Goal: Task Accomplishment & Management: Use online tool/utility

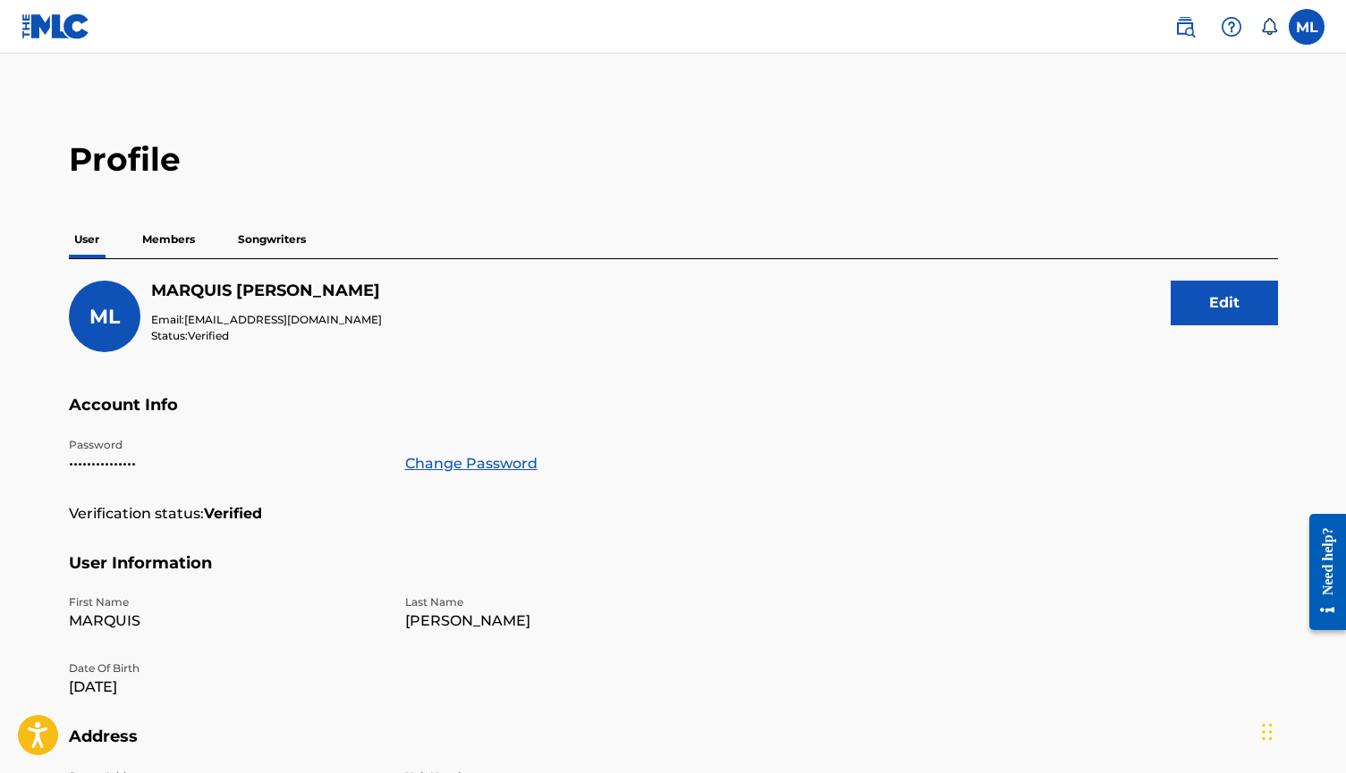
click at [168, 232] on p "Members" at bounding box center [168, 240] width 63 height 38
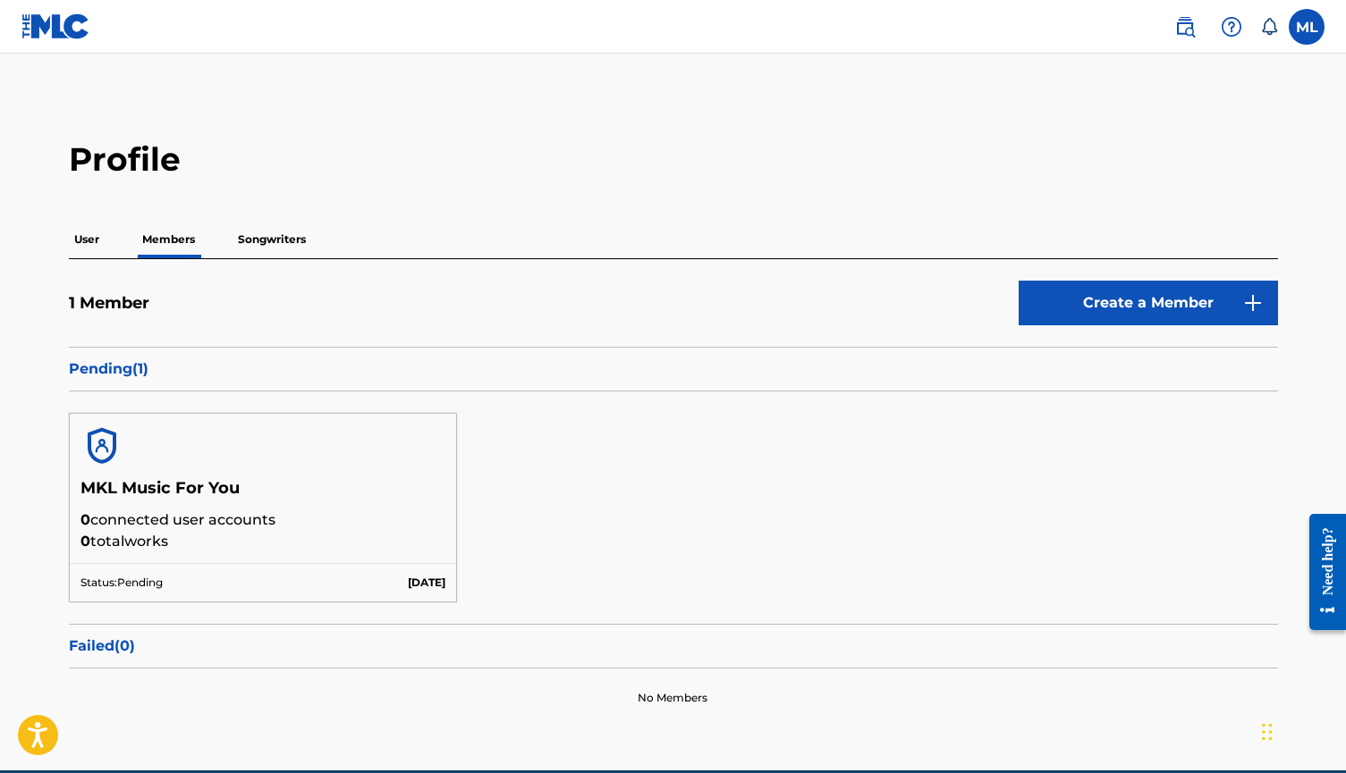
click at [266, 251] on p "Songwriters" at bounding box center [271, 240] width 79 height 38
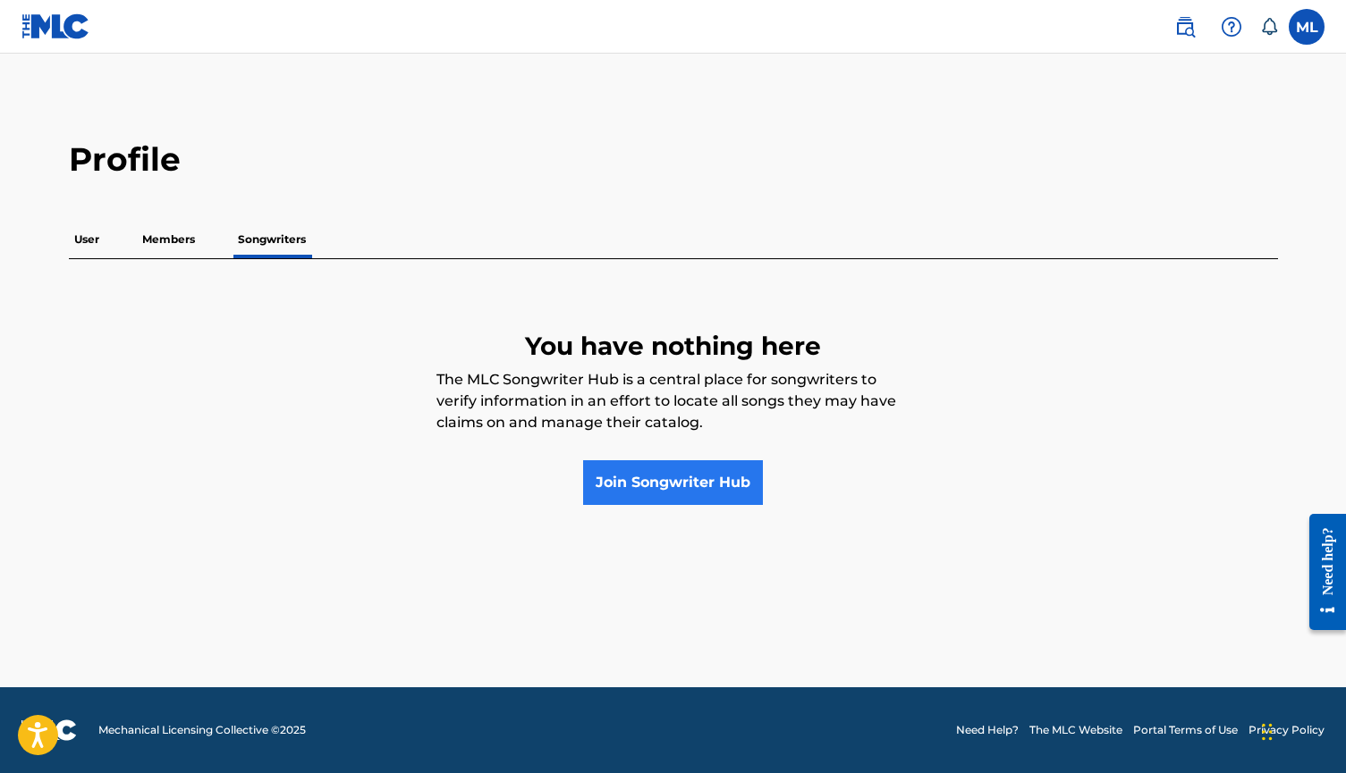
click at [664, 477] on link "Join Songwriter Hub" at bounding box center [673, 482] width 180 height 45
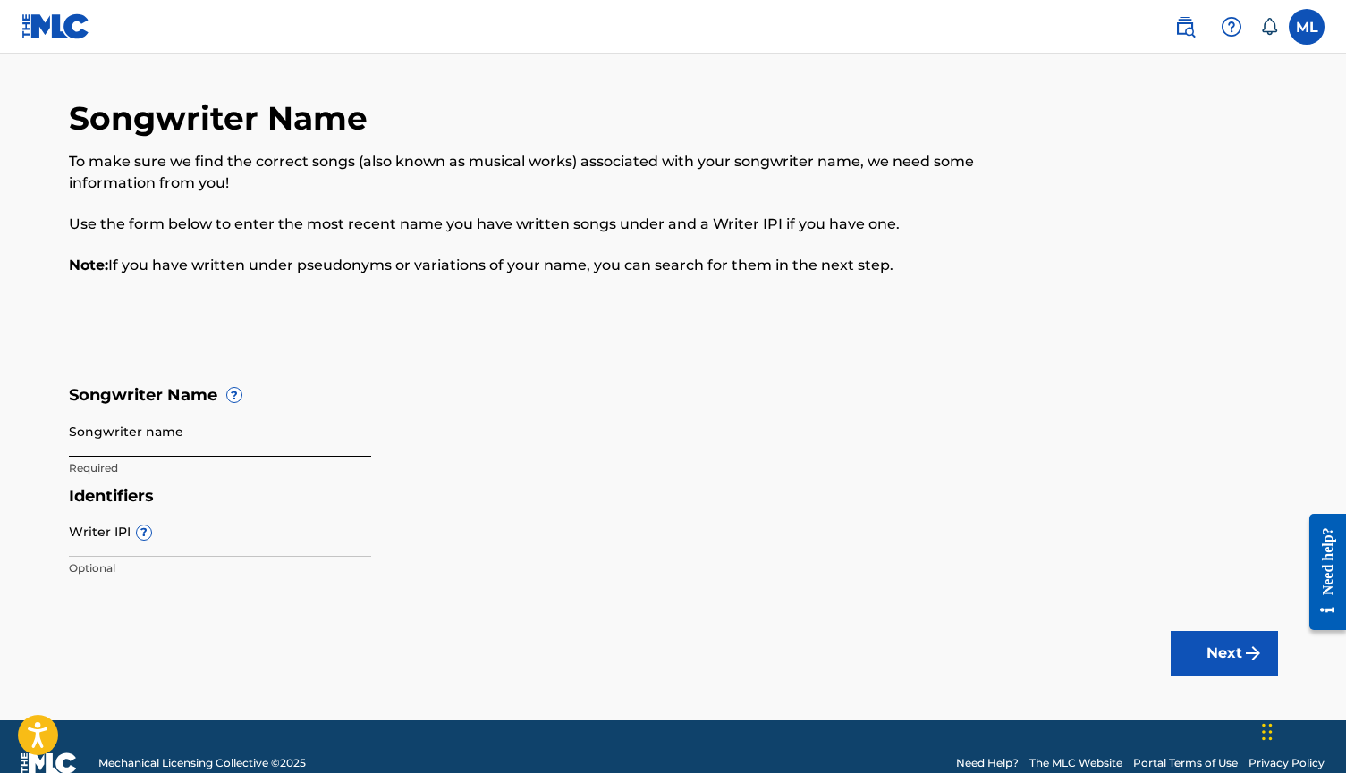
click at [200, 440] on input "Songwriter name" at bounding box center [220, 431] width 302 height 51
type input "Marquis Kyle Lofton"
click at [114, 536] on input "Writer IPI ?" at bounding box center [220, 531] width 302 height 51
click at [177, 542] on input "Writer IPI ?" at bounding box center [220, 531] width 302 height 51
paste input "550443550"
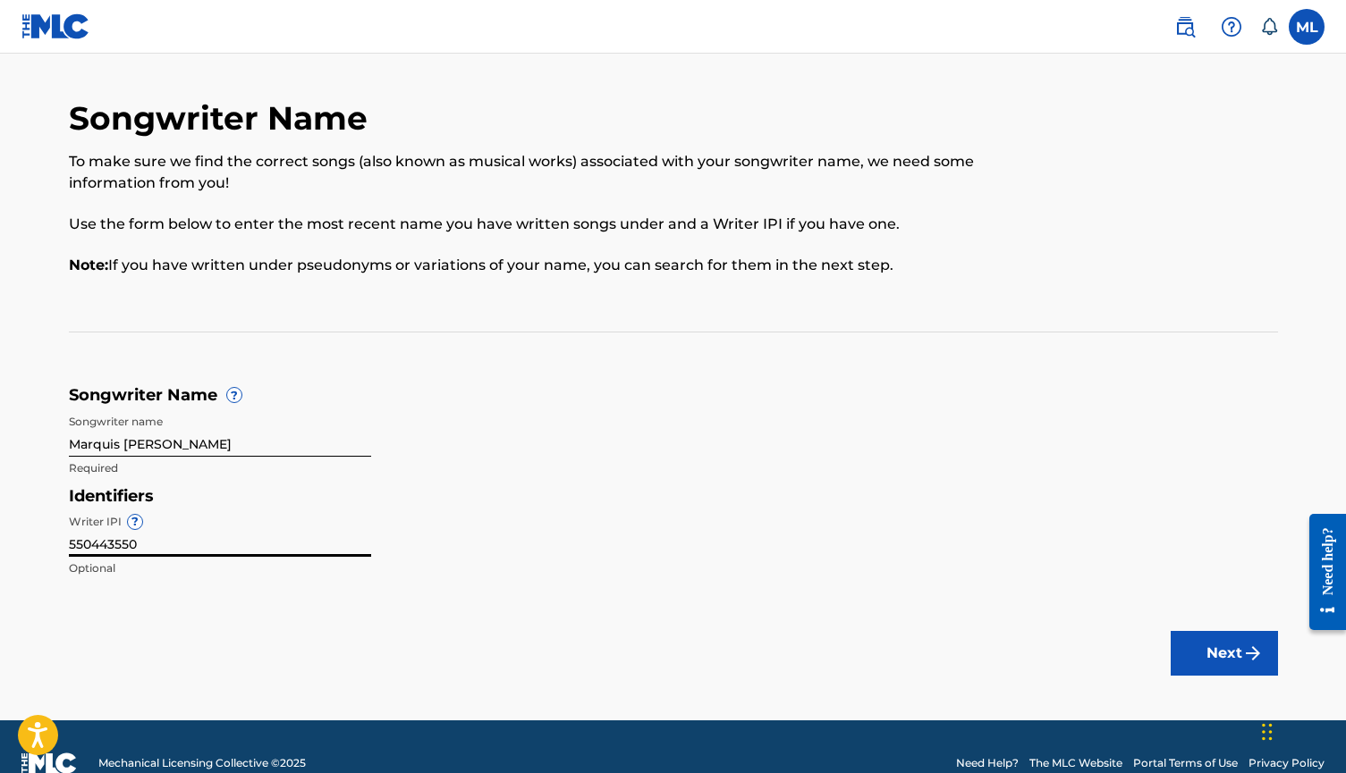
click at [410, 594] on main "Songwriter Name To make sure we find the correct songs (also known as musical w…" at bounding box center [673, 387] width 1346 height 667
click at [129, 546] on input "550443550" at bounding box center [220, 531] width 302 height 51
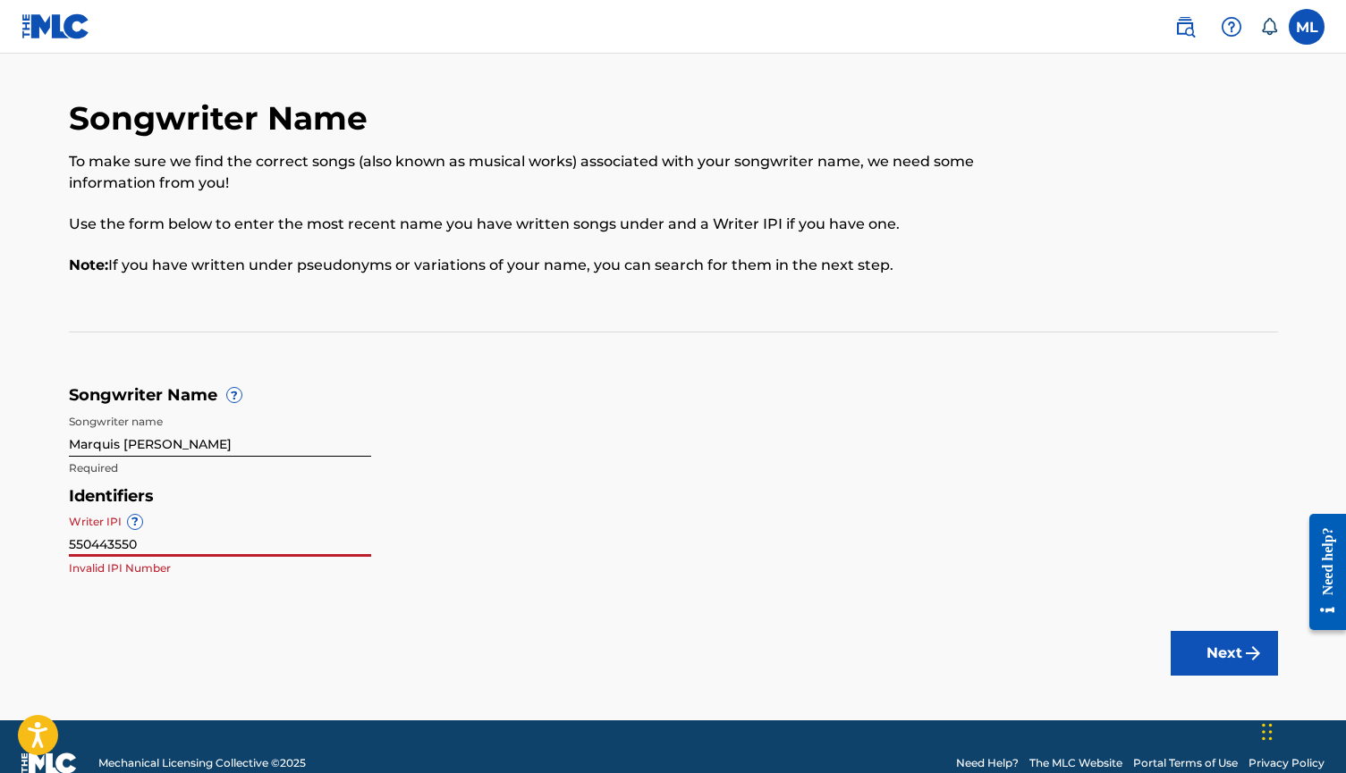
paste input "00800396559"
type input "00800396559"
click at [1185, 648] on button "Next" at bounding box center [1223, 653] width 107 height 45
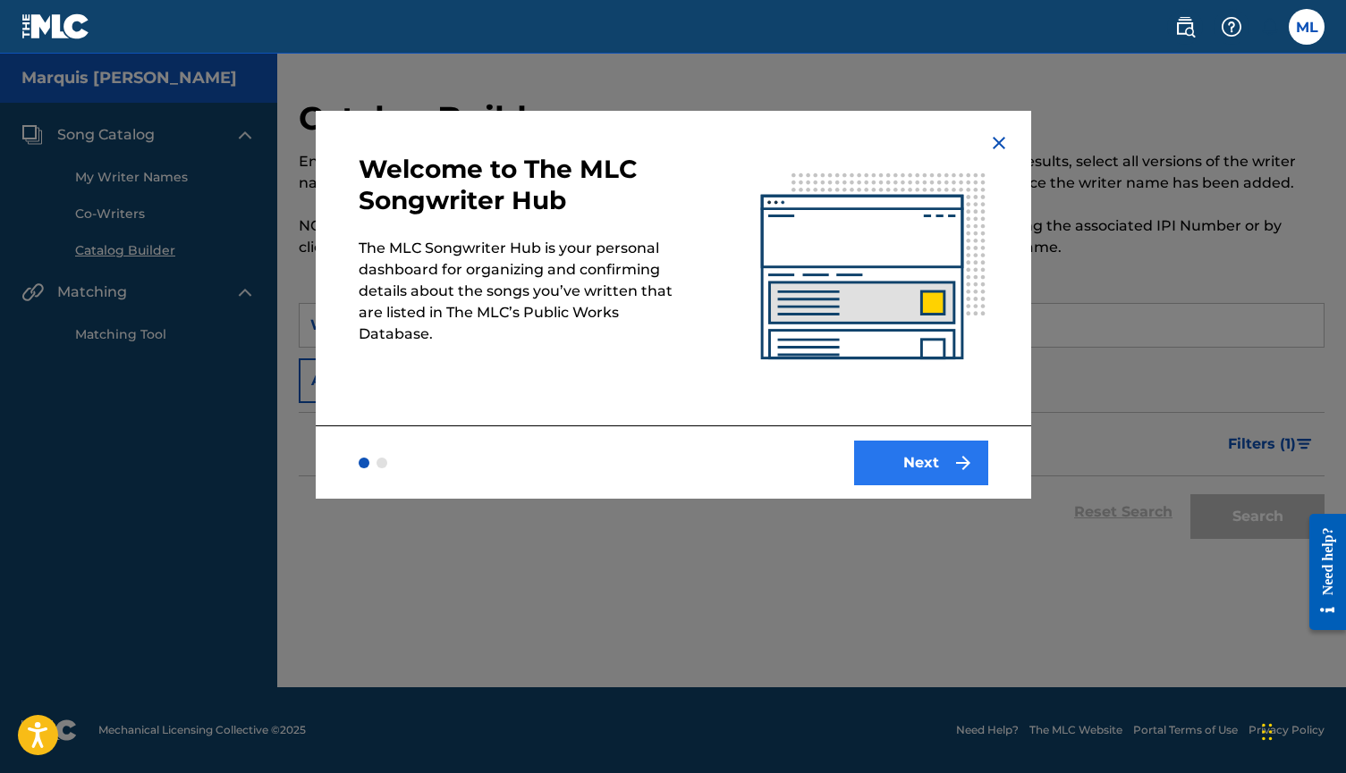
click at [938, 480] on button "Next" at bounding box center [921, 463] width 134 height 45
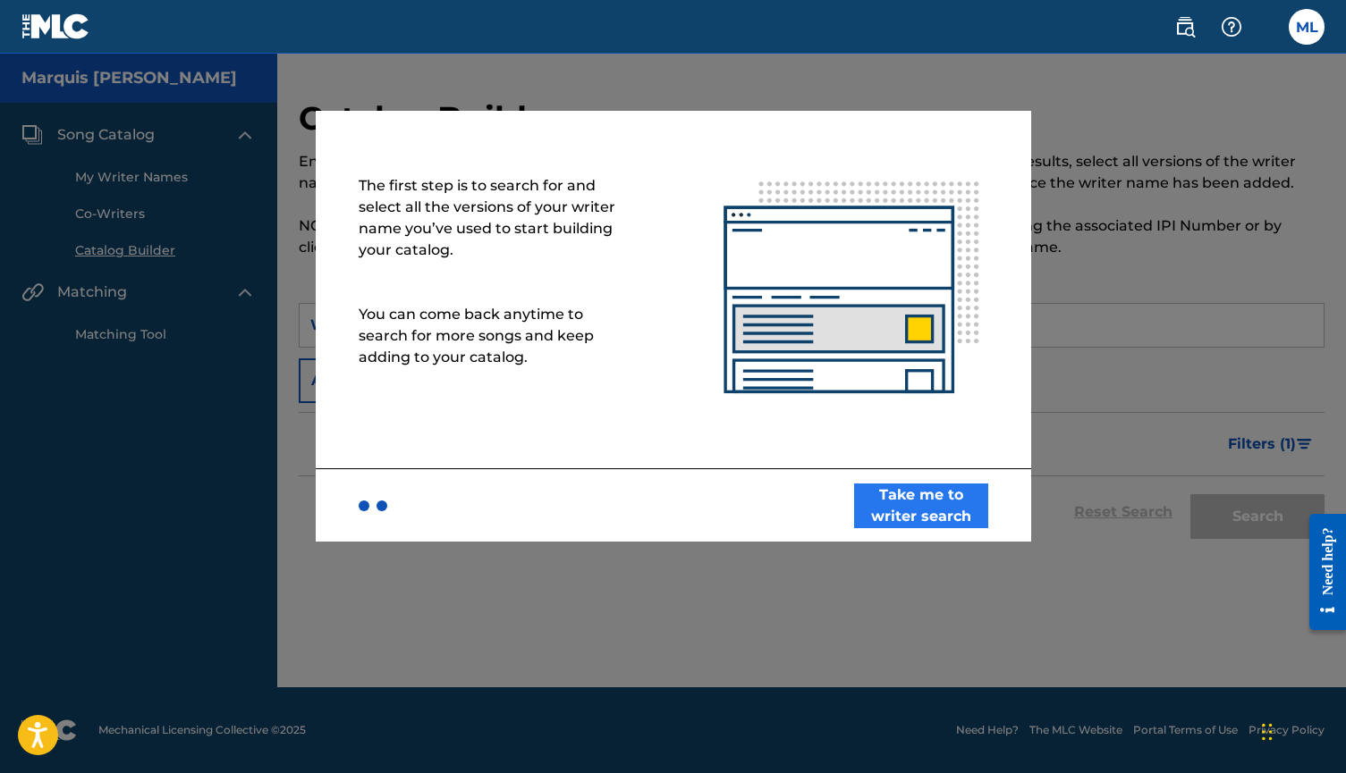
click at [913, 506] on button "Take me to writer search" at bounding box center [921, 506] width 134 height 45
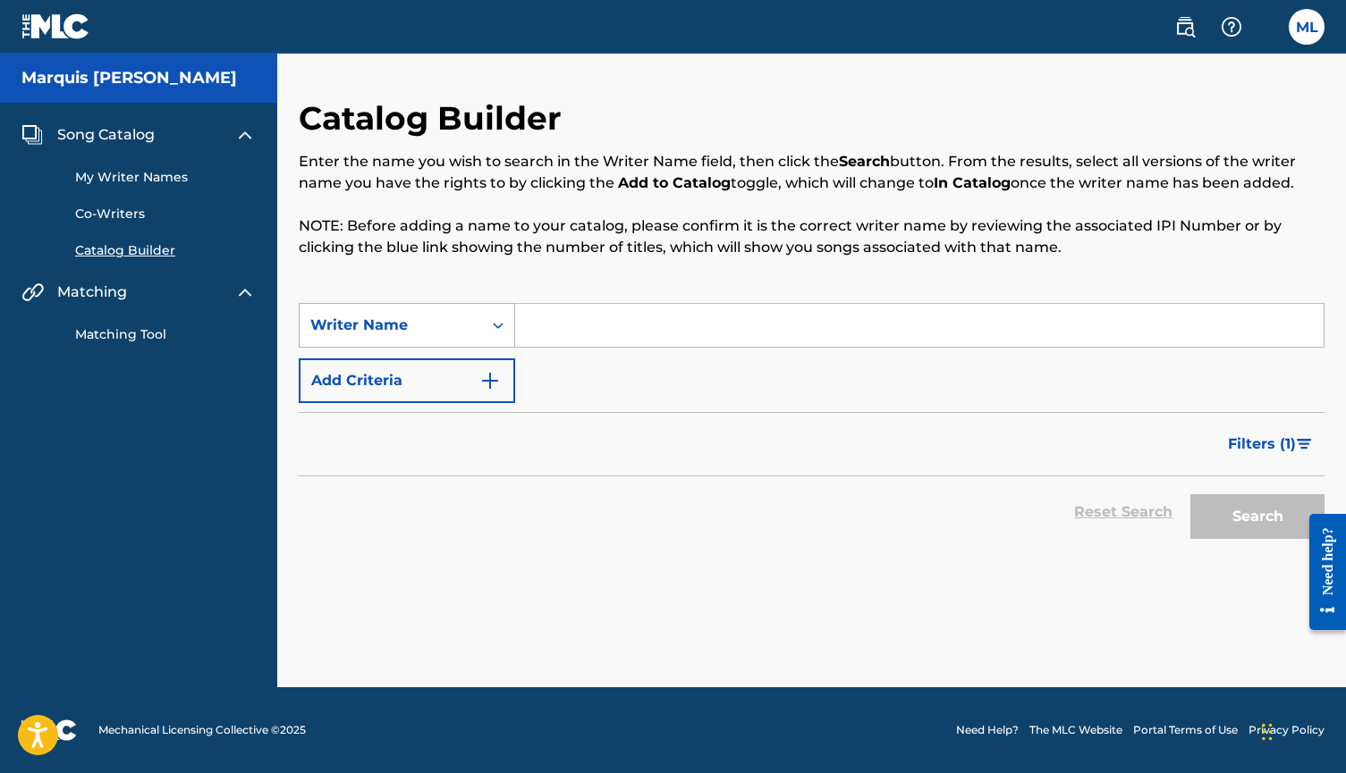
click at [502, 336] on div "Search Form" at bounding box center [498, 325] width 32 height 32
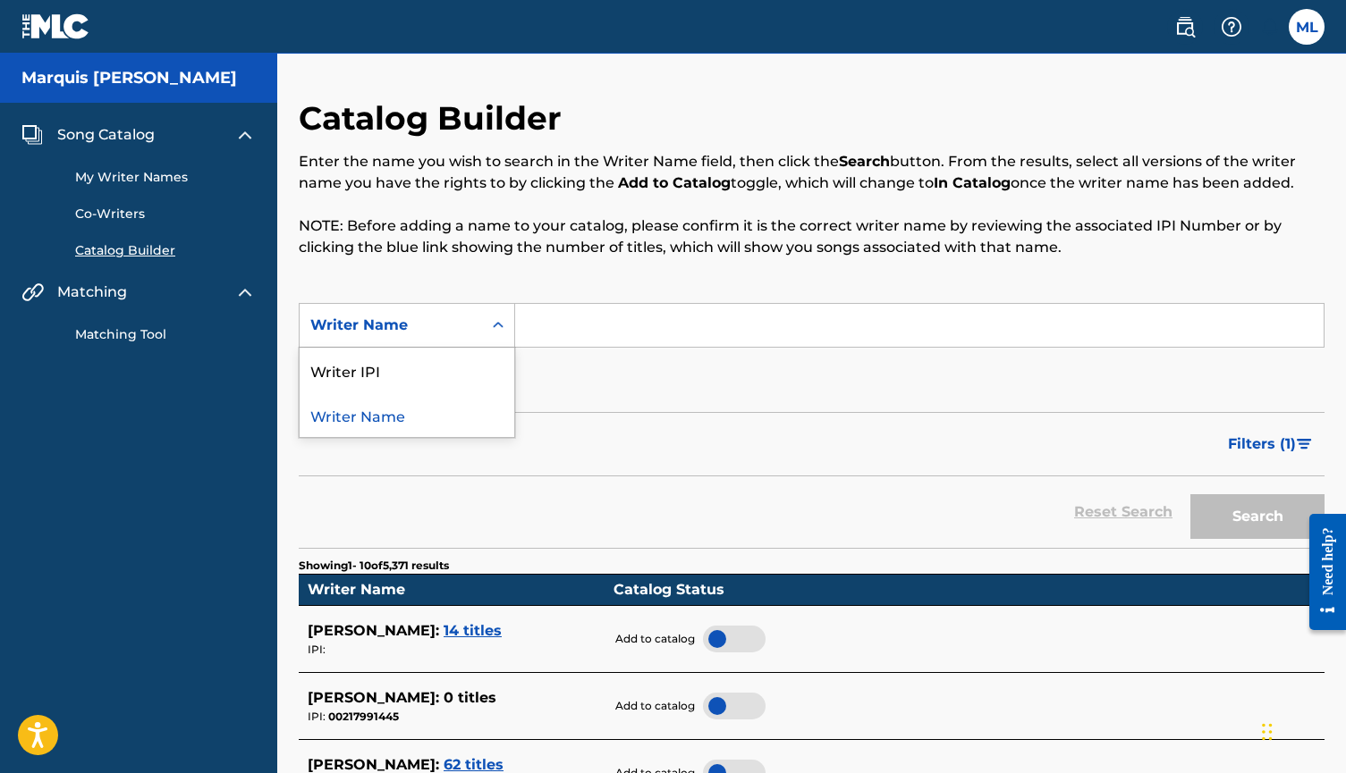
click at [581, 480] on div "Reset Search Search" at bounding box center [812, 513] width 1026 height 72
click at [494, 622] on span "14 titles" at bounding box center [472, 630] width 58 height 17
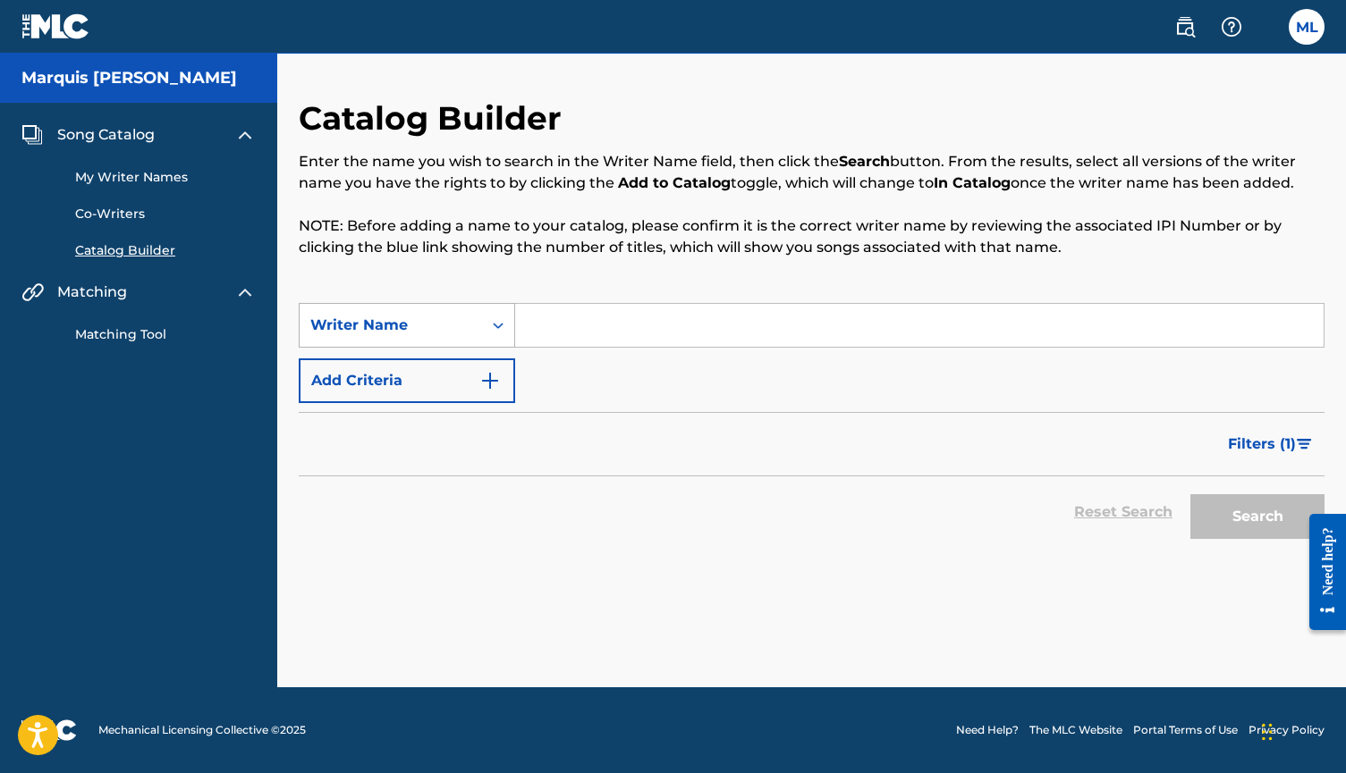
click at [513, 340] on div "Search Form" at bounding box center [498, 325] width 32 height 32
click at [427, 414] on div "Writer Name" at bounding box center [407, 415] width 215 height 45
click at [573, 322] on input "Search Form" at bounding box center [919, 325] width 808 height 43
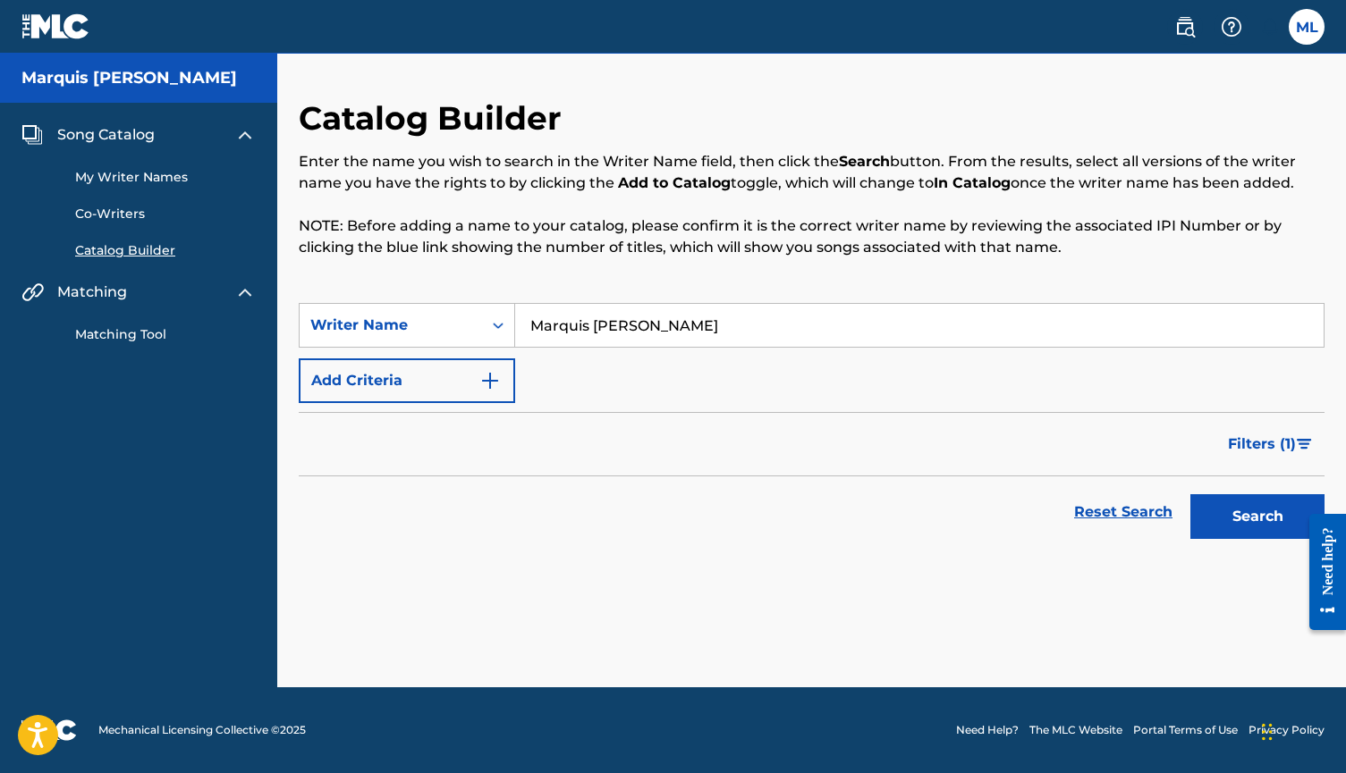
click at [1257, 517] on button "Search" at bounding box center [1257, 516] width 134 height 45
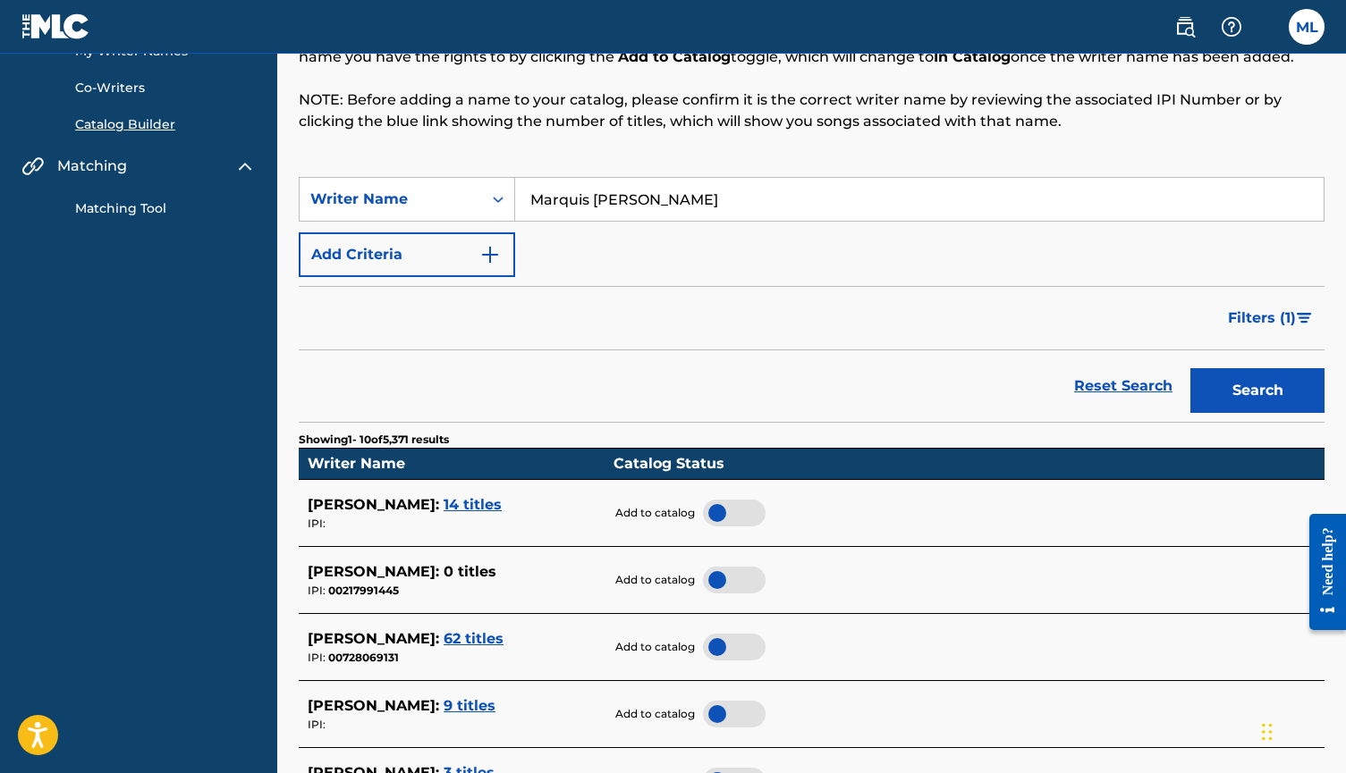
scroll to position [130, 0]
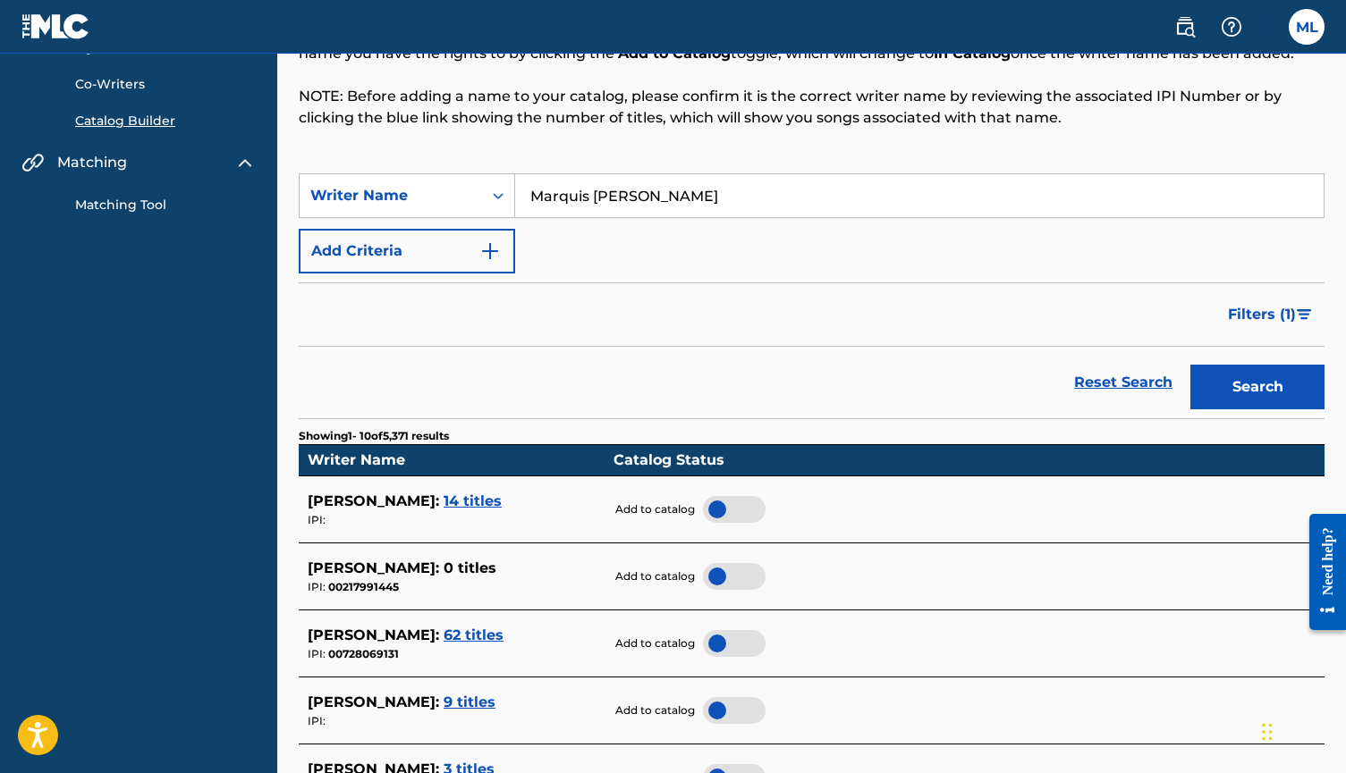
click at [739, 502] on div at bounding box center [734, 509] width 63 height 27
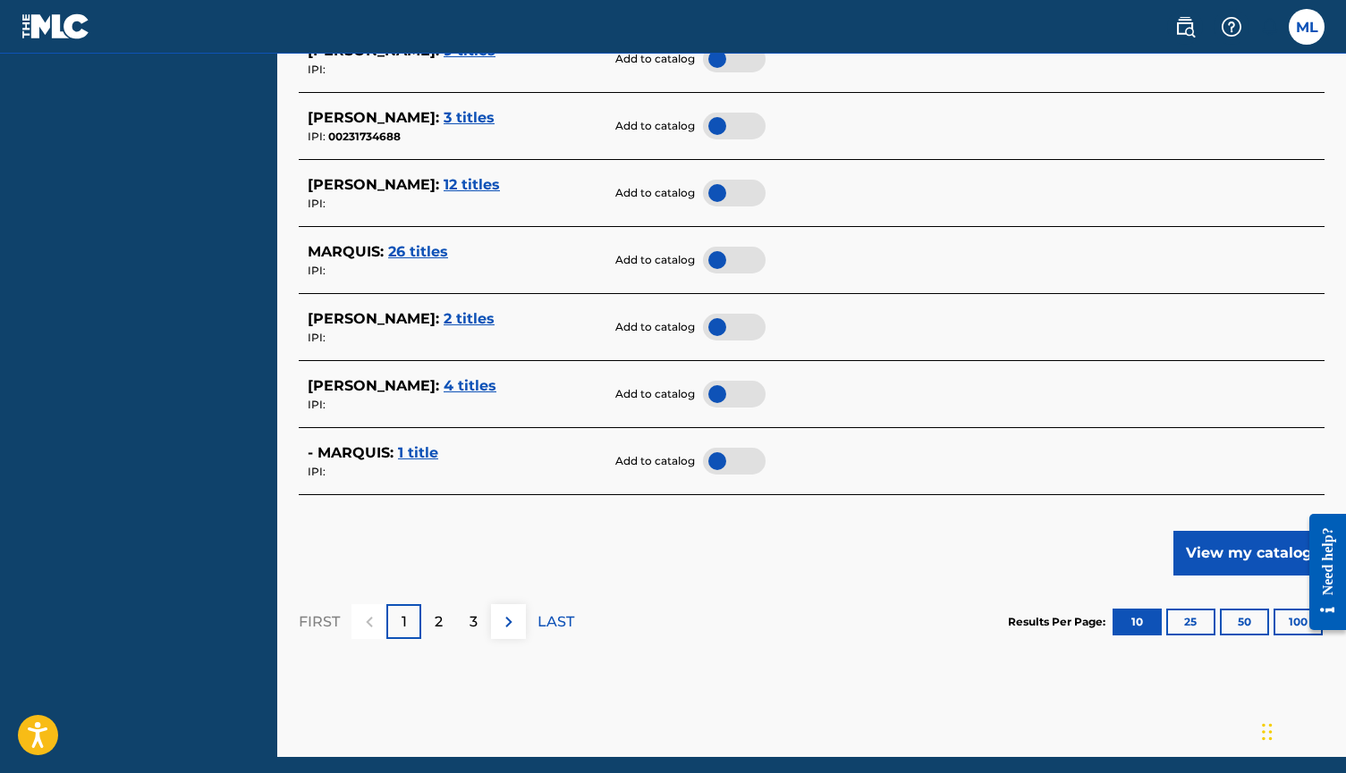
scroll to position [787, 0]
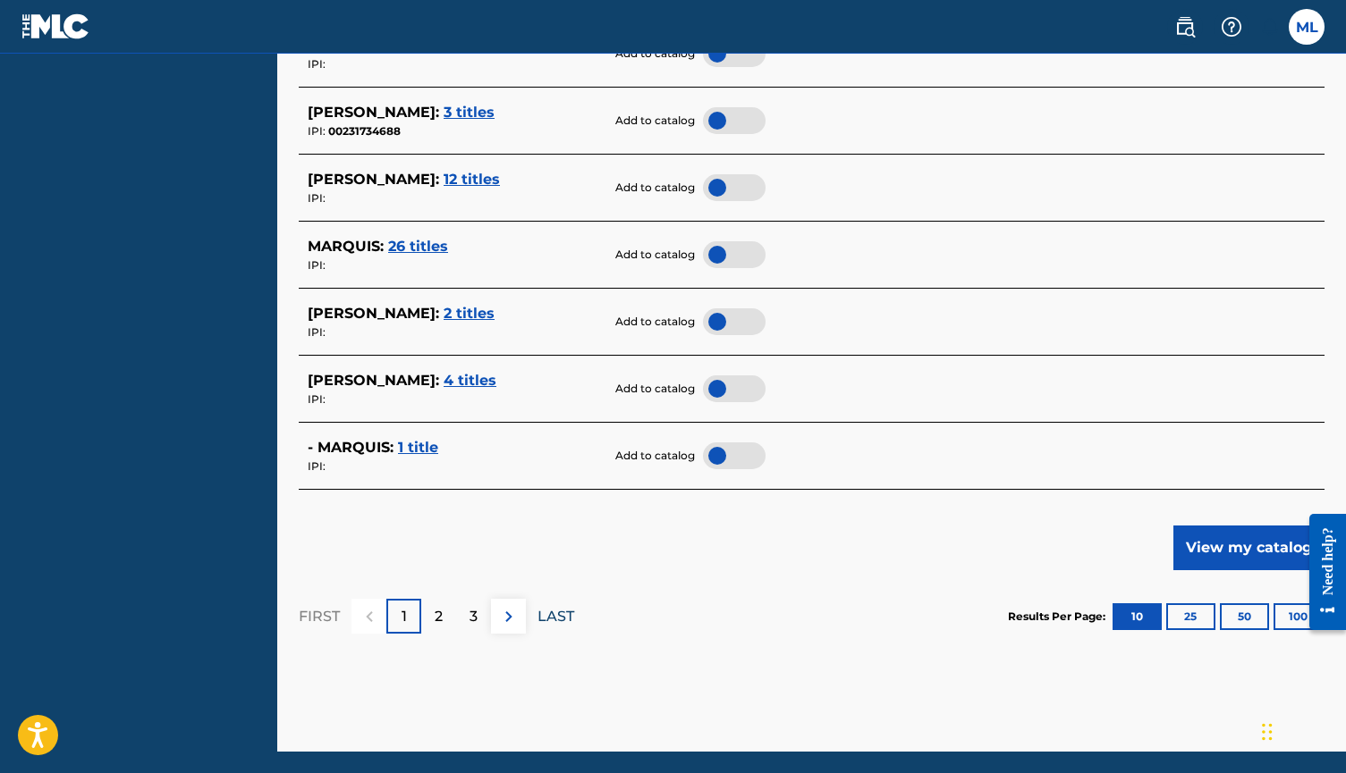
click at [556, 612] on p "LAST" at bounding box center [555, 616] width 37 height 21
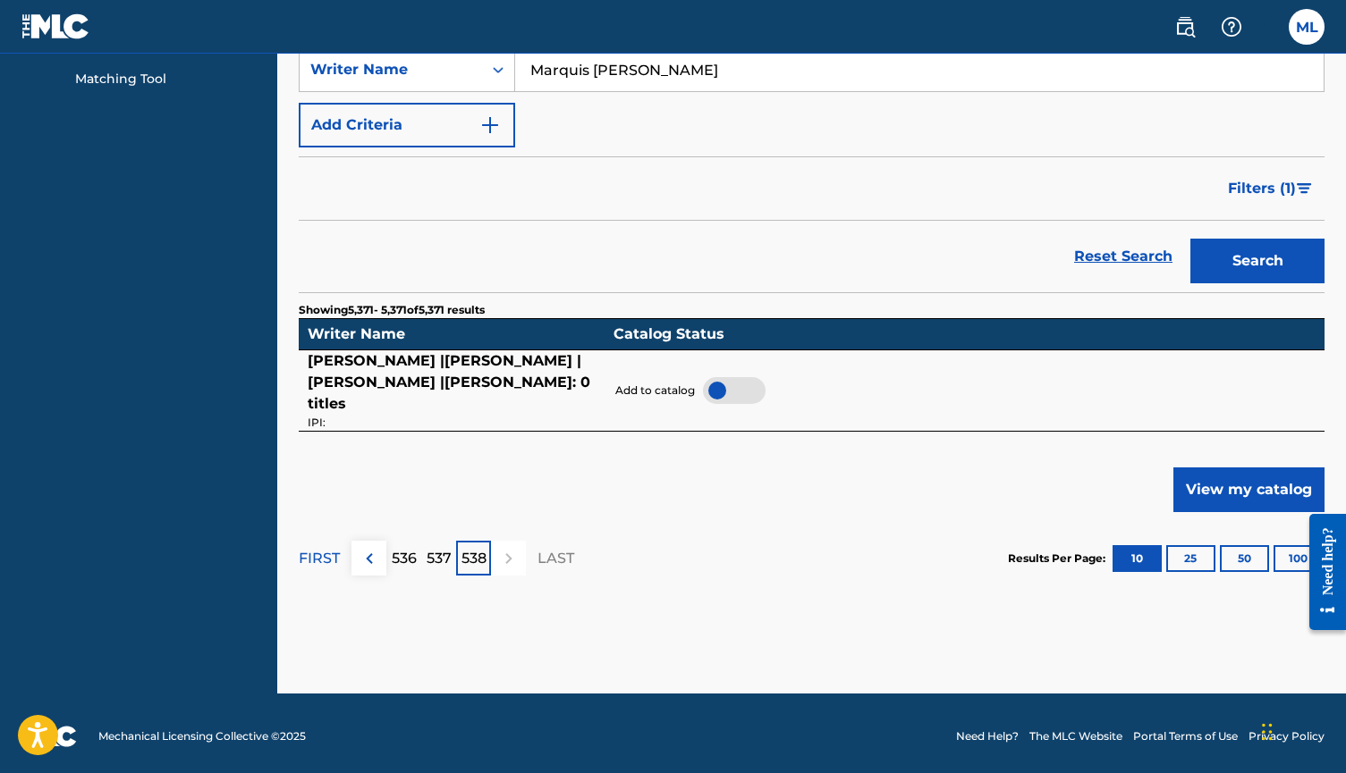
scroll to position [255, 0]
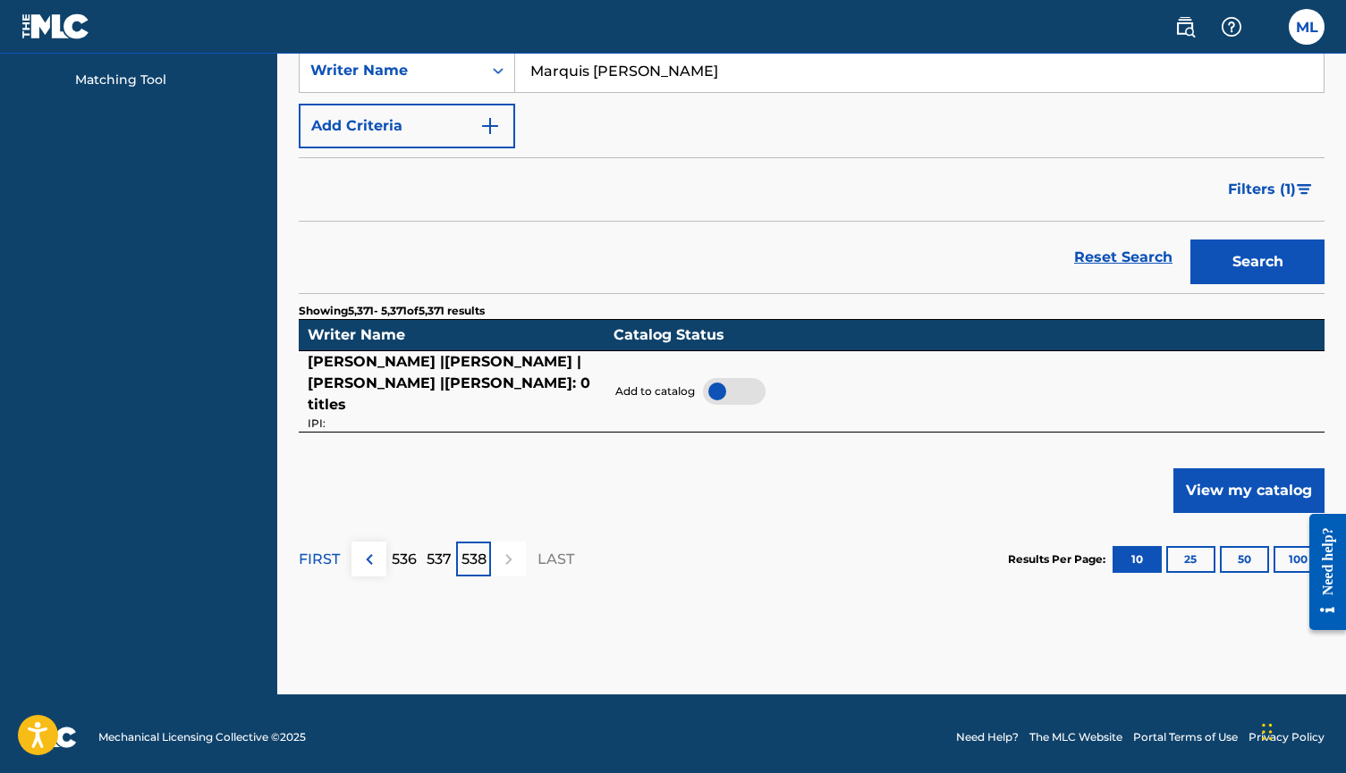
click at [548, 551] on p "LAST" at bounding box center [555, 559] width 37 height 21
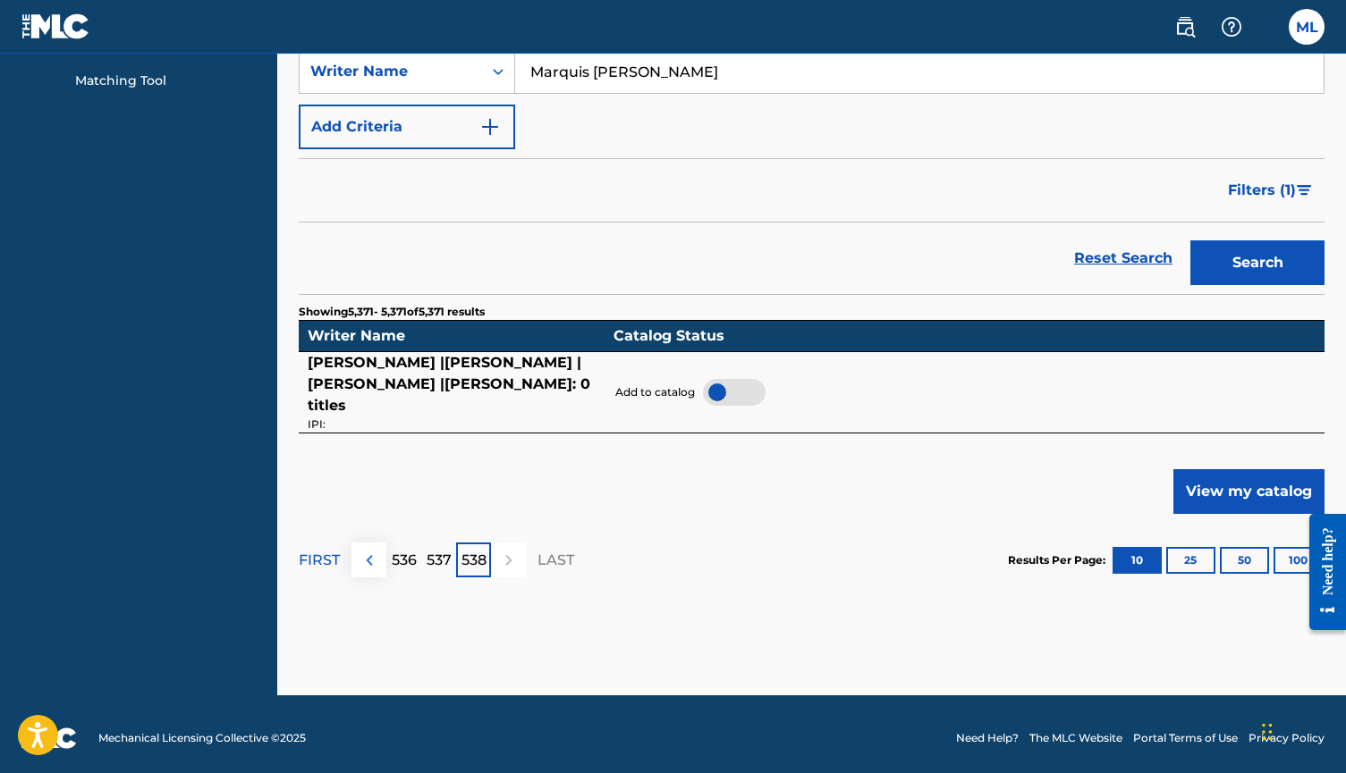
click at [375, 558] on img at bounding box center [369, 560] width 21 height 21
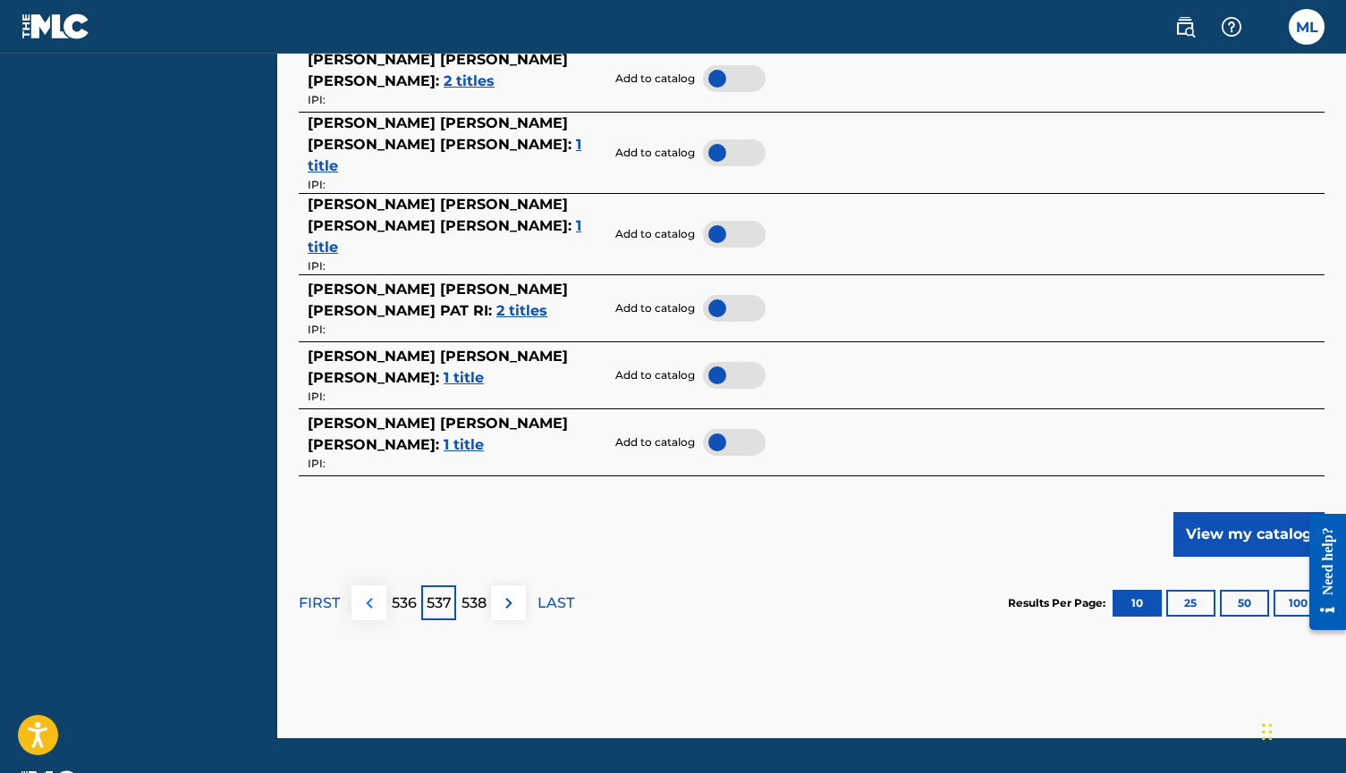
scroll to position [842, 0]
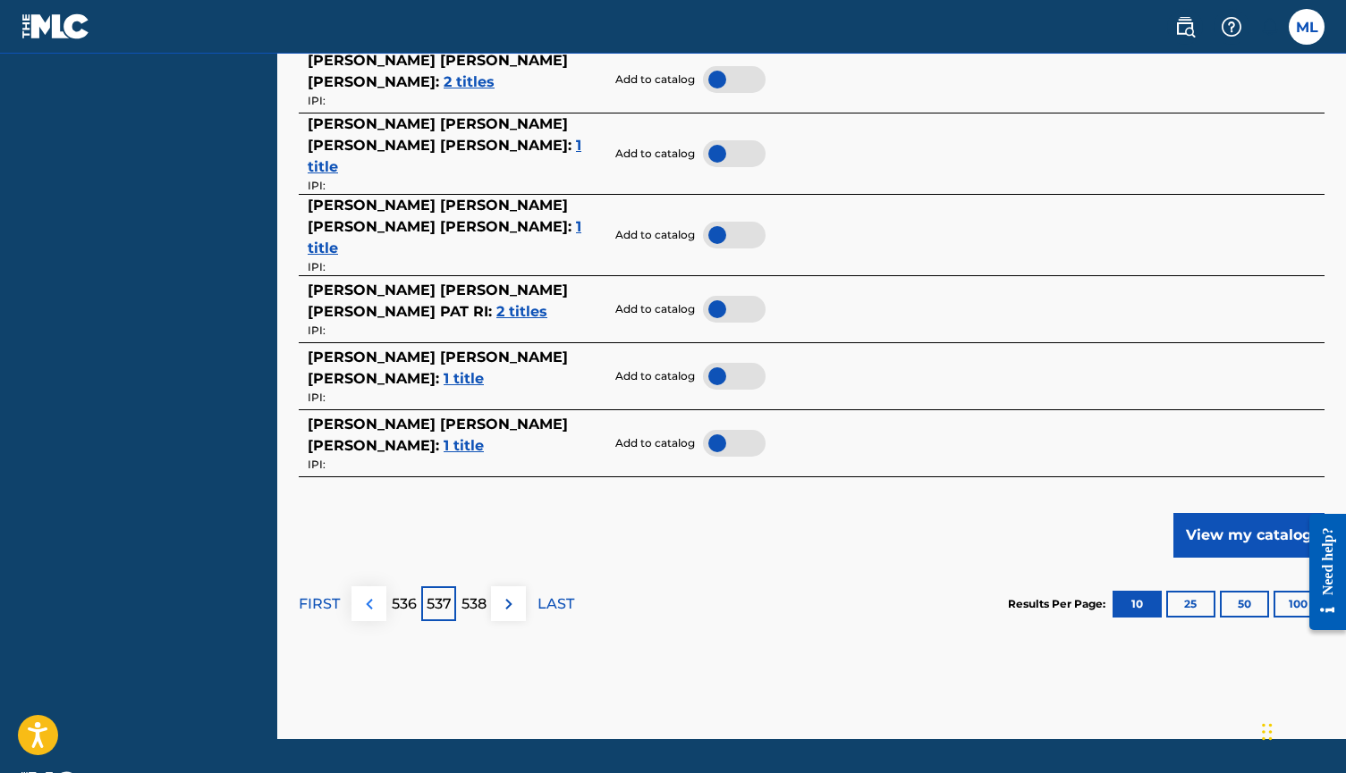
click at [375, 594] on img at bounding box center [369, 604] width 21 height 21
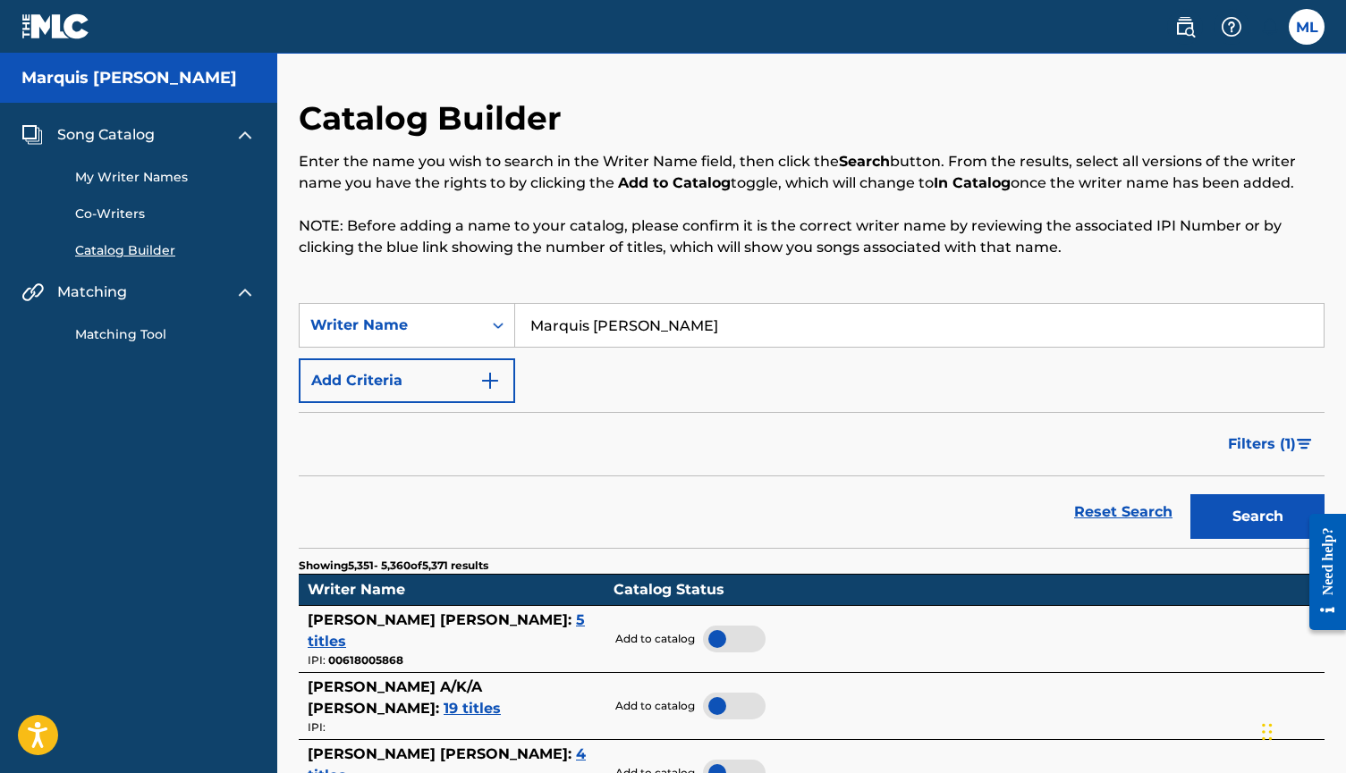
scroll to position [0, 0]
click at [627, 331] on input "Marquis Kyle Lofton" at bounding box center [919, 325] width 808 height 43
type input "Marquis Lofton"
click at [1257, 517] on button "Search" at bounding box center [1257, 516] width 134 height 45
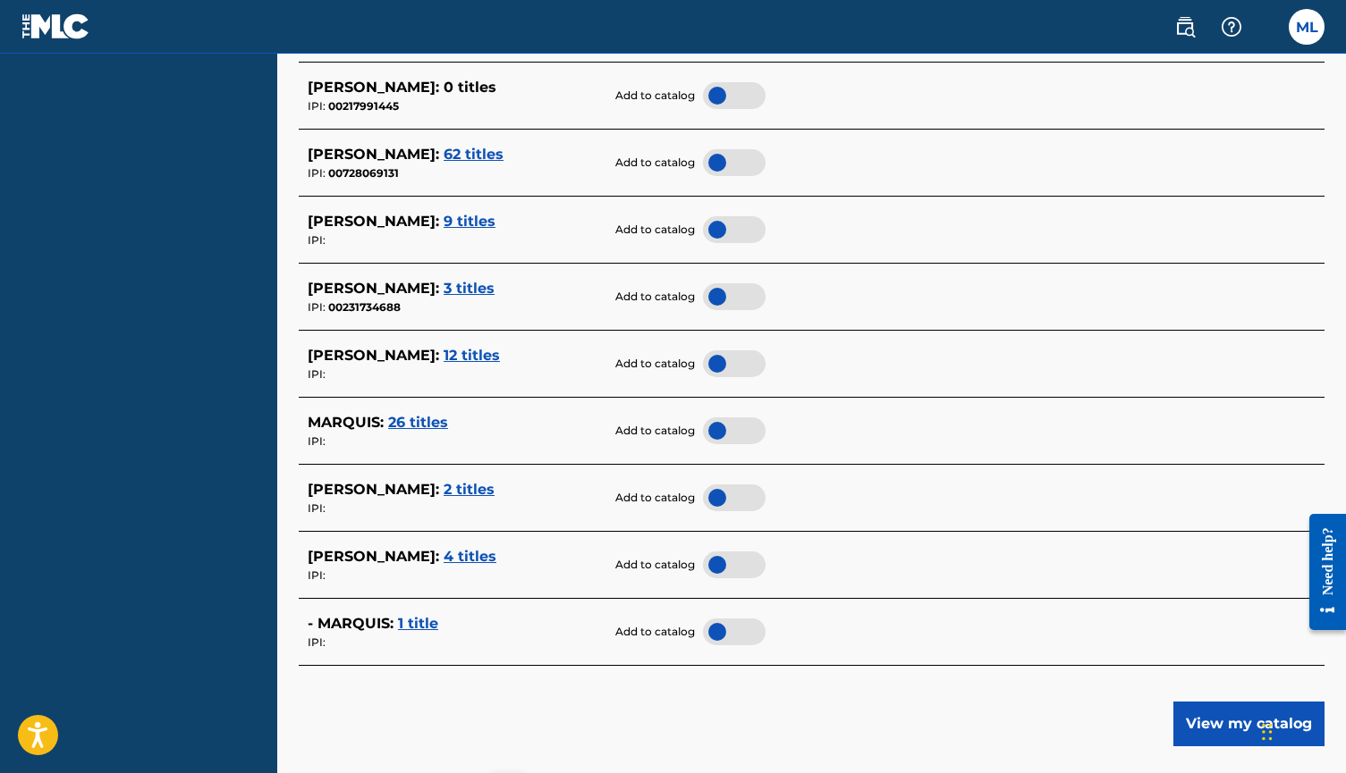
scroll to position [613, 0]
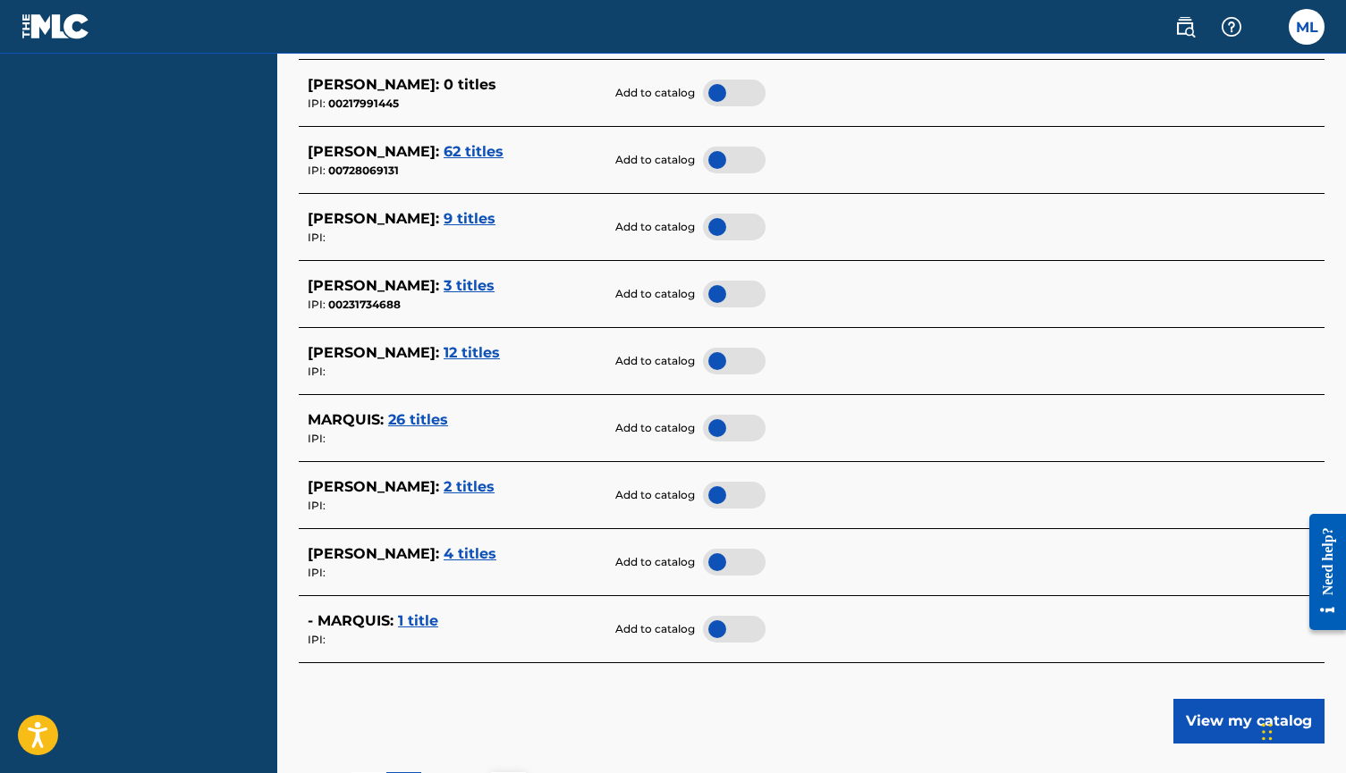
click at [470, 348] on span "12 titles" at bounding box center [471, 352] width 56 height 17
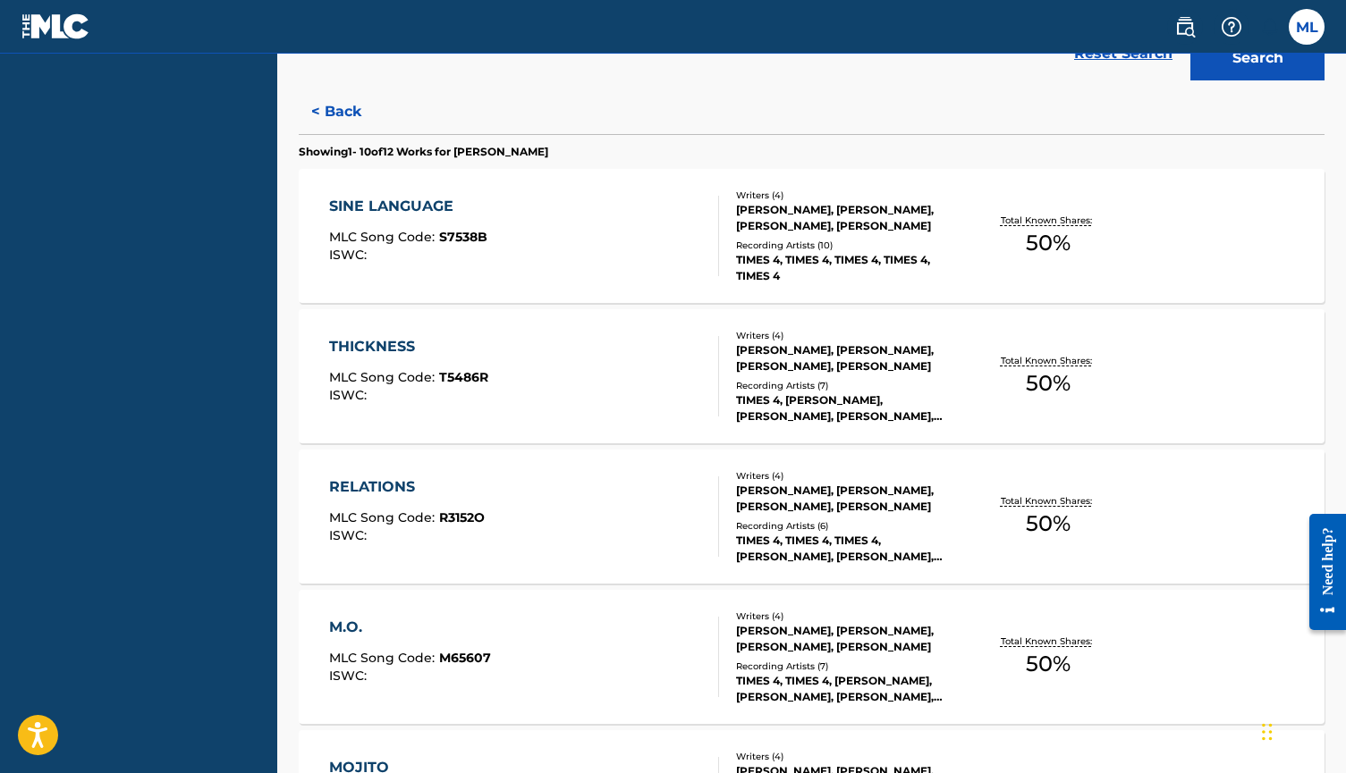
scroll to position [460, 0]
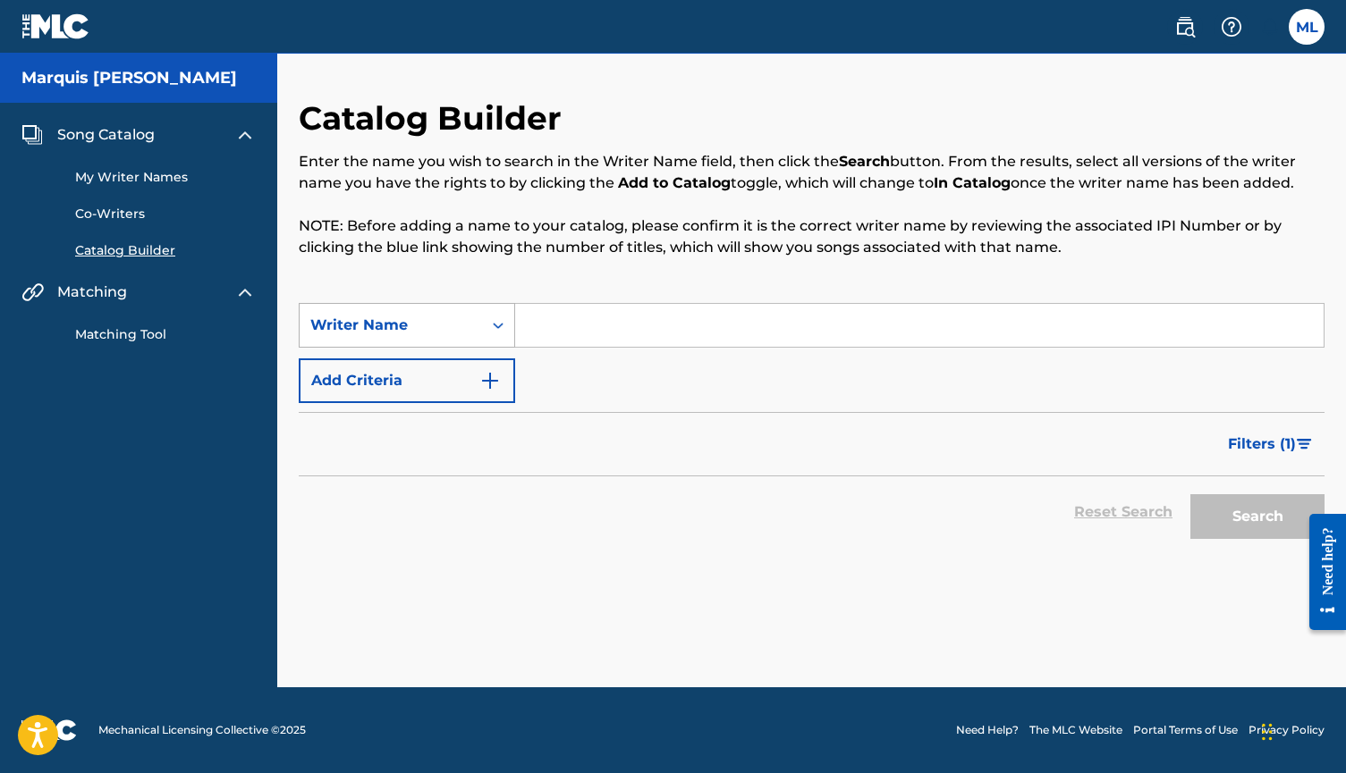
click at [491, 322] on icon "Search Form" at bounding box center [498, 326] width 18 height 18
click at [561, 334] on input "Search Form" at bounding box center [919, 325] width 808 height 43
click at [1257, 517] on button "Search" at bounding box center [1257, 516] width 134 height 45
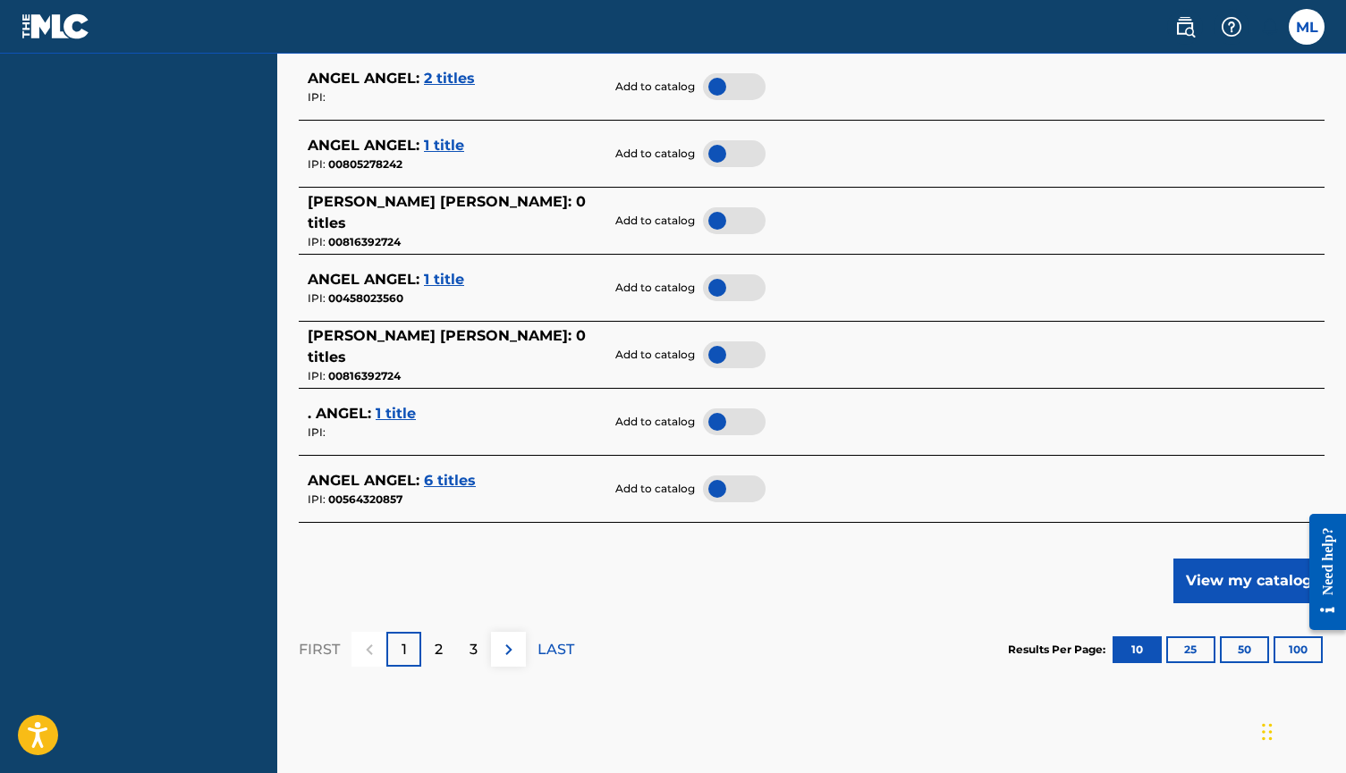
scroll to position [840, 0]
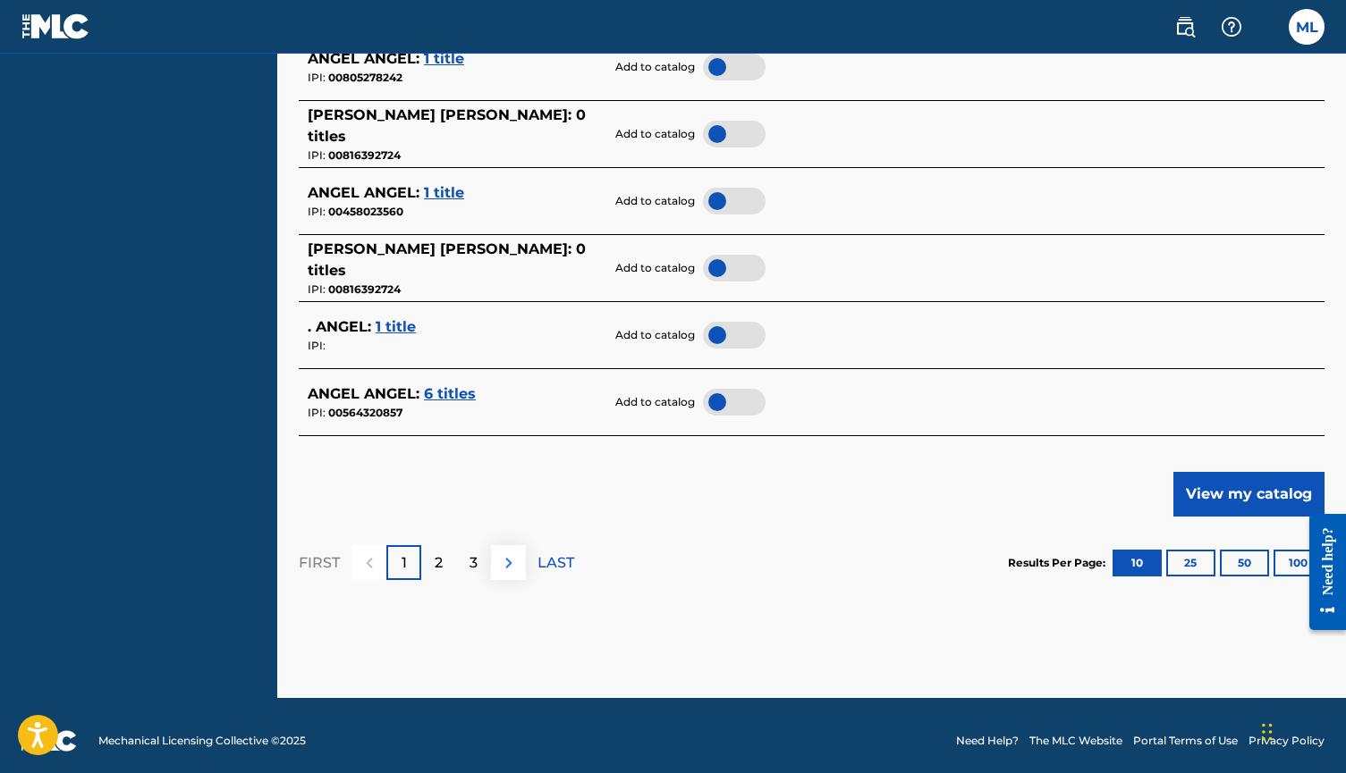
click at [511, 554] on img at bounding box center [508, 563] width 21 height 21
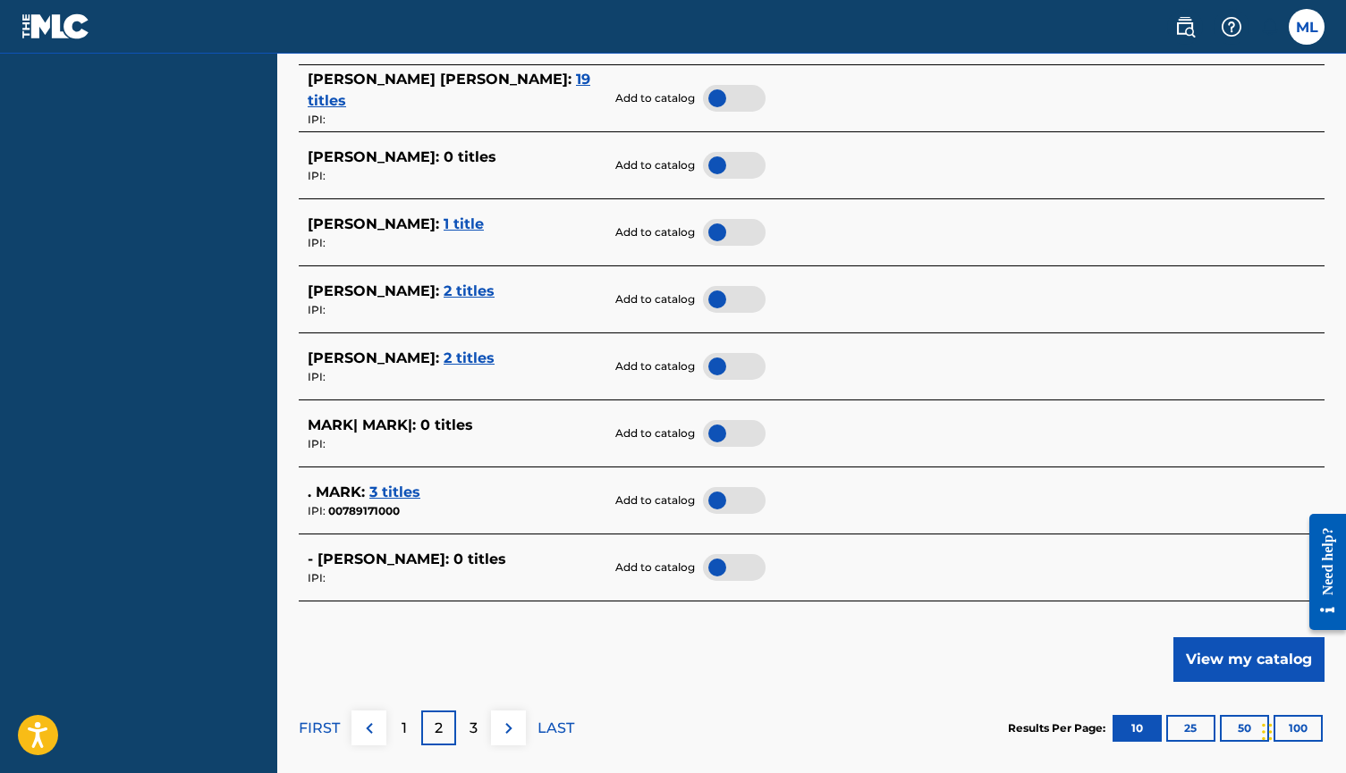
scroll to position [677, 0]
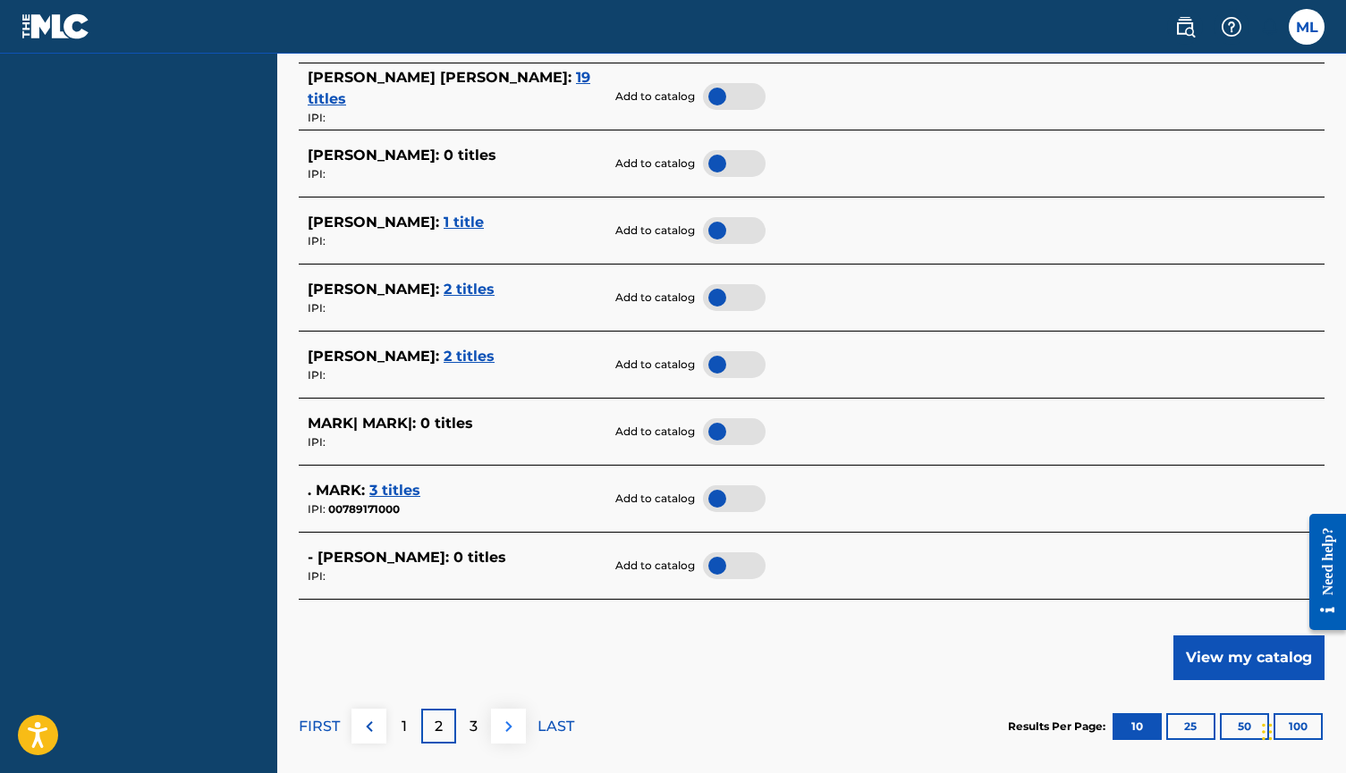
click at [512, 725] on img at bounding box center [508, 726] width 21 height 21
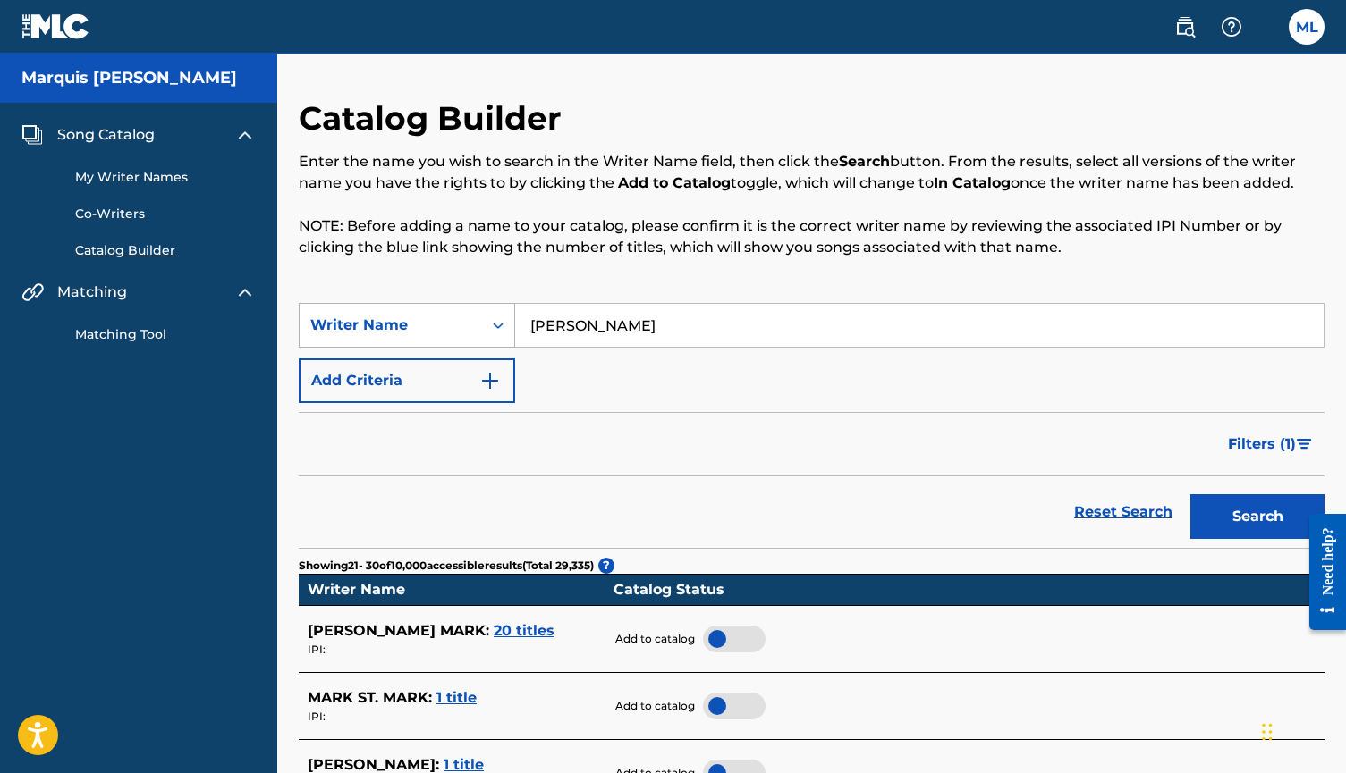
scroll to position [0, 0]
click at [634, 331] on input "Mark Angel" at bounding box center [919, 325] width 808 height 43
type input "Marquis Lofton"
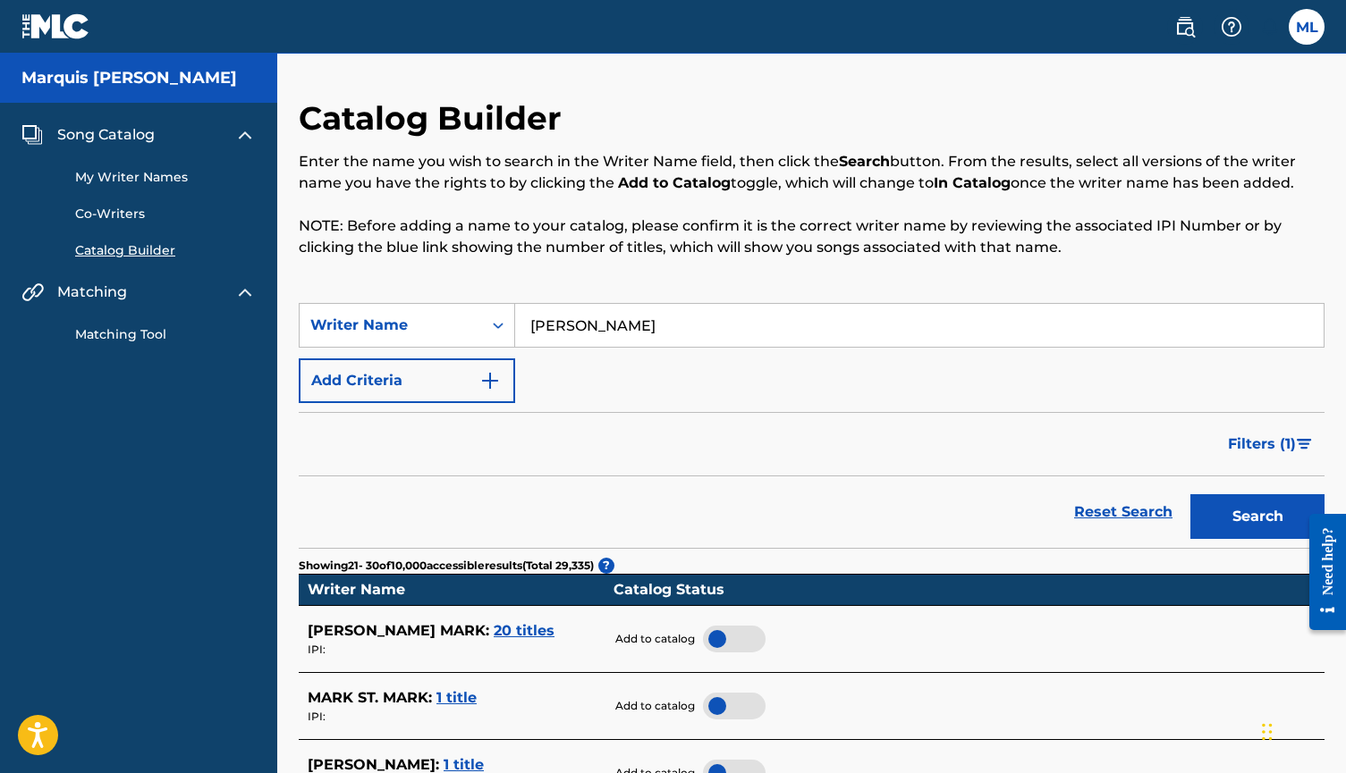
click at [1257, 517] on button "Search" at bounding box center [1257, 516] width 134 height 45
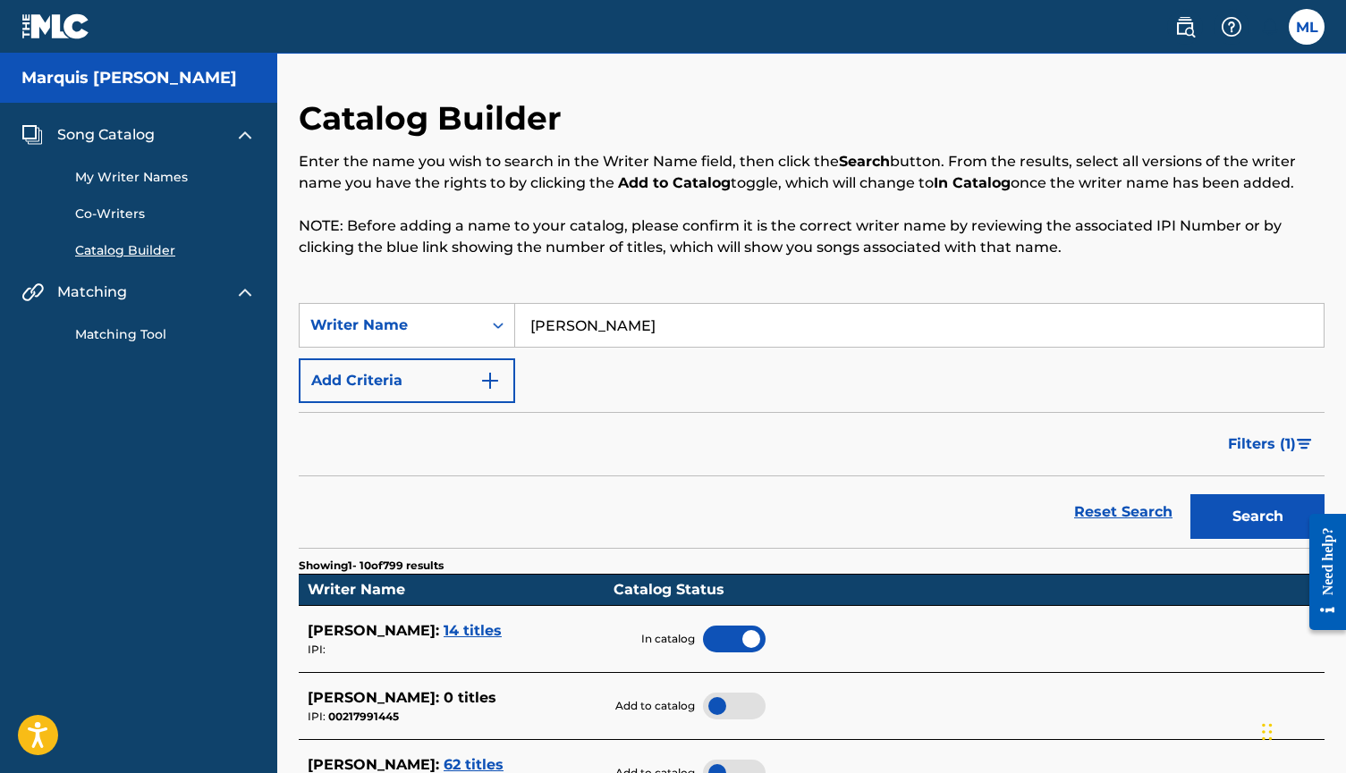
click at [499, 348] on div "SearchWithCriteria6e146a73-c70a-4360-bd2c-5bef8bec3ab6 Writer Name Marquis Loft…" at bounding box center [812, 353] width 1026 height 100
click at [501, 339] on div "Search Form" at bounding box center [498, 325] width 32 height 32
click at [438, 374] on div "Writer IPI" at bounding box center [407, 370] width 215 height 45
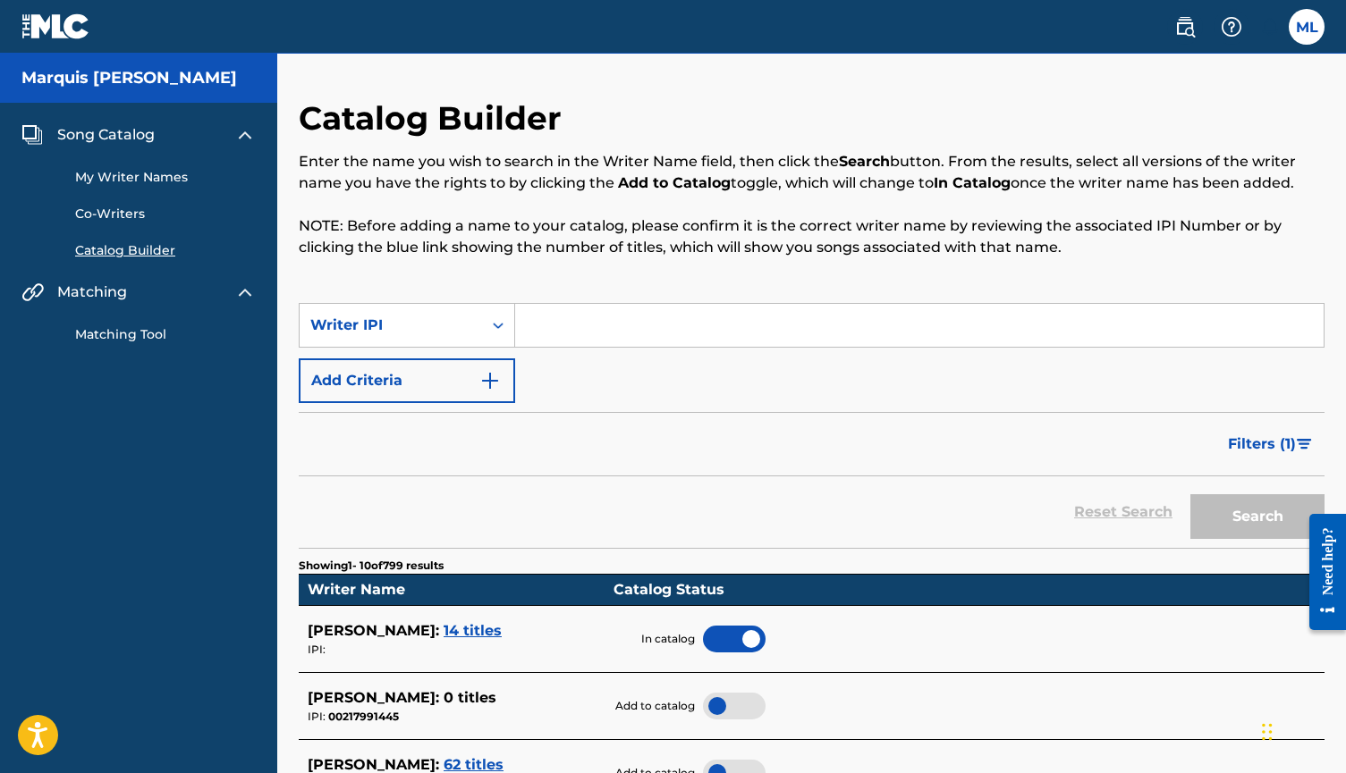
click at [576, 330] on input "Search Form" at bounding box center [919, 325] width 808 height 43
paste input "00800396559"
type input "00800396559"
click at [1257, 517] on button "Search" at bounding box center [1257, 516] width 134 height 45
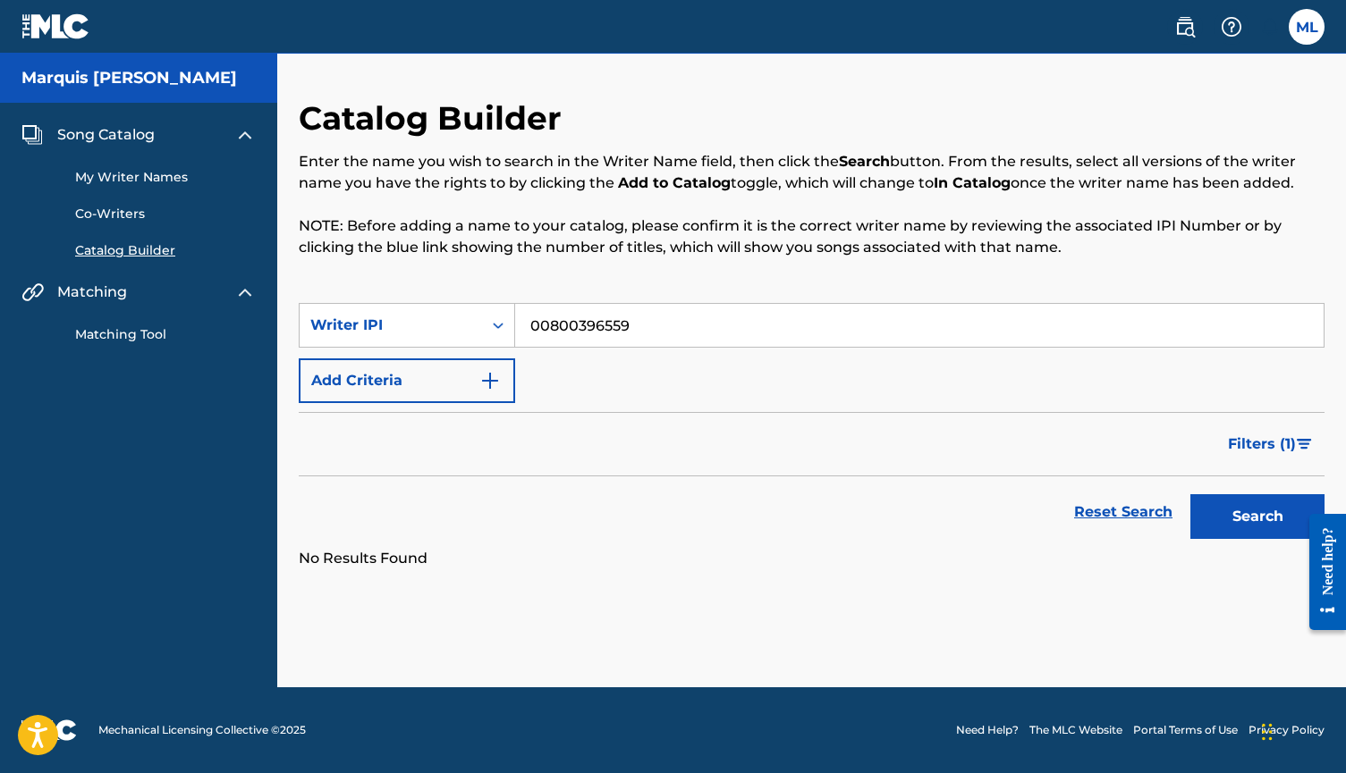
click at [648, 320] on input "00800396559" at bounding box center [919, 325] width 808 height 43
click at [500, 326] on icon "Search Form" at bounding box center [498, 326] width 11 height 6
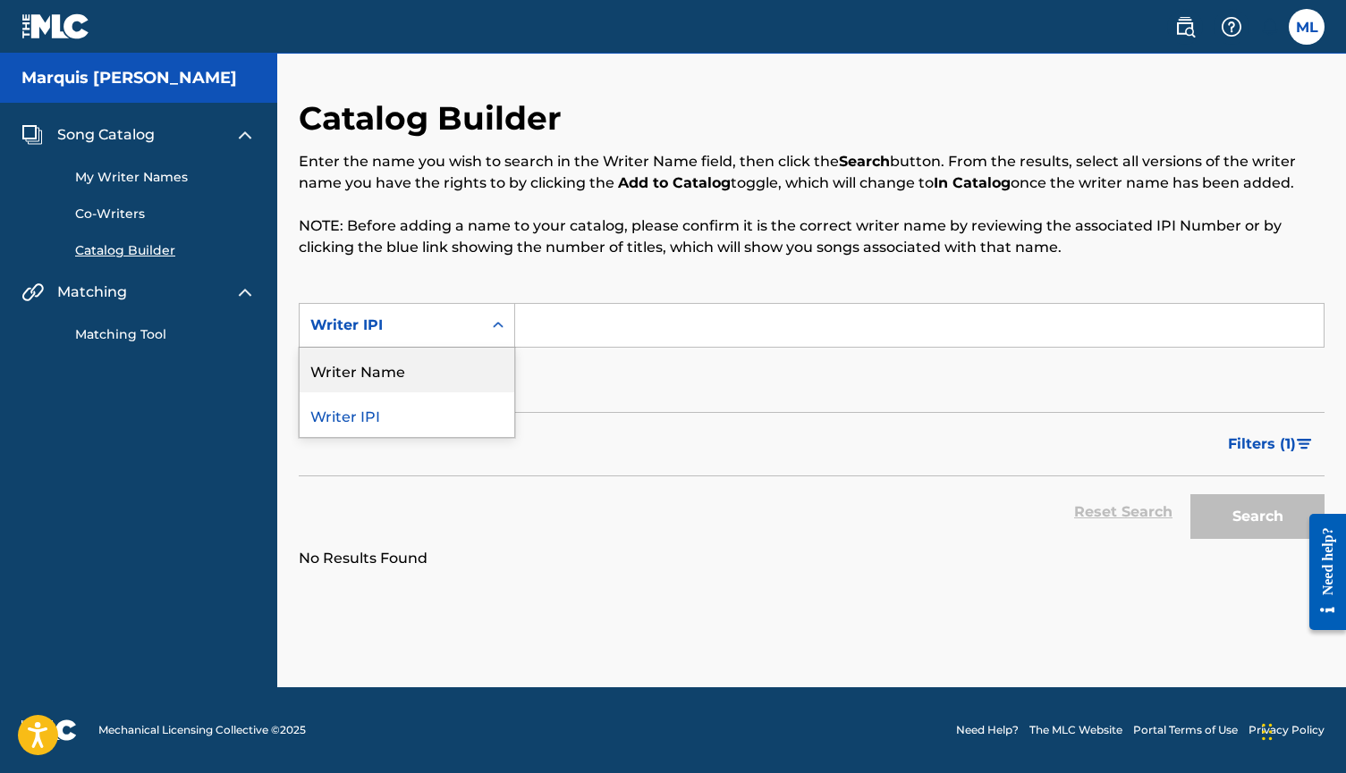
click at [441, 360] on div "Writer Name" at bounding box center [407, 370] width 215 height 45
click at [485, 376] on img "Search Form" at bounding box center [489, 380] width 21 height 21
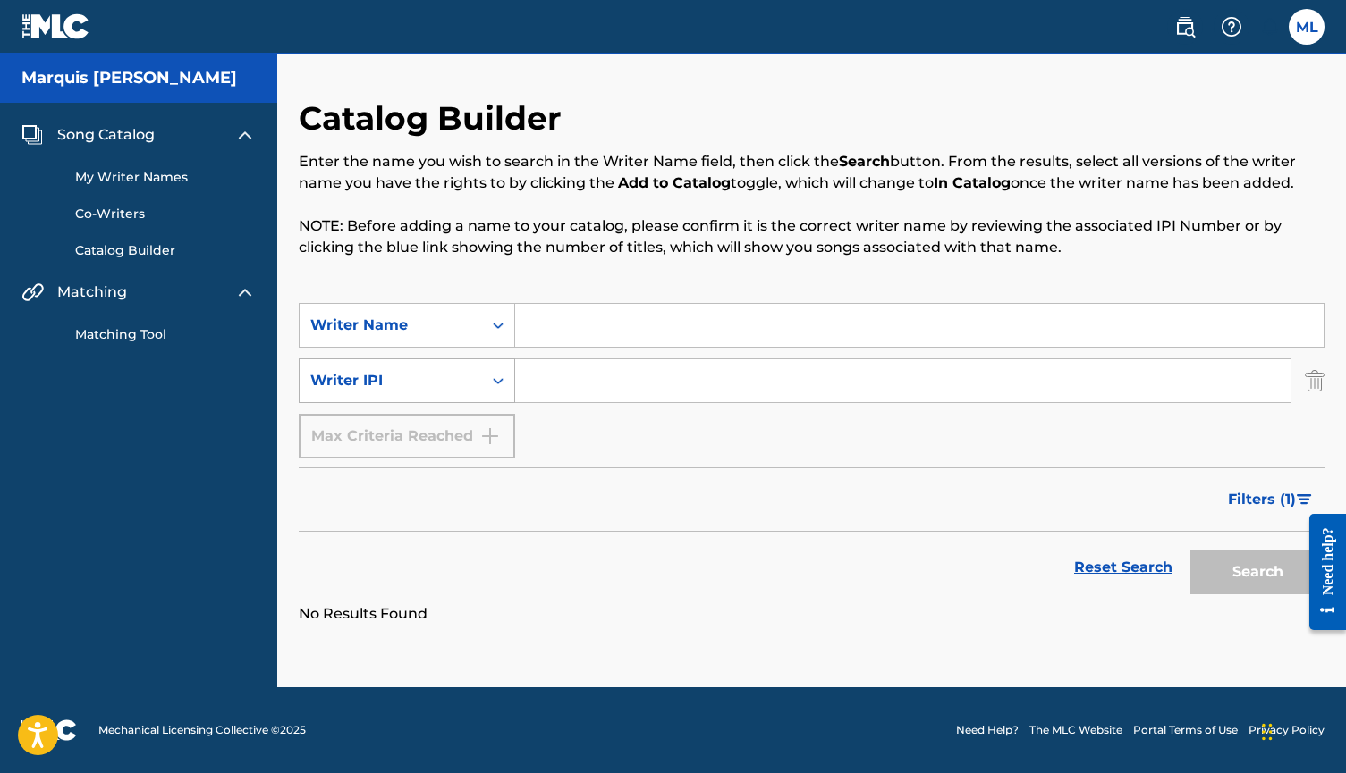
click at [505, 377] on icon "Search Form" at bounding box center [498, 381] width 18 height 18
click at [536, 326] on input "Search Form" at bounding box center [919, 325] width 808 height 43
type input "Marquis Lofton"
click at [1257, 572] on button "Search" at bounding box center [1257, 572] width 134 height 45
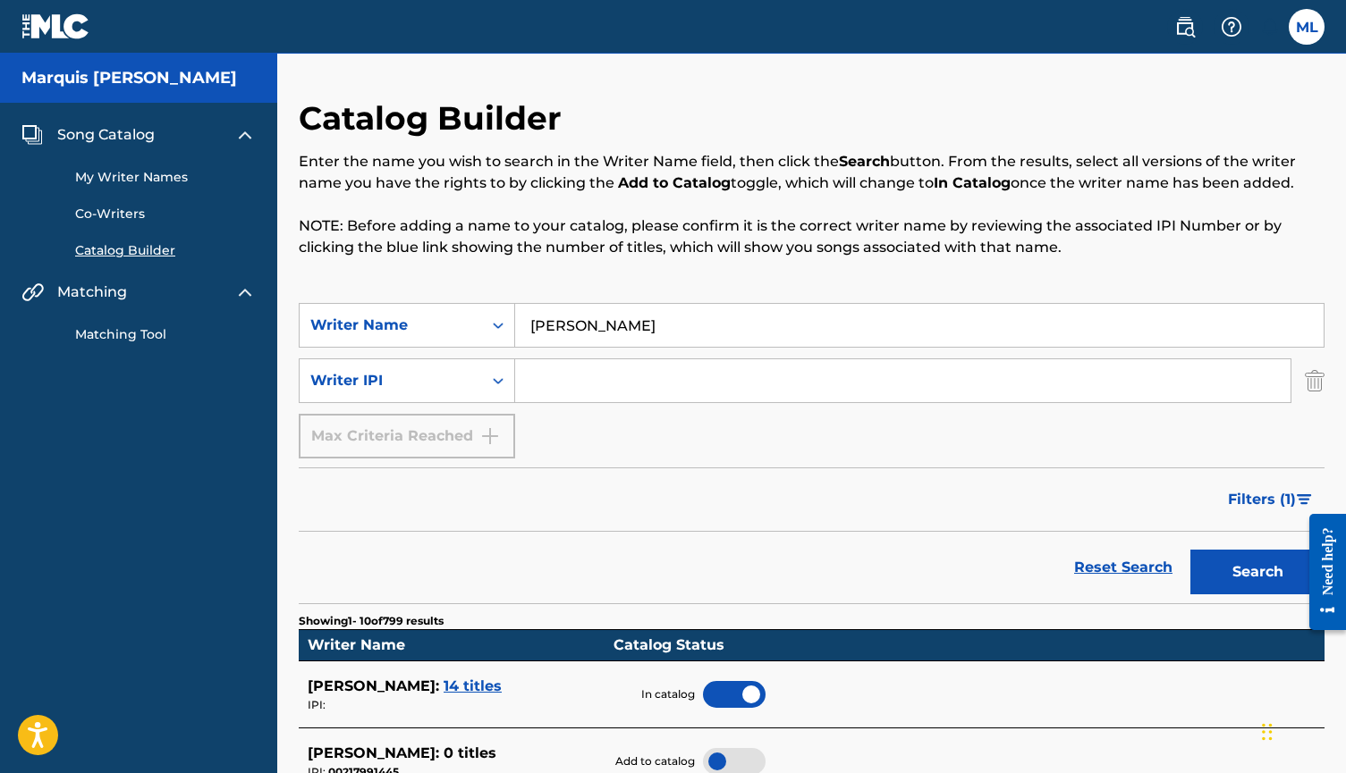
click at [131, 122] on div "Song Catalog My Writer Names Co-Writers Catalog Builder Matching Matching Tool" at bounding box center [138, 234] width 277 height 263
click at [130, 131] on span "Song Catalog" at bounding box center [105, 134] width 97 height 21
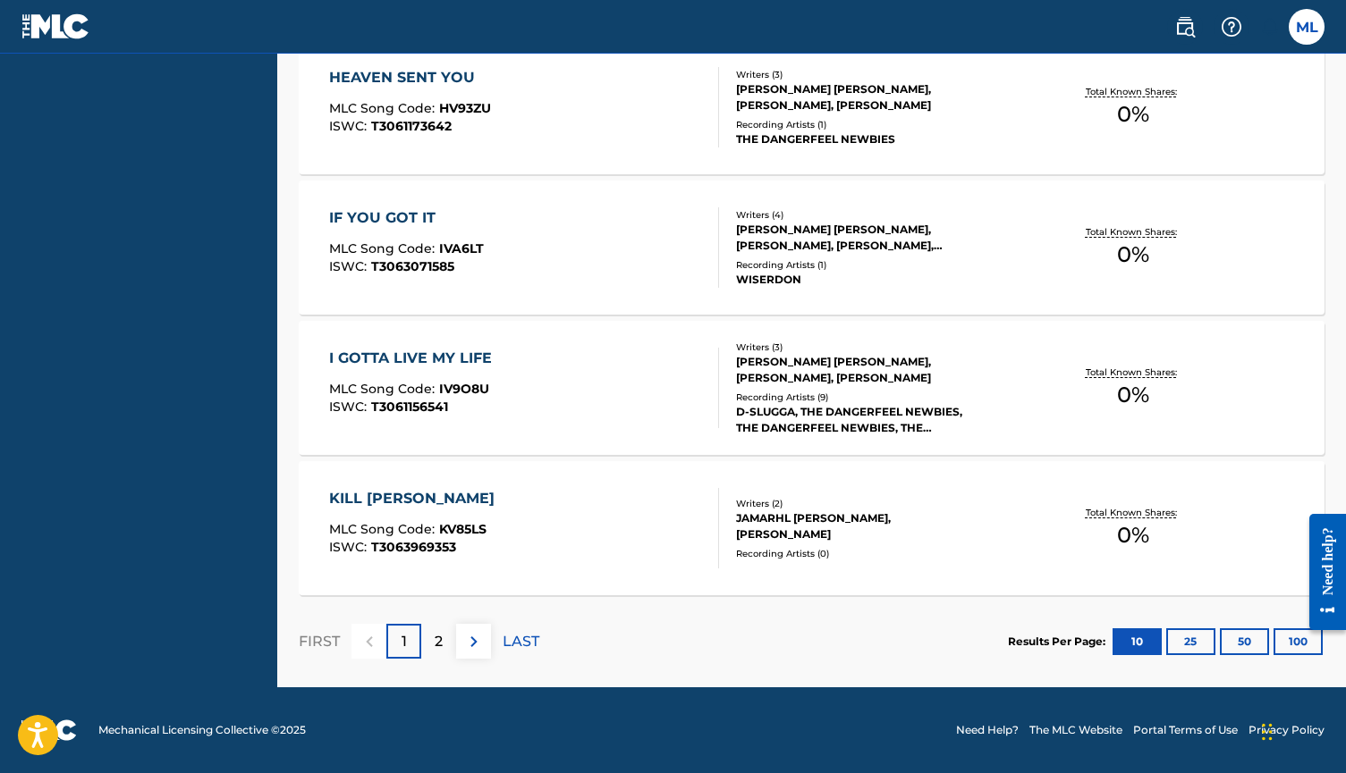
scroll to position [1502, 0]
click at [485, 639] on button at bounding box center [473, 641] width 35 height 35
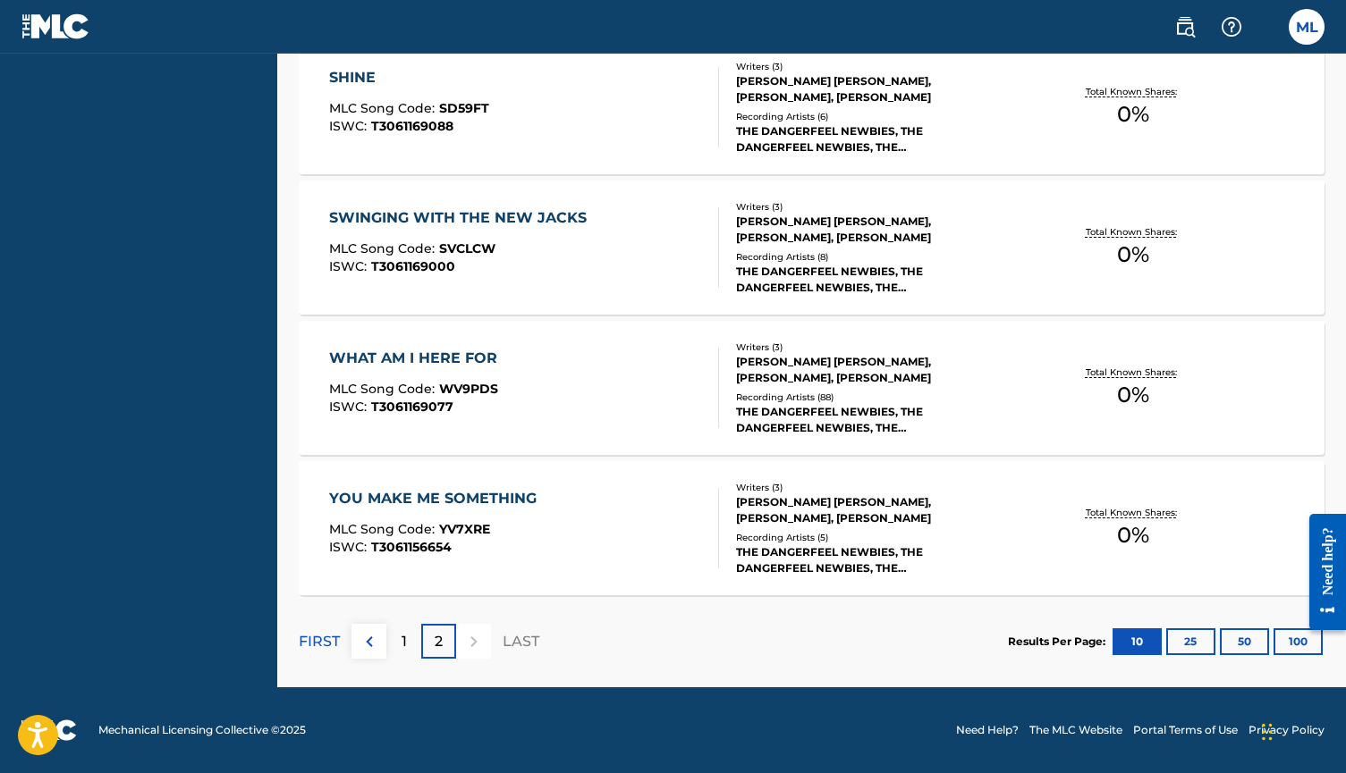
scroll to position [660, 0]
click at [378, 652] on img at bounding box center [369, 641] width 21 height 21
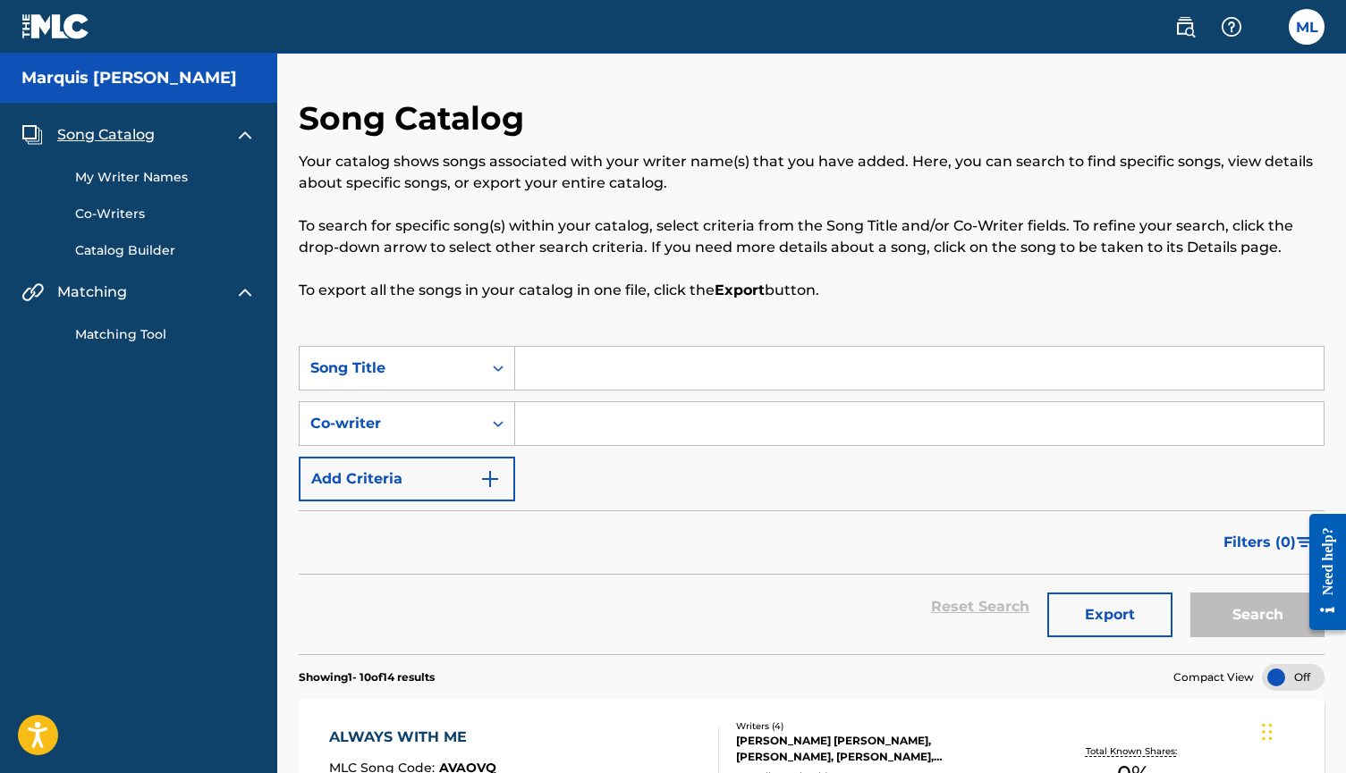
scroll to position [0, 0]
click at [1304, 31] on label at bounding box center [1306, 27] width 36 height 36
click at [1306, 27] on input "ML MARQUIS LOFTON djmarkangel@gmail.com Notification Preferences Profile Log out" at bounding box center [1306, 27] width 0 height 0
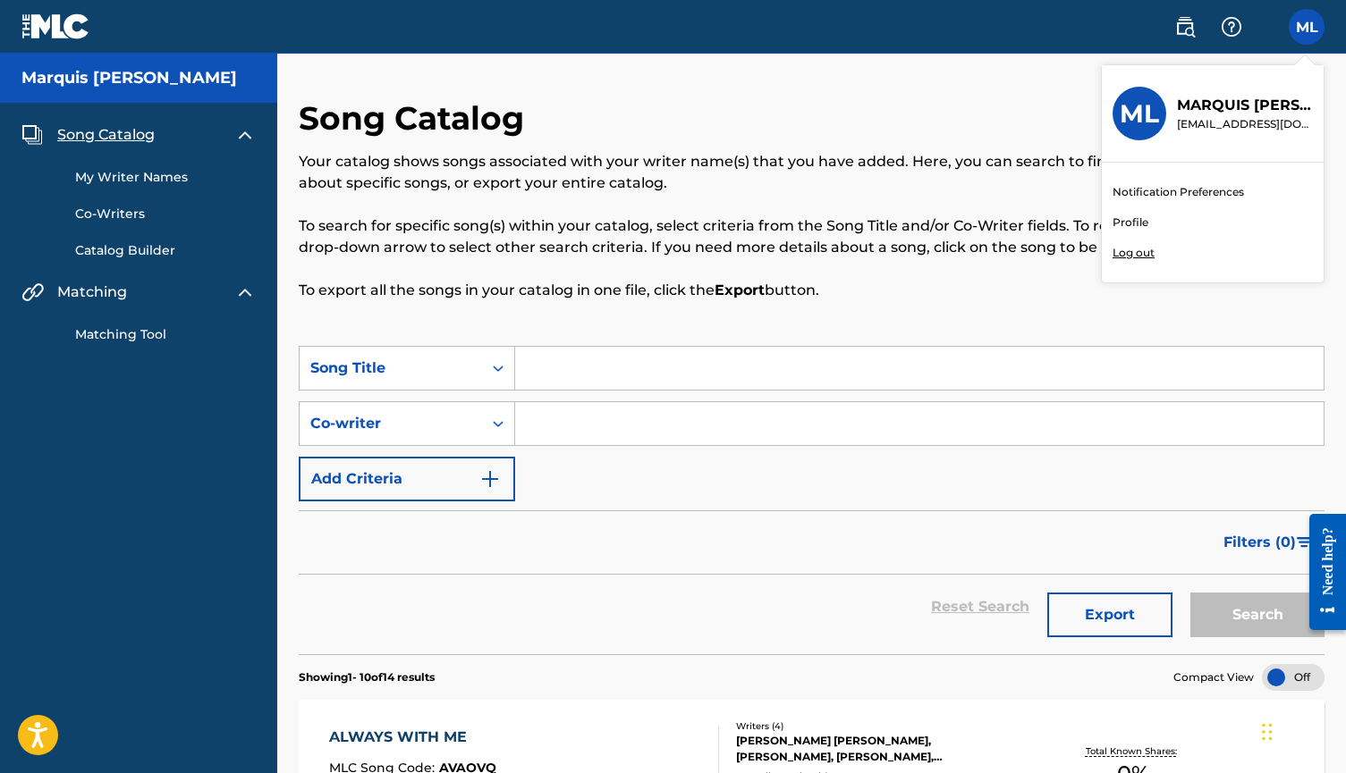
click at [1125, 225] on link "Profile" at bounding box center [1130, 223] width 36 height 16
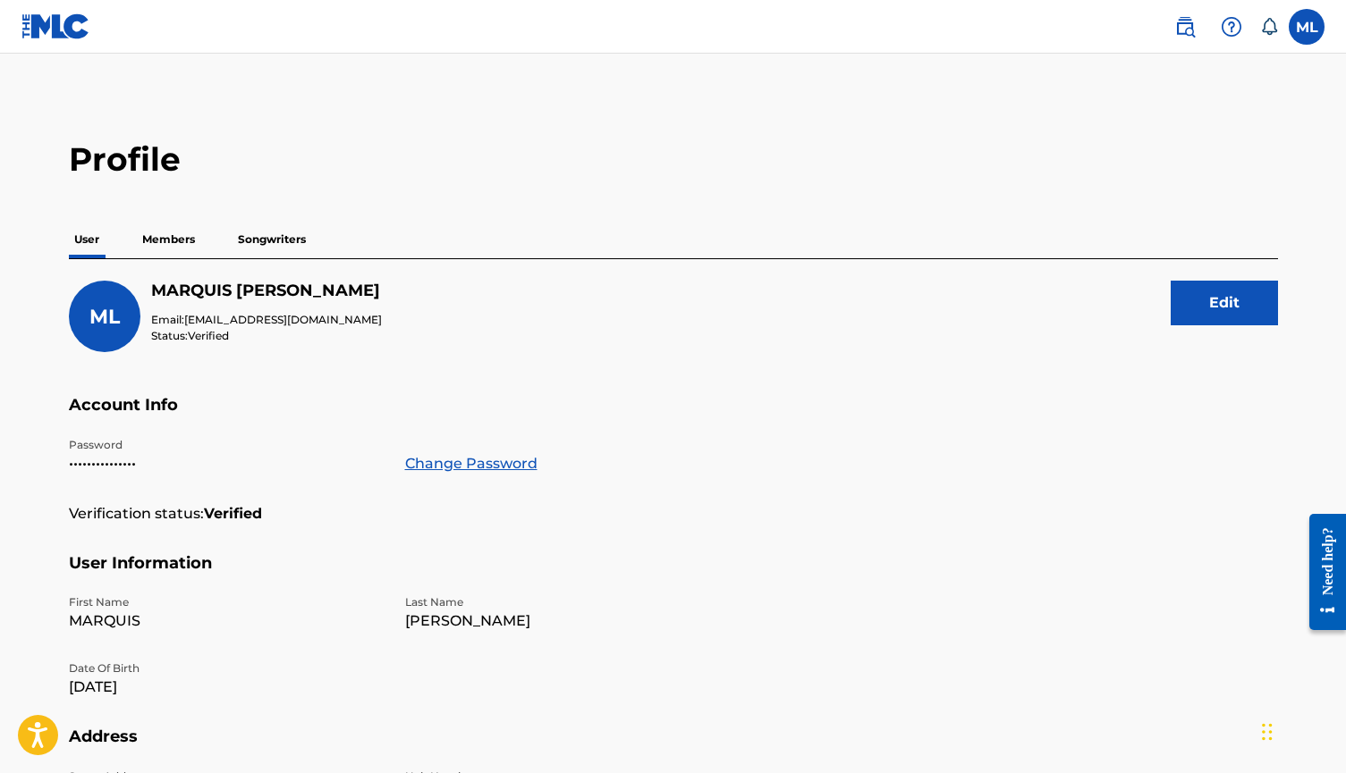
click at [202, 241] on div "User Members Songwriters" at bounding box center [673, 240] width 1209 height 38
click at [184, 241] on p "Members" at bounding box center [168, 240] width 63 height 38
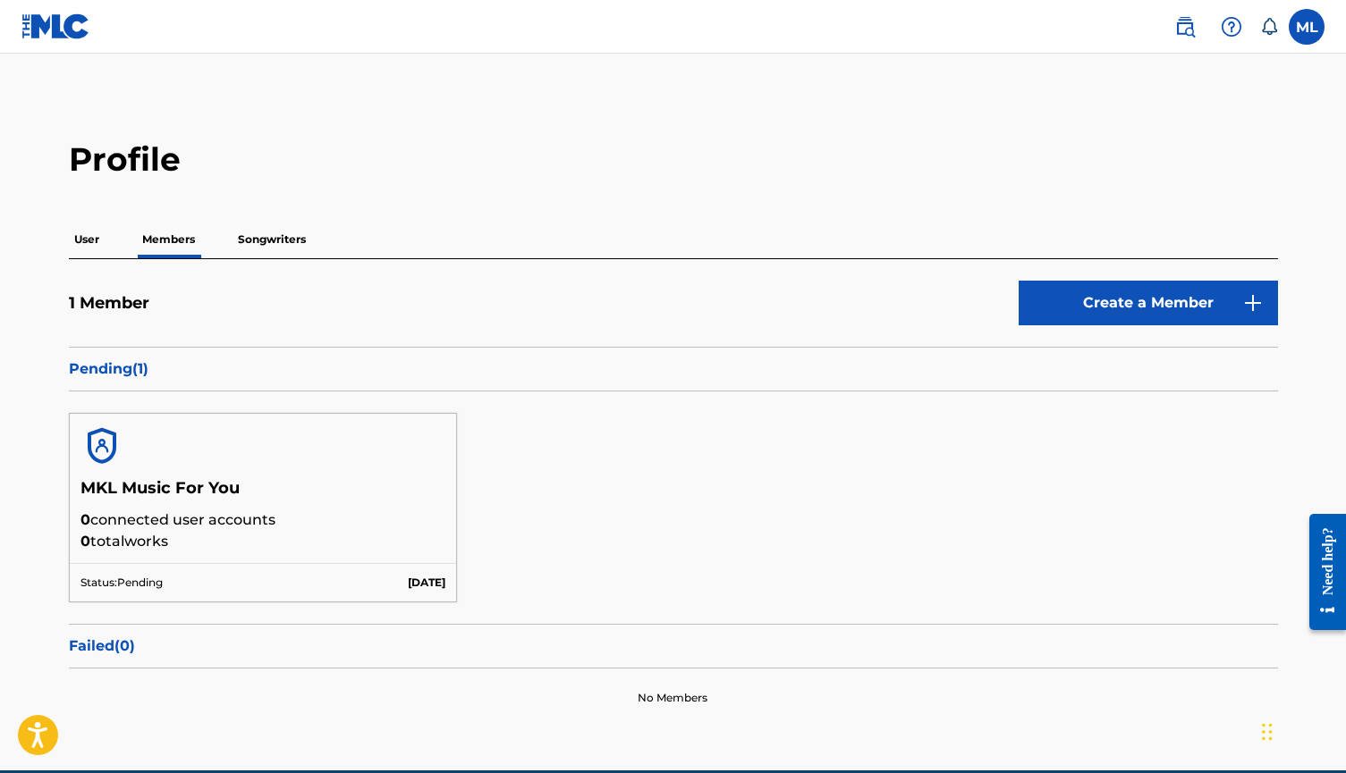
click at [274, 243] on p "Songwriters" at bounding box center [271, 240] width 79 height 38
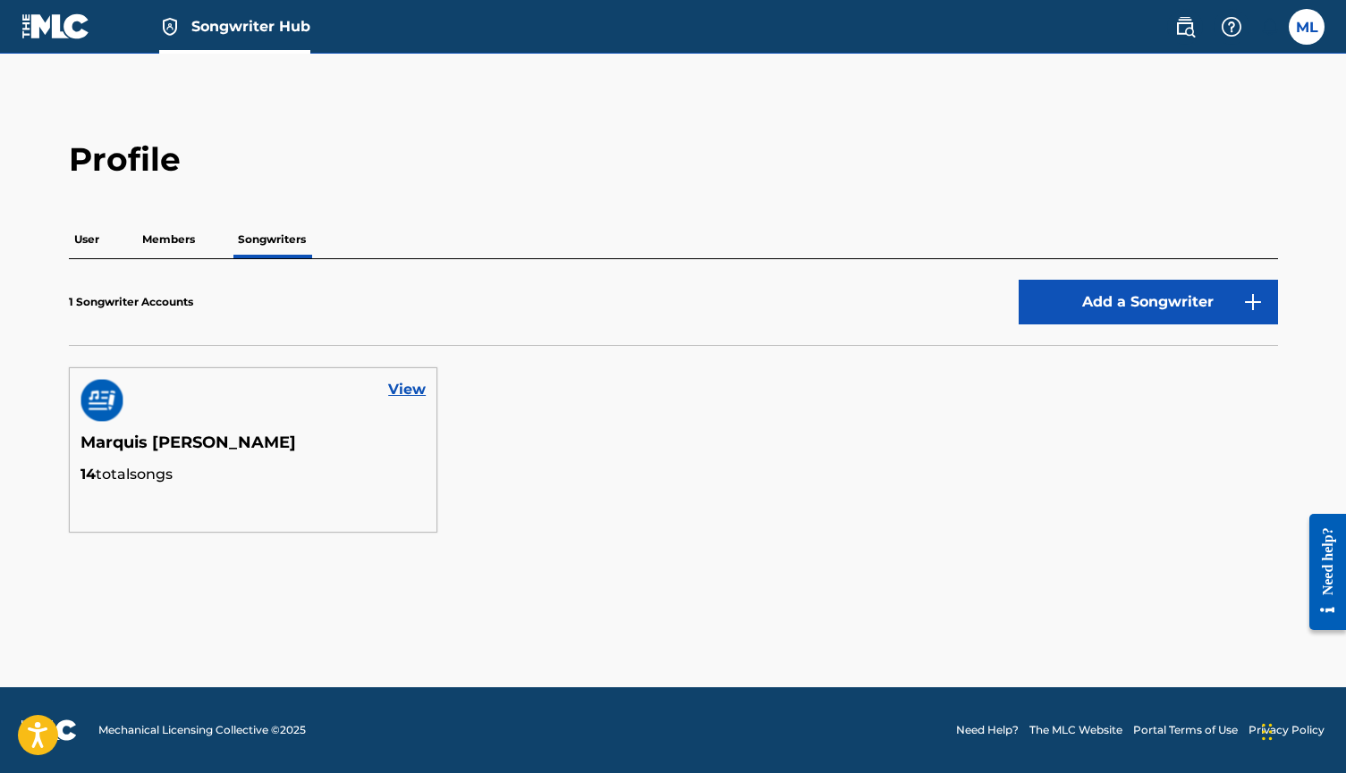
click at [240, 26] on span "Songwriter Hub" at bounding box center [250, 26] width 119 height 21
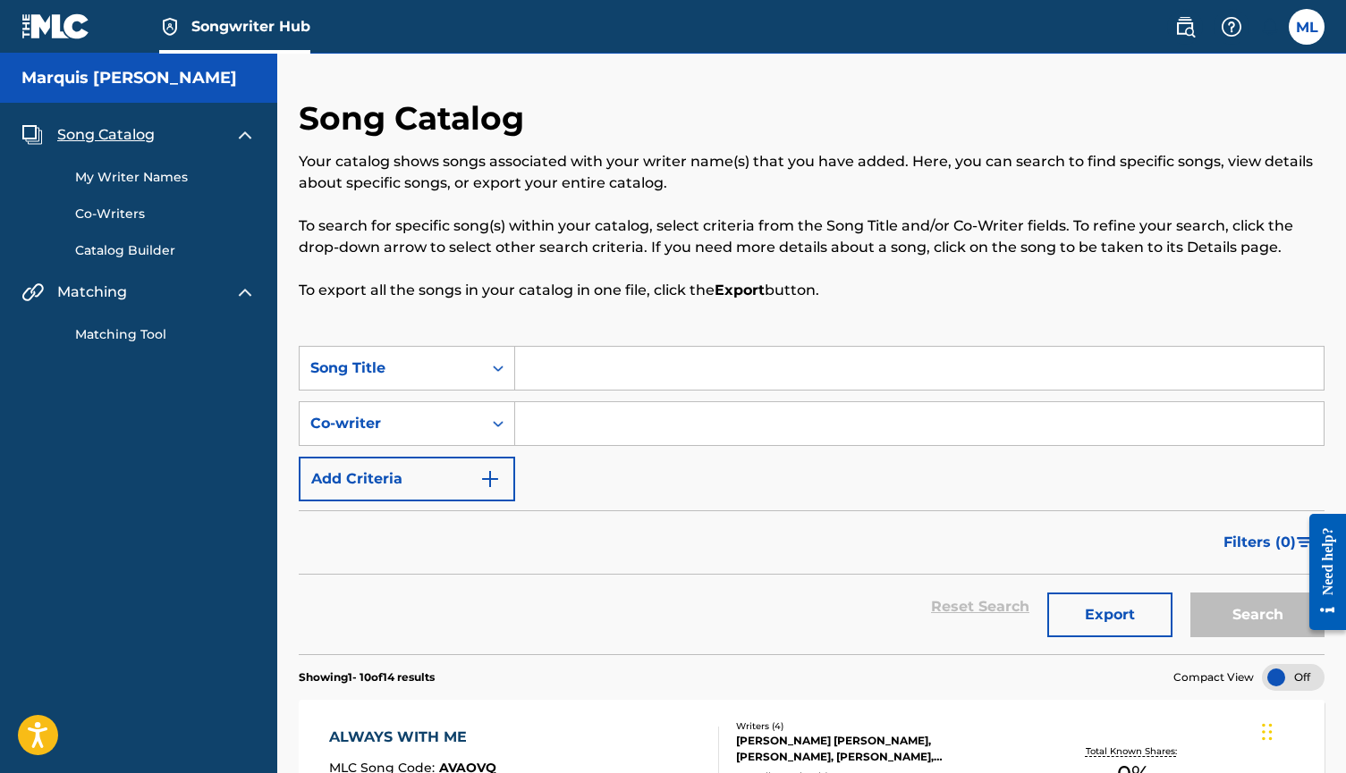
click at [360, 40] on nav "Songwriter Hub ML ML MARQUIS LOFTON djmarkangel@gmail.com Notification Preferen…" at bounding box center [673, 27] width 1346 height 54
click at [1193, 35] on img at bounding box center [1184, 26] width 21 height 21
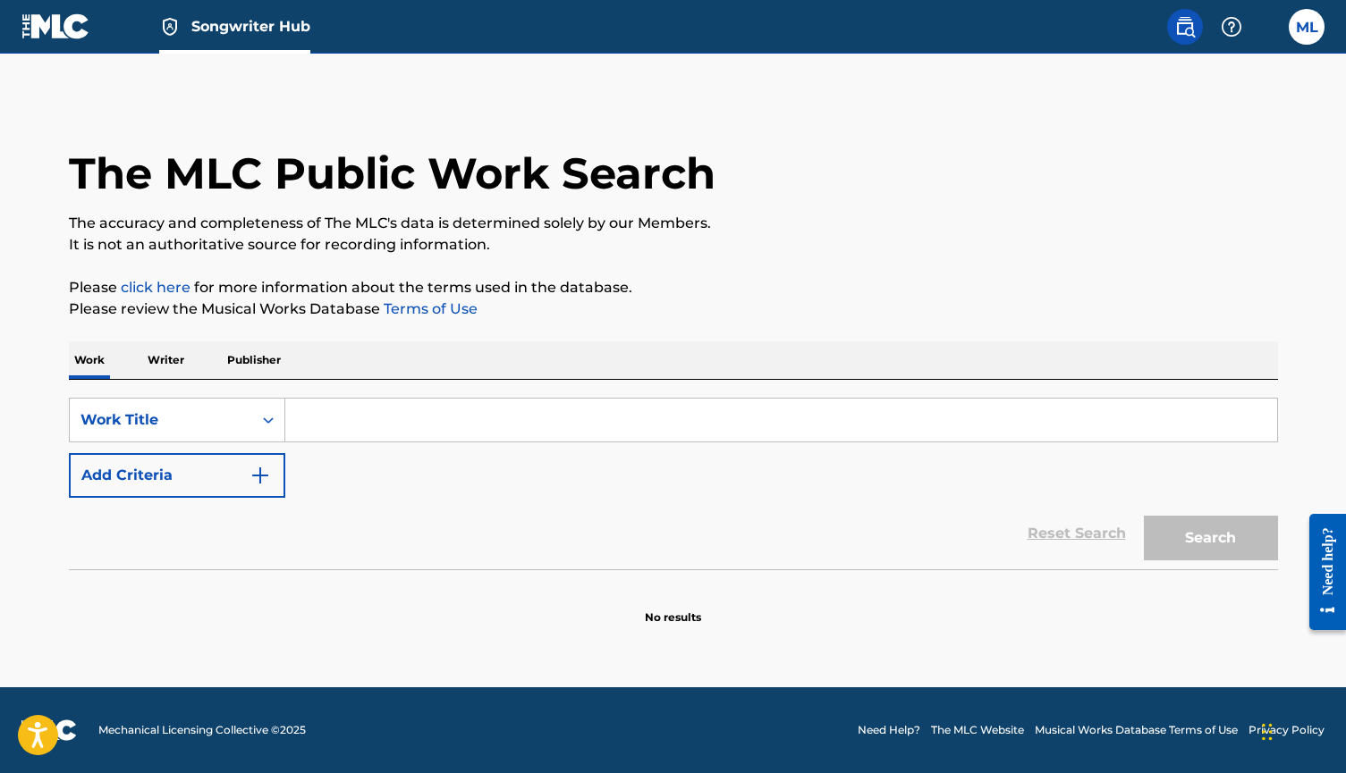
click at [274, 359] on p "Publisher" at bounding box center [254, 361] width 64 height 38
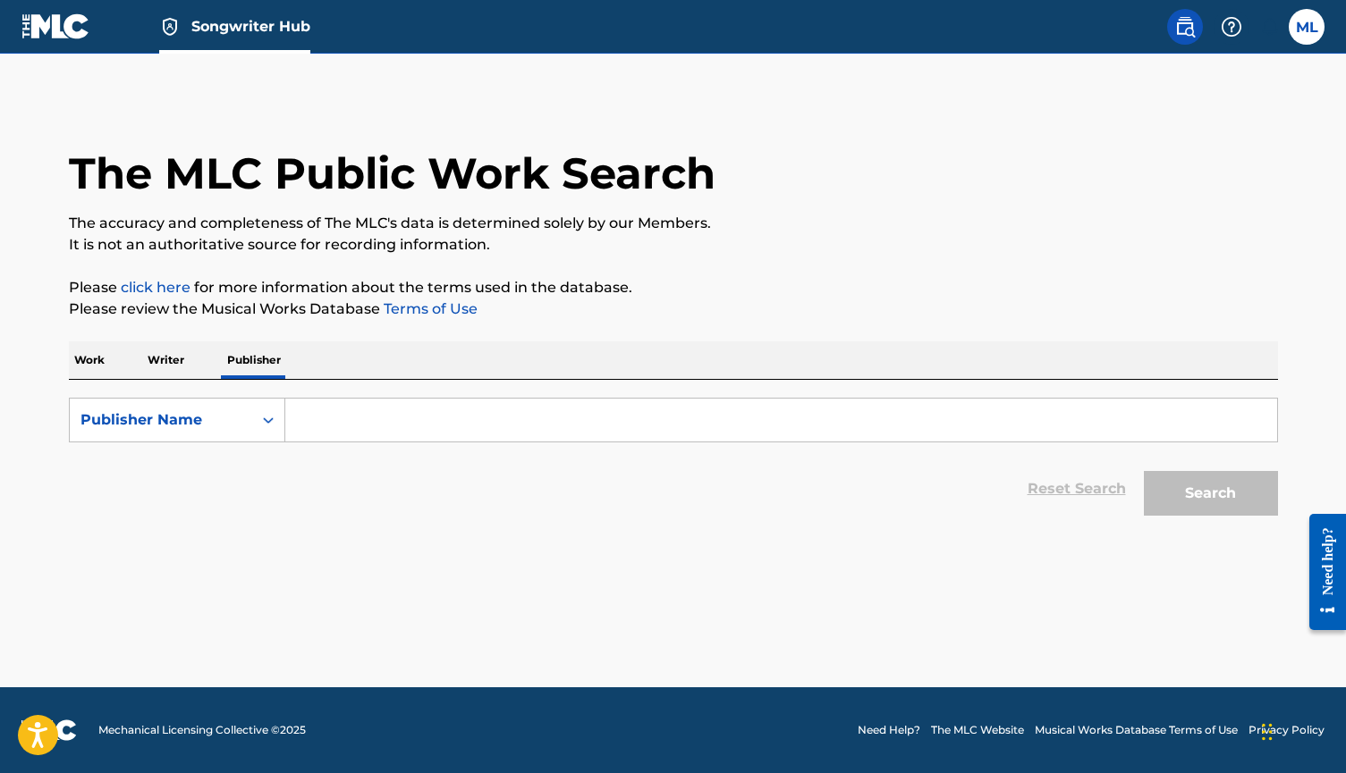
click at [372, 422] on input "Search Form" at bounding box center [781, 420] width 992 height 43
click at [1210, 494] on button "Search" at bounding box center [1211, 493] width 134 height 45
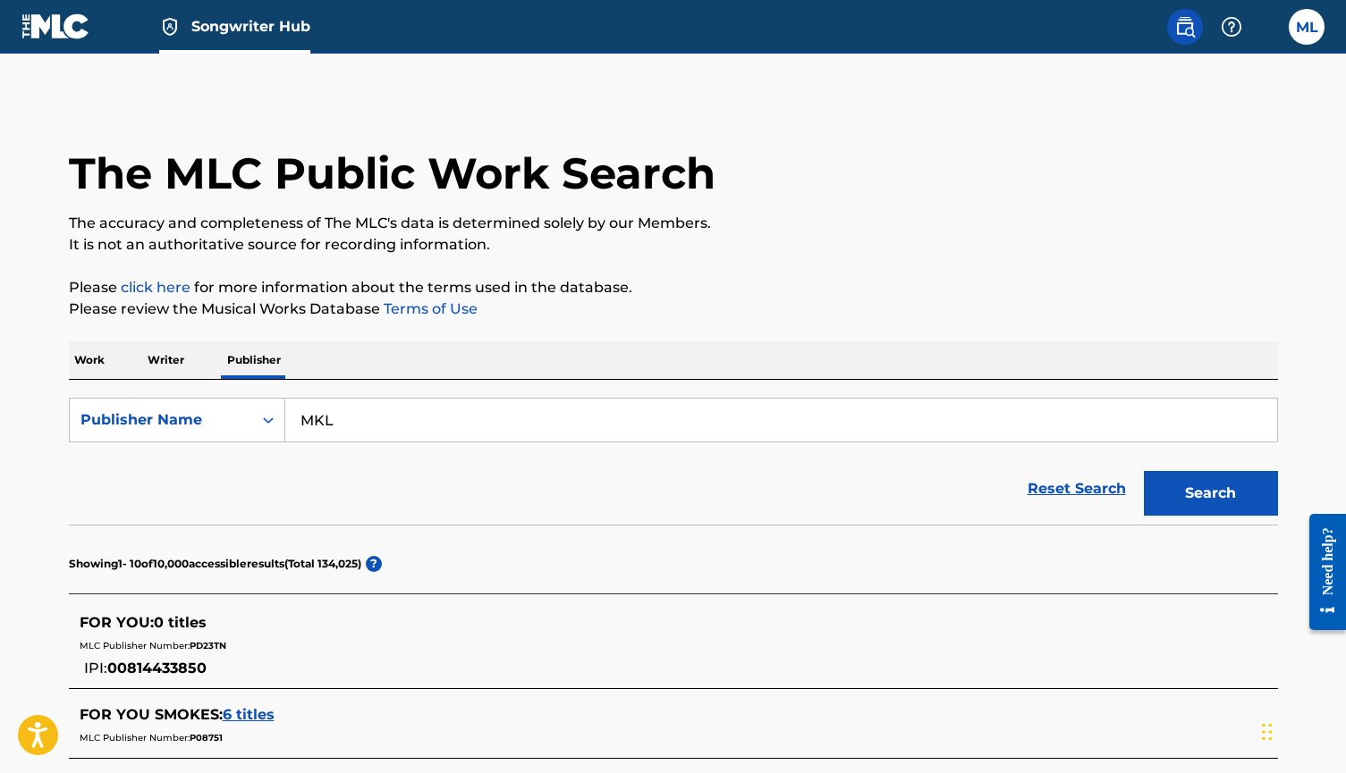
click at [1210, 494] on button "Search" at bounding box center [1211, 493] width 134 height 45
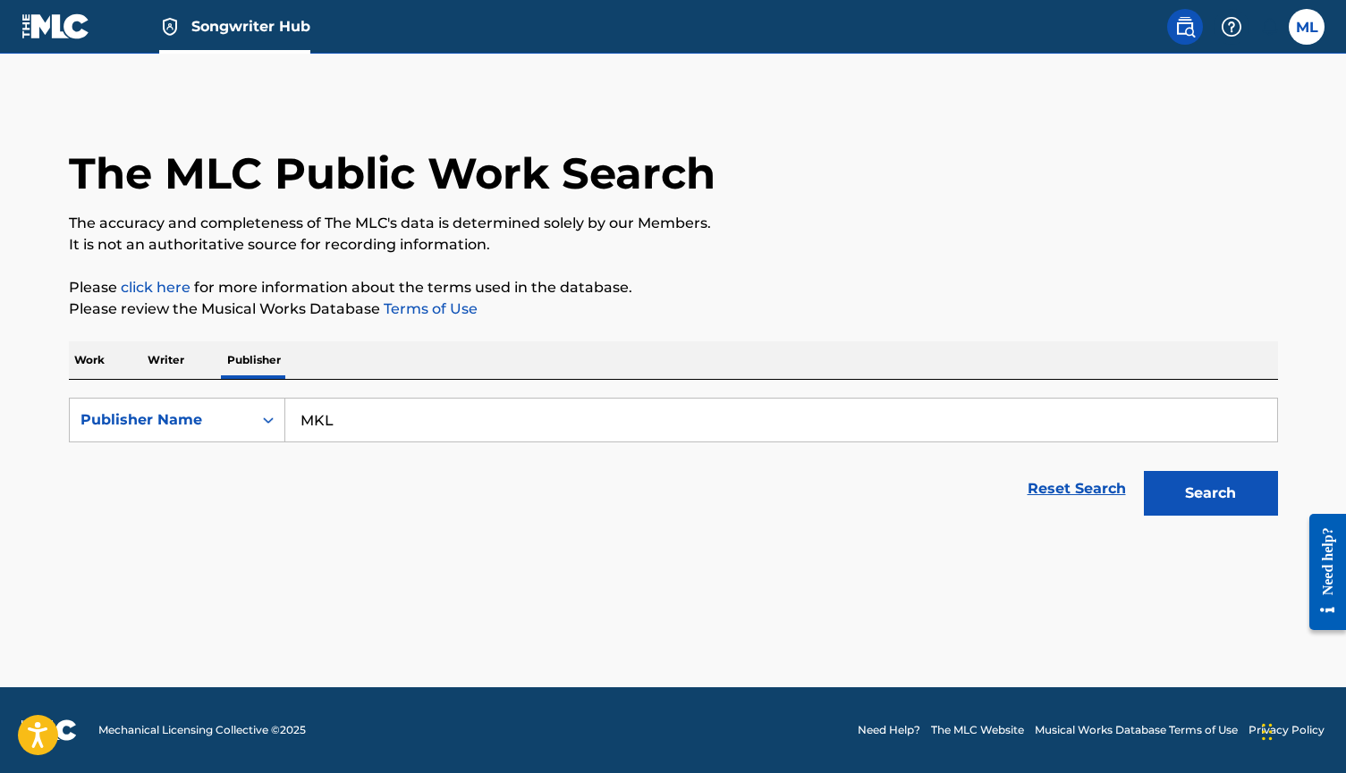
click at [460, 426] on input "MKL" at bounding box center [781, 420] width 992 height 43
click at [1210, 494] on button "Search" at bounding box center [1211, 493] width 134 height 45
click at [393, 433] on input "MKL" at bounding box center [781, 420] width 992 height 43
type input "MKL Music"
click at [1210, 494] on button "Search" at bounding box center [1211, 493] width 134 height 45
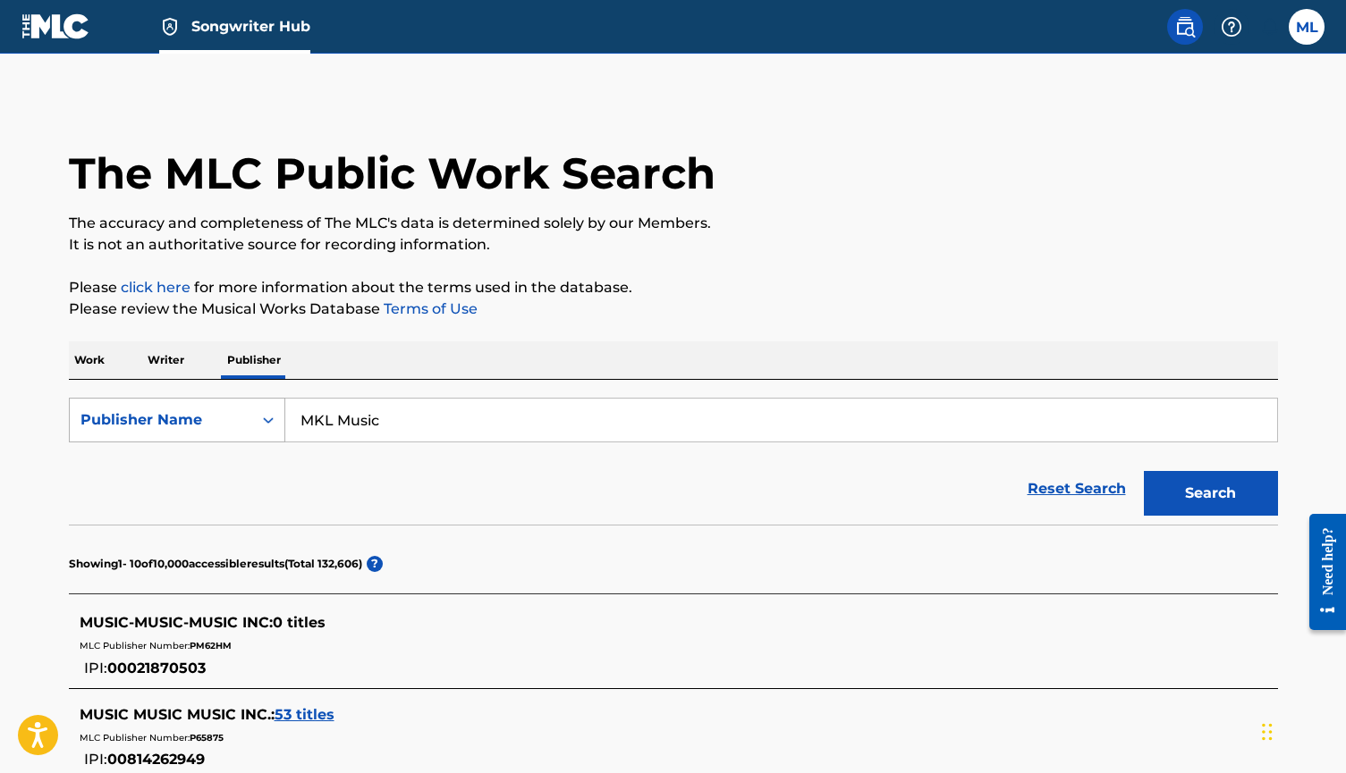
click at [276, 426] on icon "Search Form" at bounding box center [268, 420] width 18 height 18
click at [211, 462] on div "Publisher IPI" at bounding box center [177, 465] width 215 height 45
click at [355, 421] on input "Search Form" at bounding box center [781, 420] width 992 height 43
paste input "01162439660"
type input "01162439660"
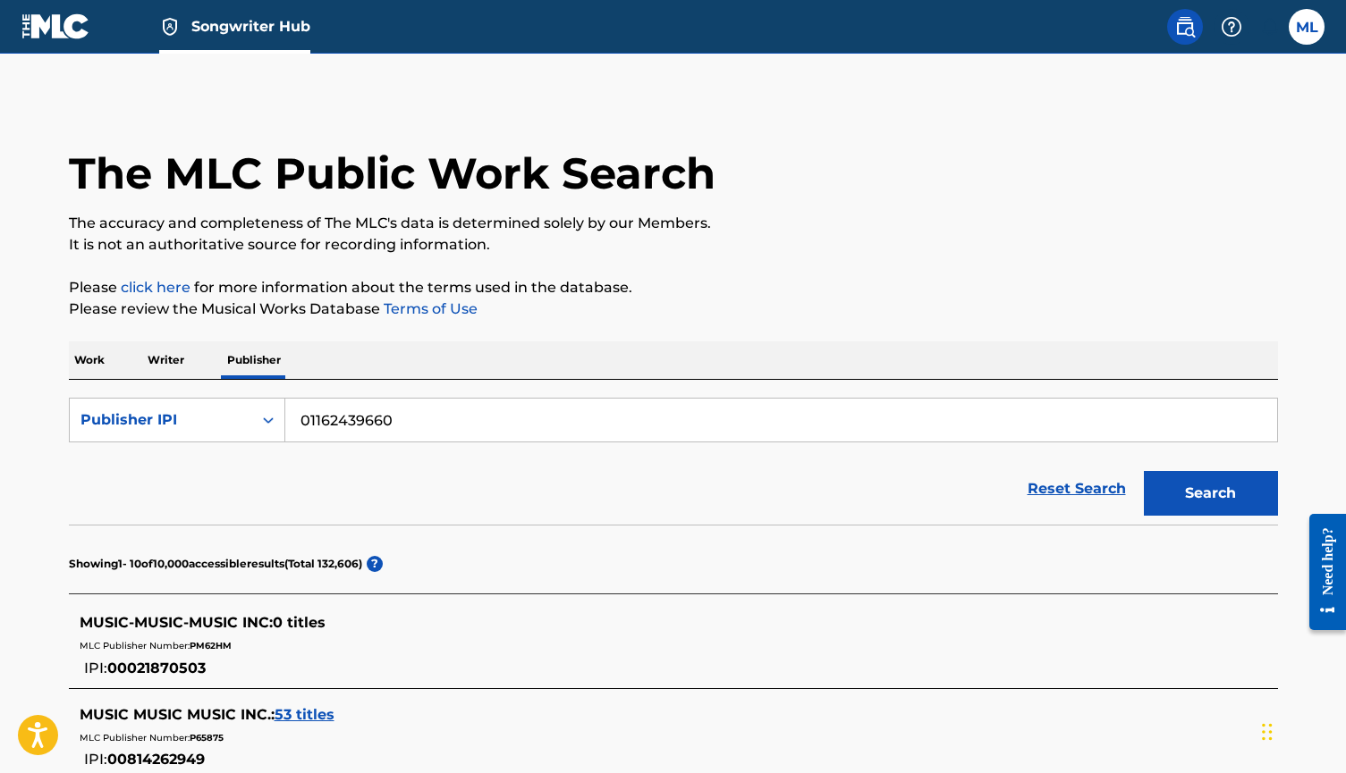
click at [1210, 494] on button "Search" at bounding box center [1211, 493] width 134 height 45
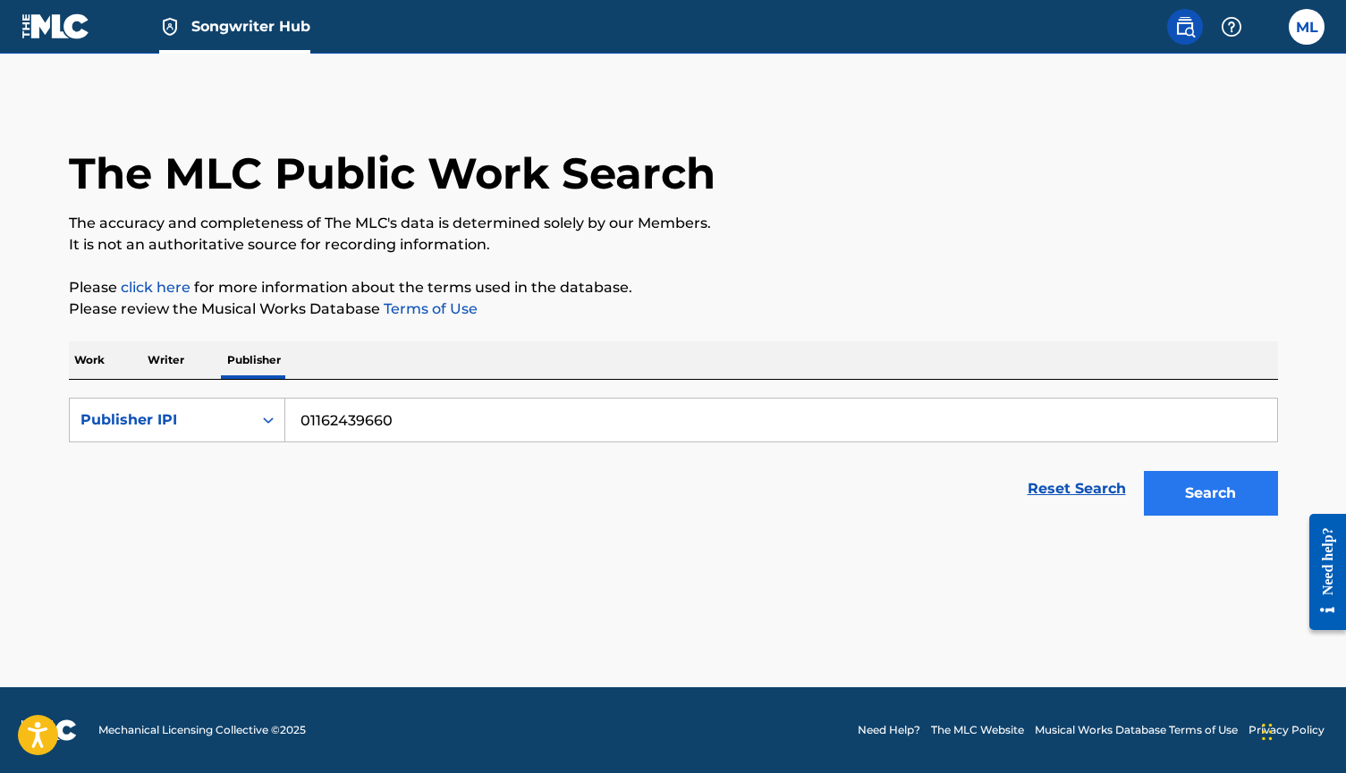
click at [1211, 501] on button "Search" at bounding box center [1211, 493] width 134 height 45
click at [419, 422] on input "01162439660" at bounding box center [781, 420] width 992 height 43
click at [260, 417] on icon "Search Form" at bounding box center [268, 420] width 18 height 18
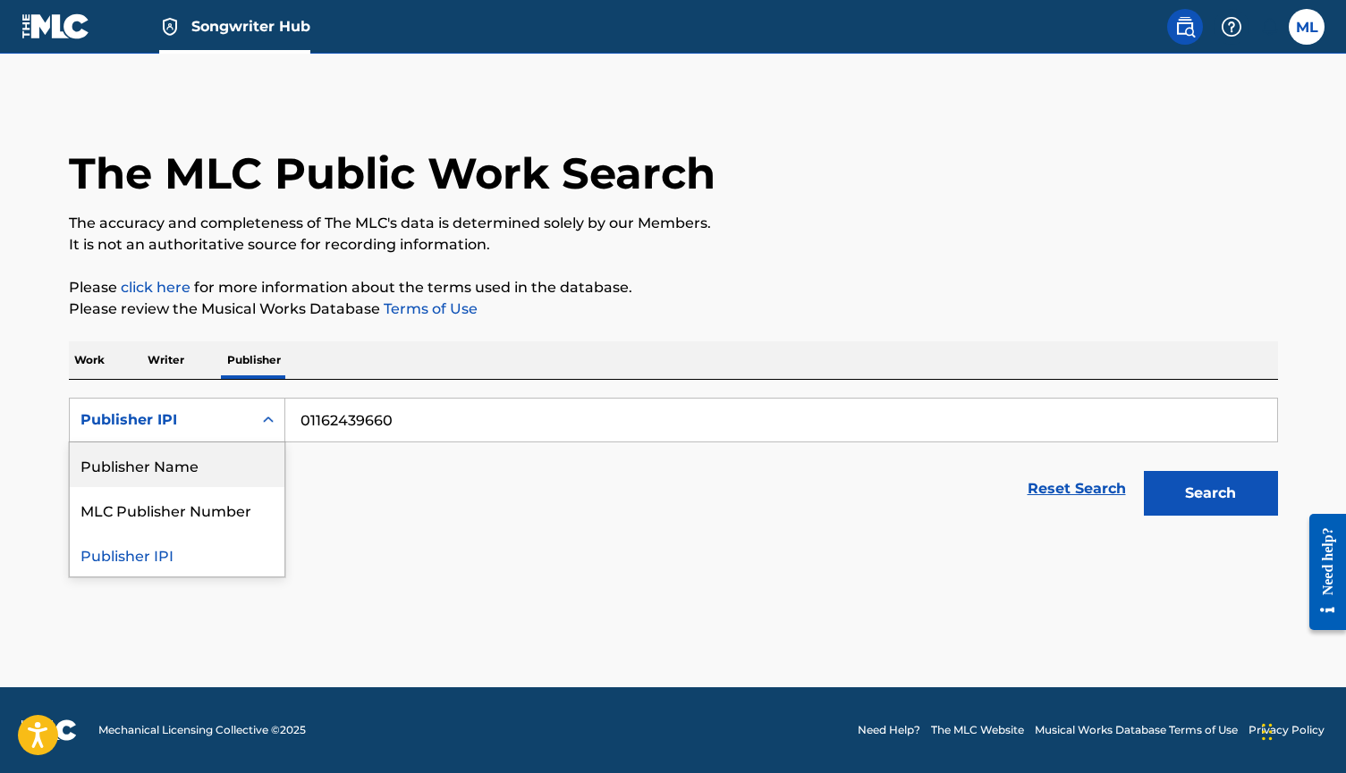
click at [385, 423] on input "01162439660" at bounding box center [781, 420] width 992 height 43
click at [266, 426] on icon "Search Form" at bounding box center [268, 420] width 18 height 18
click at [224, 476] on div "Publisher Name" at bounding box center [177, 465] width 215 height 45
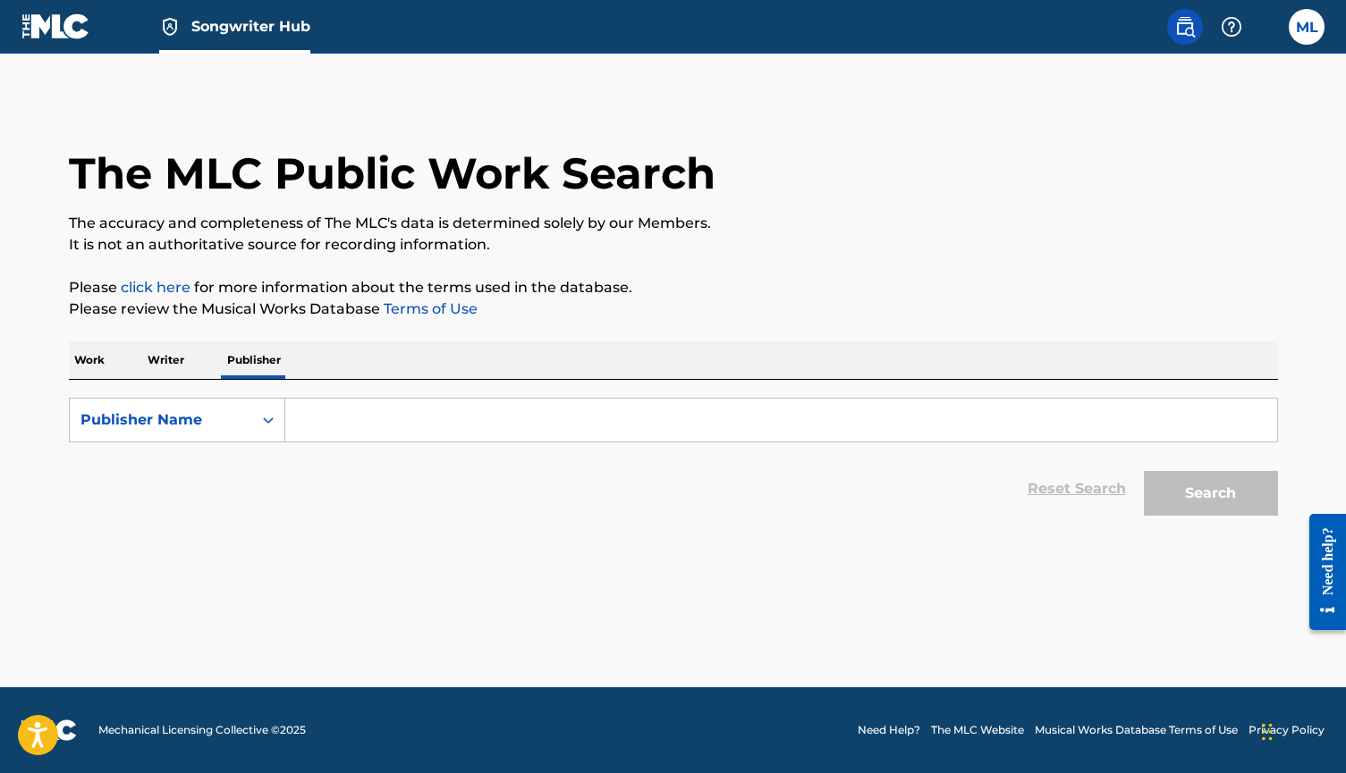
click at [369, 432] on input "Search Form" at bounding box center [781, 420] width 992 height 43
type input "Marquis Lofton"
click at [1210, 494] on button "Search" at bounding box center [1211, 493] width 134 height 45
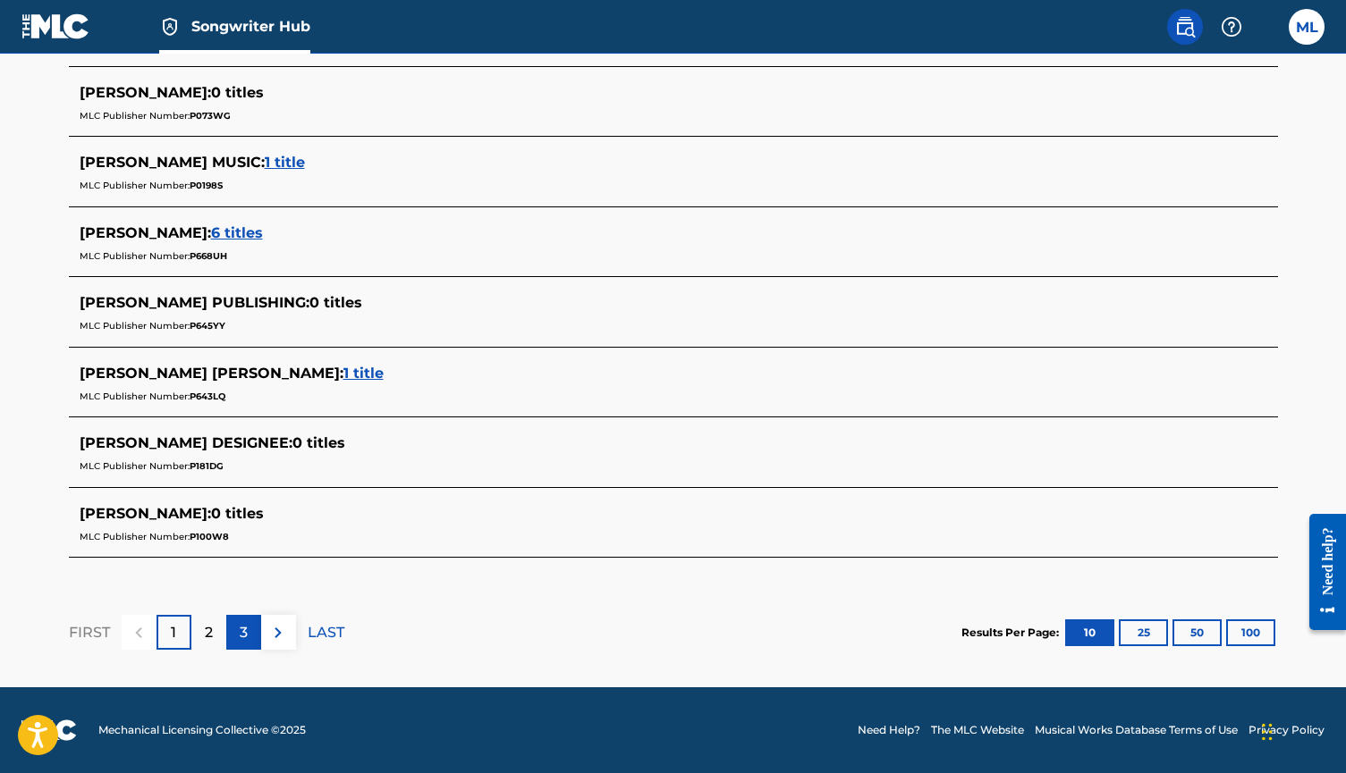
scroll to position [763, 0]
click at [209, 629] on p "2" at bounding box center [209, 632] width 8 height 21
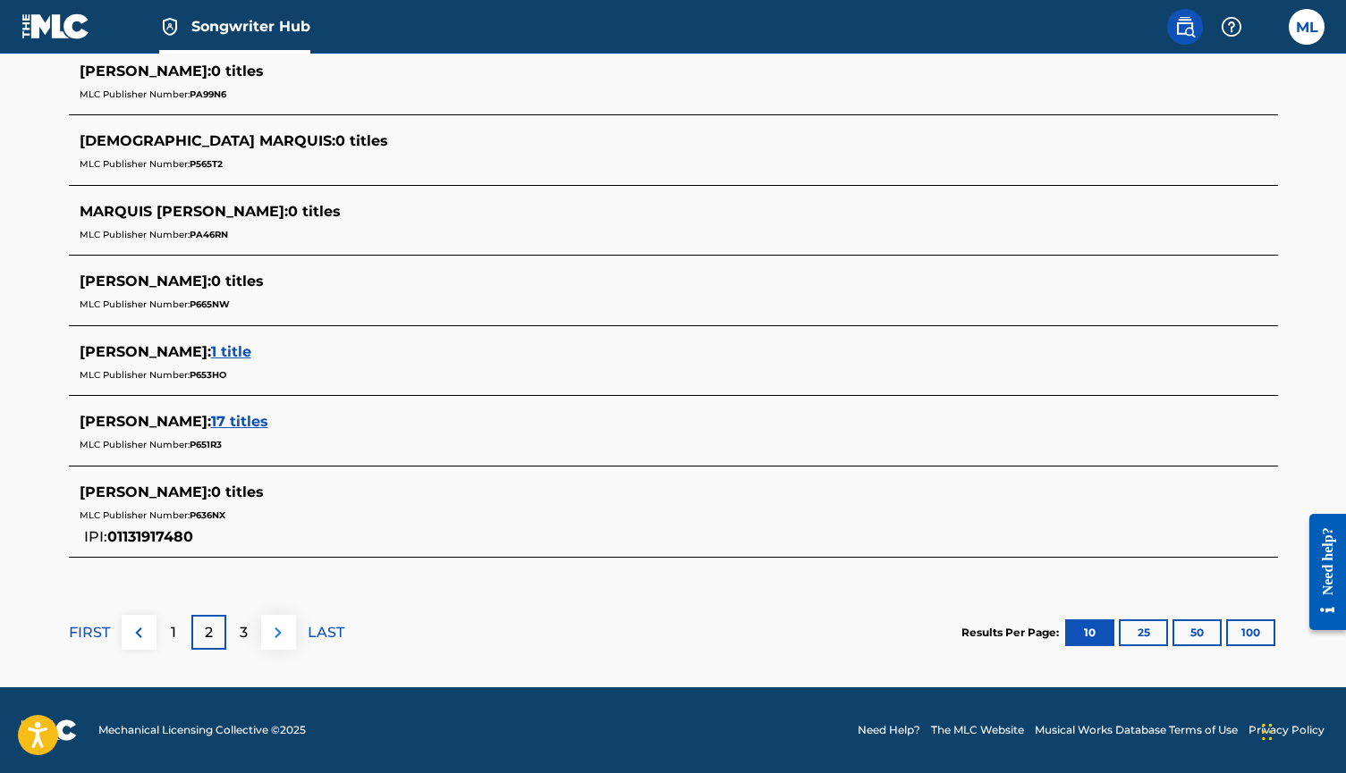
click at [282, 636] on img at bounding box center [277, 632] width 21 height 21
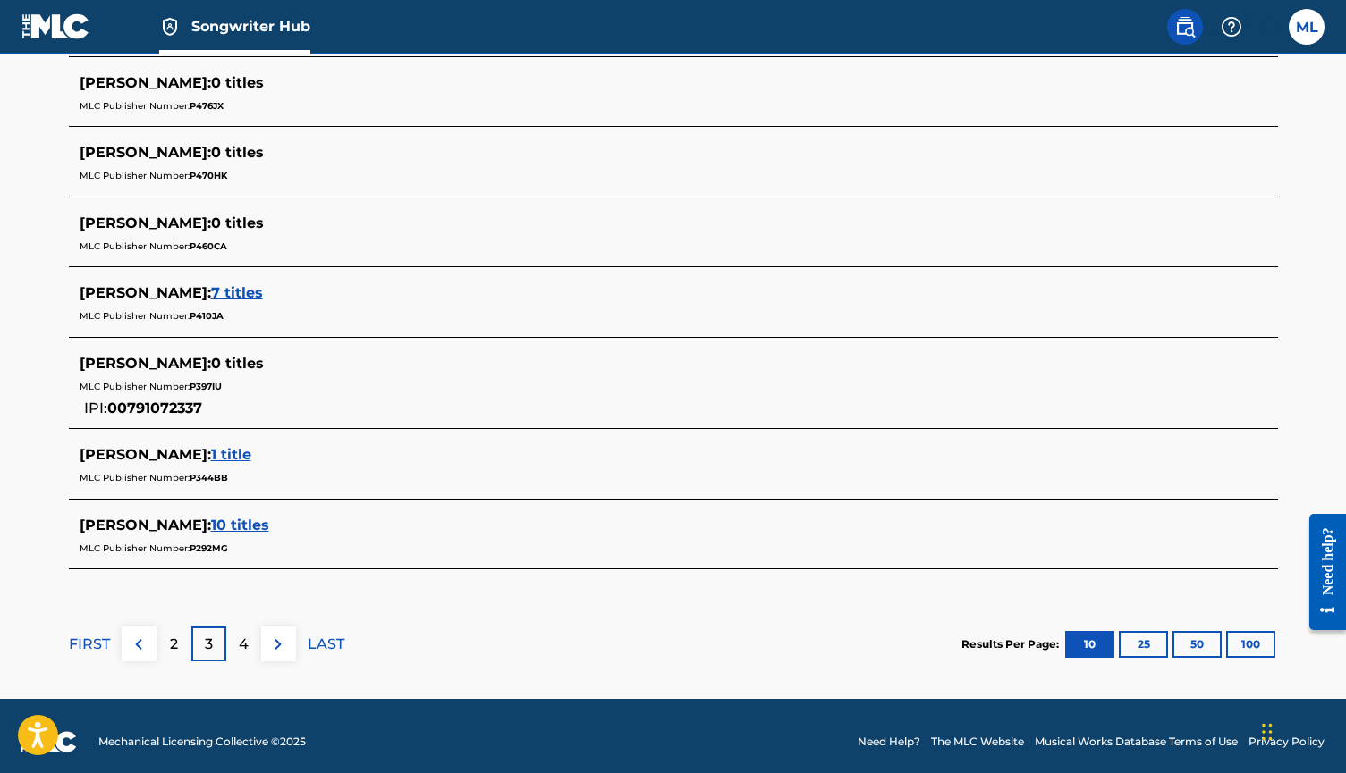
scroll to position [781, 0]
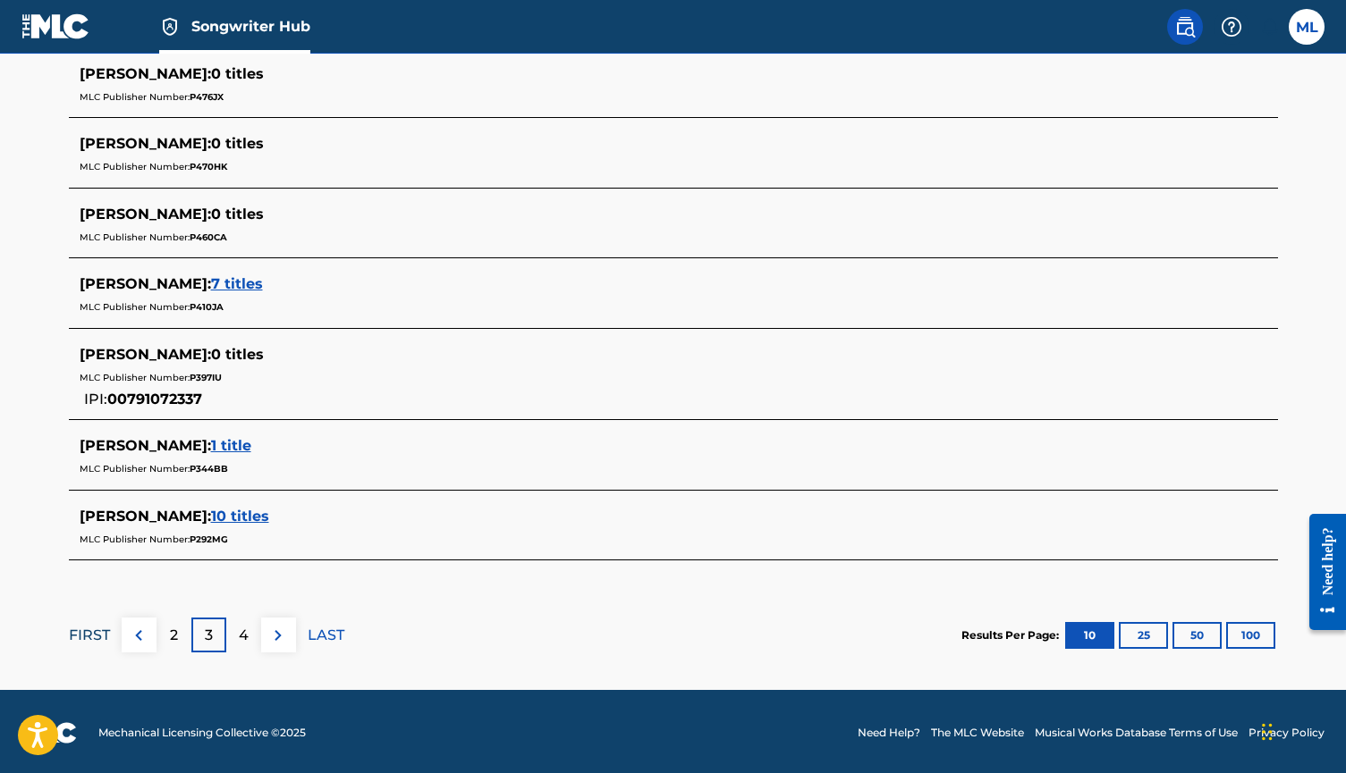
click at [96, 635] on p "FIRST" at bounding box center [89, 635] width 41 height 21
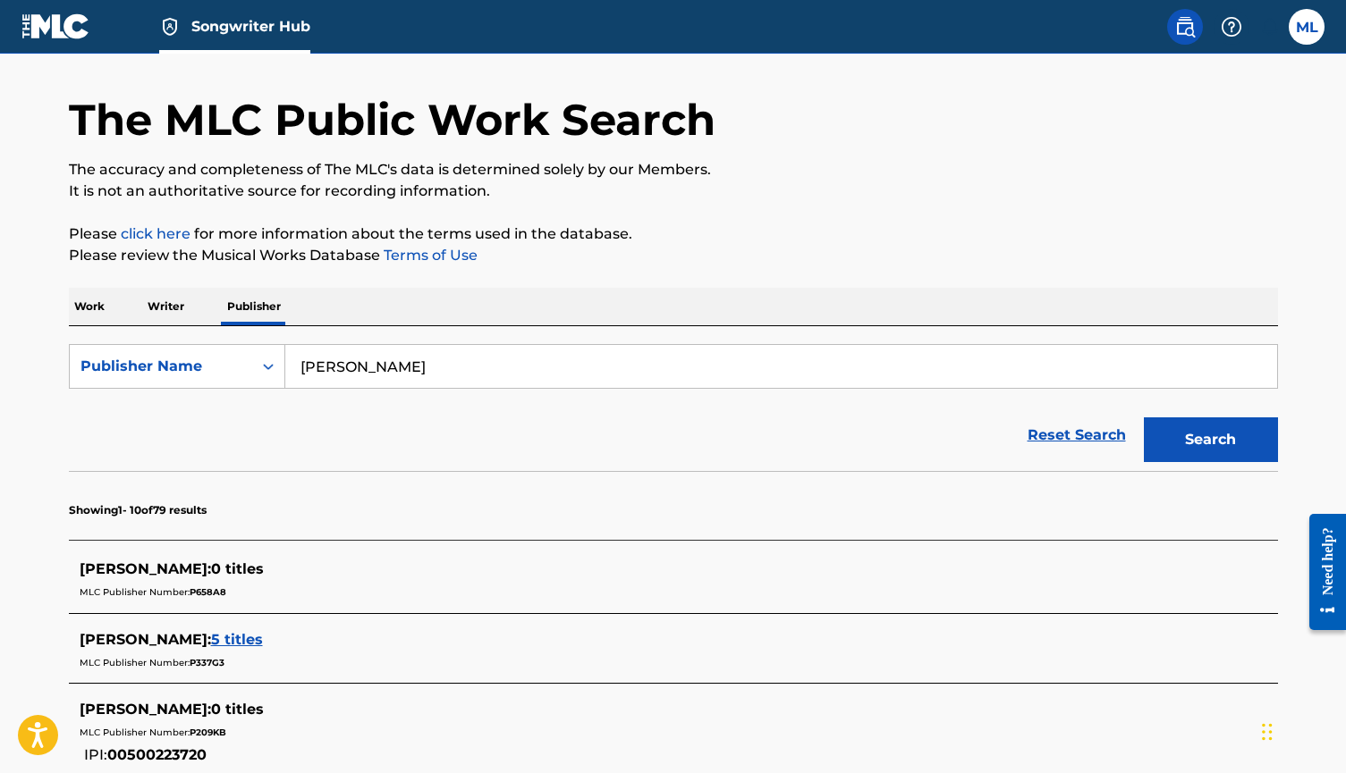
scroll to position [80, 0]
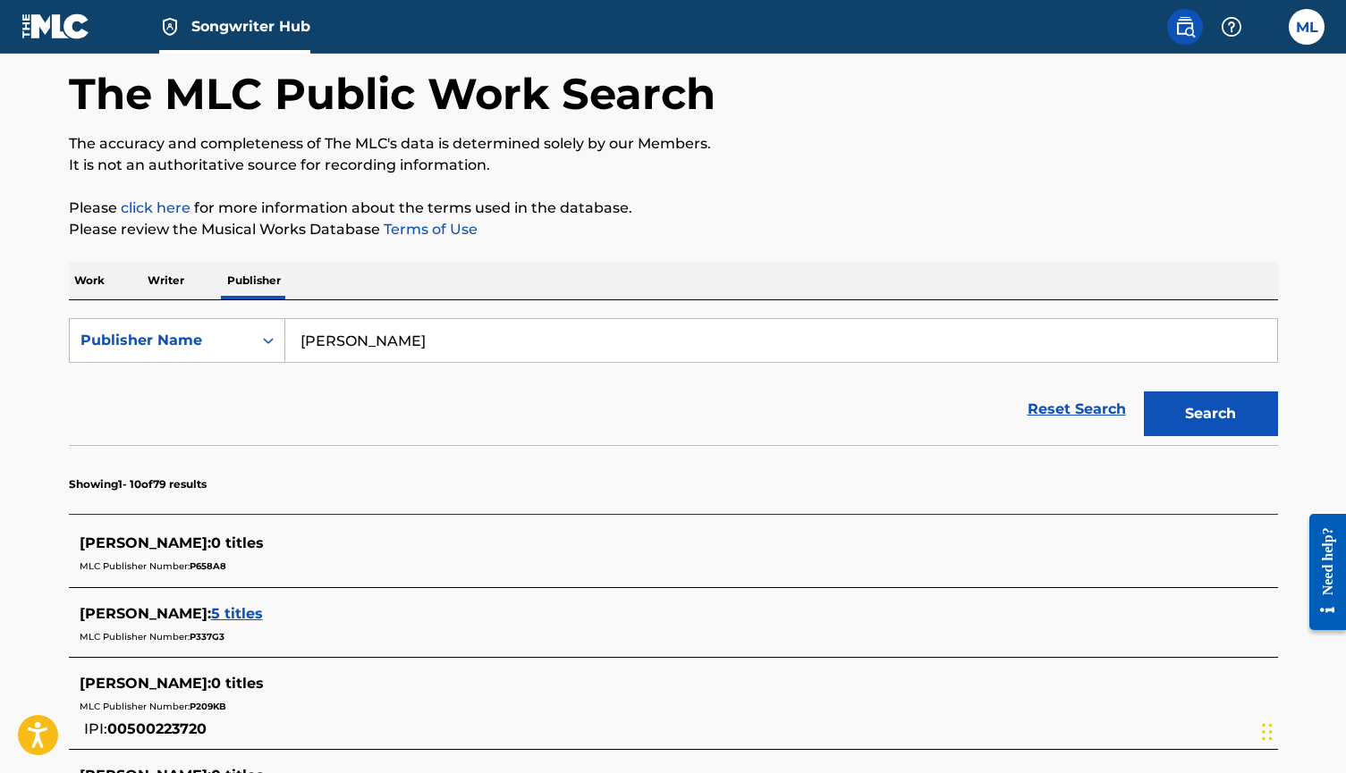
click at [455, 335] on input "Marquis Lofton" at bounding box center [781, 340] width 992 height 43
type input "What Am I Here For"
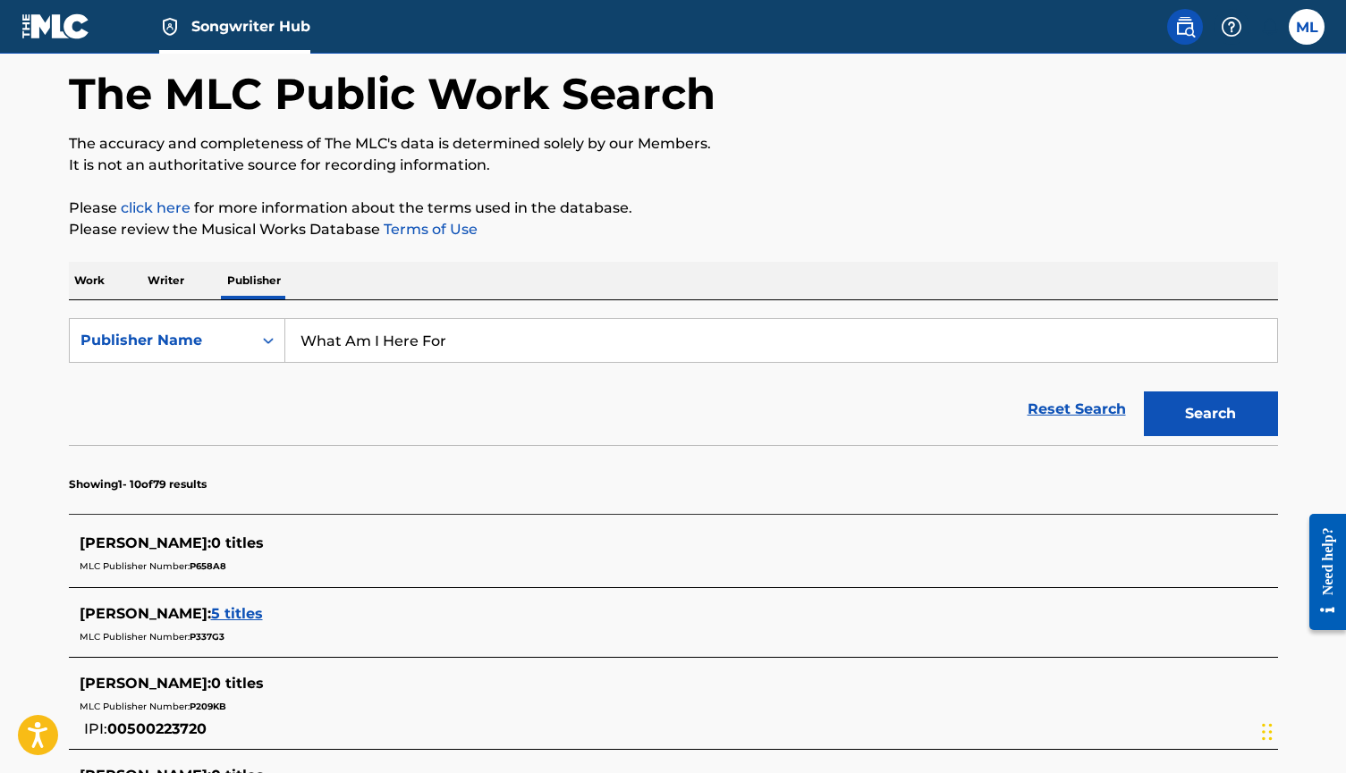
click at [1210, 414] on button "Search" at bounding box center [1211, 414] width 134 height 45
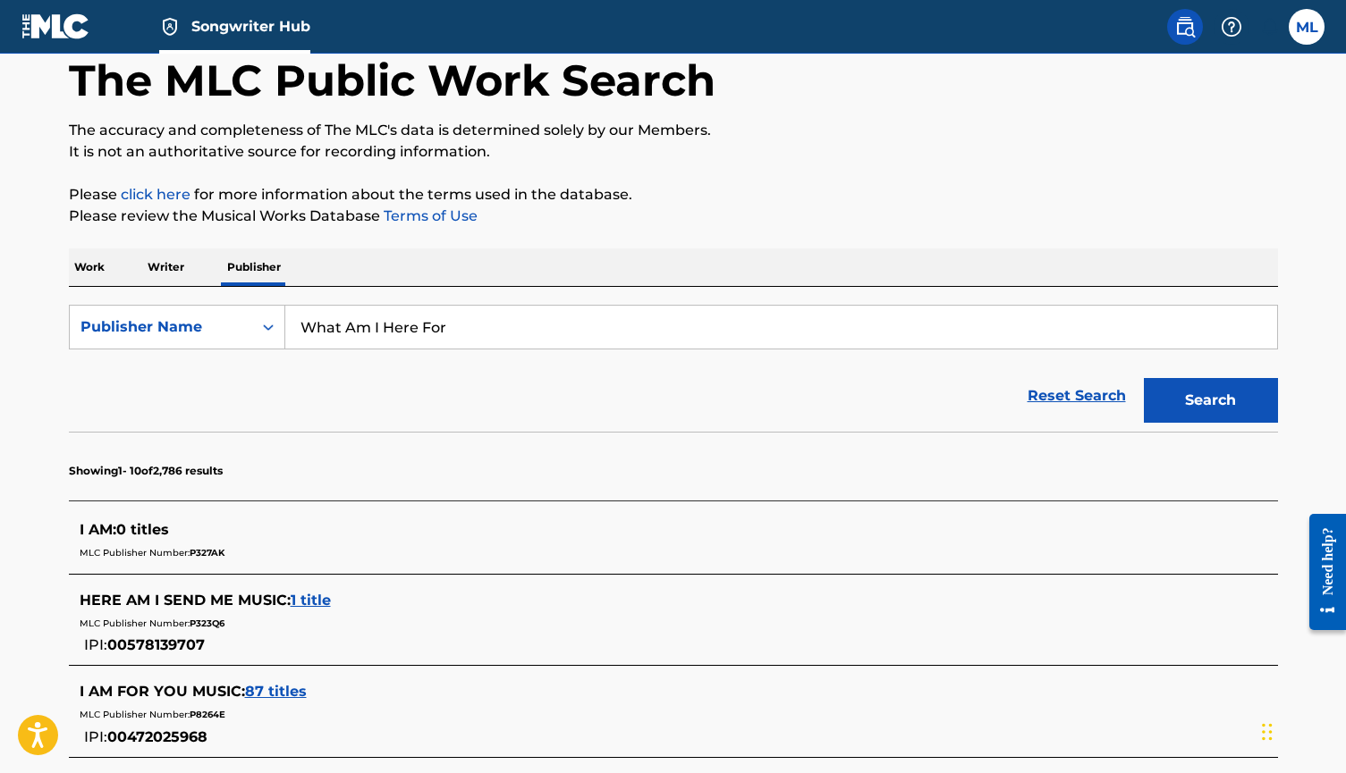
scroll to position [92, 0]
click at [503, 336] on input "What Am I Here For" at bounding box center [781, 328] width 992 height 43
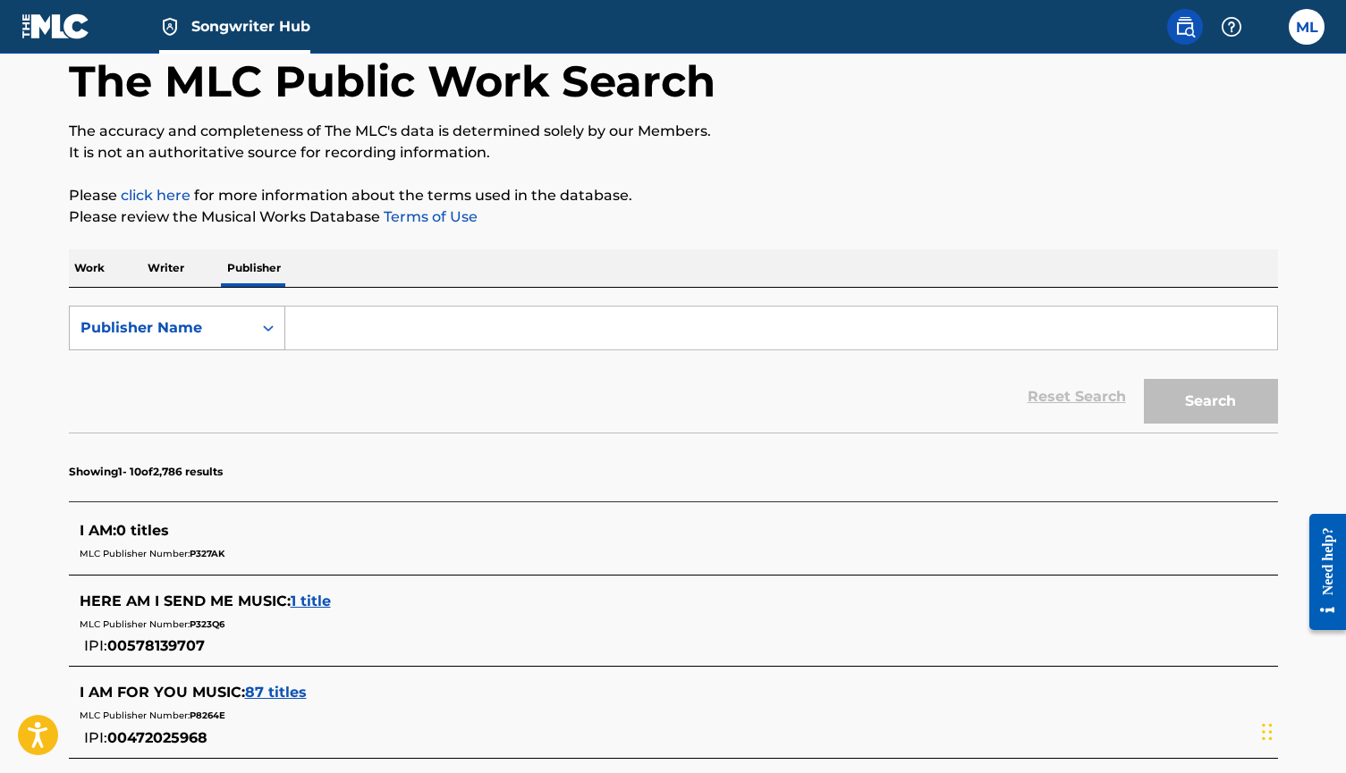
click at [269, 327] on icon "Search Form" at bounding box center [268, 328] width 18 height 18
click at [237, 385] on div "Publisher IPI" at bounding box center [177, 372] width 215 height 45
click at [342, 331] on input "Search Form" at bounding box center [781, 328] width 992 height 43
click at [317, 334] on input "Search Form" at bounding box center [781, 328] width 992 height 43
paste input "01162439660"
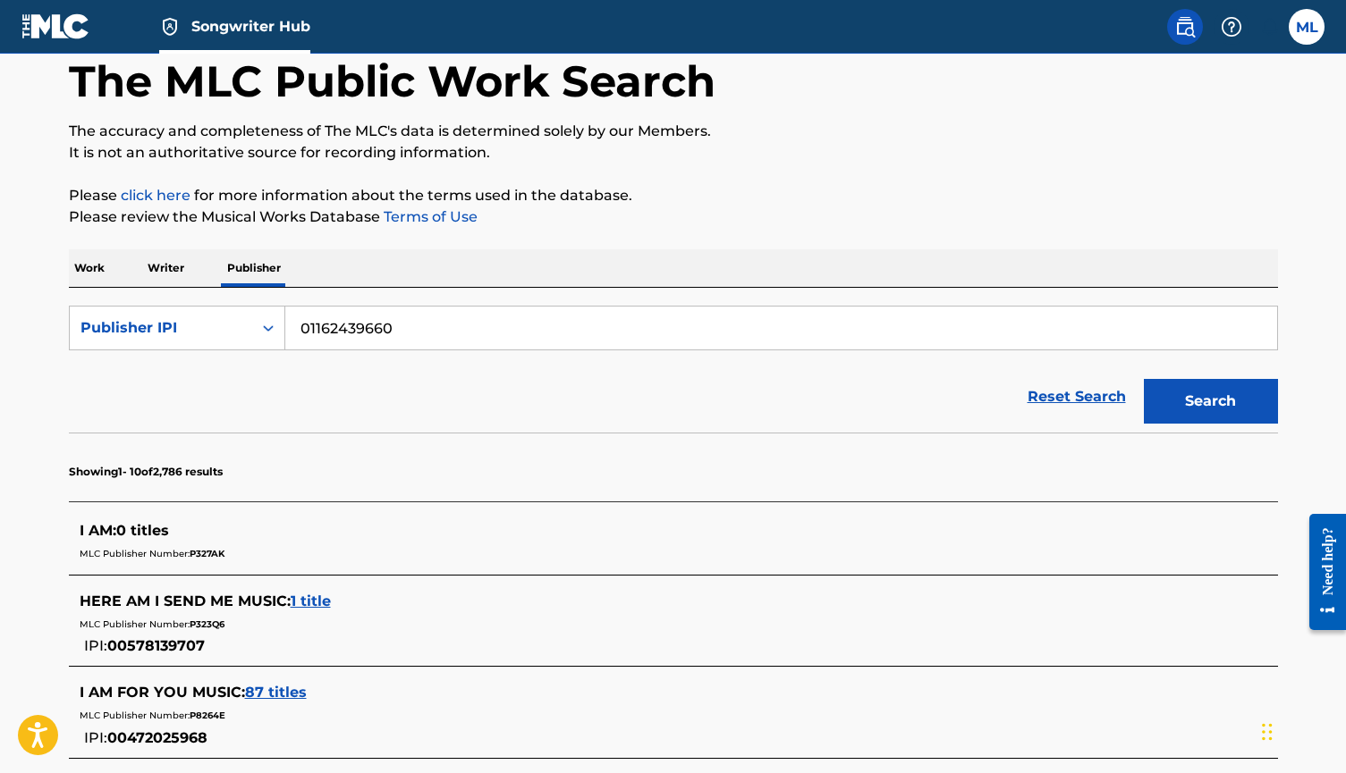
type input "01162439660"
click at [509, 370] on div "Reset Search Search" at bounding box center [673, 397] width 1209 height 72
click at [1240, 408] on button "Search" at bounding box center [1211, 401] width 134 height 45
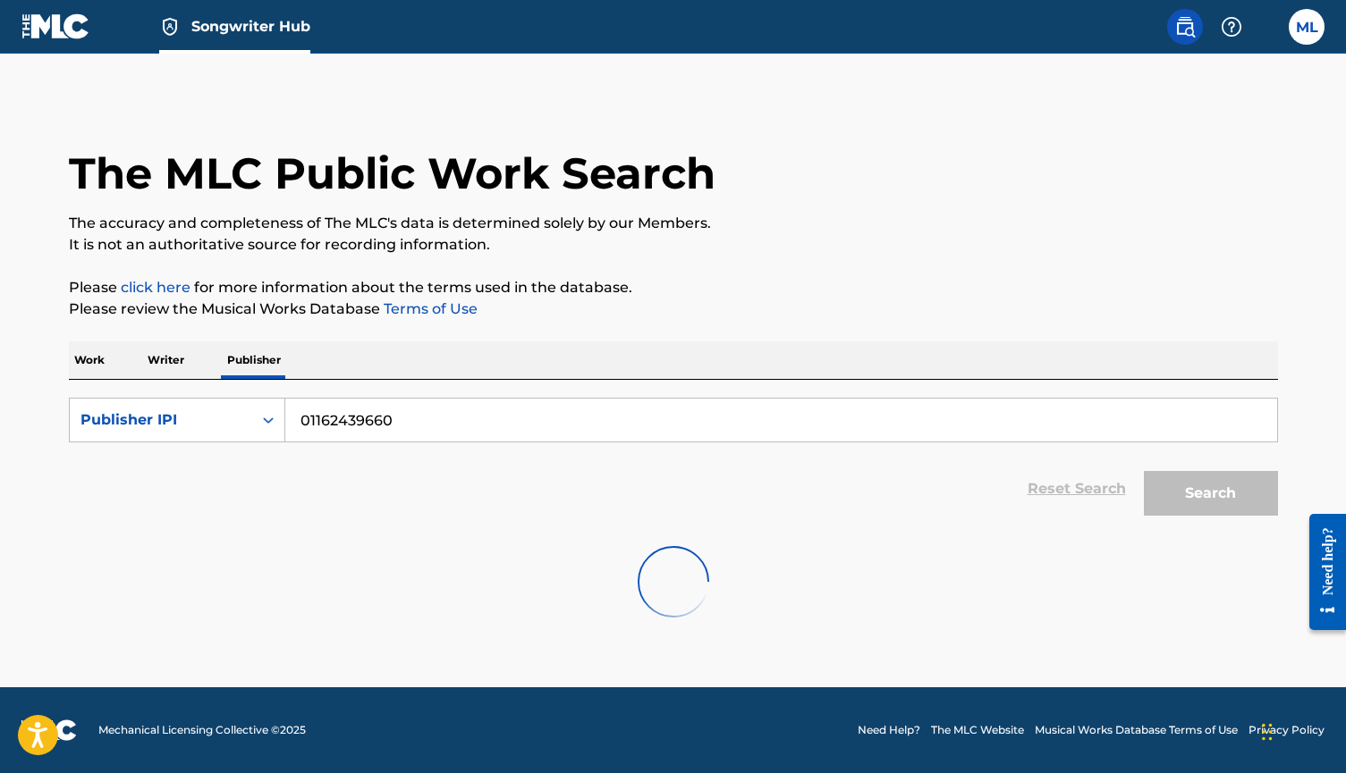
scroll to position [0, 0]
click at [406, 419] on input "01162439660" at bounding box center [781, 420] width 992 height 43
click at [170, 366] on p "Writer" at bounding box center [165, 361] width 47 height 38
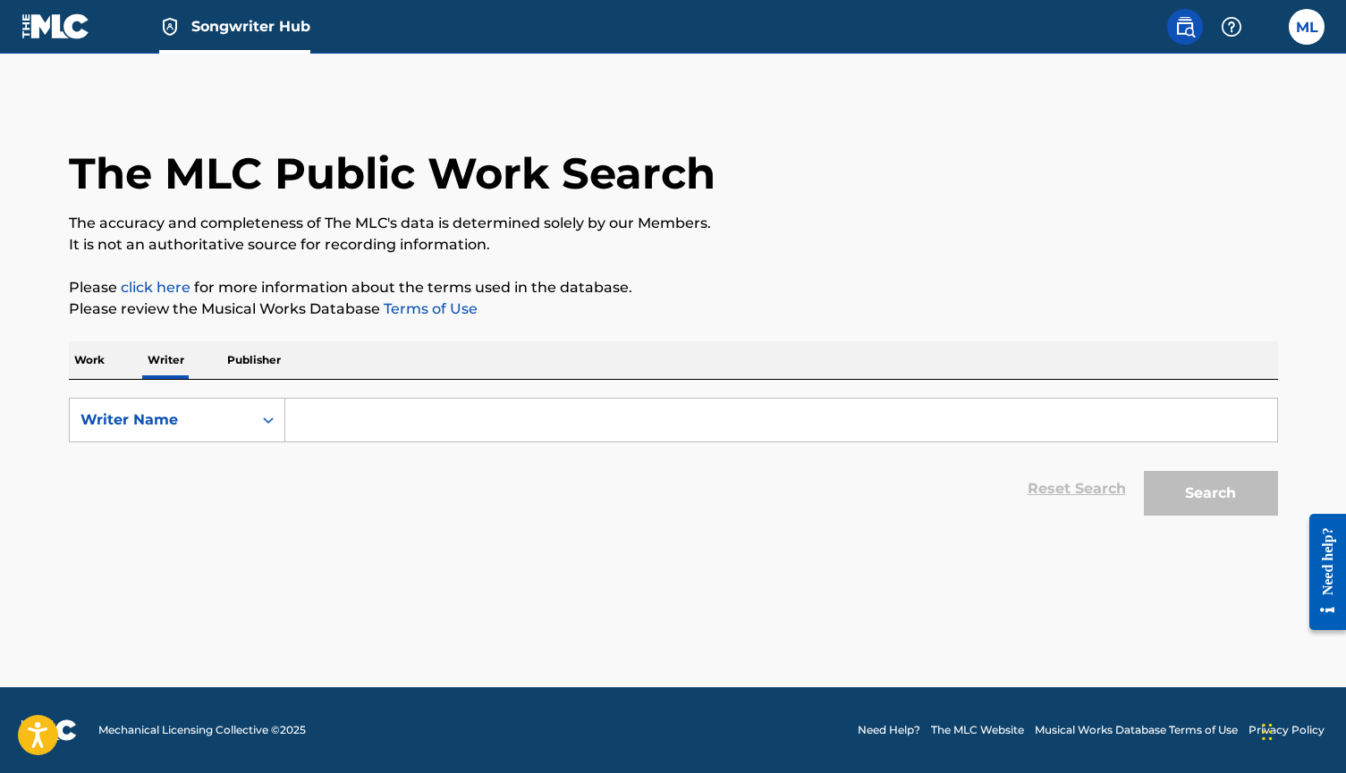
click at [357, 433] on input "Search Form" at bounding box center [781, 420] width 992 height 43
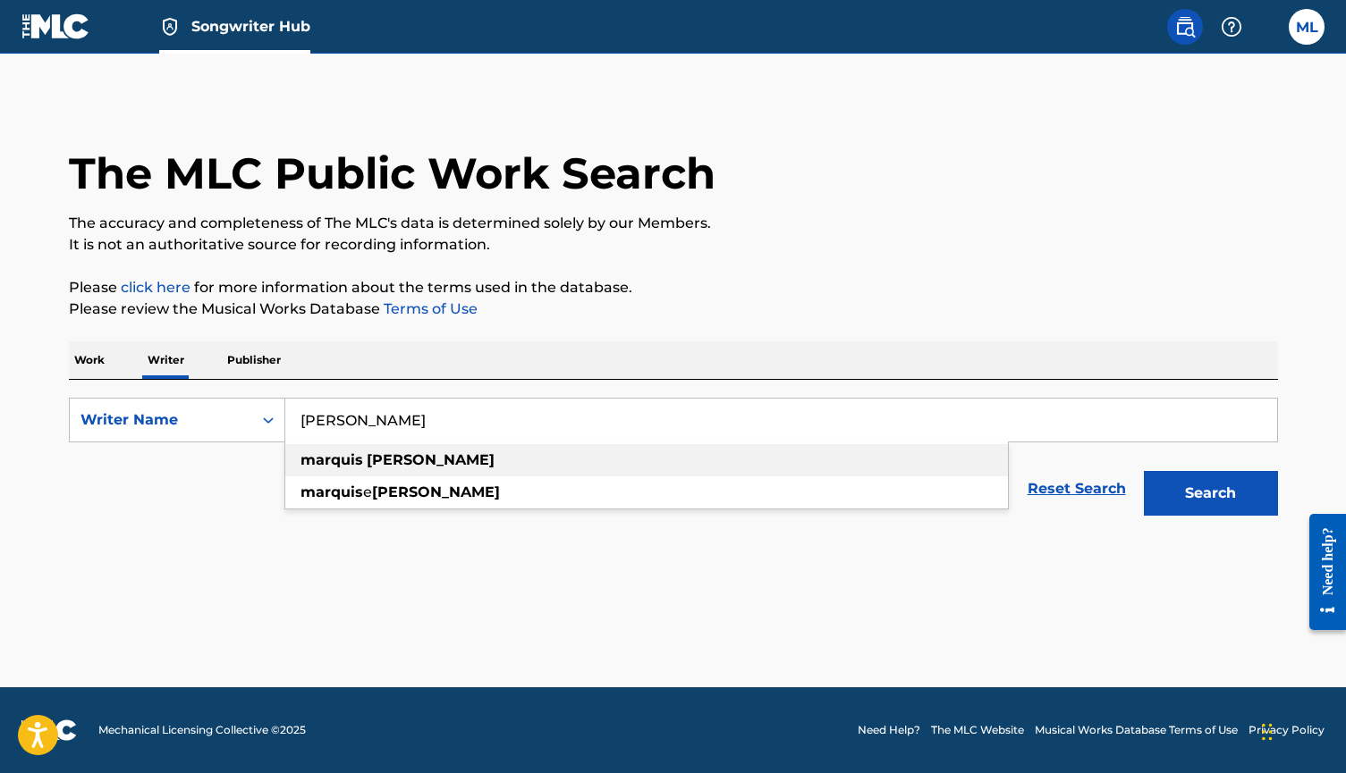
click at [383, 458] on strong "lofton" at bounding box center [431, 460] width 128 height 17
type input "marquis lofton"
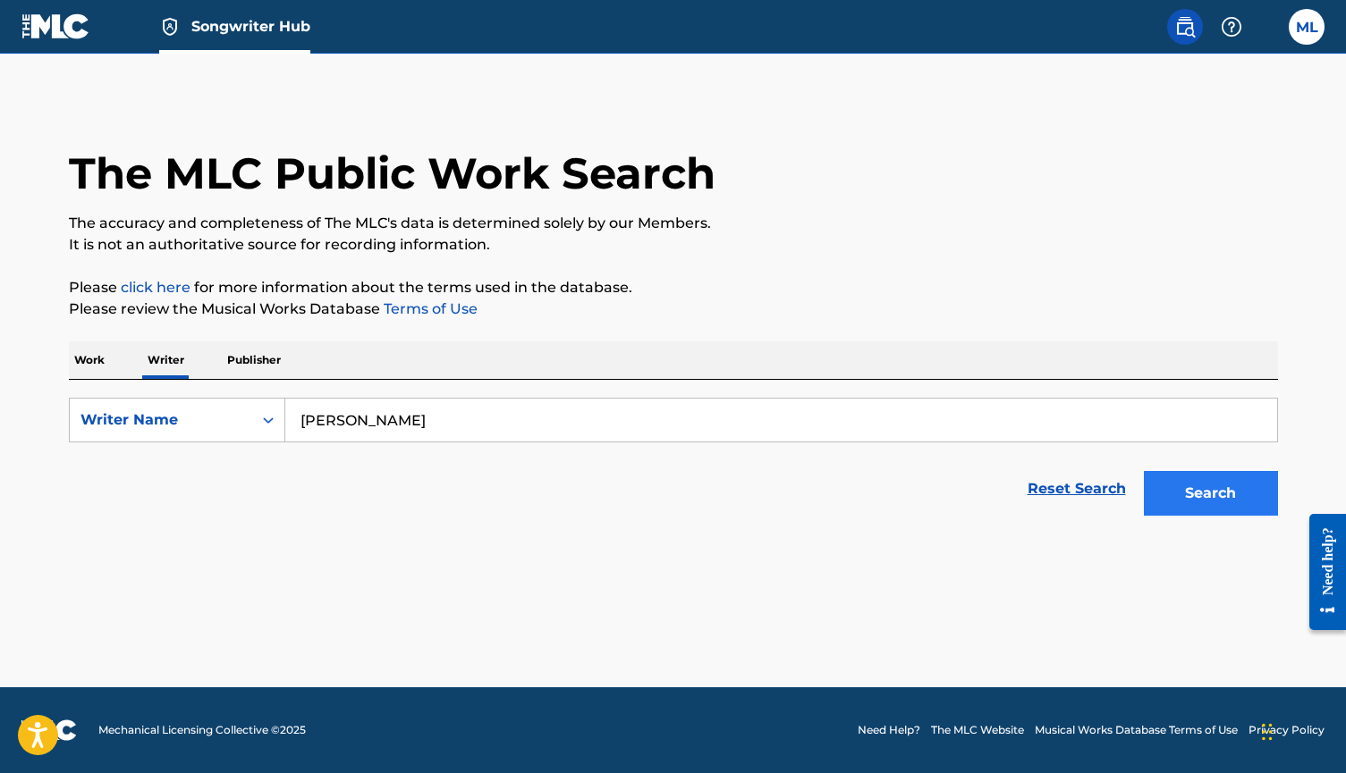
click at [1231, 489] on button "Search" at bounding box center [1211, 493] width 134 height 45
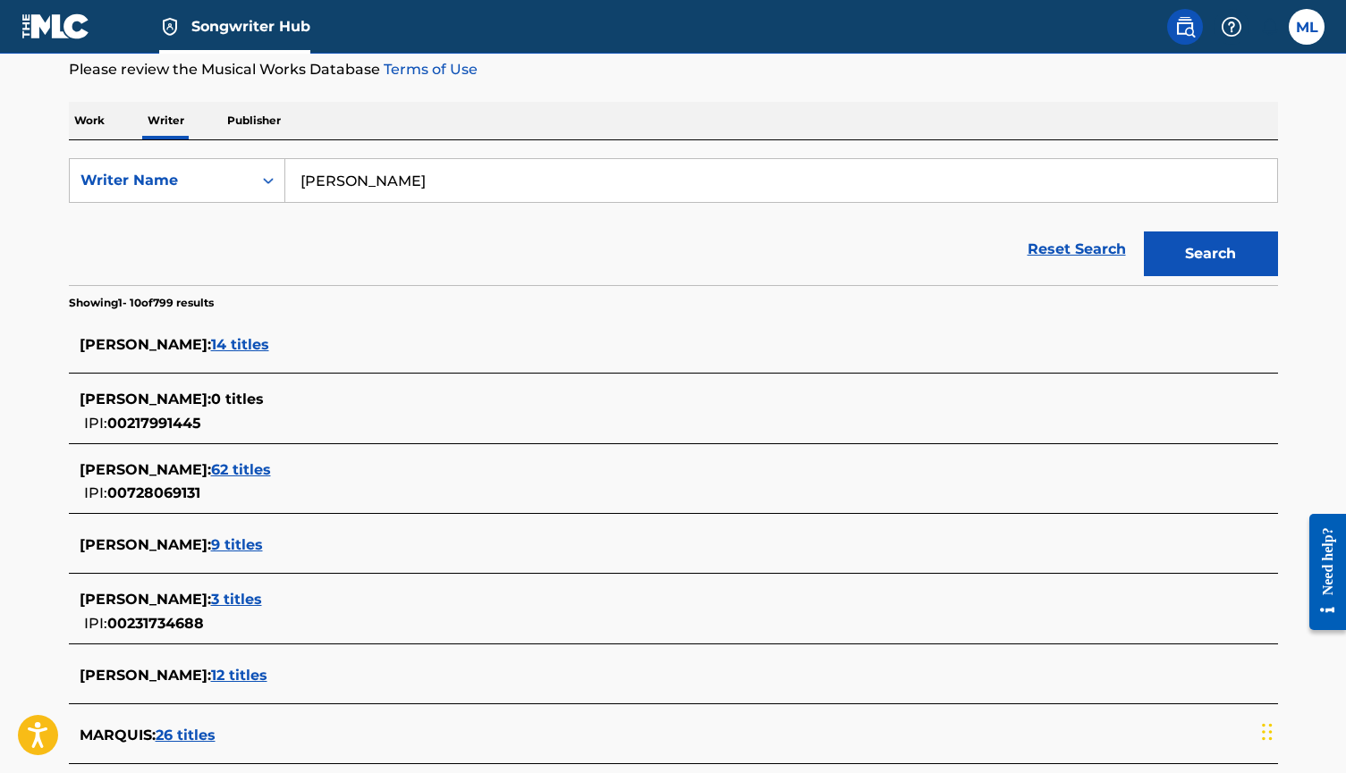
scroll to position [241, 0]
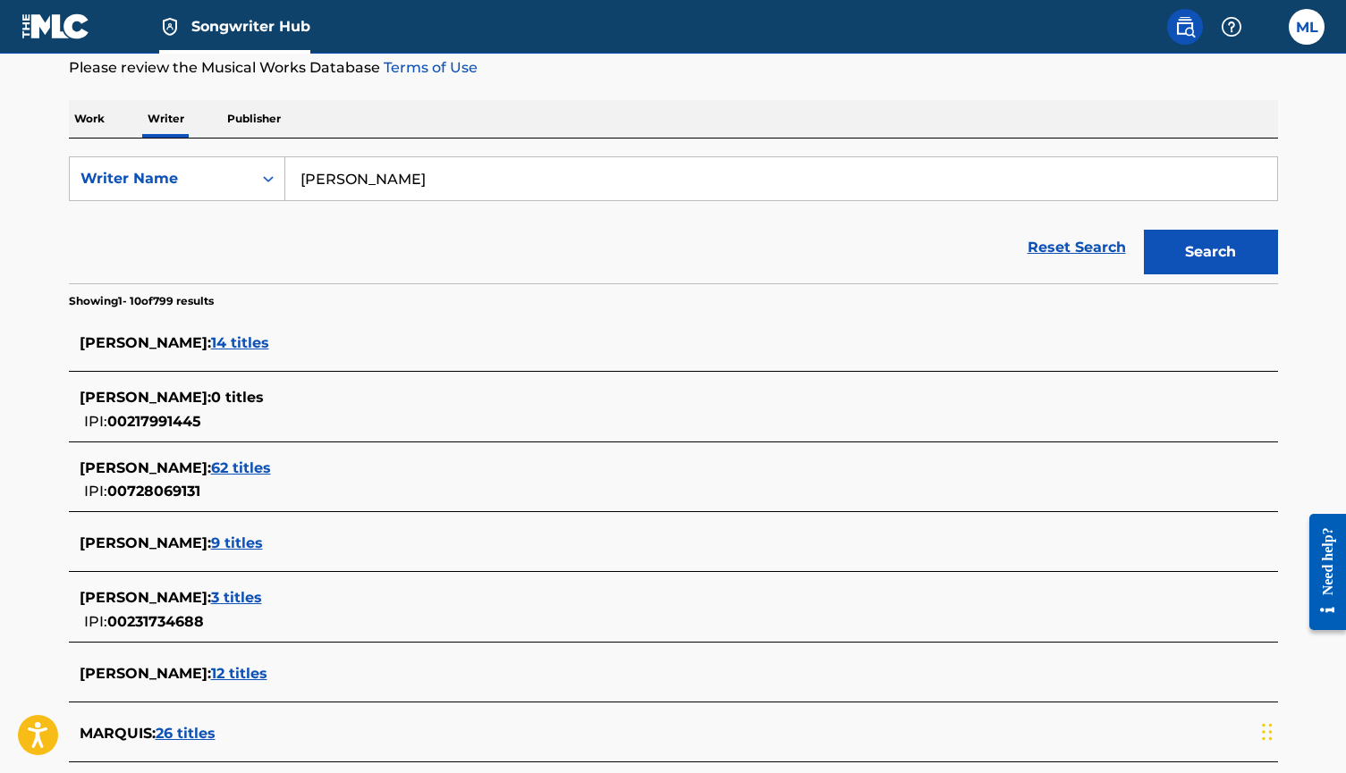
click at [253, 340] on span "14 titles" at bounding box center [240, 342] width 58 height 17
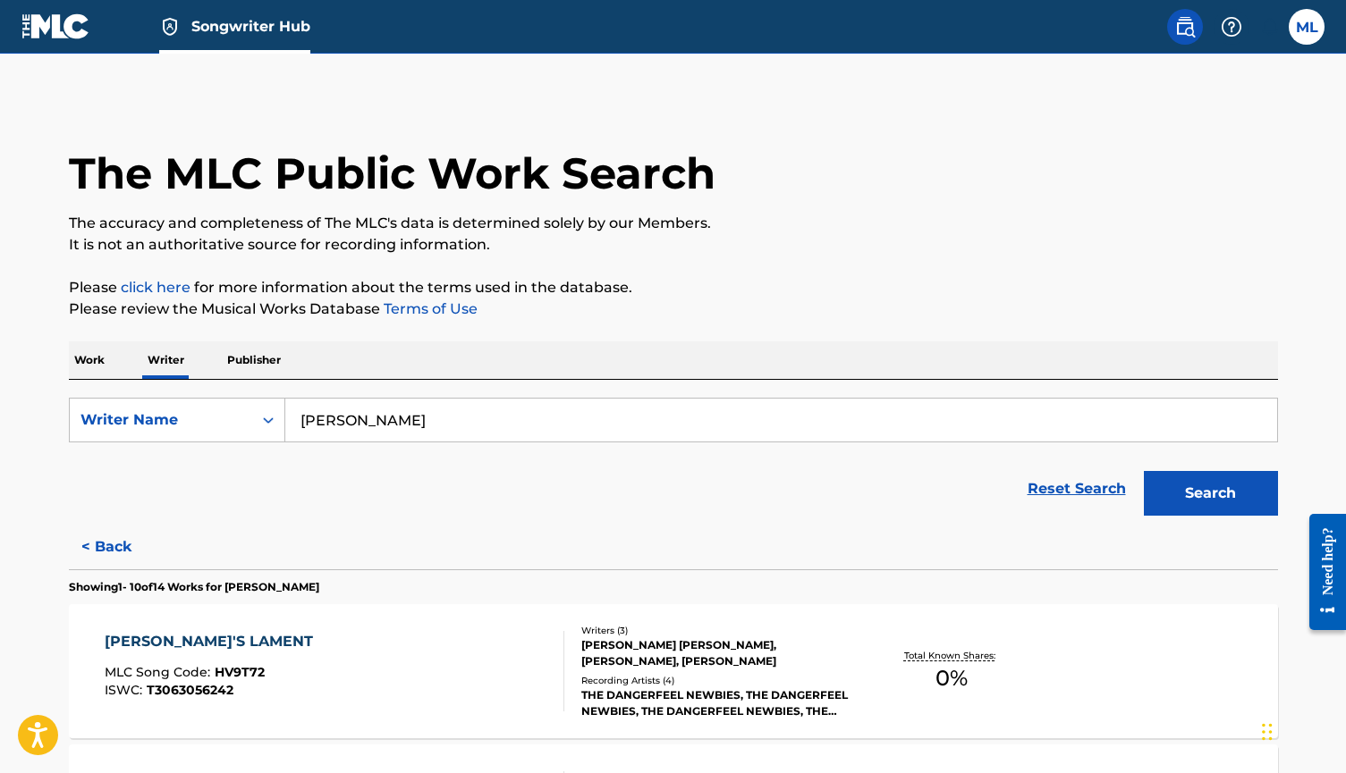
scroll to position [0, 0]
click at [91, 374] on p "Work" at bounding box center [89, 361] width 41 height 38
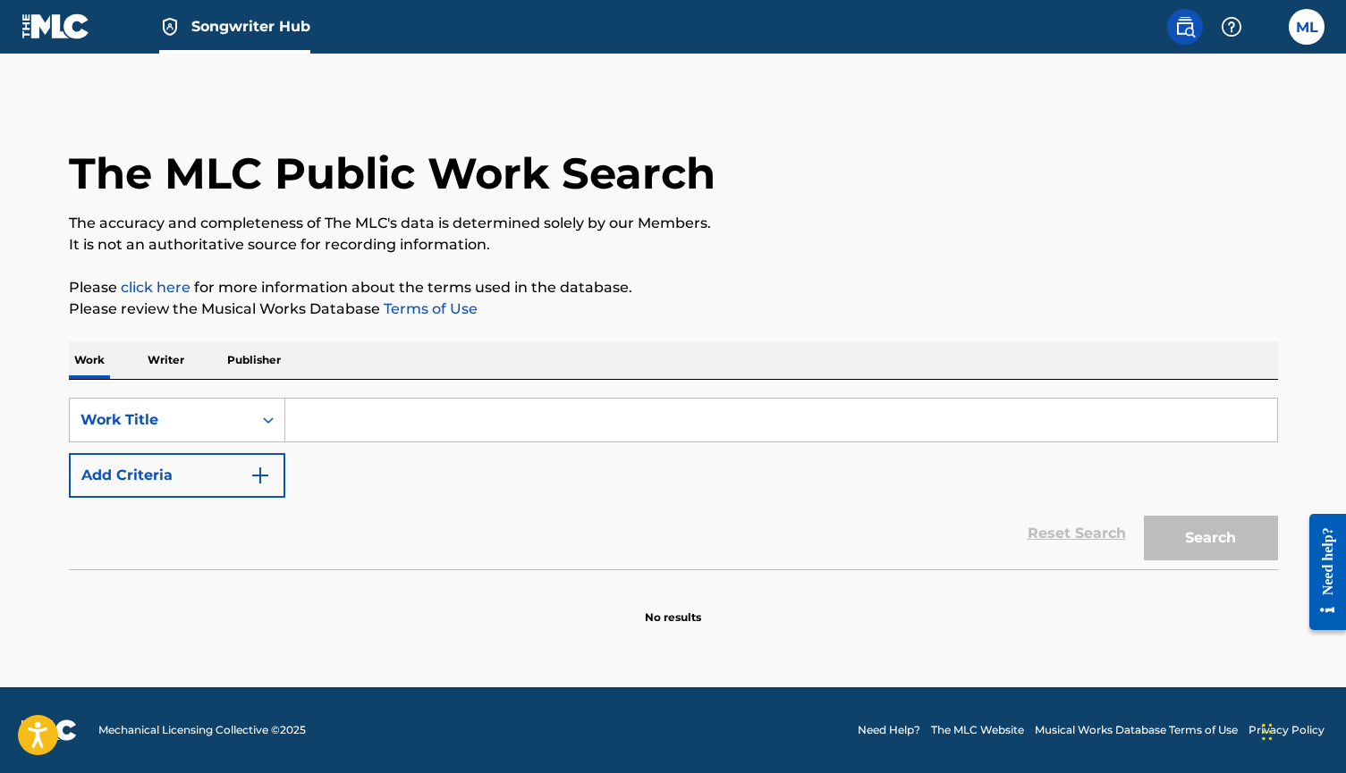
click at [359, 409] on input "Search Form" at bounding box center [781, 420] width 992 height 43
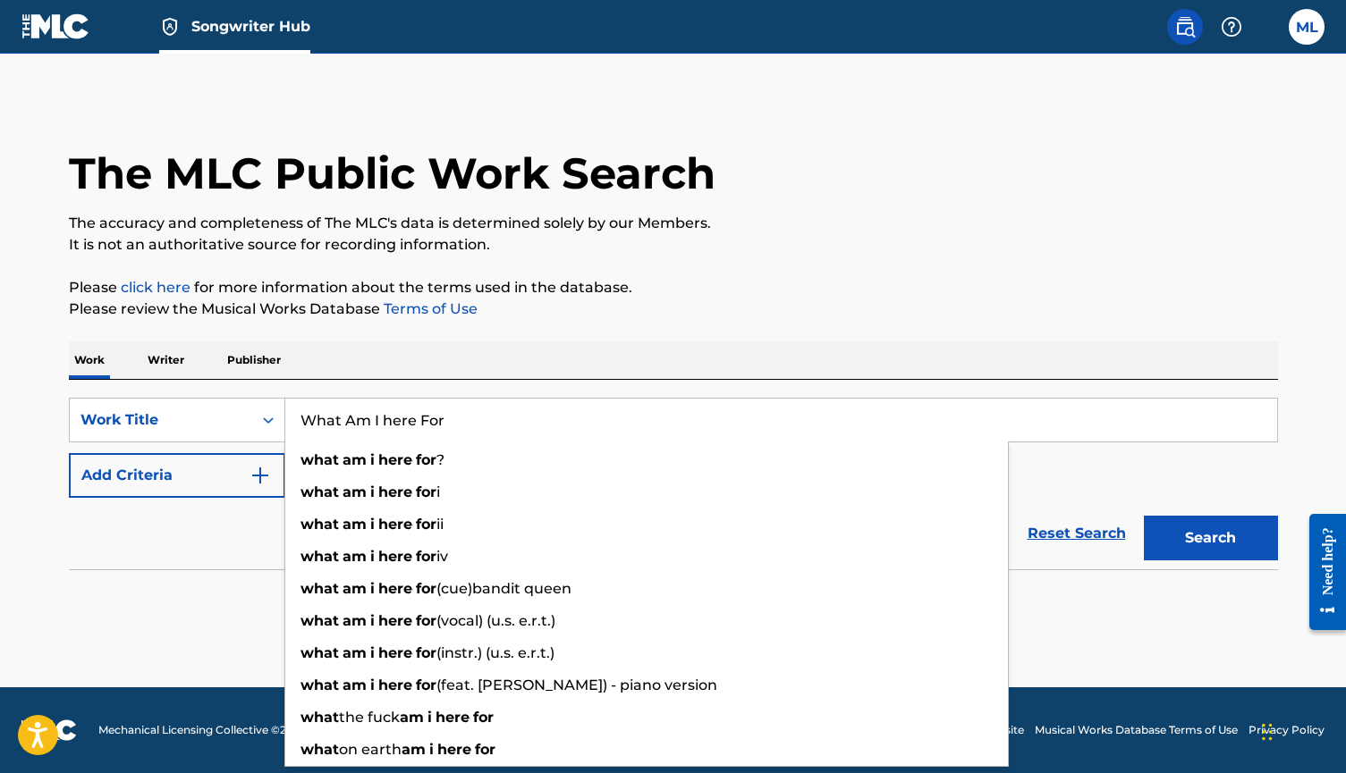
type input "What Am I here For"
click at [1210, 538] on button "Search" at bounding box center [1211, 538] width 134 height 45
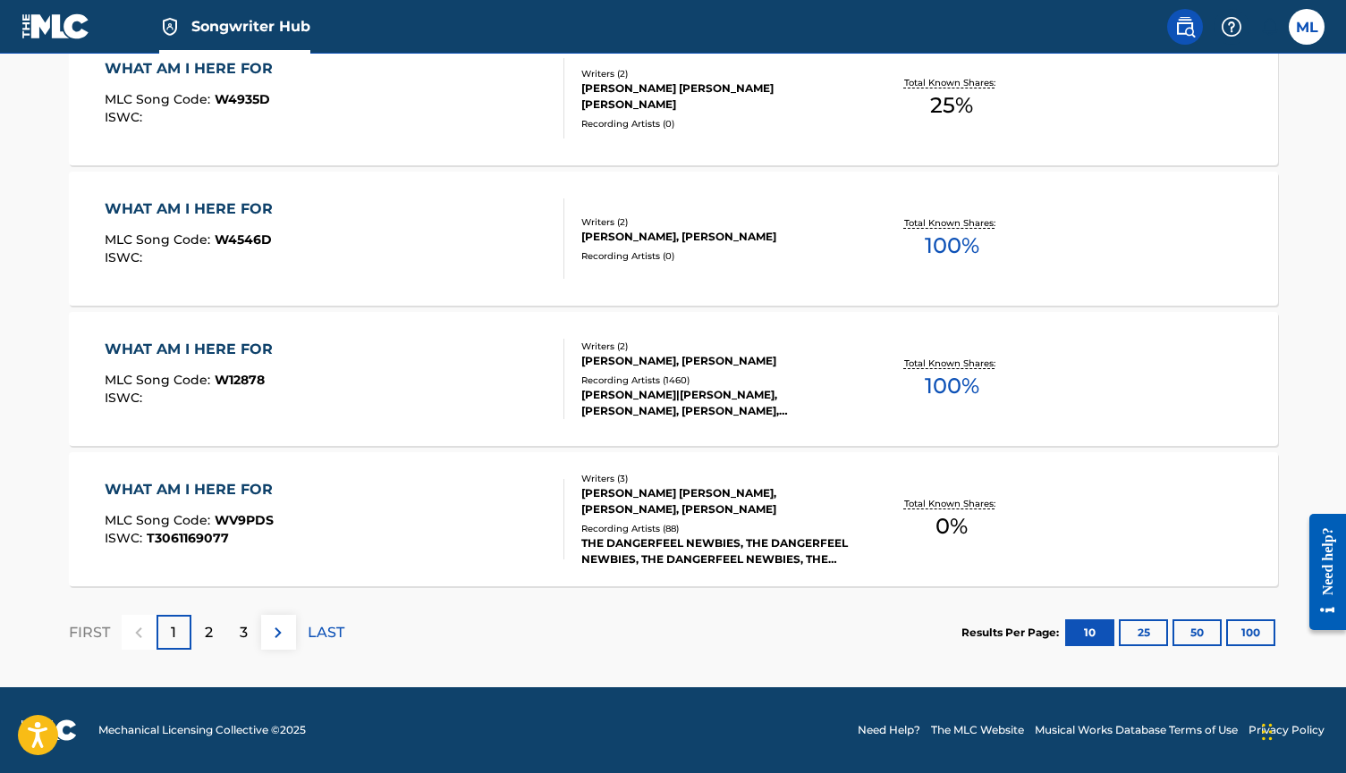
scroll to position [1415, 0]
click at [524, 528] on div "WHAT AM I HERE FOR MLC Song Code : WV9PDS ISWC : T3061169077" at bounding box center [335, 519] width 460 height 80
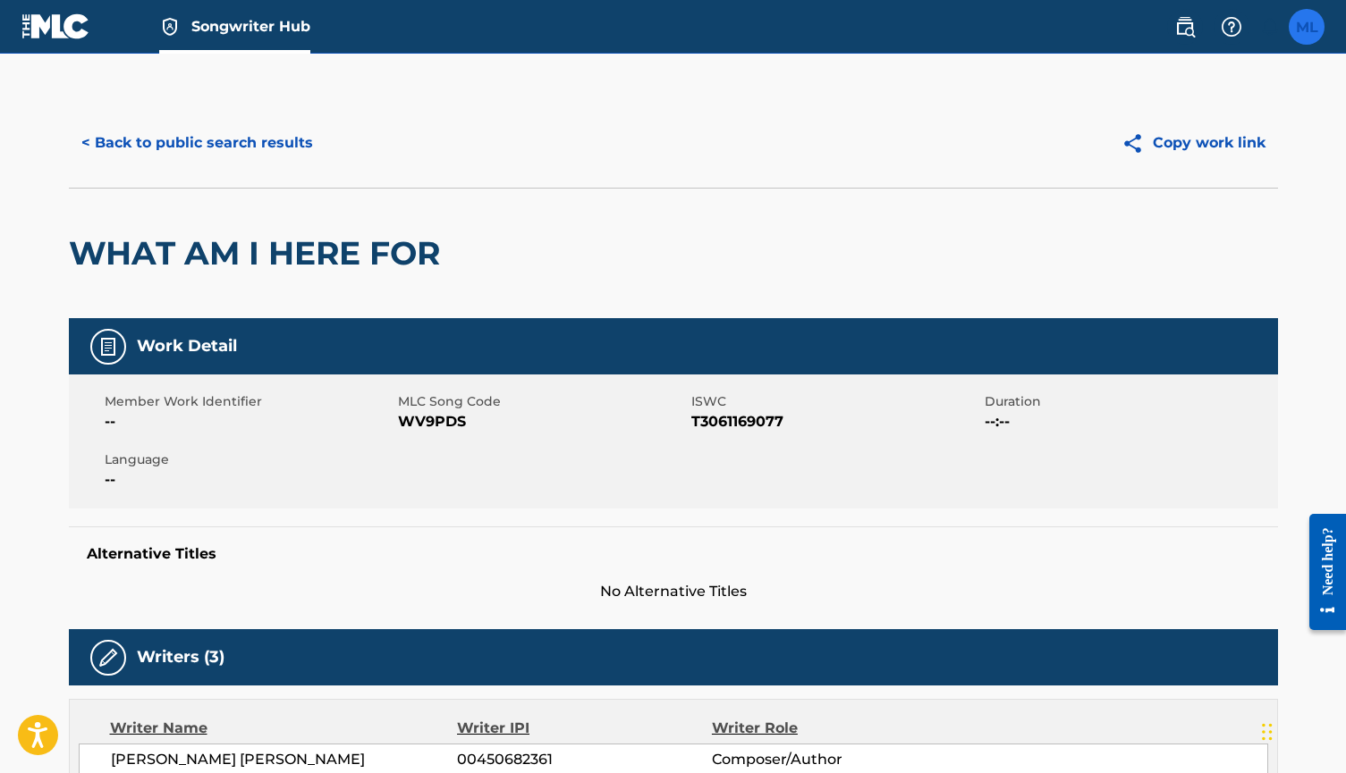
click at [1315, 36] on label at bounding box center [1306, 27] width 36 height 36
click at [1306, 27] on input "ML MARQUIS LOFTON djmarkangel@gmail.com Notification Preferences Profile Log out" at bounding box center [1306, 27] width 0 height 0
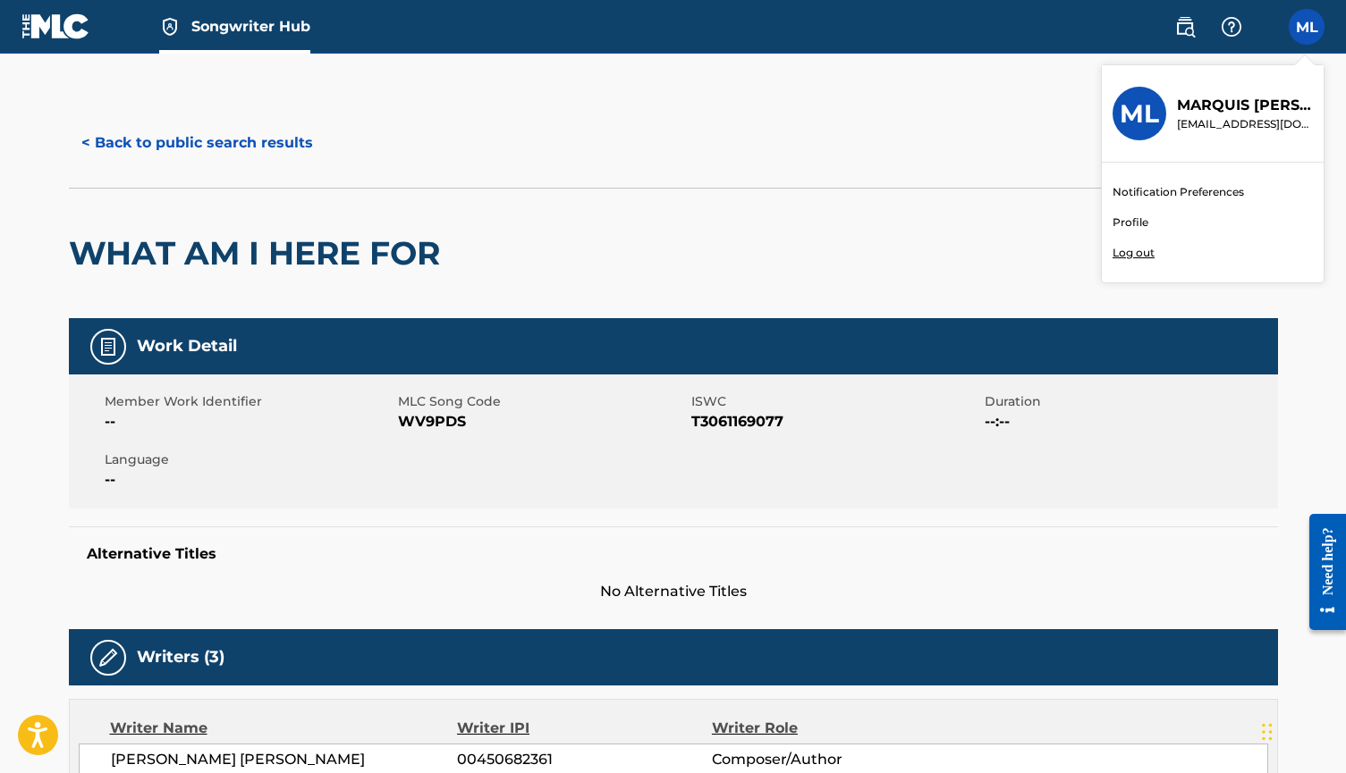
click at [1241, 105] on p "MARQUIS LOFTON" at bounding box center [1245, 105] width 136 height 21
click at [1306, 27] on input "ML MARQUIS LOFTON djmarkangel@gmail.com Notification Preferences Profile Log out" at bounding box center [1306, 27] width 0 height 0
click at [1230, 111] on p "MARQUIS LOFTON" at bounding box center [1245, 105] width 136 height 21
click at [1306, 27] on input "ML MARQUIS LOFTON djmarkangel@gmail.com Notification Preferences Profile Log out" at bounding box center [1306, 27] width 0 height 0
click at [1138, 219] on link "Profile" at bounding box center [1130, 223] width 36 height 16
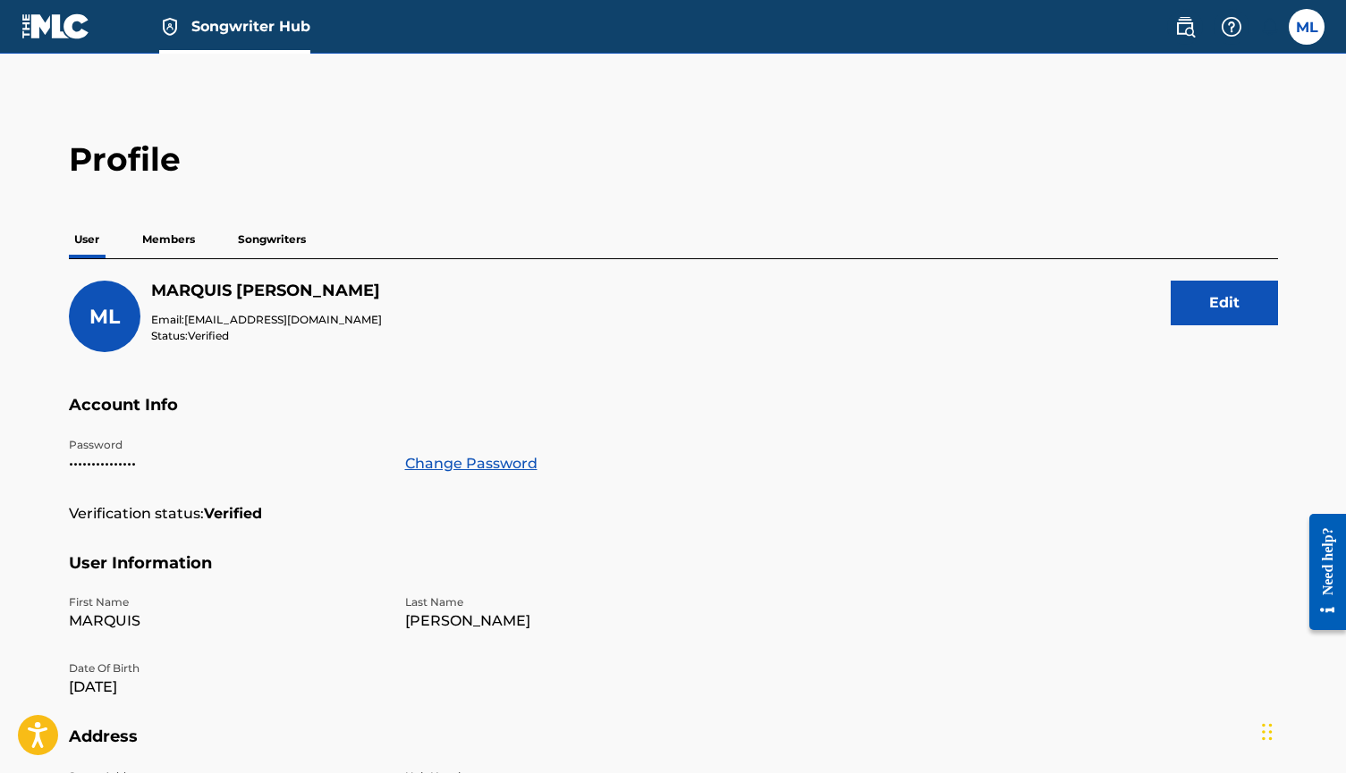
click at [168, 242] on p "Members" at bounding box center [168, 240] width 63 height 38
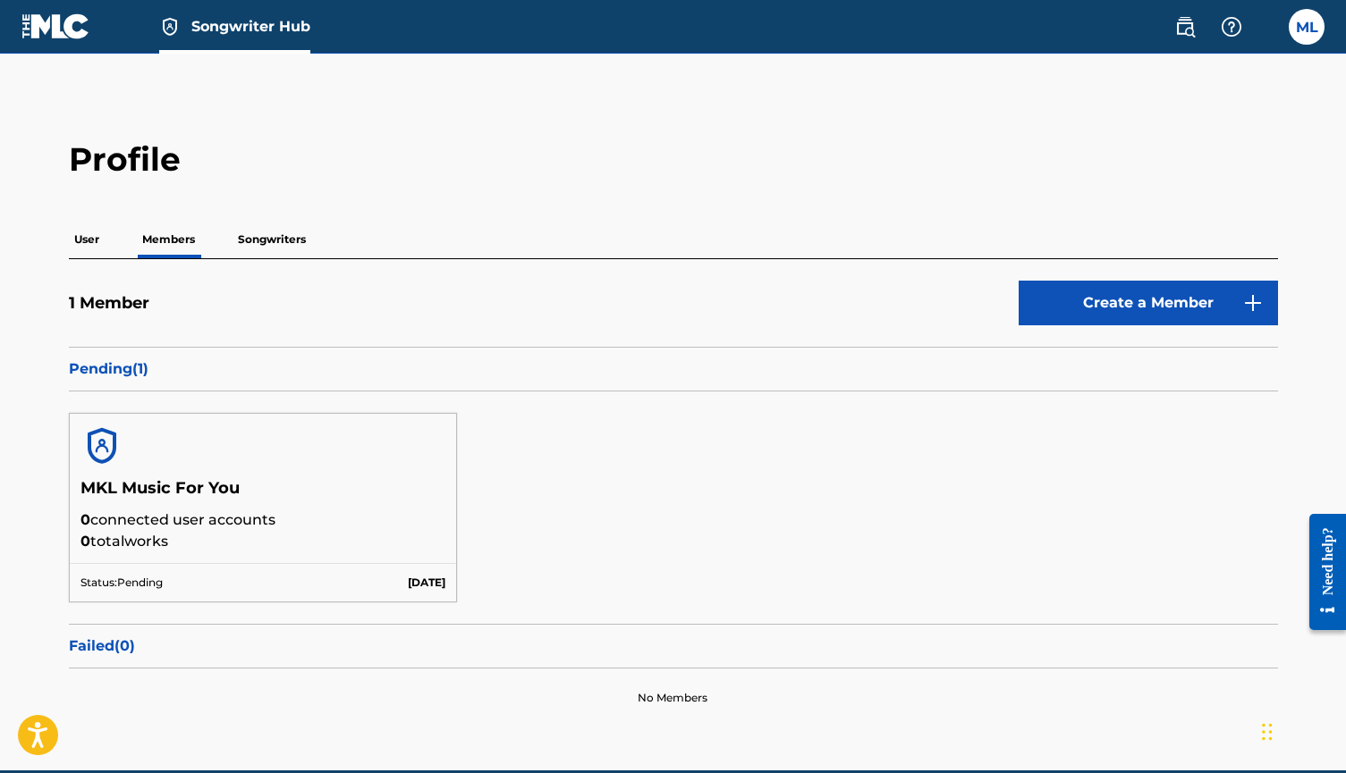
click at [270, 249] on p "Songwriters" at bounding box center [271, 240] width 79 height 38
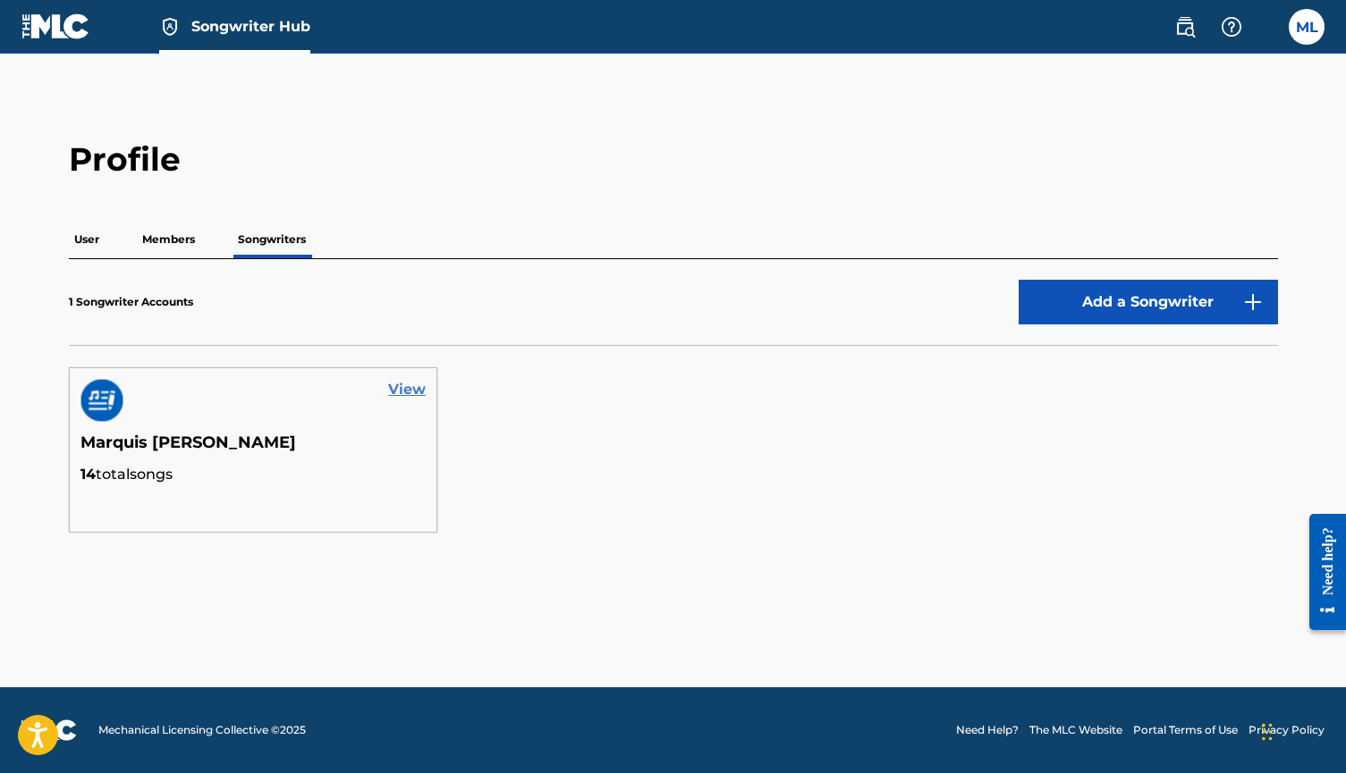
click at [402, 390] on link "View" at bounding box center [407, 389] width 38 height 21
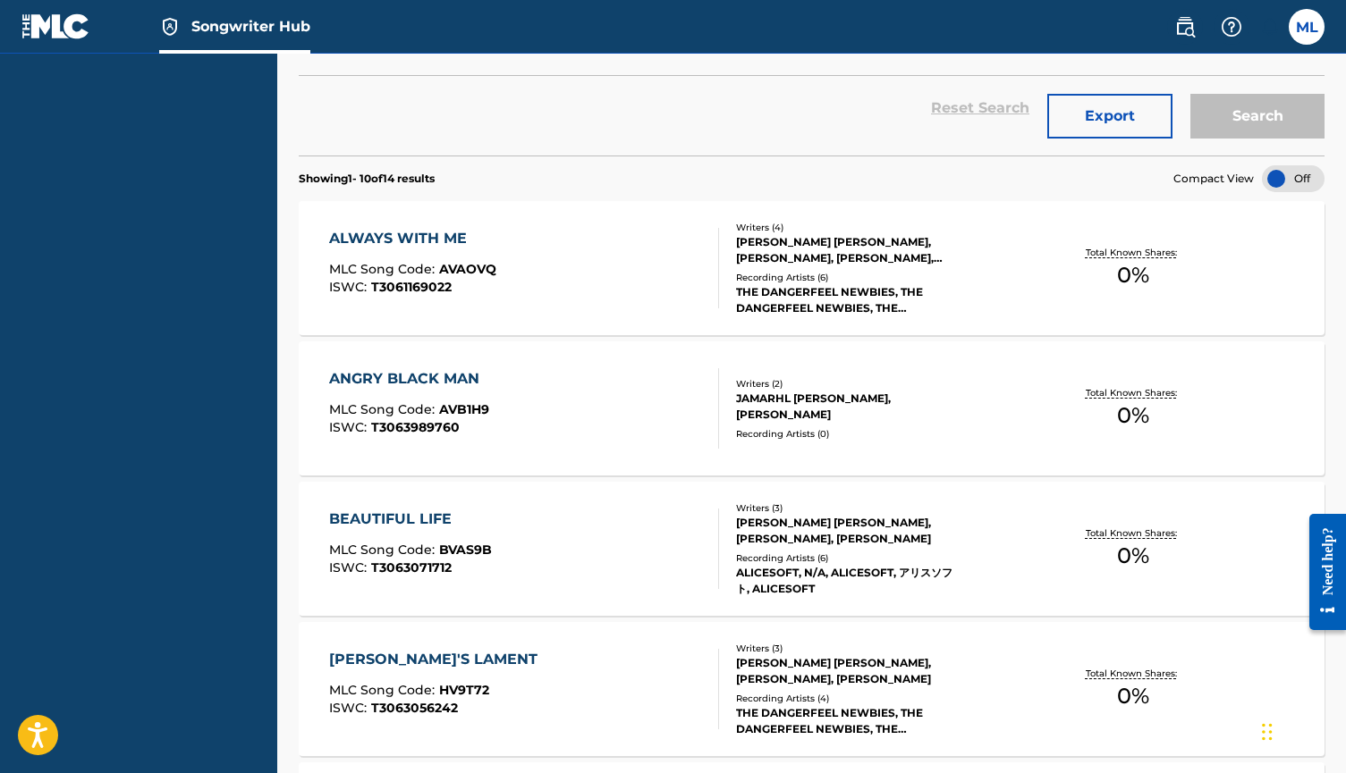
scroll to position [490, 0]
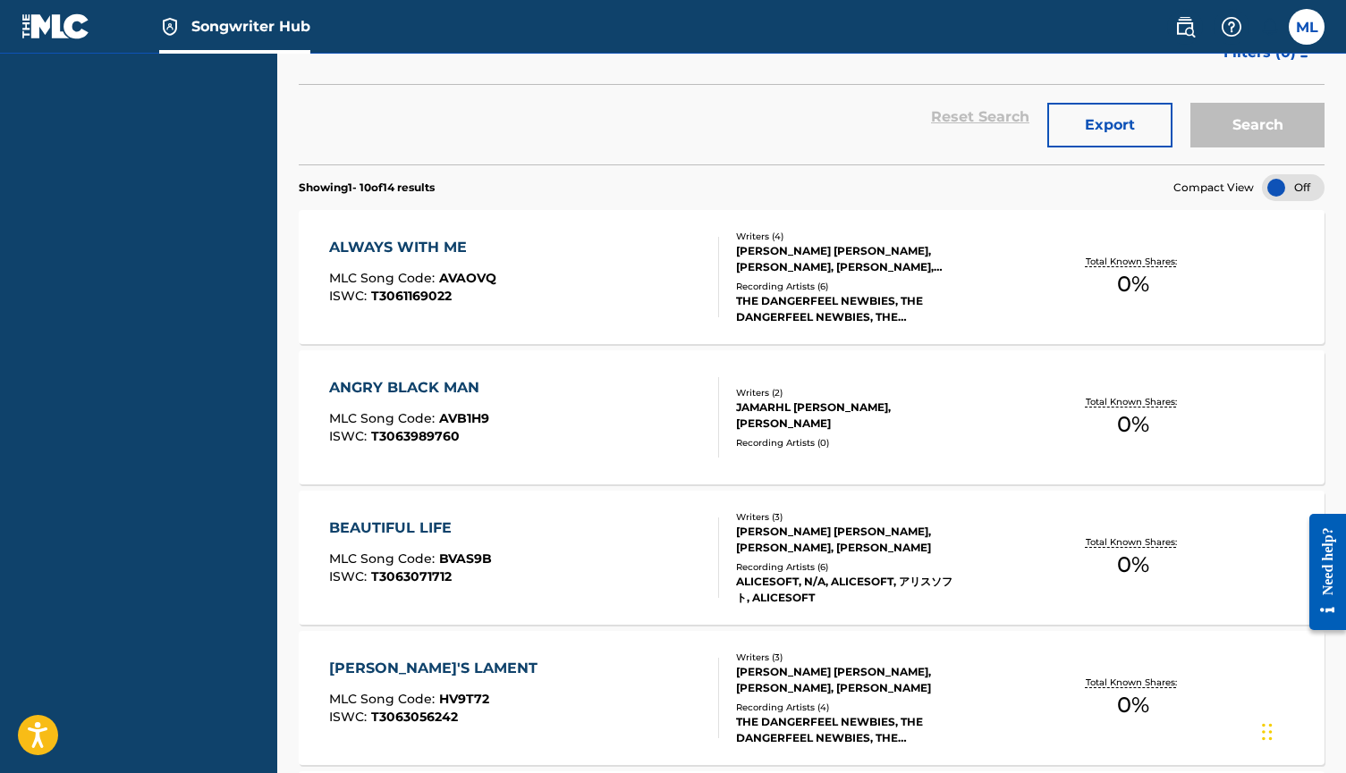
click at [444, 251] on div "ALWAYS WITH ME" at bounding box center [412, 247] width 167 height 21
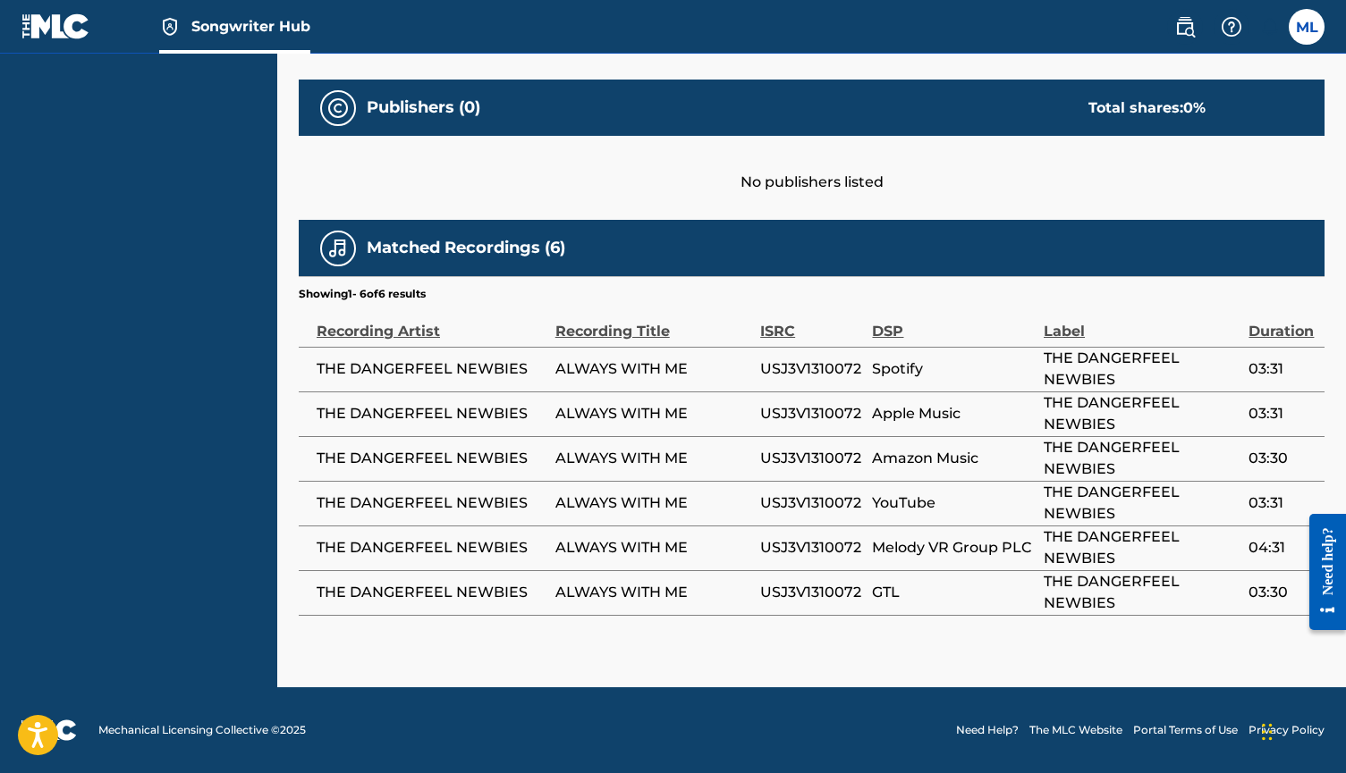
scroll to position [819, 0]
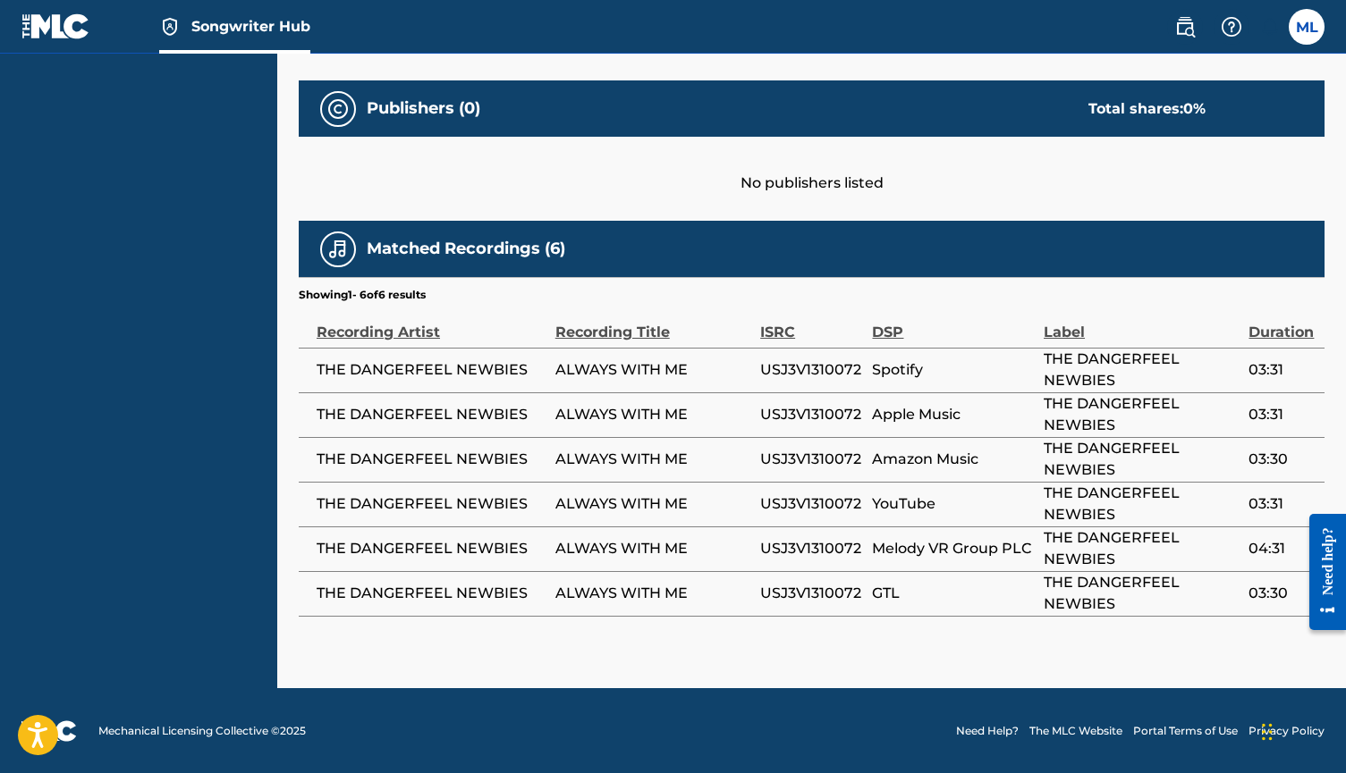
click at [652, 416] on span "ALWAYS WITH ME" at bounding box center [653, 414] width 196 height 21
click at [551, 435] on td "THE DANGERFEEL NEWBIES" at bounding box center [427, 415] width 257 height 45
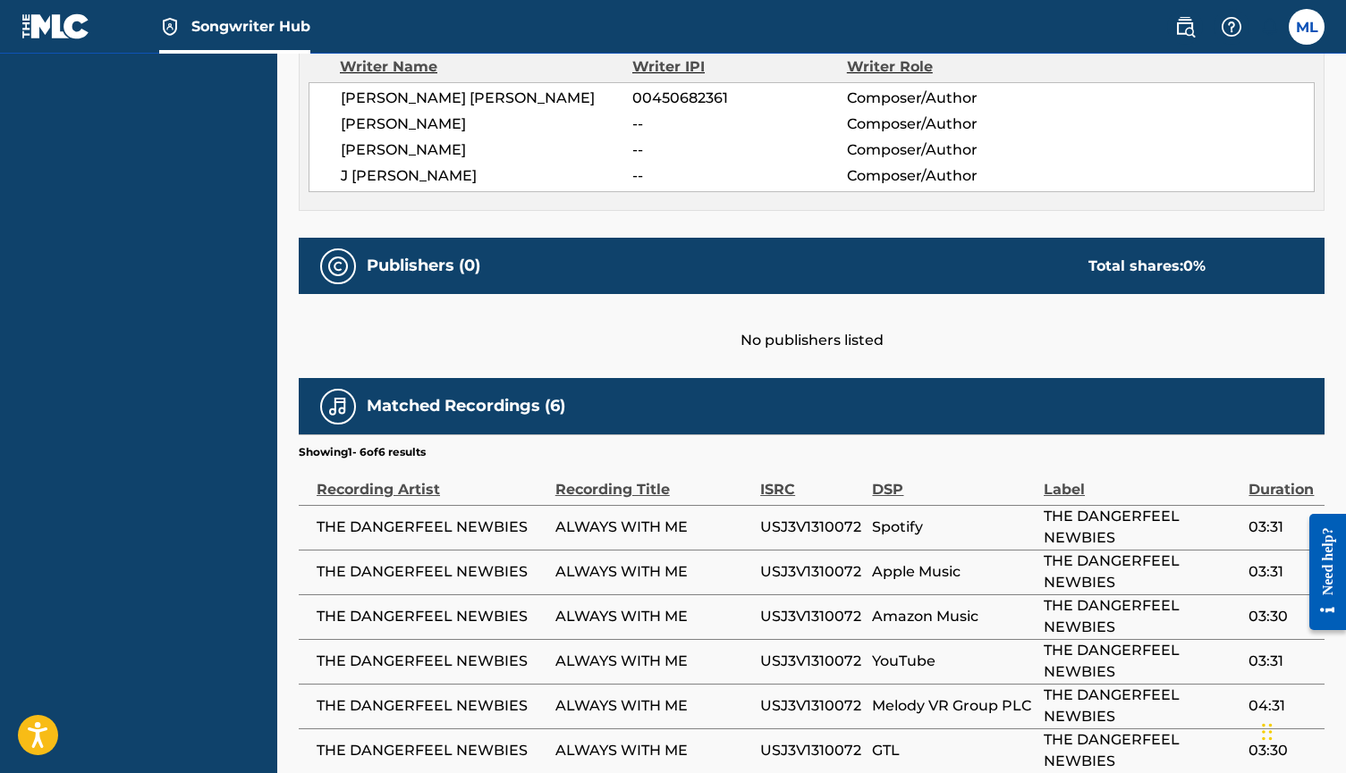
scroll to position [659, 0]
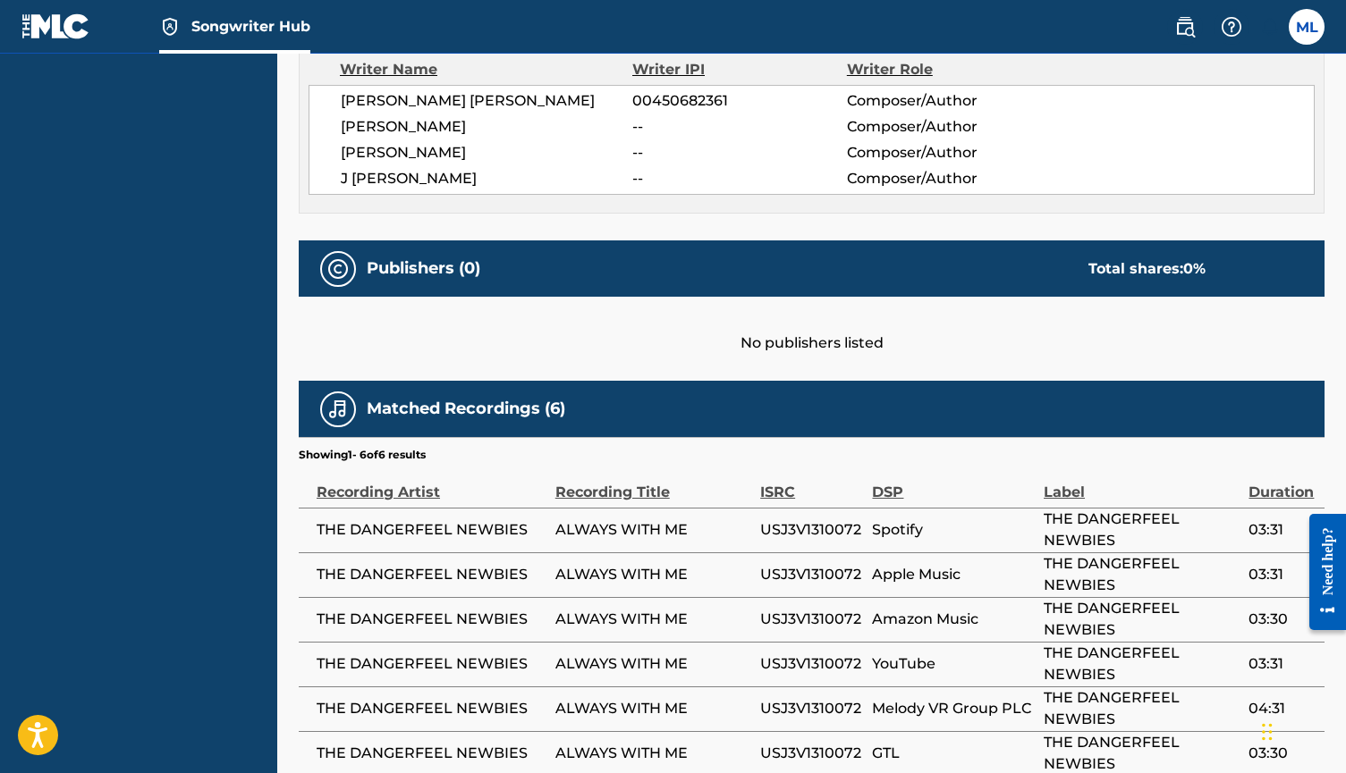
click at [455, 434] on div "Matched Recordings (6)" at bounding box center [812, 409] width 1026 height 56
click at [409, 297] on div "No publishers listed" at bounding box center [812, 325] width 1026 height 57
drag, startPoint x: 680, startPoint y: 296, endPoint x: 680, endPoint y: 308, distance: 11.6
click at [680, 300] on div "No publishers listed" at bounding box center [812, 325] width 1026 height 57
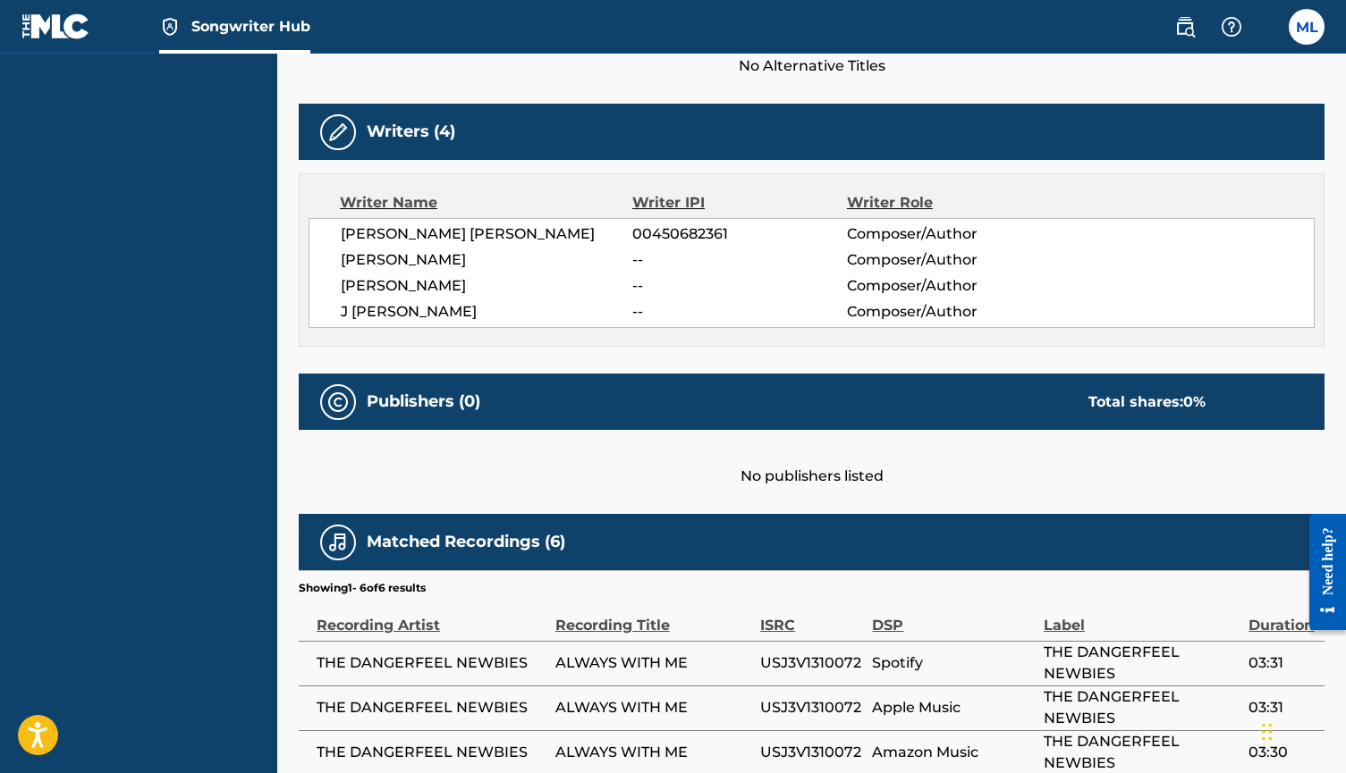
click at [680, 308] on span "--" at bounding box center [739, 311] width 214 height 21
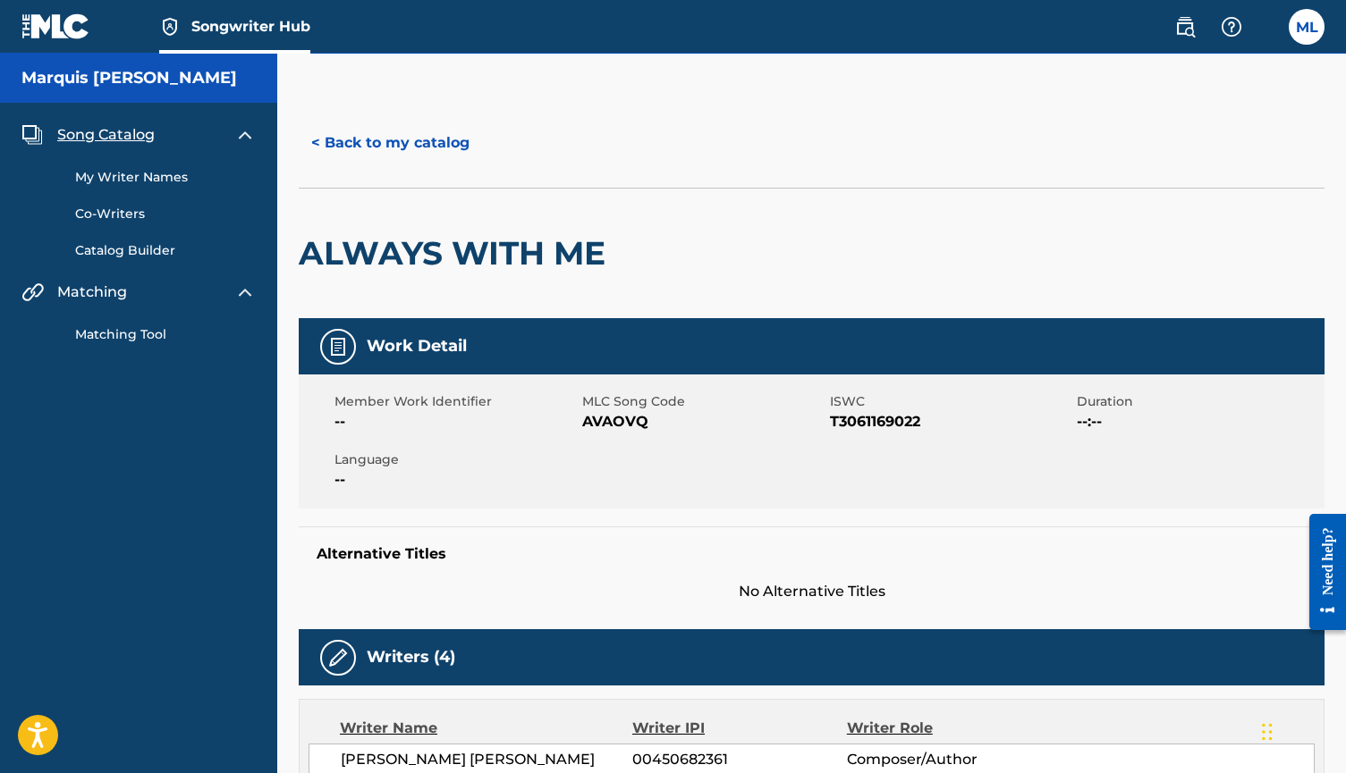
scroll to position [-1, 0]
click at [581, 353] on div "Work Detail" at bounding box center [812, 346] width 1026 height 56
click at [451, 252] on h2 "ALWAYS WITH ME" at bounding box center [457, 253] width 316 height 40
click at [120, 339] on link "Matching Tool" at bounding box center [165, 334] width 181 height 19
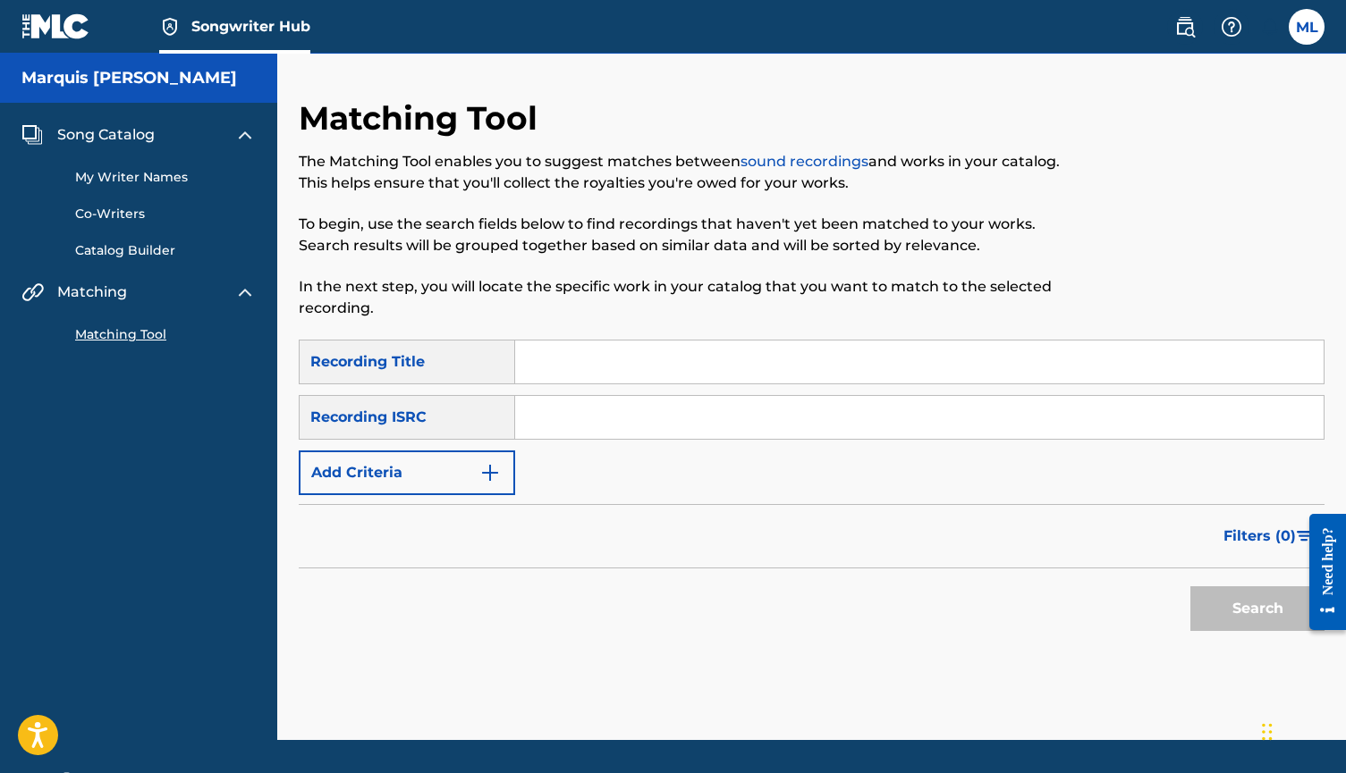
click at [582, 375] on input "Search Form" at bounding box center [919, 362] width 808 height 43
type input "What Am I Here For"
click at [568, 426] on input "Search Form" at bounding box center [919, 417] width 808 height 43
click at [500, 470] on img "Search Form" at bounding box center [489, 472] width 21 height 21
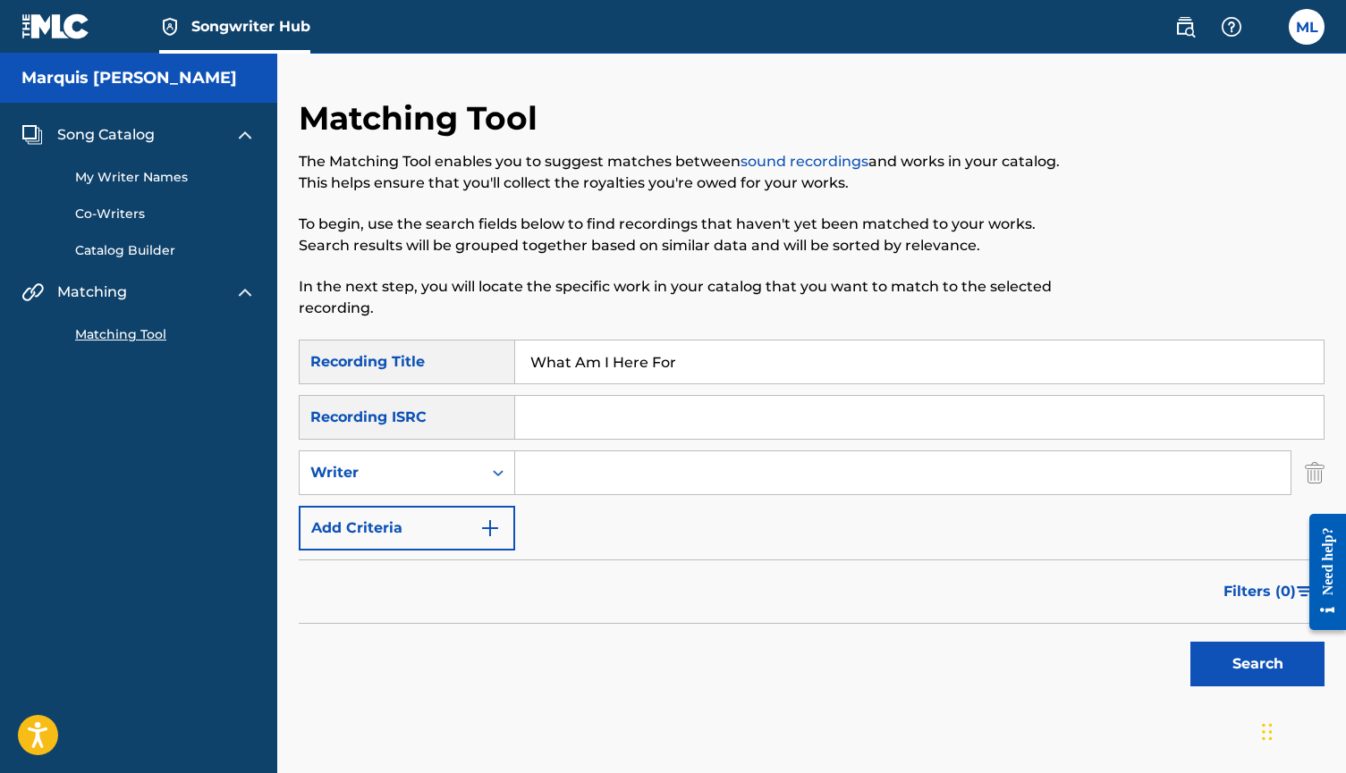
click at [568, 477] on input "Search Form" at bounding box center [902, 473] width 775 height 43
type input "The Dangerfeel Newbies"
click at [1257, 664] on button "Search" at bounding box center [1257, 664] width 134 height 45
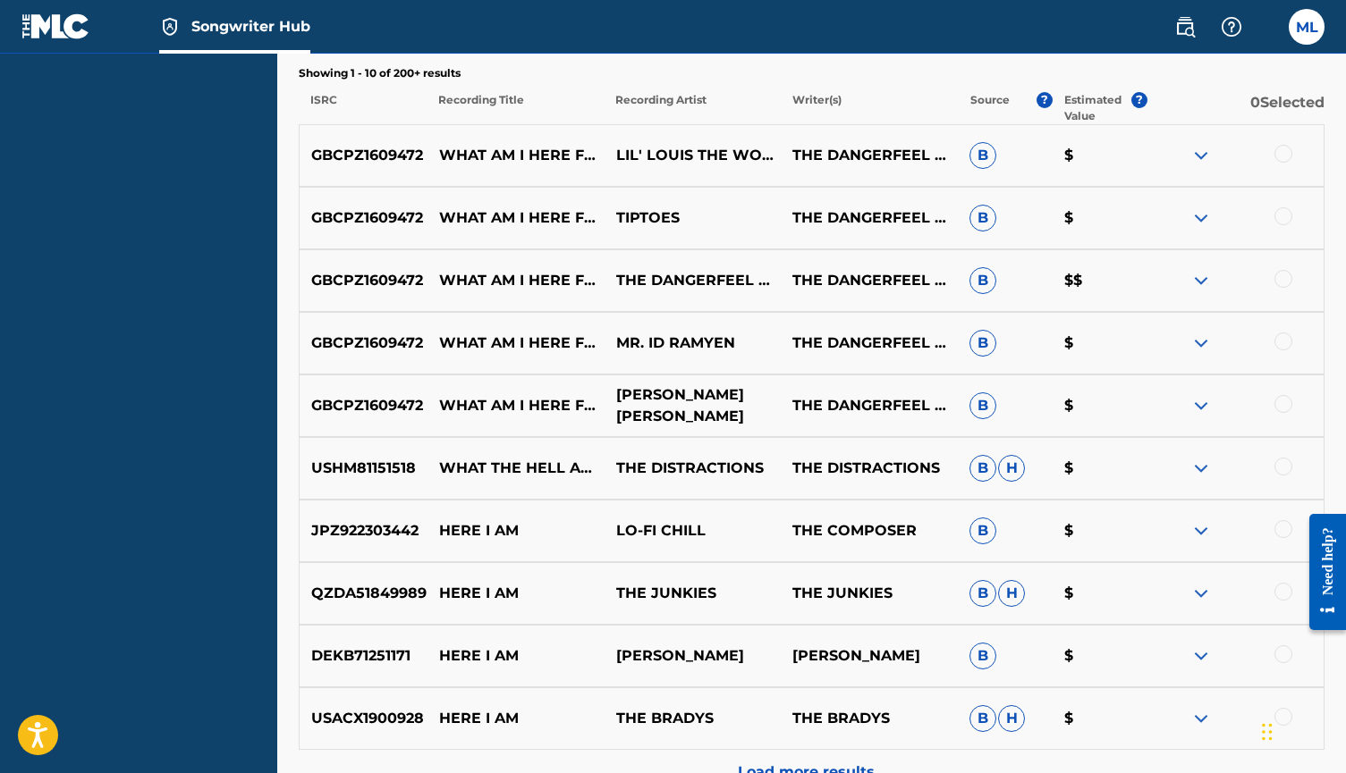
scroll to position [641, 0]
click at [1069, 408] on p "$" at bounding box center [1099, 405] width 95 height 21
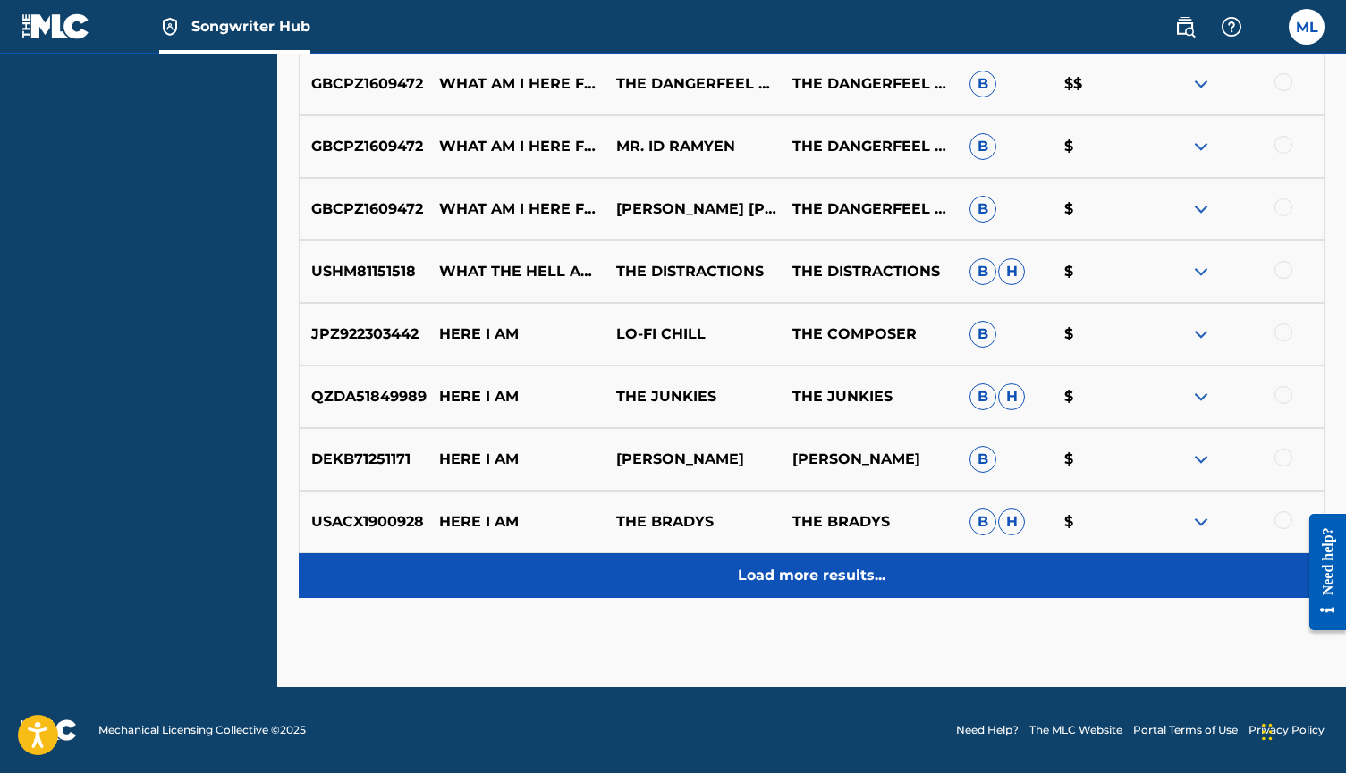
click at [825, 581] on p "Load more results..." at bounding box center [812, 575] width 148 height 21
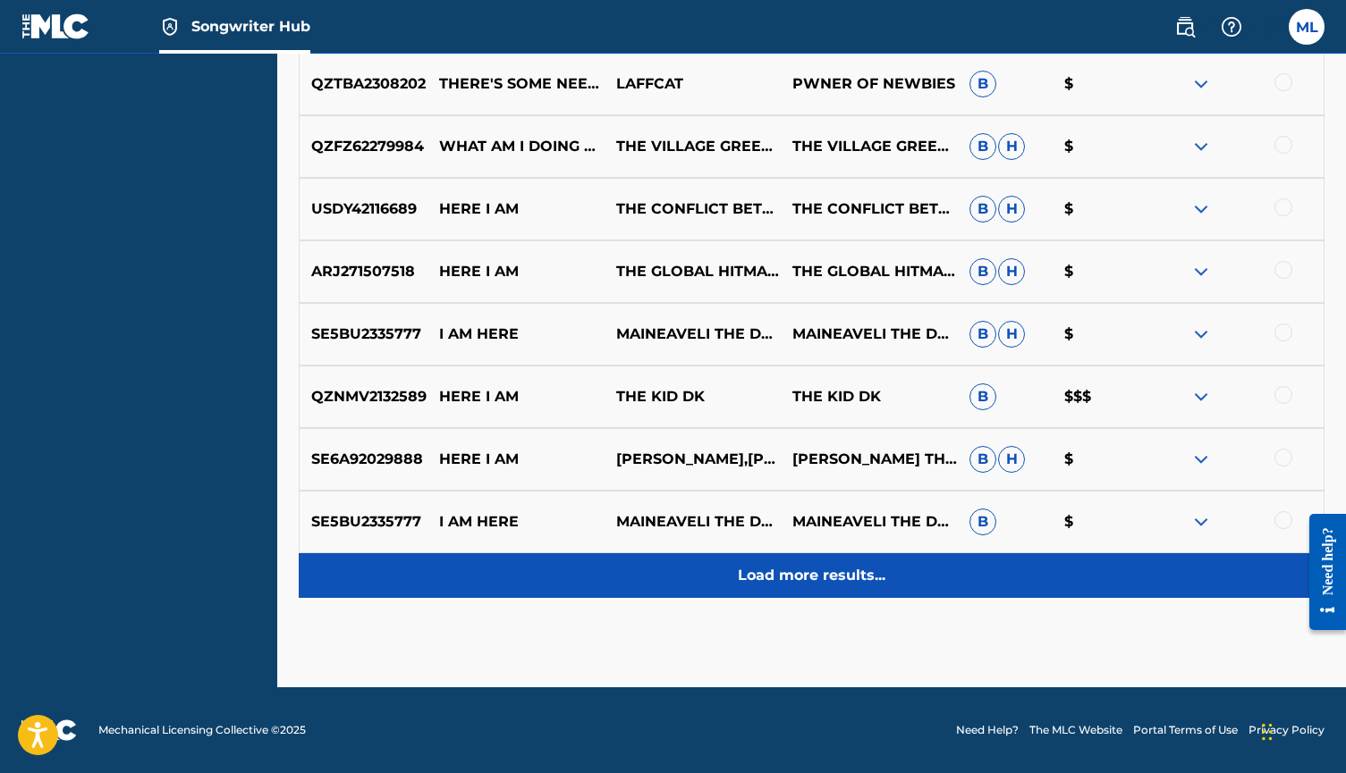
click at [824, 578] on p "Load more results..." at bounding box center [812, 575] width 148 height 21
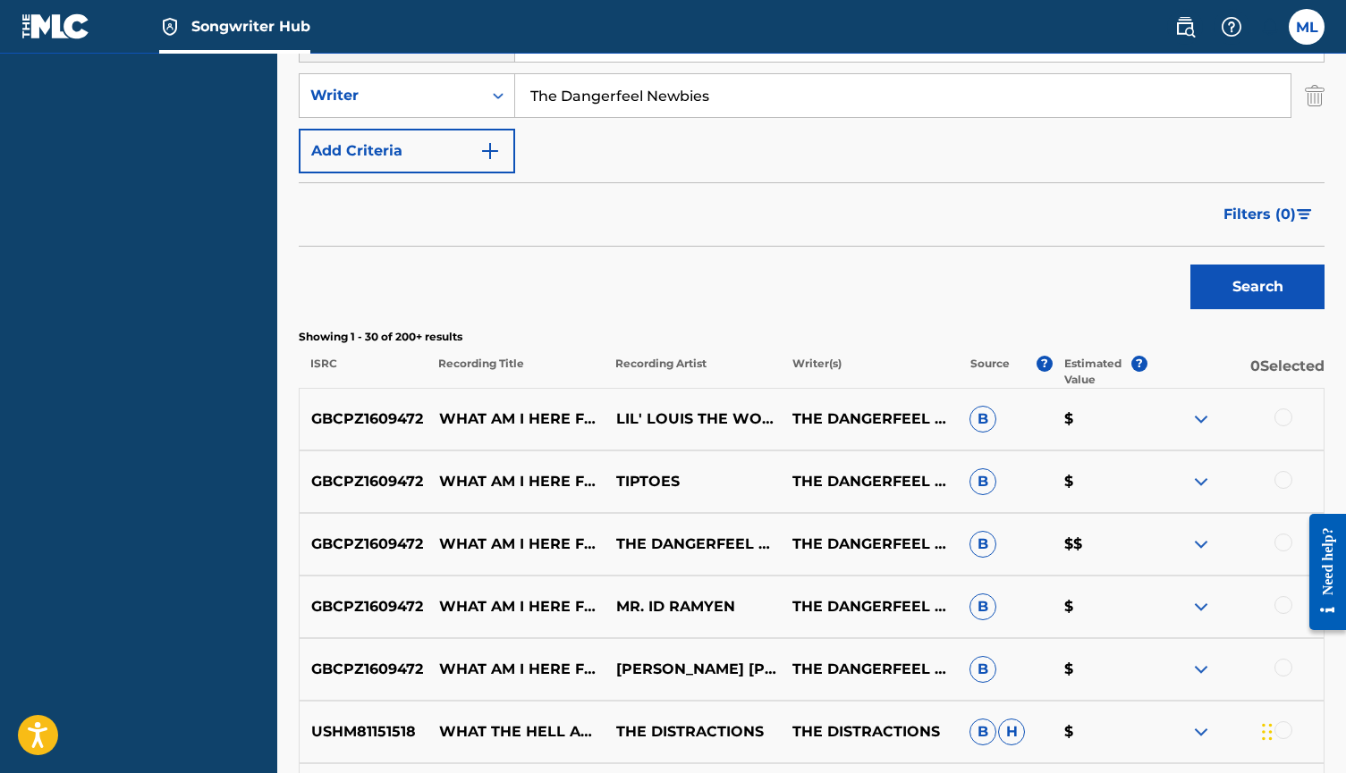
scroll to position [288, 0]
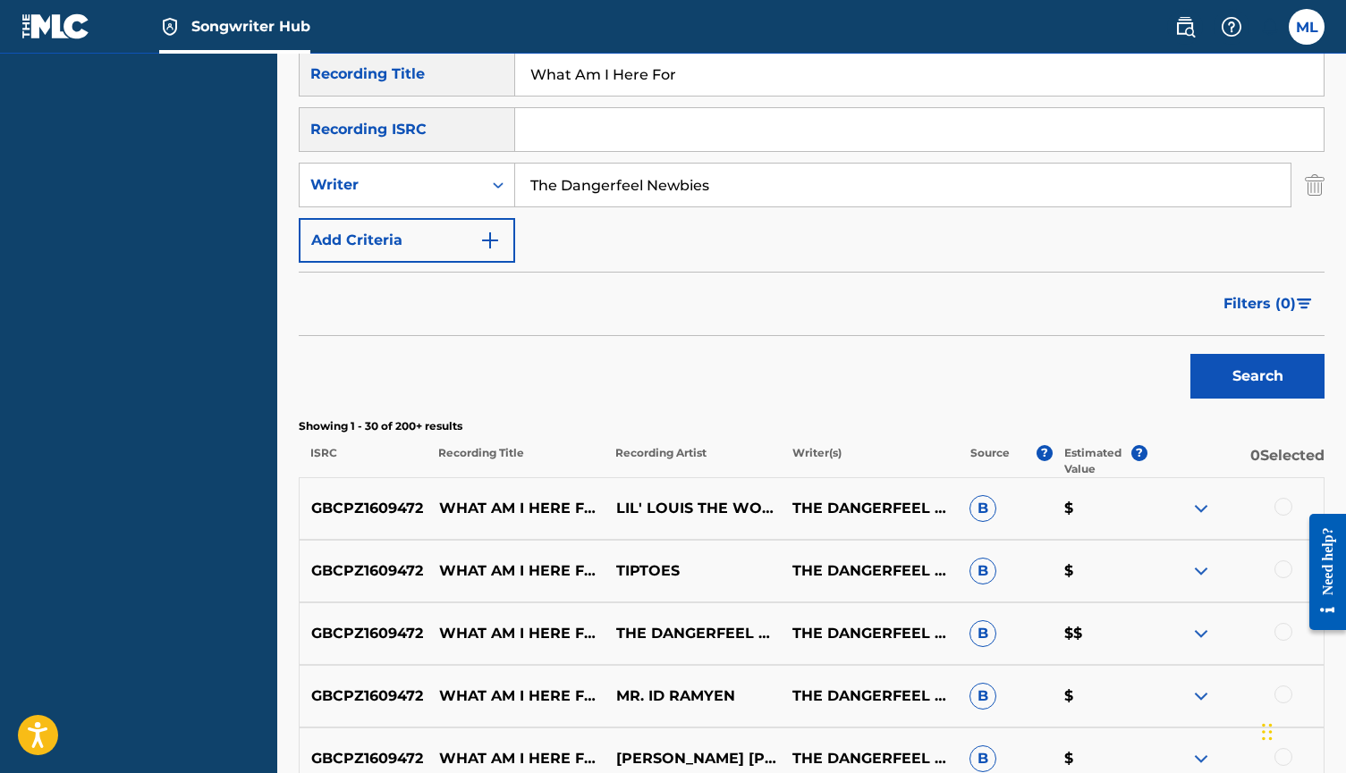
click at [992, 511] on span "B" at bounding box center [982, 508] width 27 height 27
click at [981, 505] on span "B" at bounding box center [982, 508] width 27 height 27
click at [986, 515] on span "B" at bounding box center [982, 508] width 27 height 27
click at [1200, 507] on img at bounding box center [1200, 508] width 21 height 21
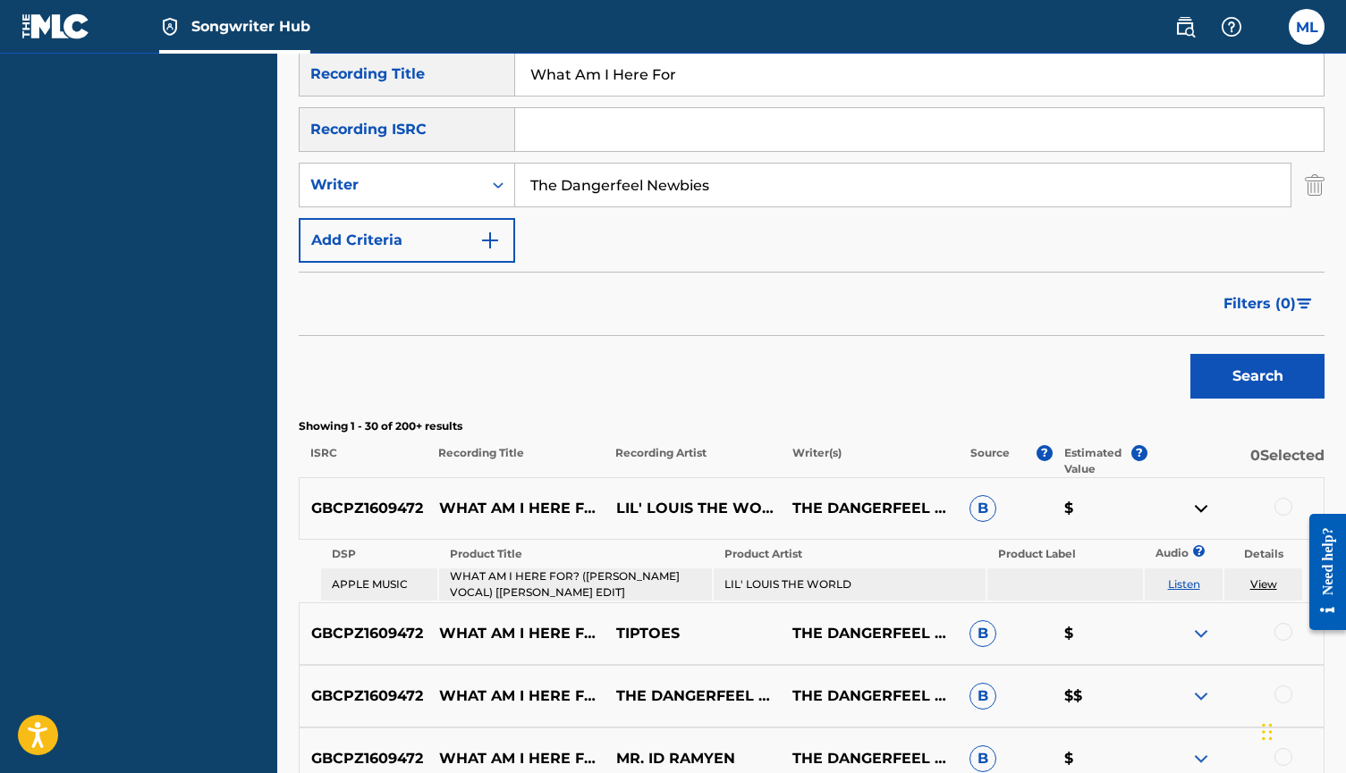
click at [1200, 507] on img at bounding box center [1200, 508] width 21 height 21
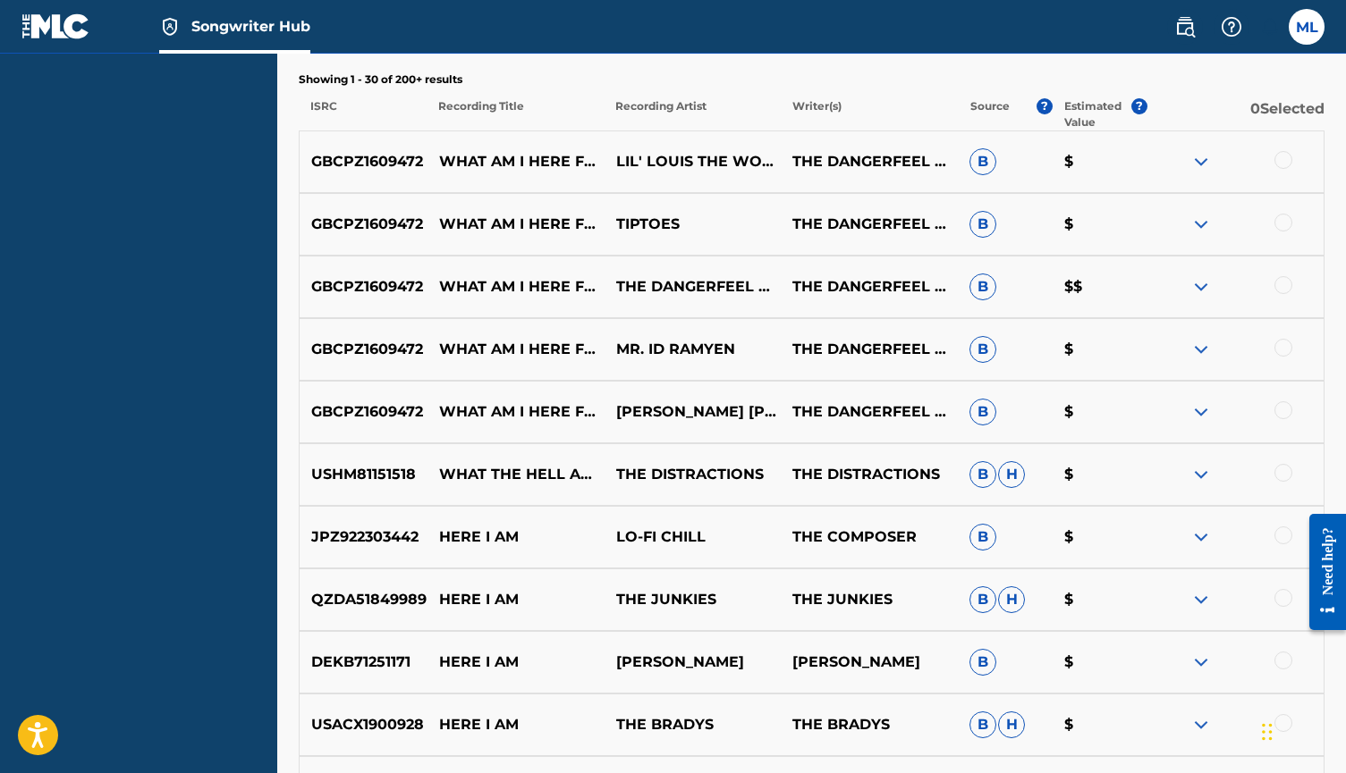
scroll to position [640, 0]
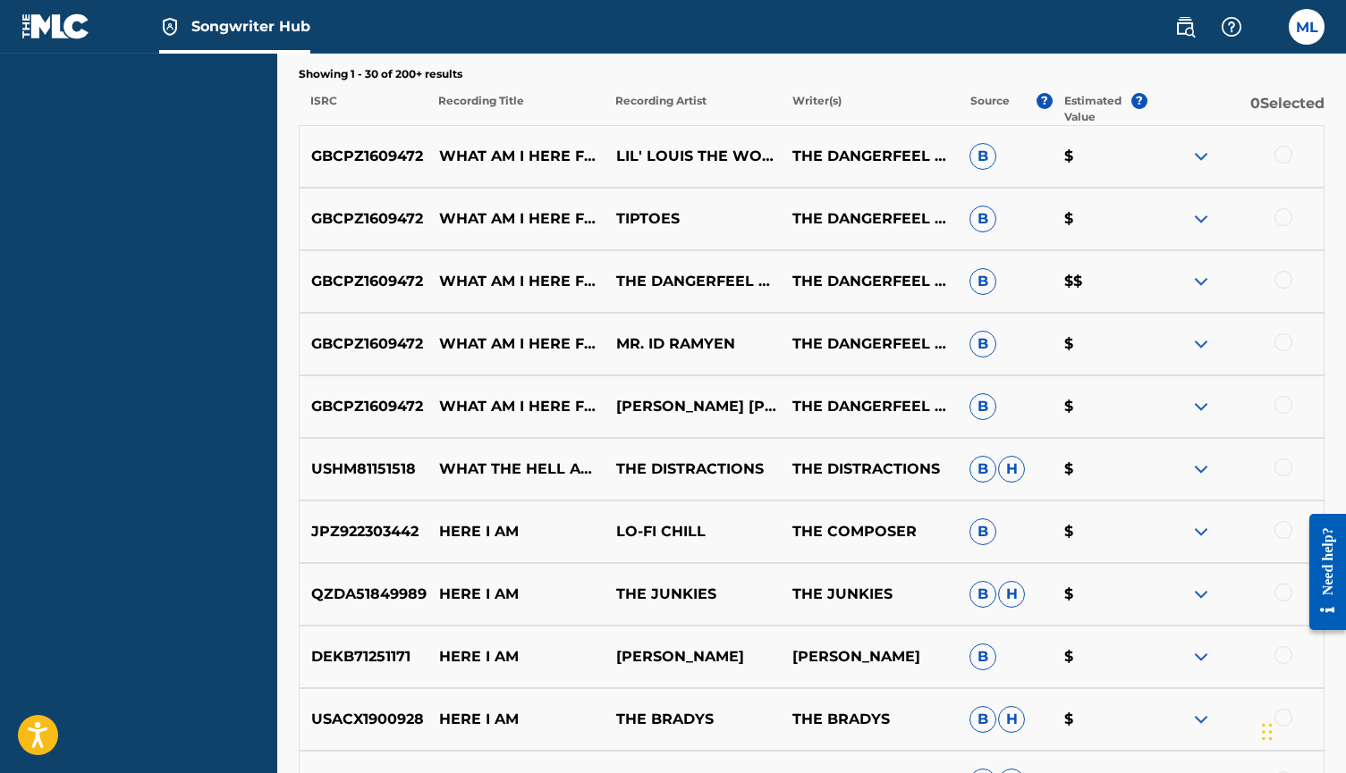
click at [1283, 157] on div at bounding box center [1283, 155] width 18 height 18
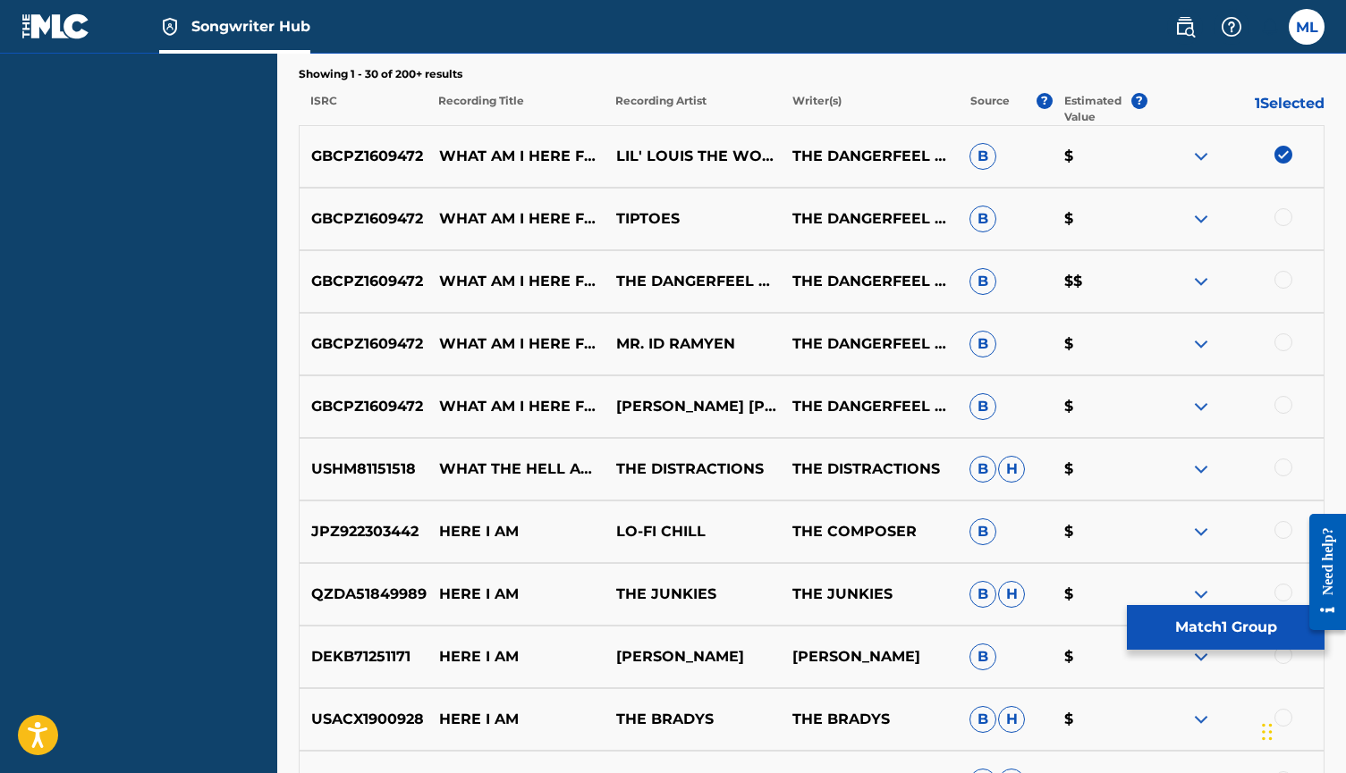
click at [1289, 224] on div at bounding box center [1283, 217] width 18 height 18
click at [1287, 276] on div at bounding box center [1283, 280] width 18 height 18
click at [1288, 337] on div at bounding box center [1283, 342] width 18 height 18
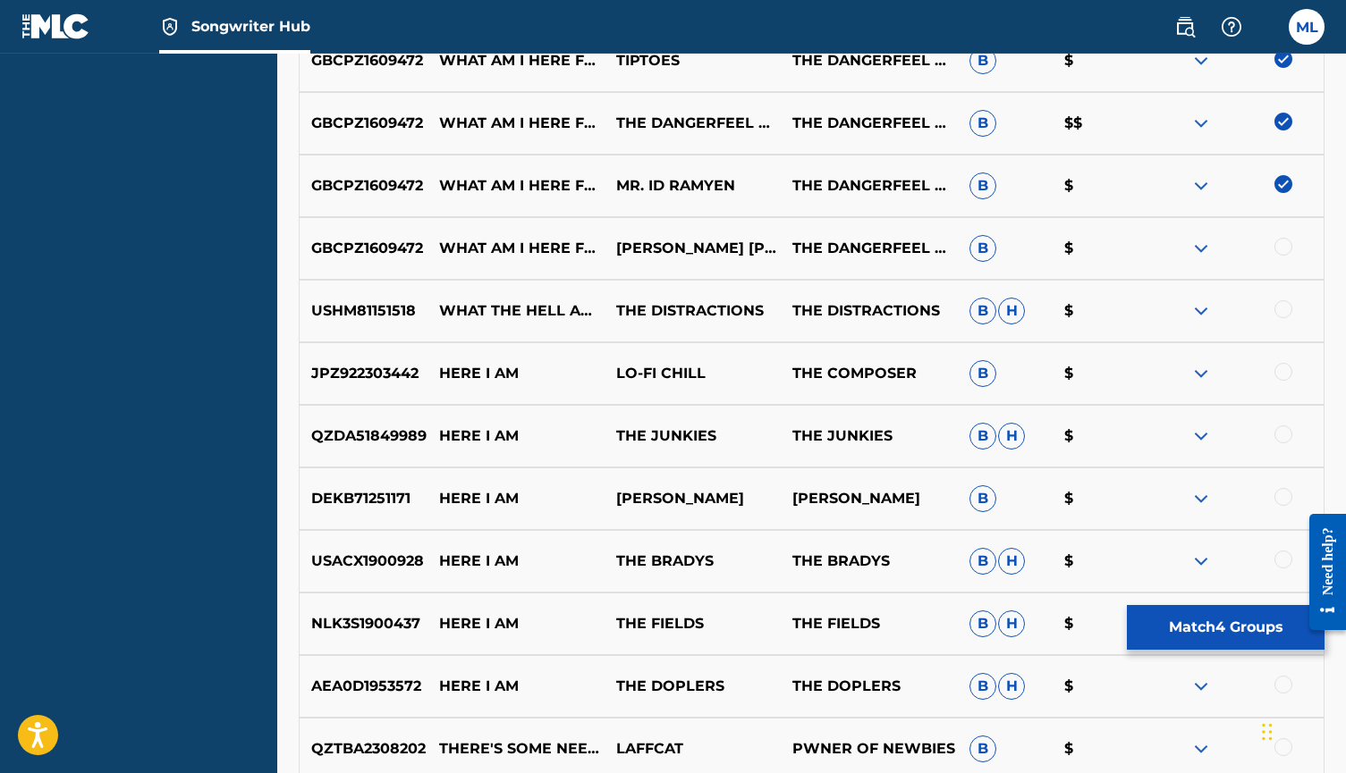
scroll to position [809, 0]
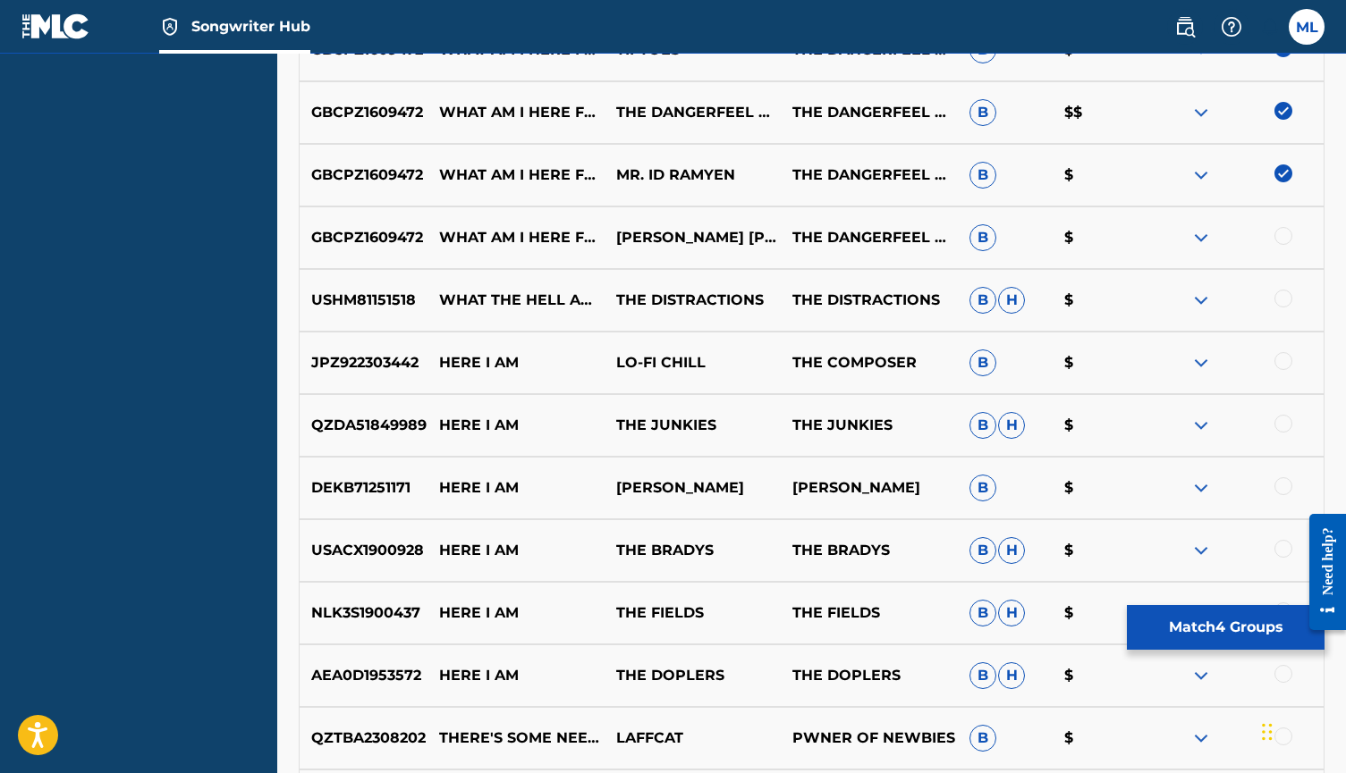
click at [1279, 232] on div at bounding box center [1283, 236] width 18 height 18
click at [1285, 300] on div at bounding box center [1283, 299] width 18 height 18
click at [1285, 300] on img at bounding box center [1283, 299] width 18 height 18
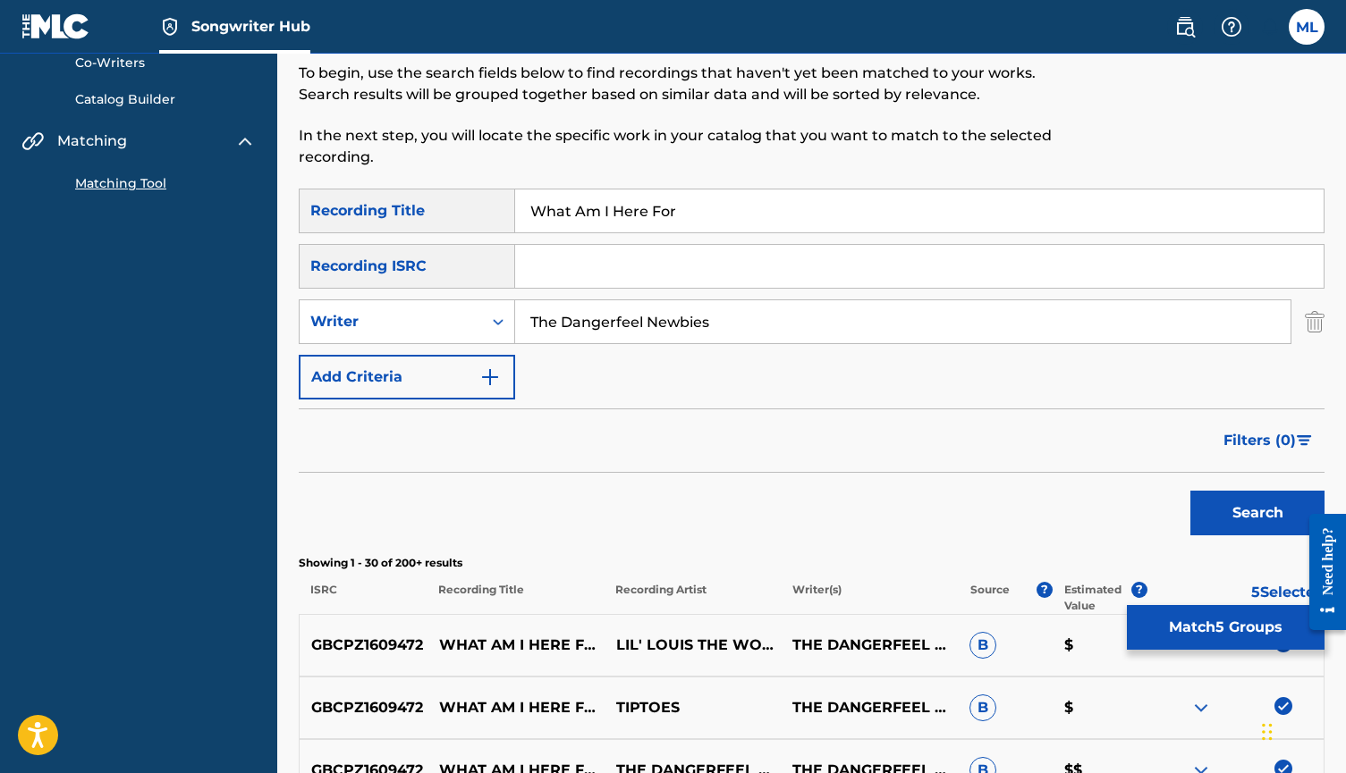
scroll to position [244, 0]
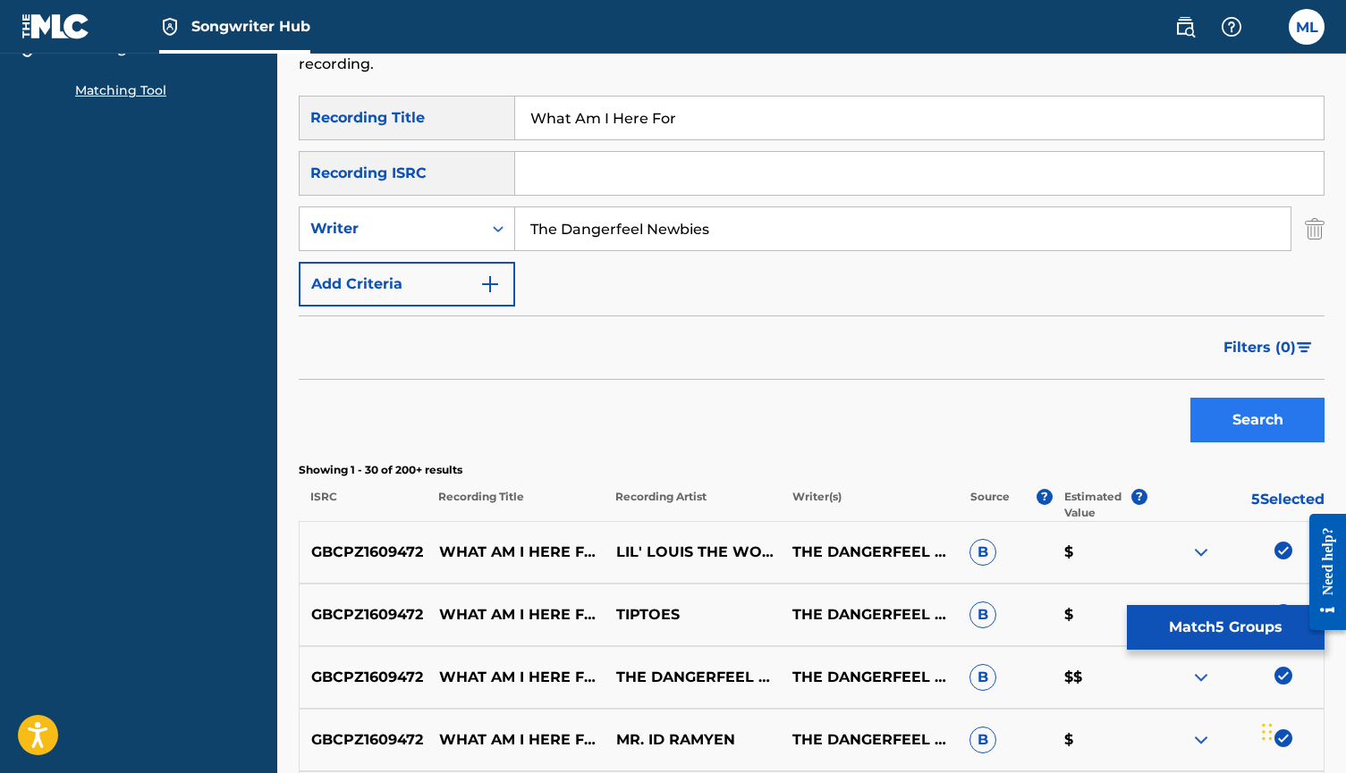
click at [1245, 435] on button "Search" at bounding box center [1257, 420] width 134 height 45
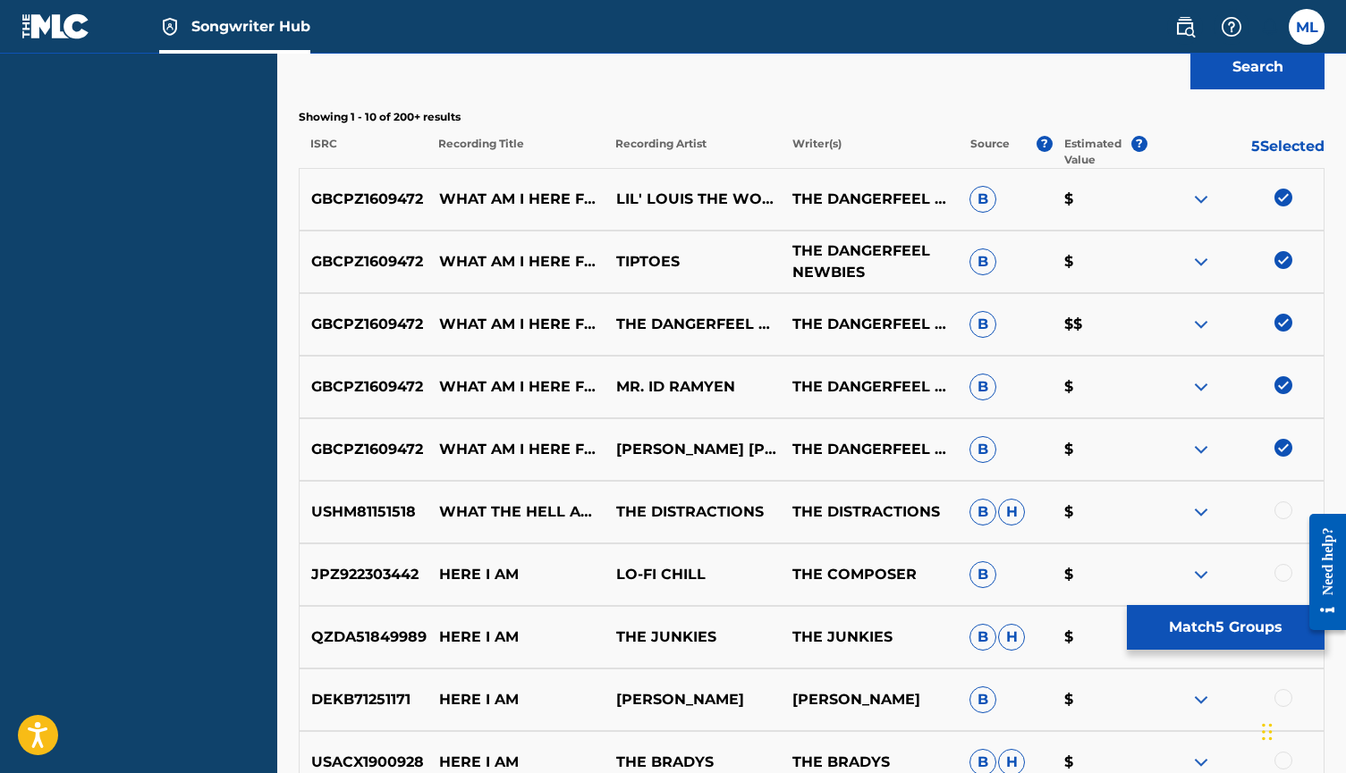
scroll to position [593, 0]
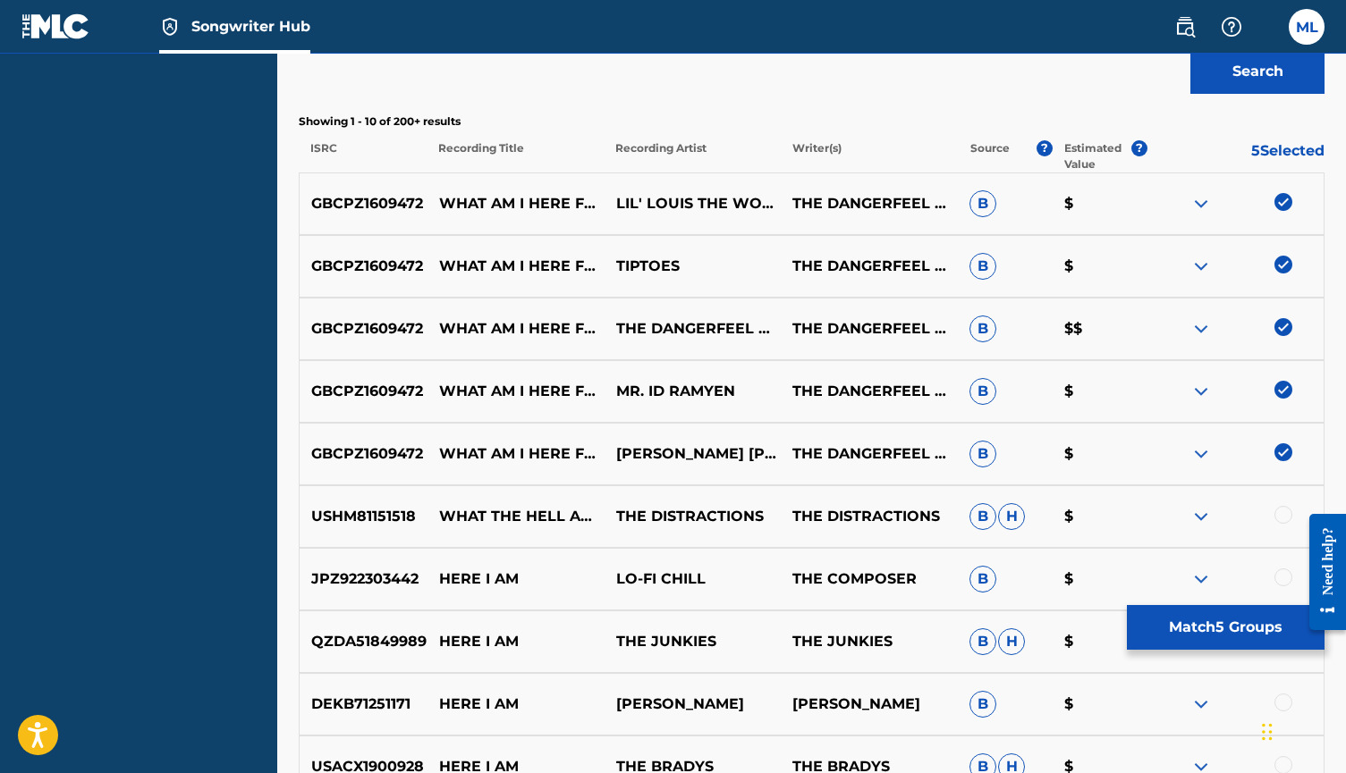
click at [1073, 325] on p "$$" at bounding box center [1099, 328] width 95 height 21
click at [1206, 205] on img at bounding box center [1200, 203] width 21 height 21
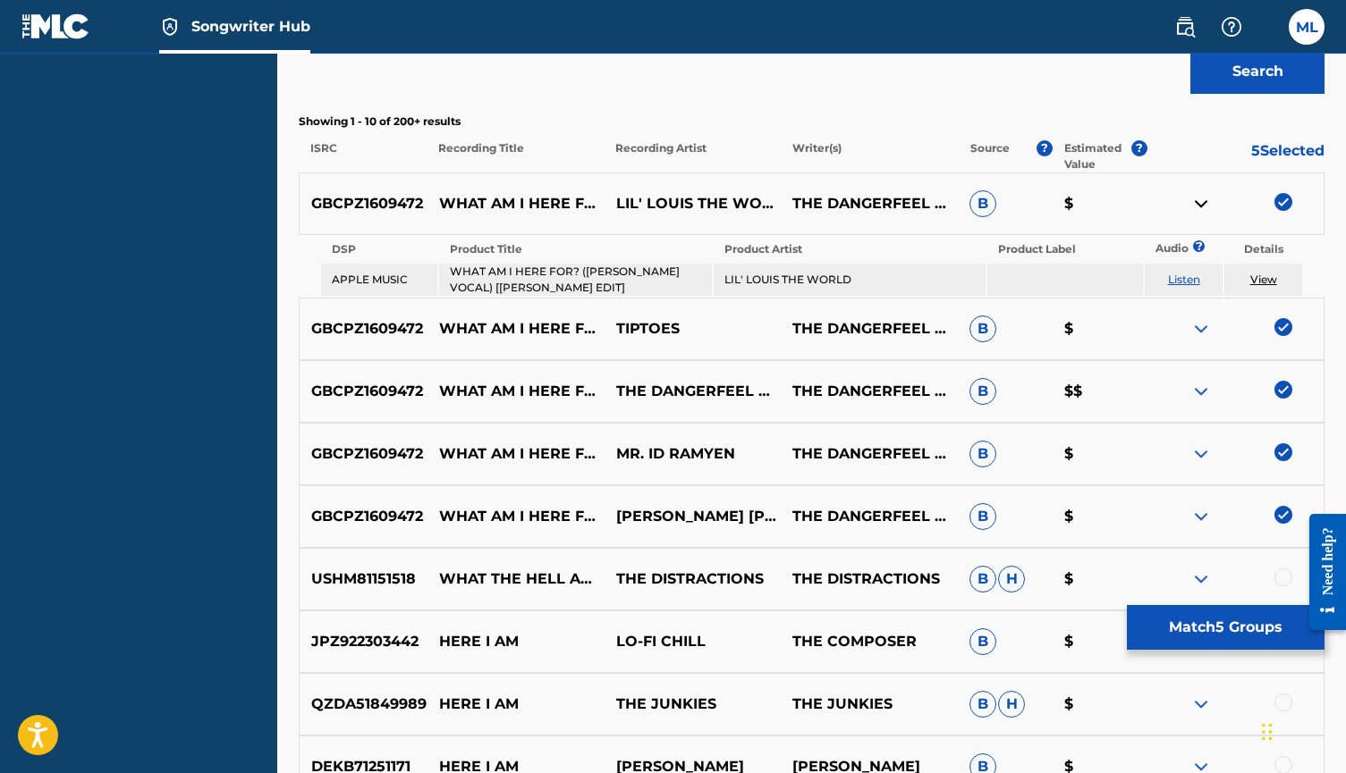
click at [1206, 205] on img at bounding box center [1200, 203] width 21 height 21
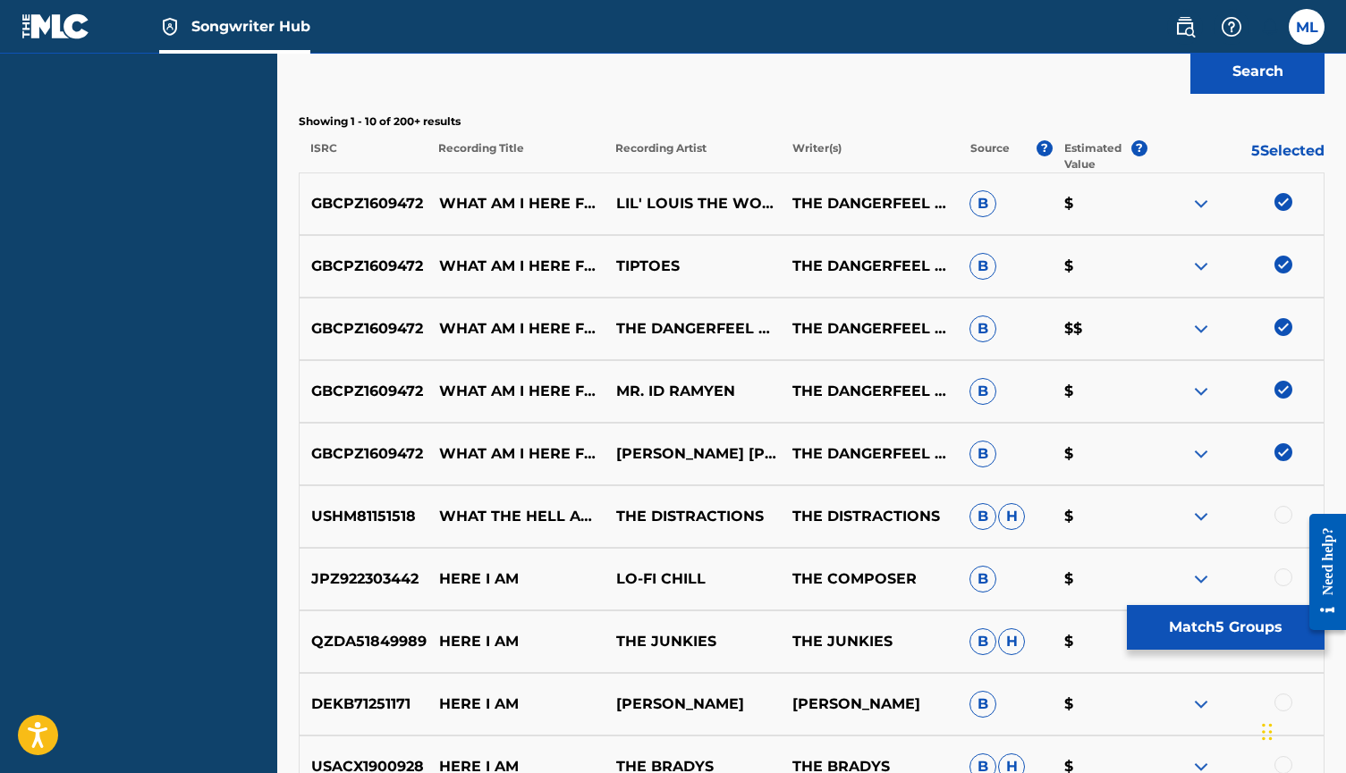
click at [1206, 205] on img at bounding box center [1200, 203] width 21 height 21
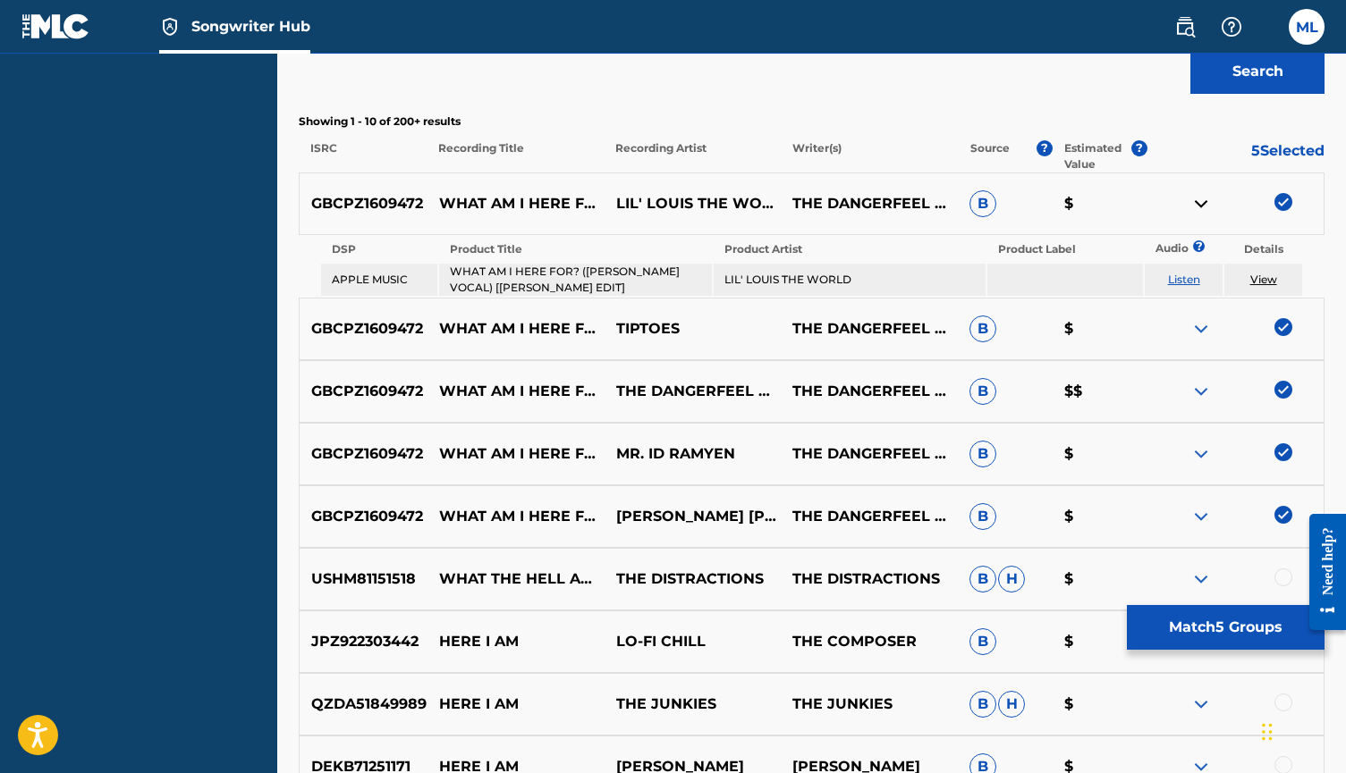
click at [1185, 280] on link "Listen" at bounding box center [1184, 279] width 32 height 13
click at [1264, 282] on link "View" at bounding box center [1263, 279] width 27 height 13
click at [1204, 204] on img at bounding box center [1200, 203] width 21 height 21
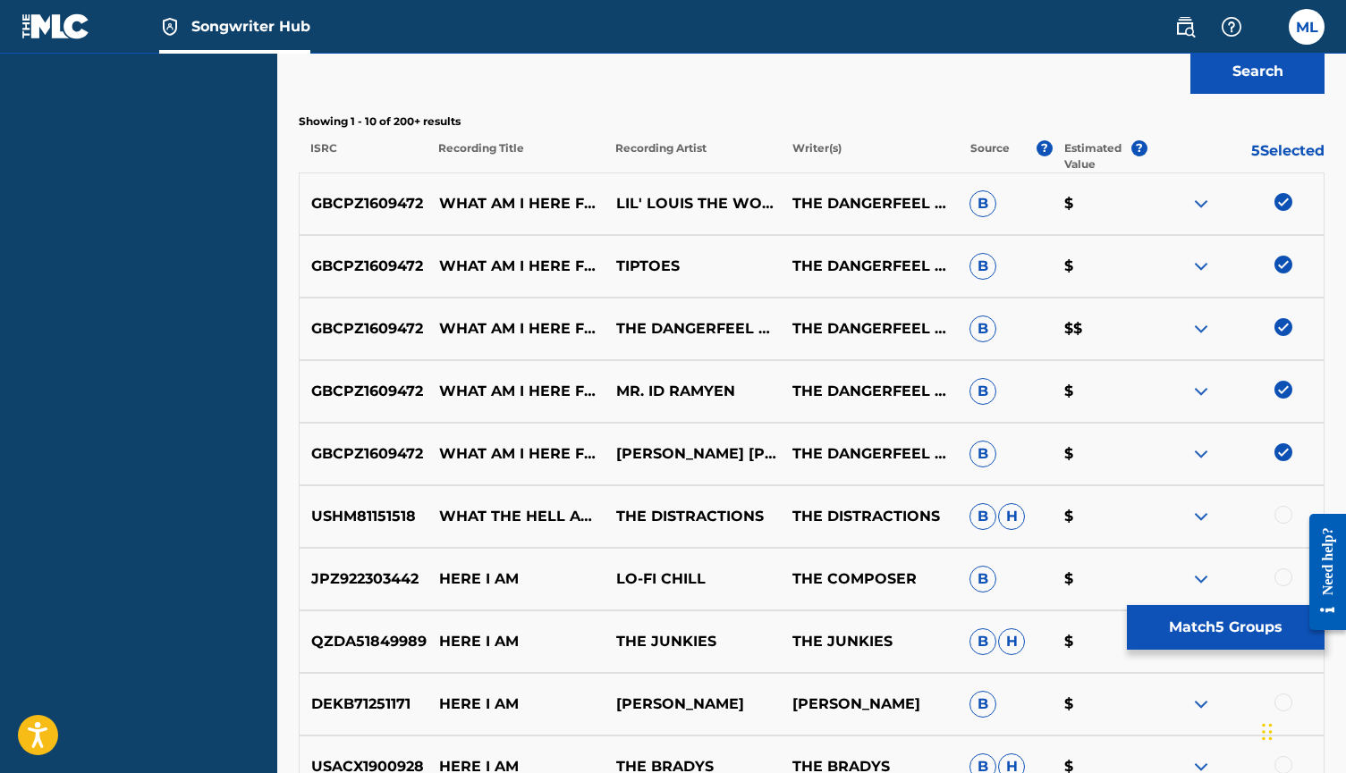
click at [1205, 274] on img at bounding box center [1200, 266] width 21 height 21
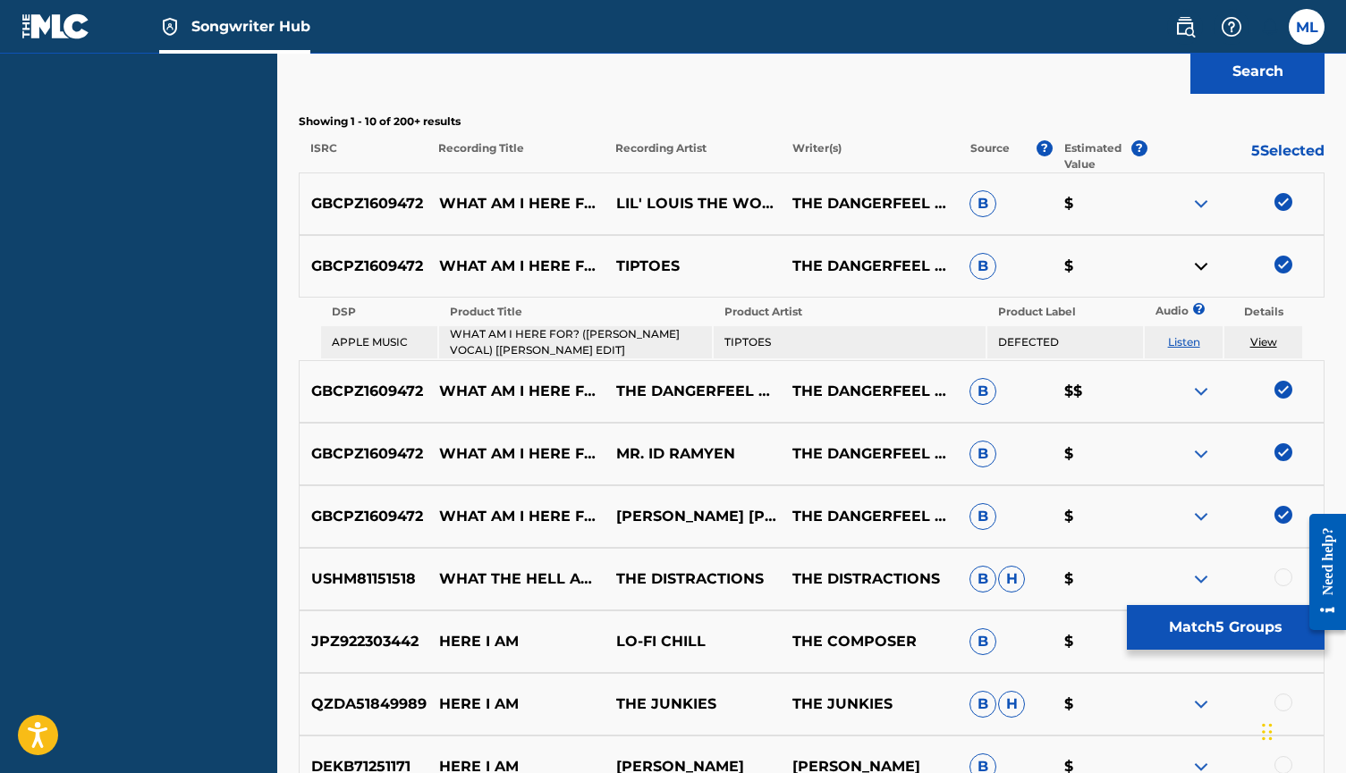
click at [1262, 342] on link "View" at bounding box center [1263, 341] width 27 height 13
click at [1197, 273] on img at bounding box center [1200, 266] width 21 height 21
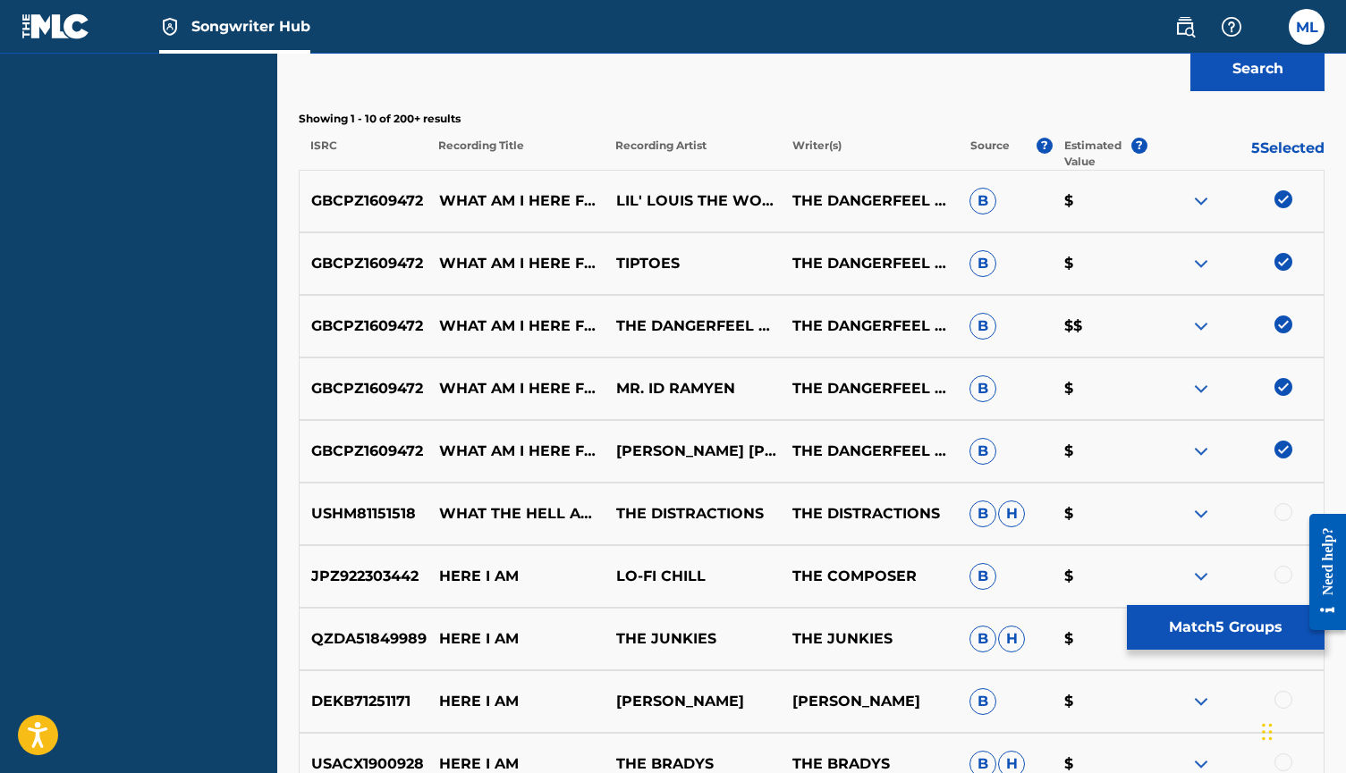
scroll to position [640, 0]
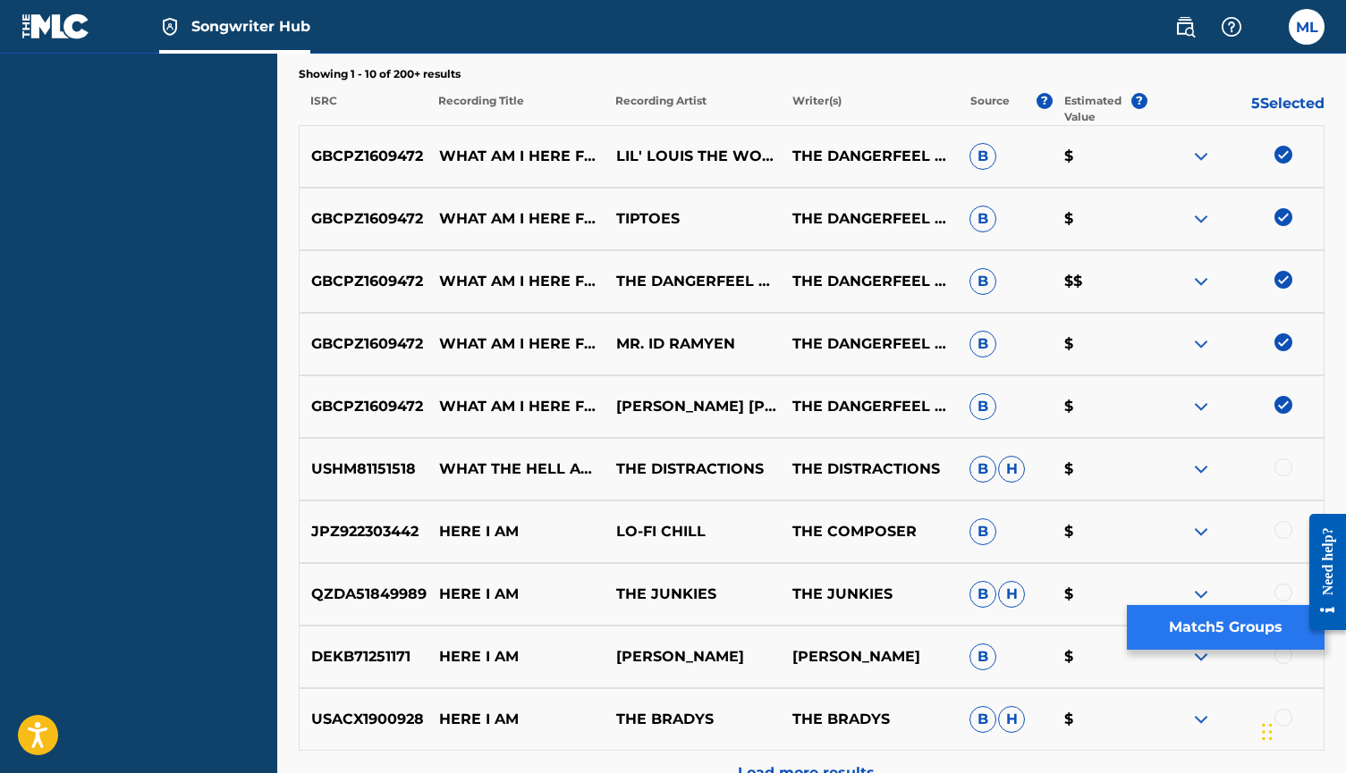
click at [1224, 637] on button "Match 5 Groups" at bounding box center [1226, 627] width 198 height 45
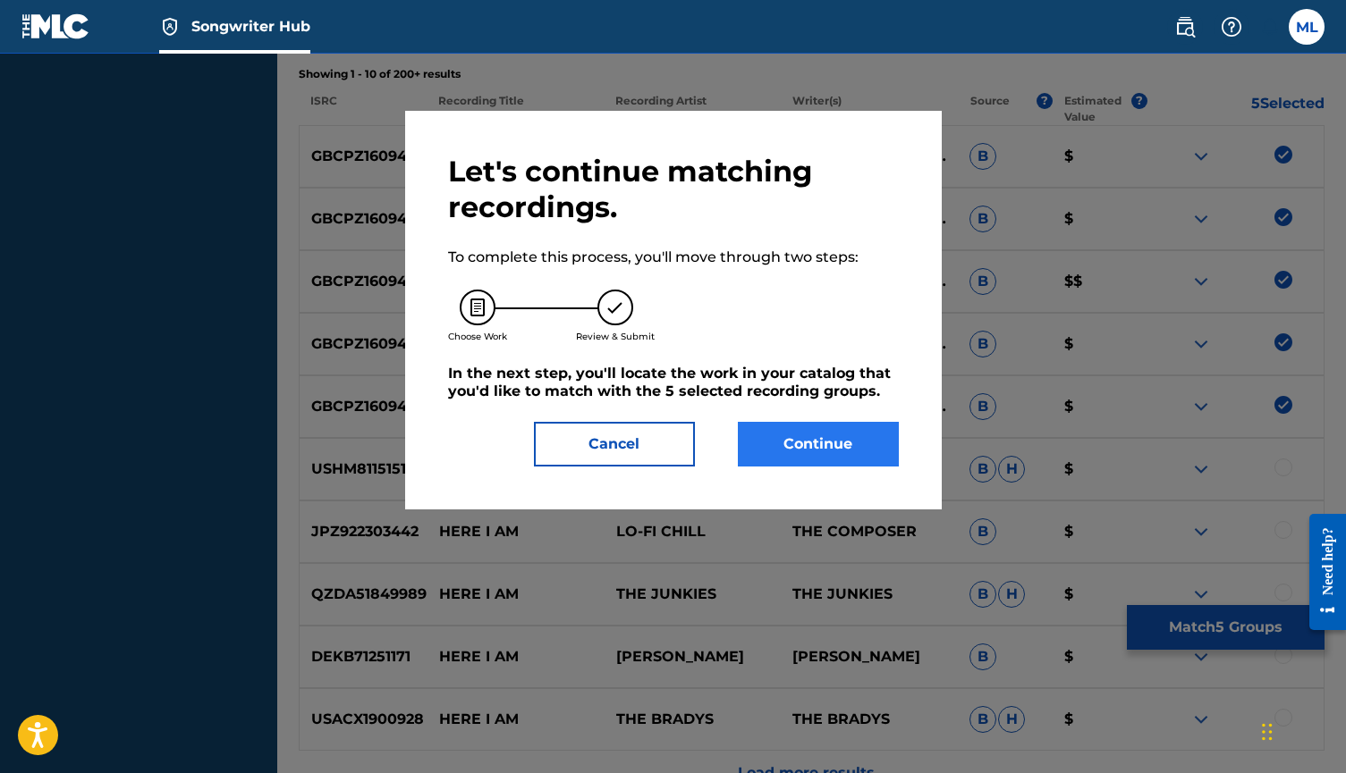
click at [821, 444] on button "Continue" at bounding box center [818, 444] width 161 height 45
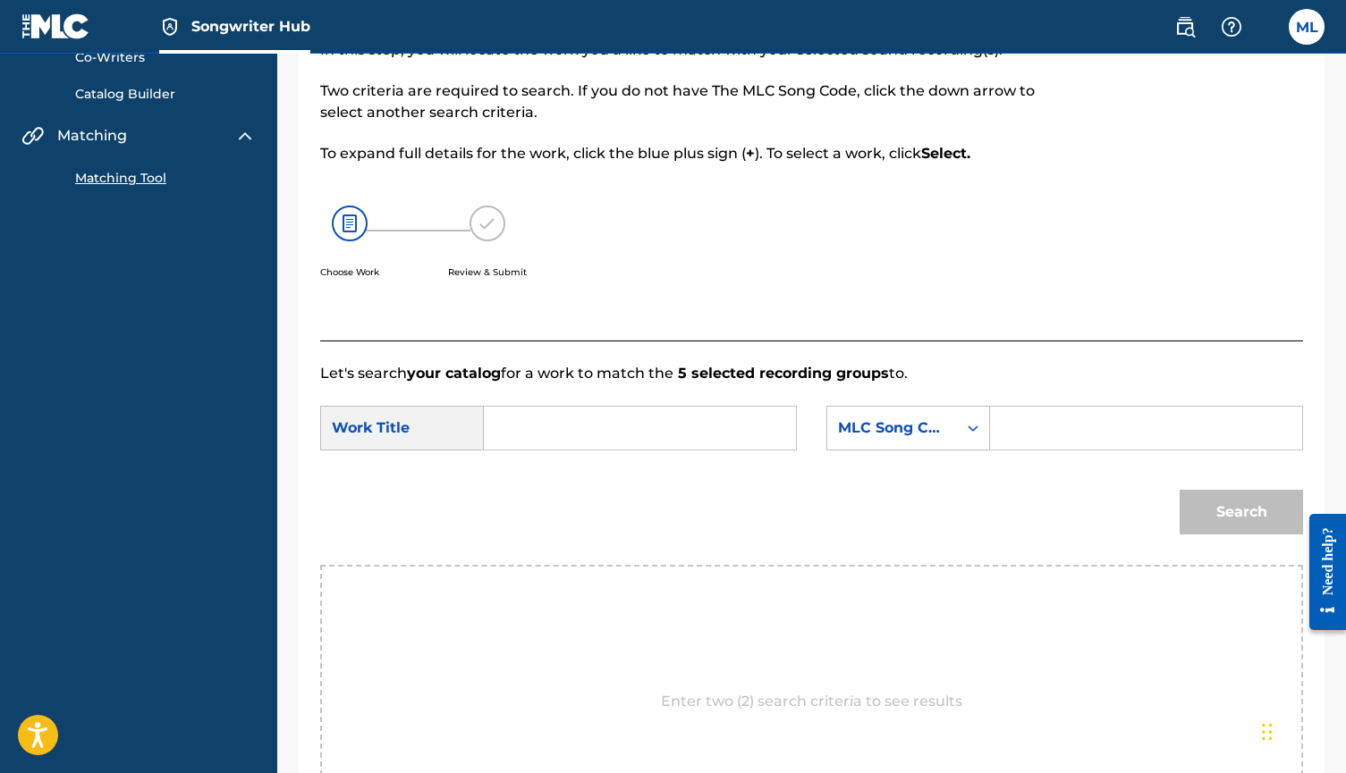
scroll to position [176, 0]
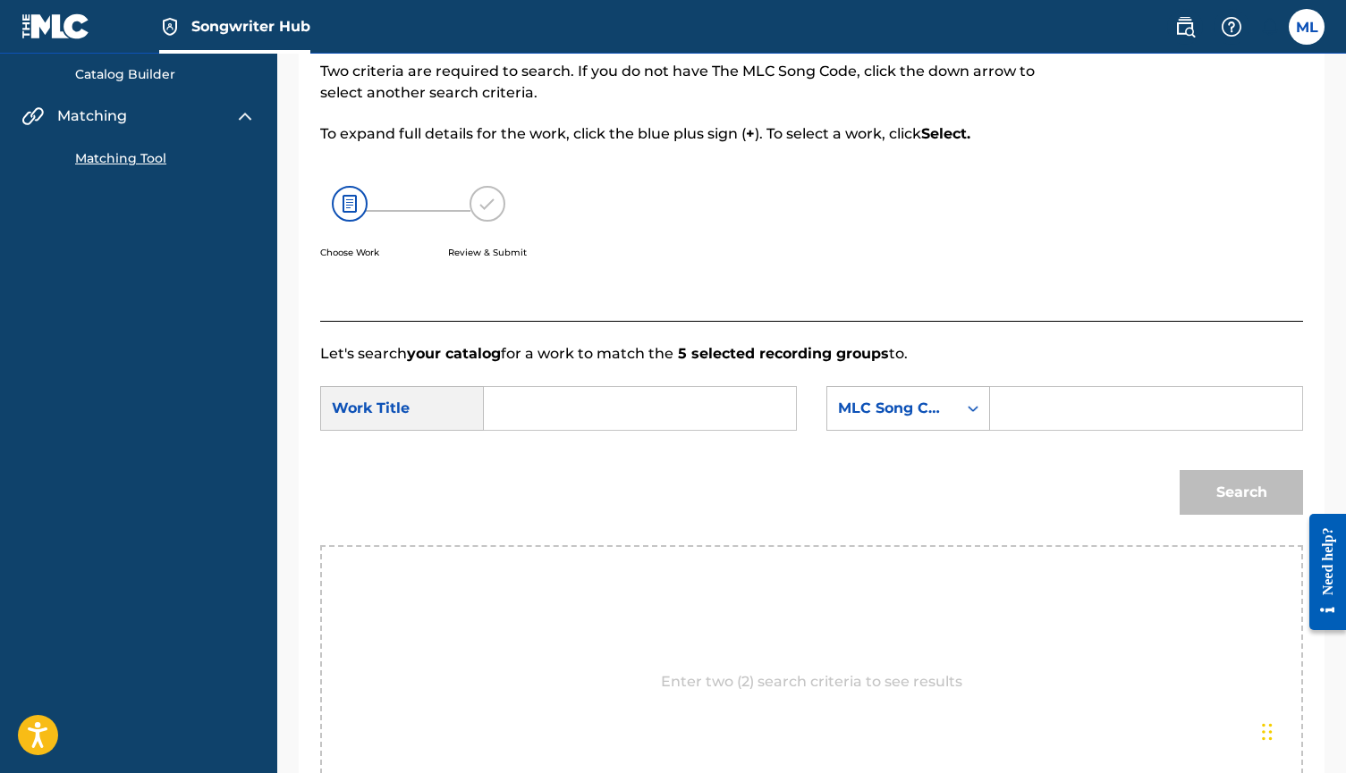
click at [549, 413] on input "Search Form" at bounding box center [640, 408] width 282 height 43
click at [695, 408] on input "What Am I Here For" at bounding box center [640, 408] width 282 height 43
type input "What Am I Here For"
click at [978, 409] on icon "Search Form" at bounding box center [973, 409] width 18 height 18
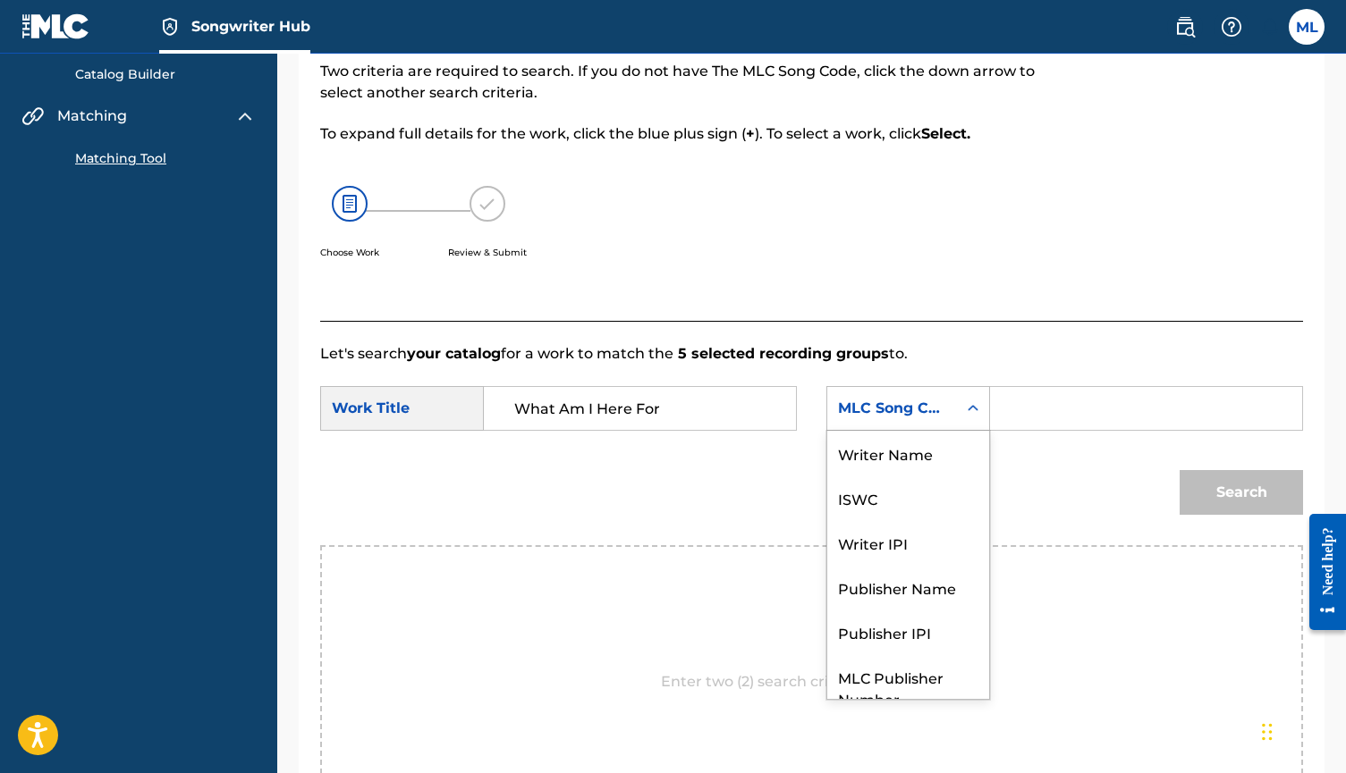
scroll to position [66, 0]
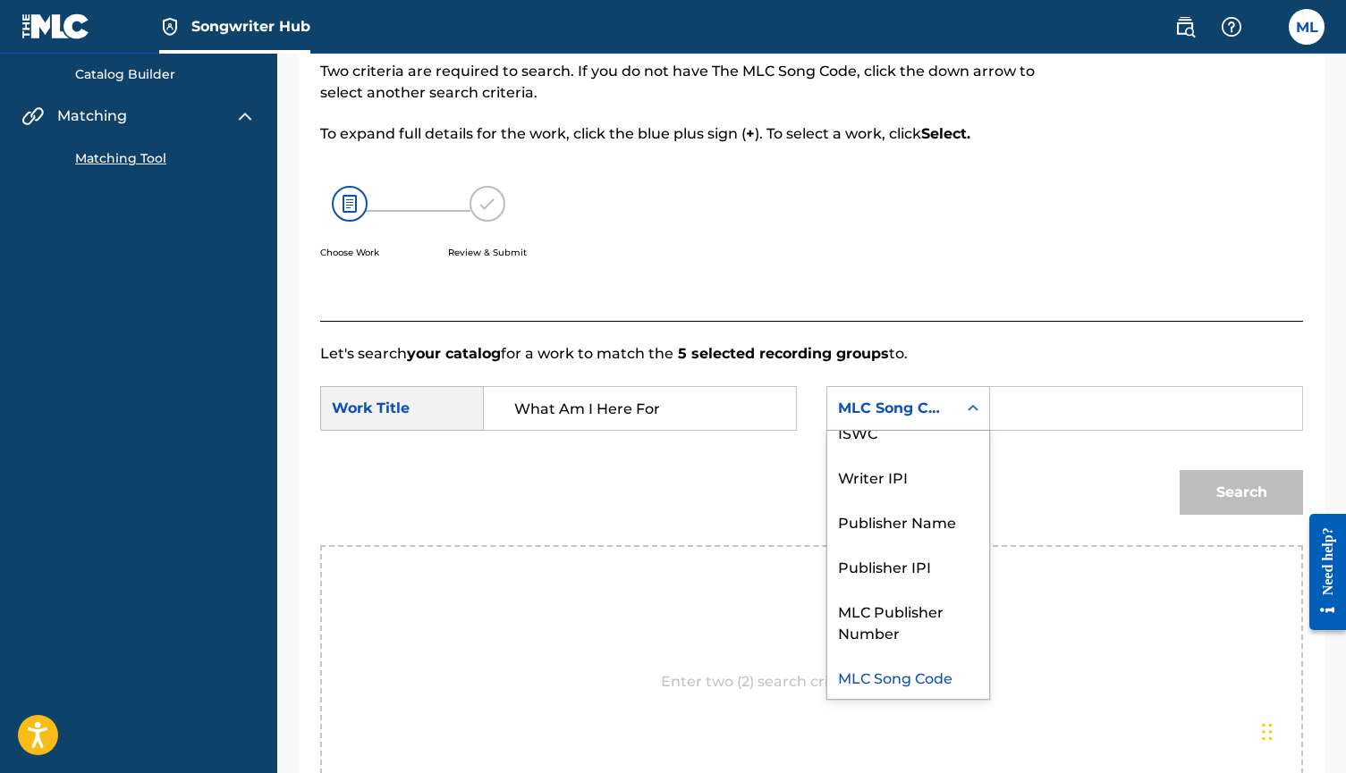
click at [978, 360] on p "Let's search your catalog for a work to match the 5 selected recording groups t…" at bounding box center [811, 353] width 983 height 21
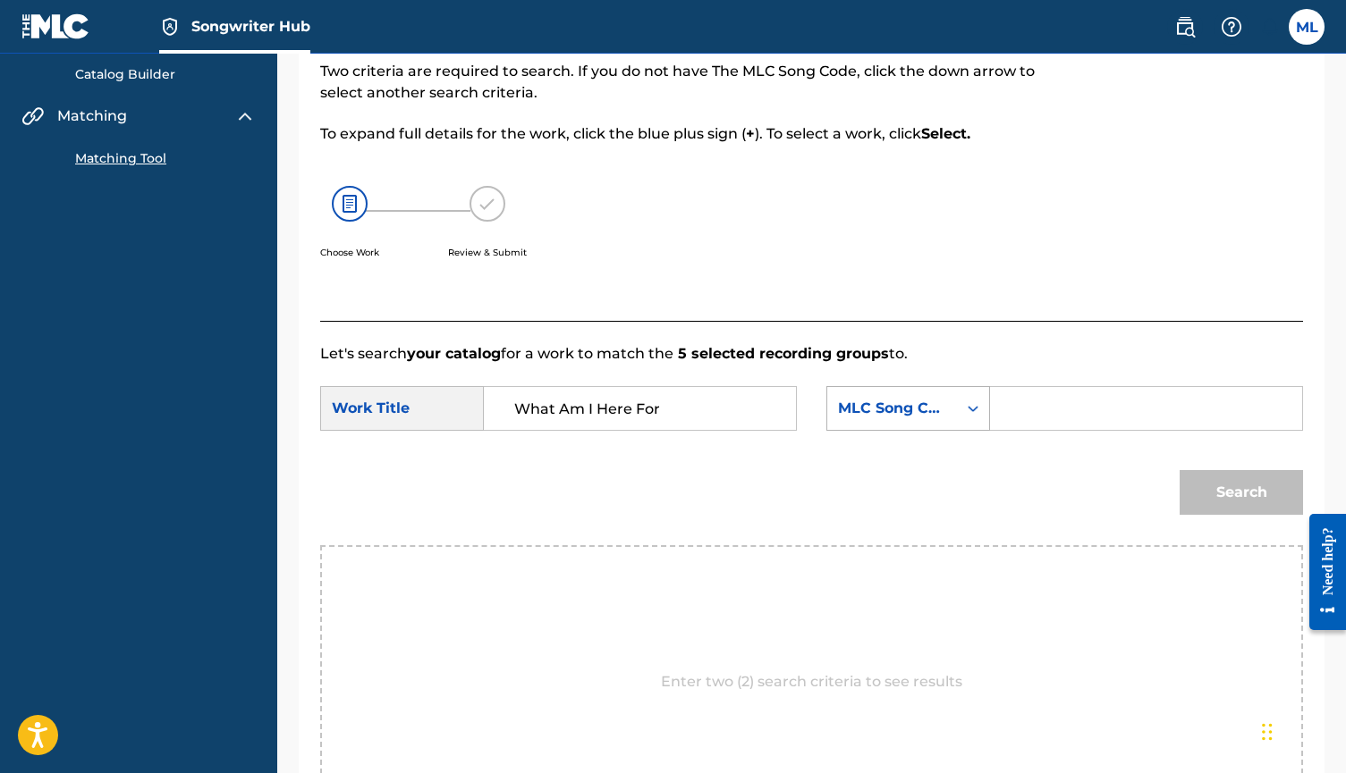
click at [977, 408] on icon "Search Form" at bounding box center [973, 409] width 18 height 18
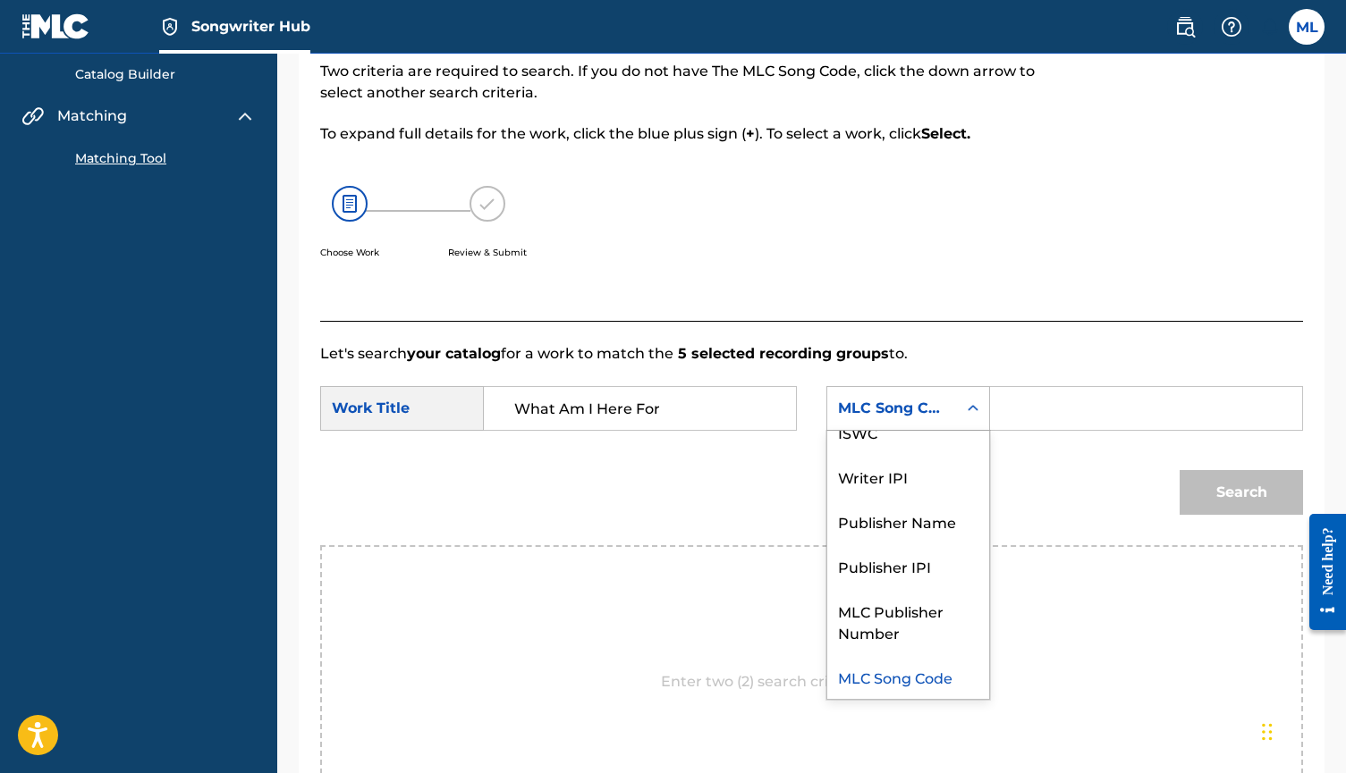
click at [754, 413] on input "What Am I Here For" at bounding box center [640, 408] width 282 height 43
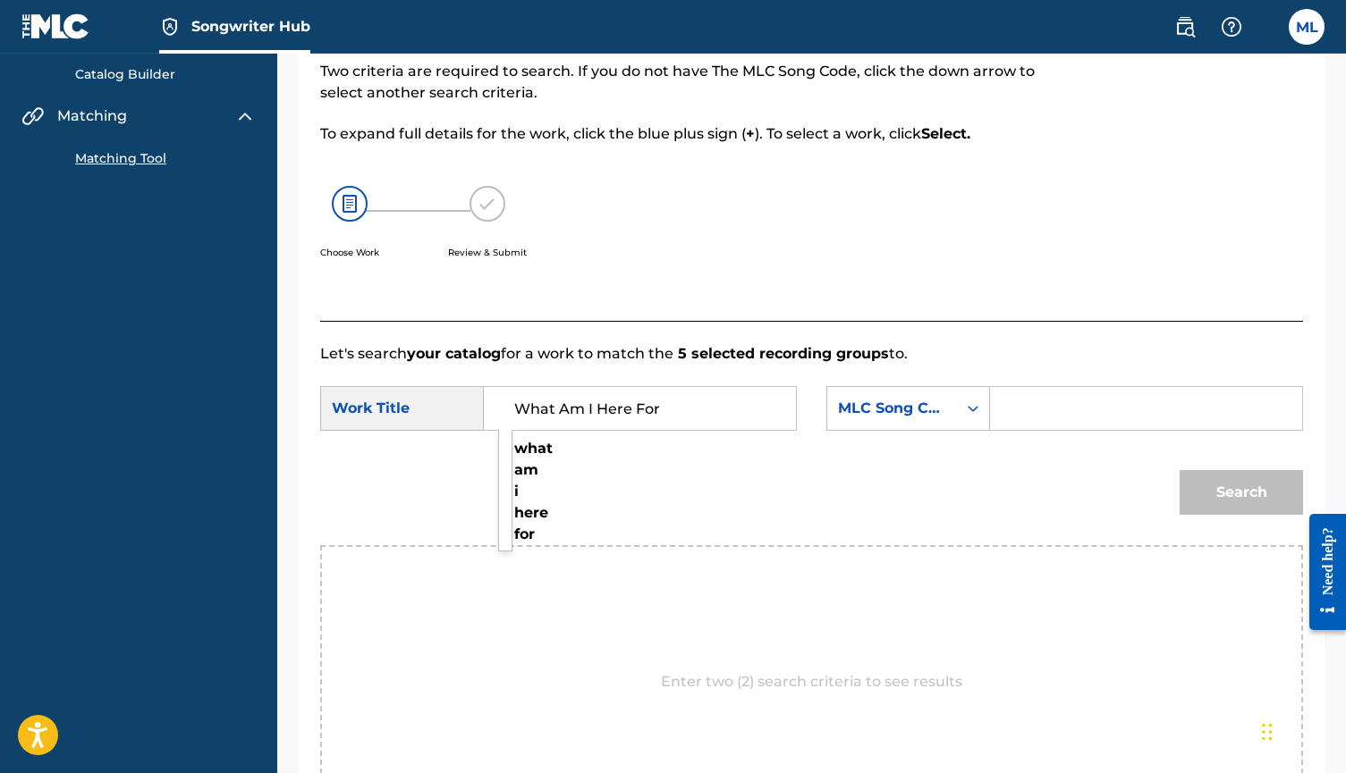
click at [535, 485] on div "Search" at bounding box center [811, 498] width 983 height 93
click at [917, 488] on div "Search" at bounding box center [811, 498] width 983 height 93
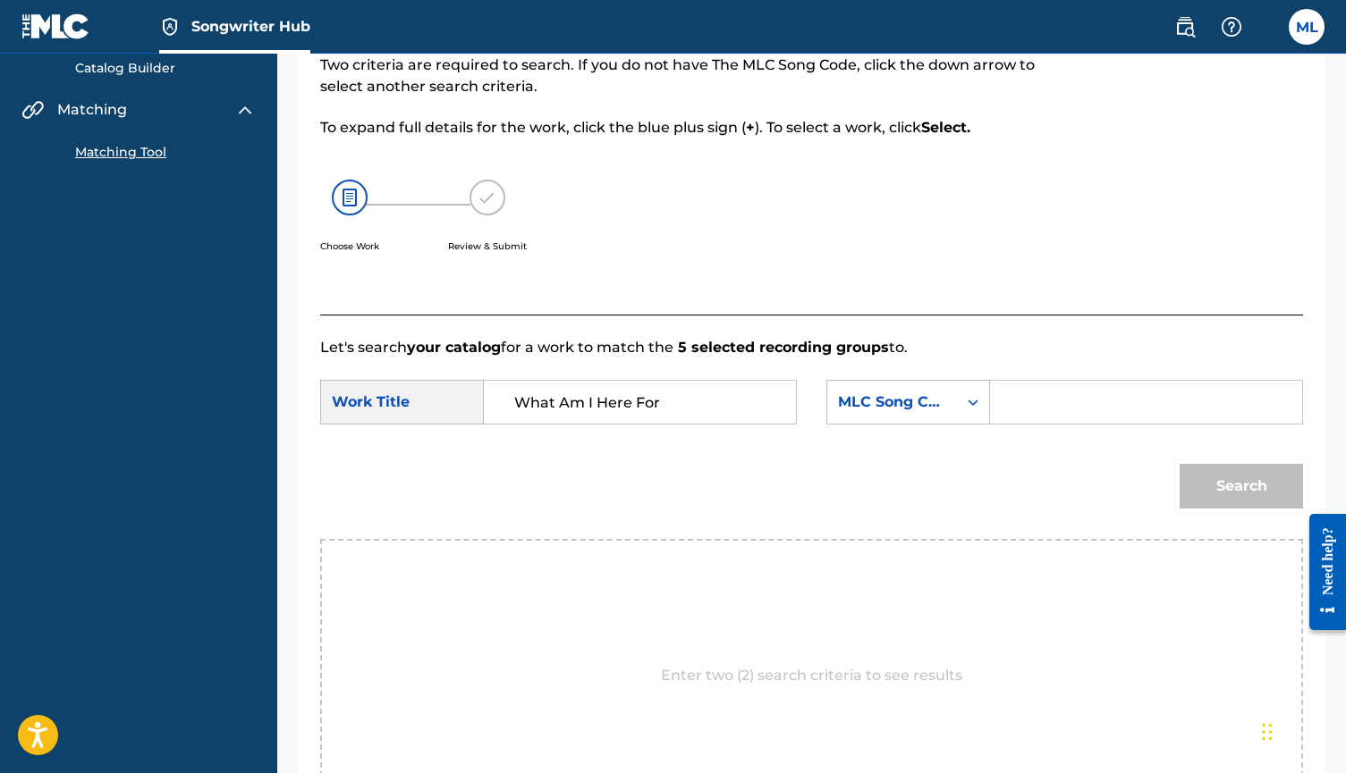
scroll to position [183, 0]
click at [976, 411] on div "Search Form" at bounding box center [973, 401] width 32 height 32
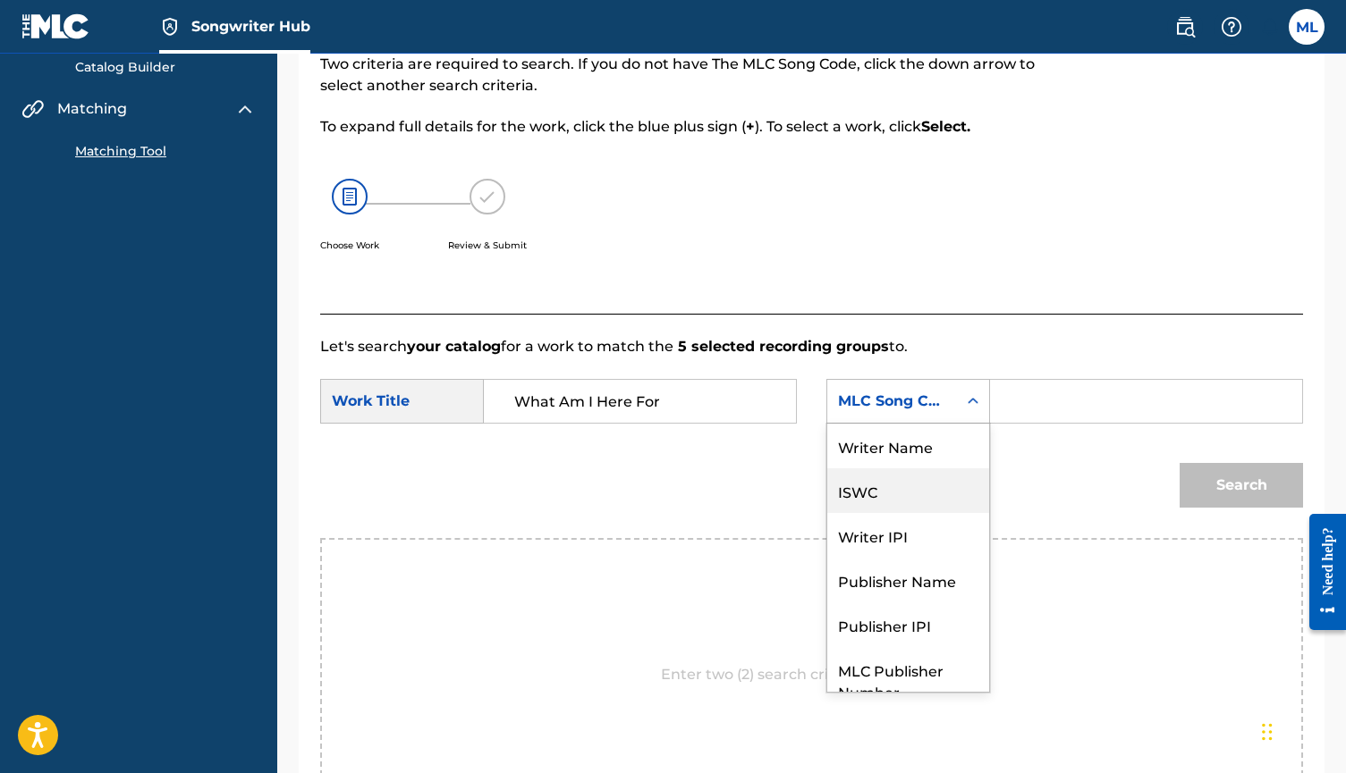
scroll to position [0, 0]
click at [919, 450] on div "Writer Name" at bounding box center [908, 446] width 162 height 45
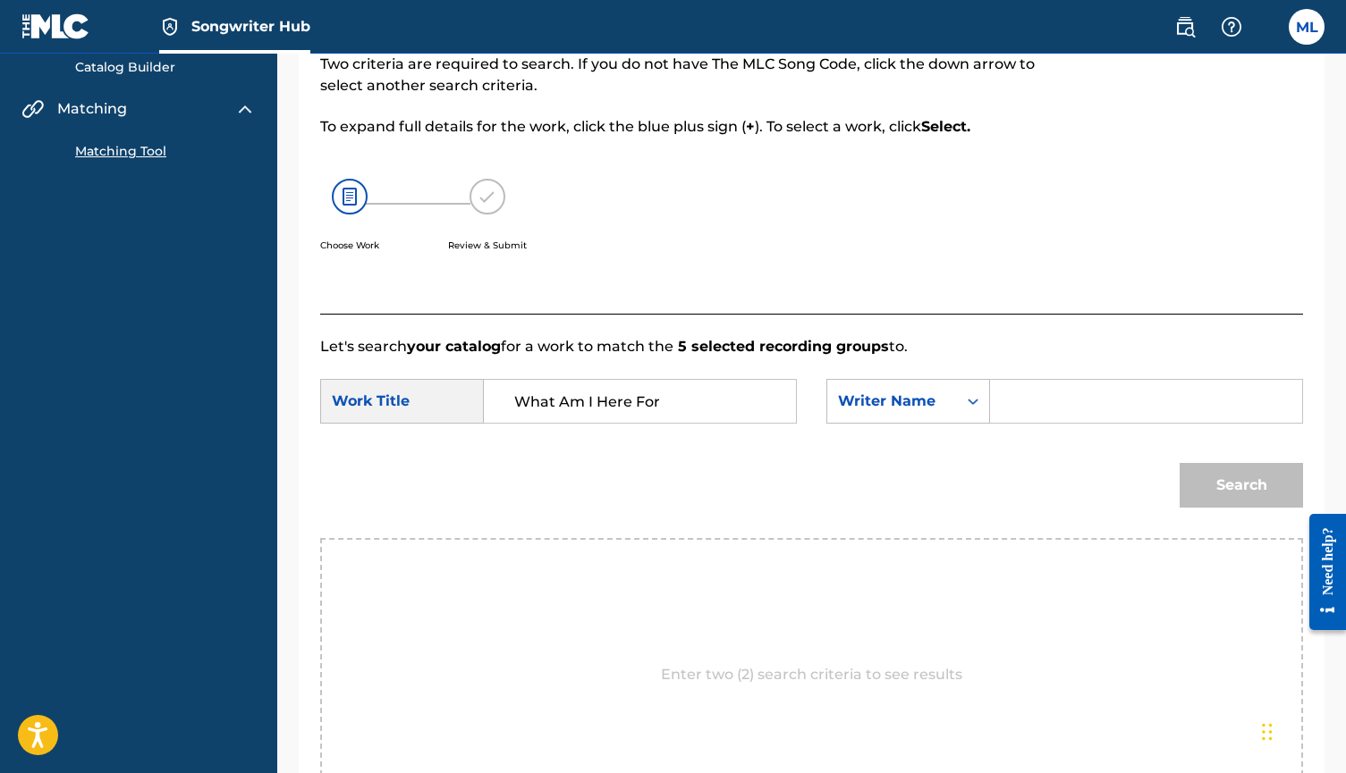
click at [1042, 401] on input "Search Form" at bounding box center [1146, 401] width 282 height 43
type input "Marquis Lofton"
click at [1212, 479] on button "Search" at bounding box center [1240, 485] width 123 height 45
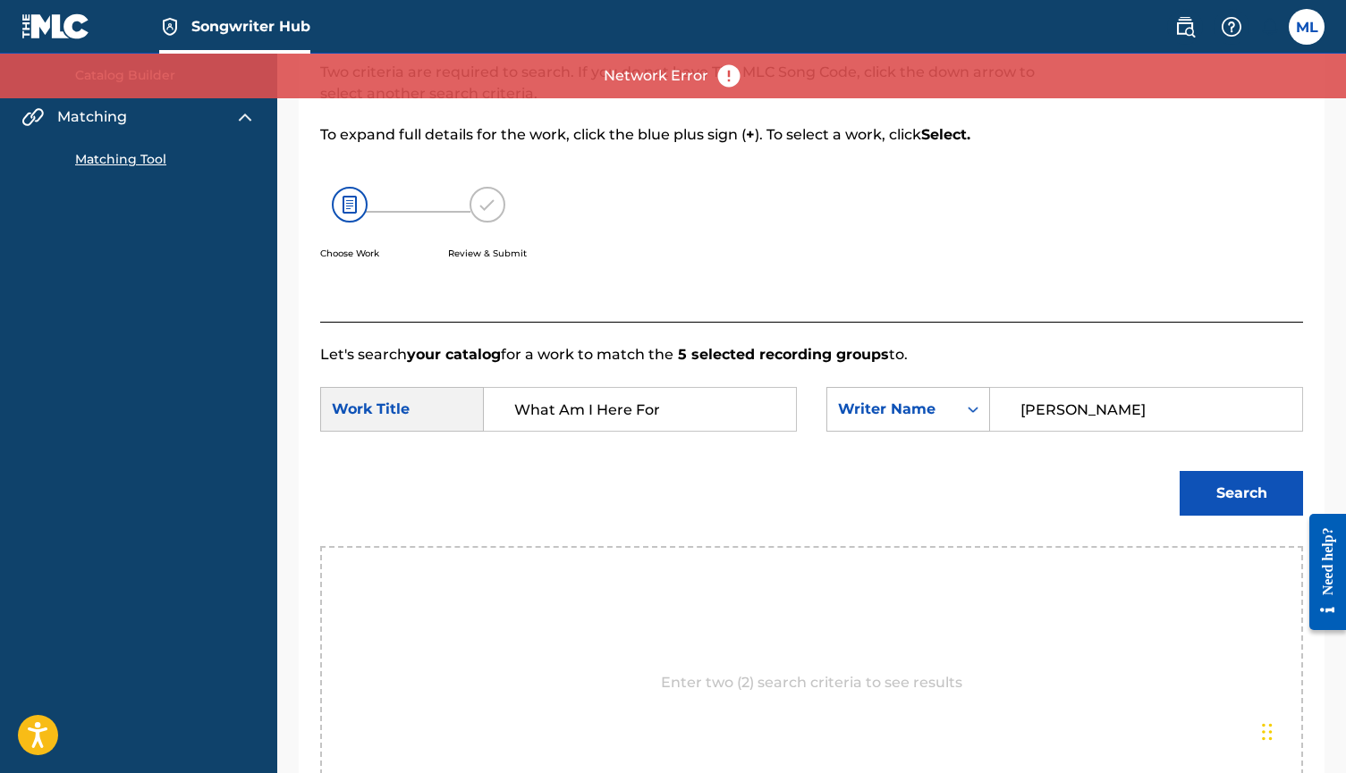
scroll to position [163, 0]
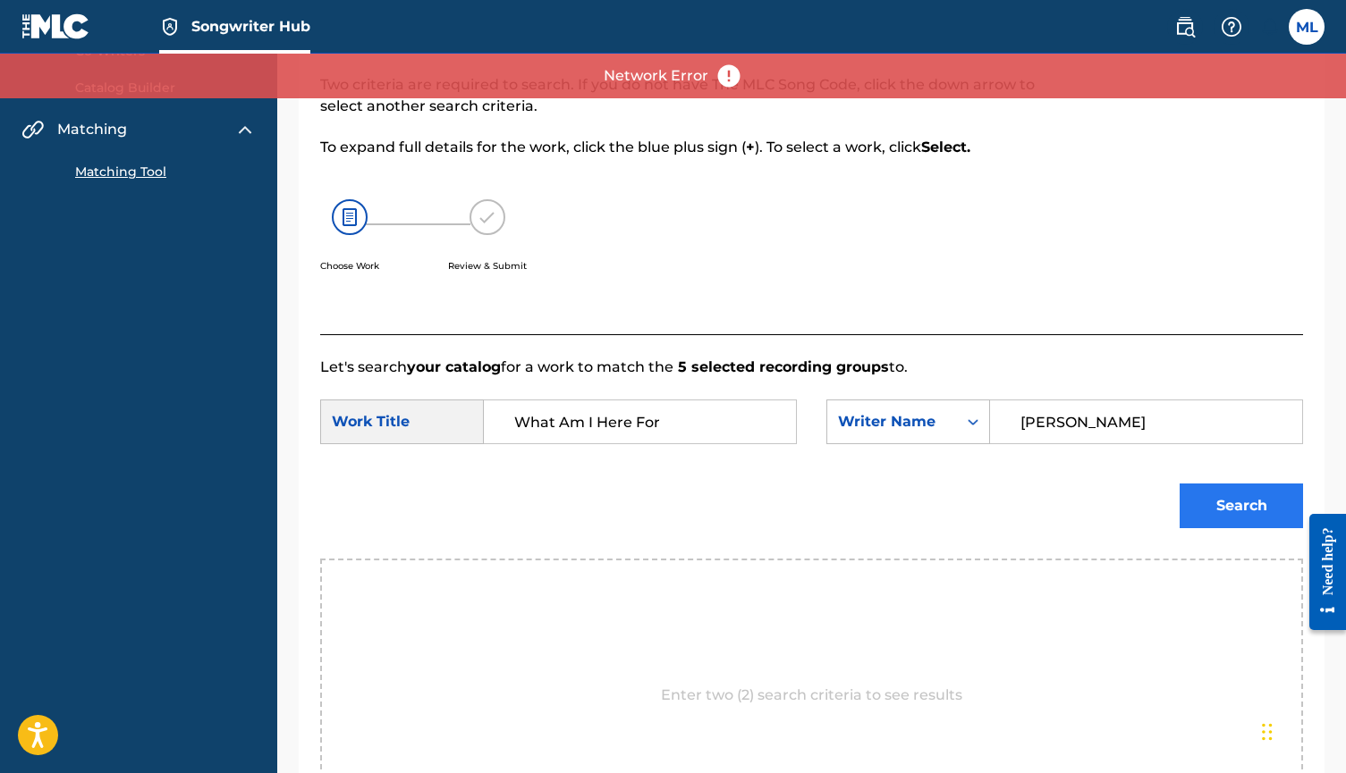
click at [1243, 511] on button "Search" at bounding box center [1240, 506] width 123 height 45
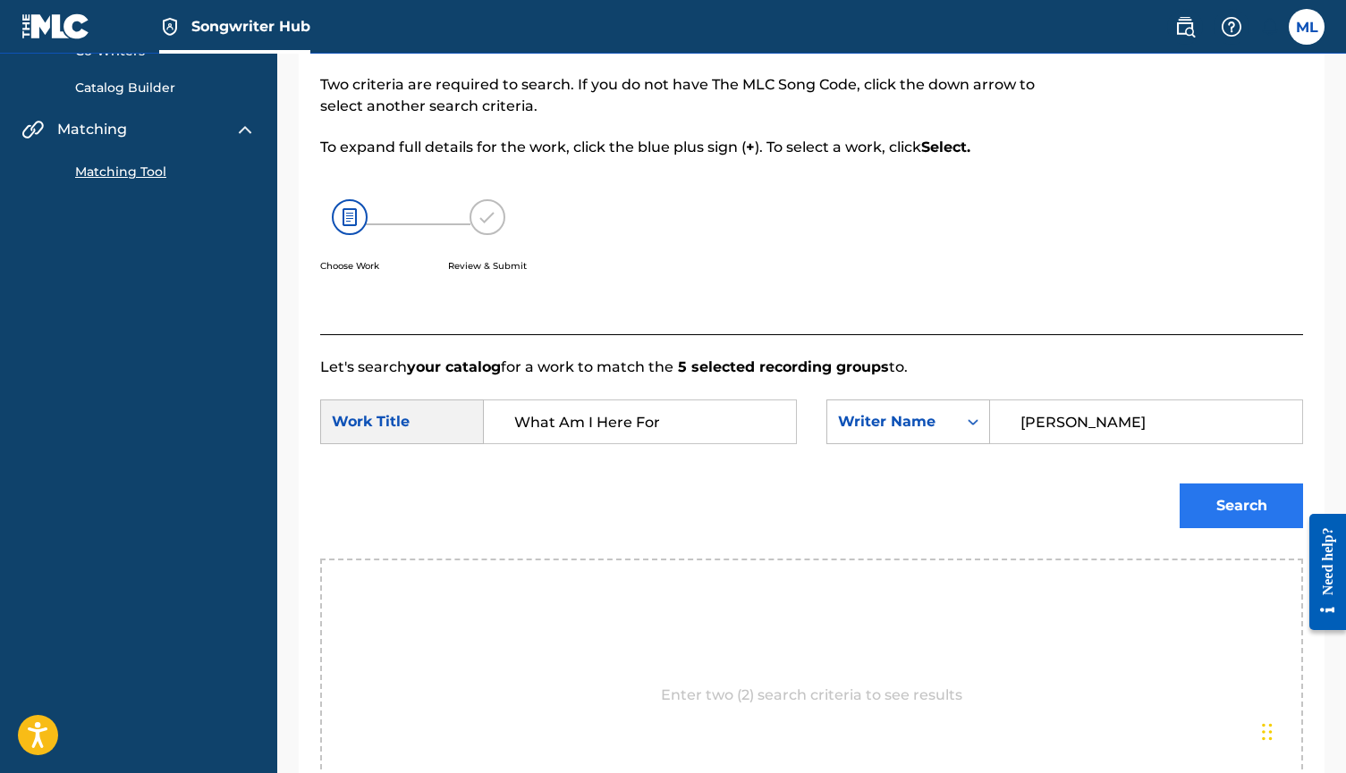
click at [1243, 511] on button "Search" at bounding box center [1240, 506] width 123 height 45
click at [1220, 497] on button "Search" at bounding box center [1240, 506] width 123 height 45
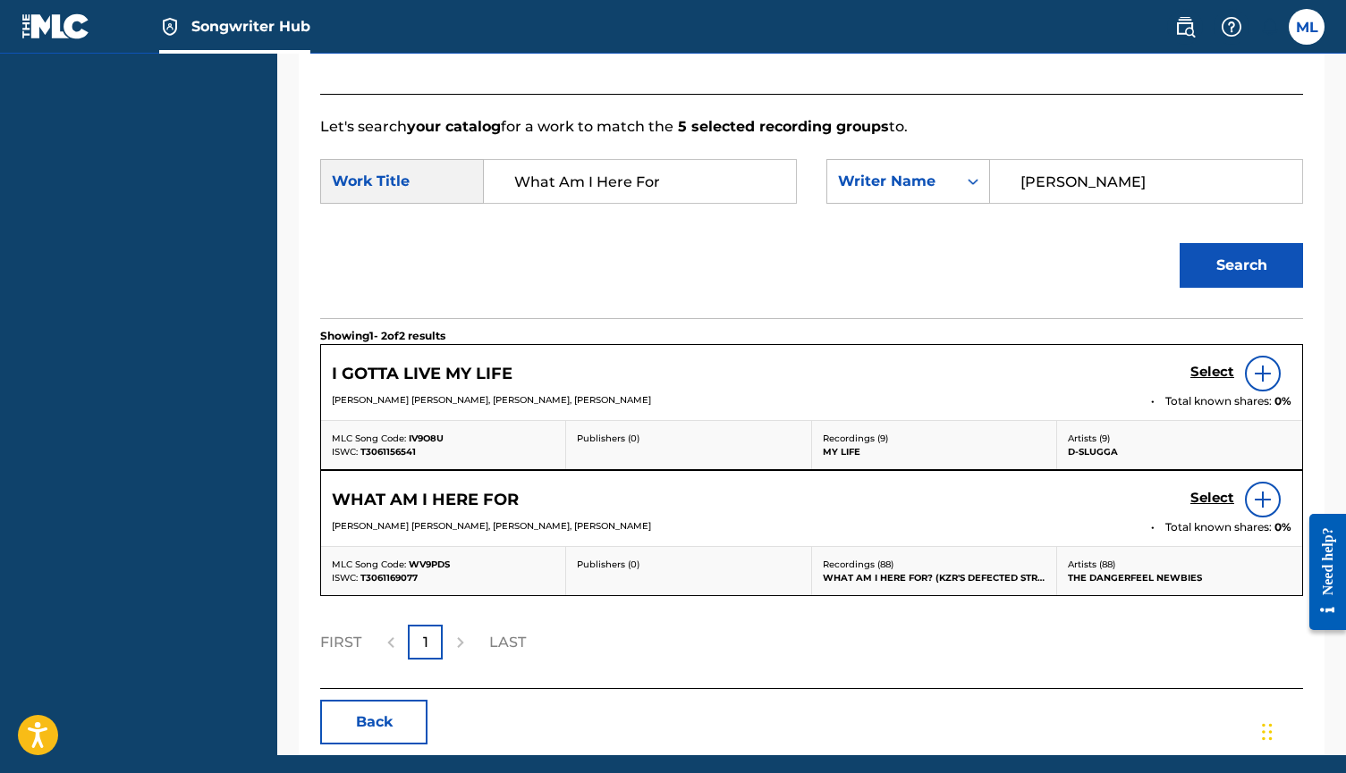
scroll to position [395, 0]
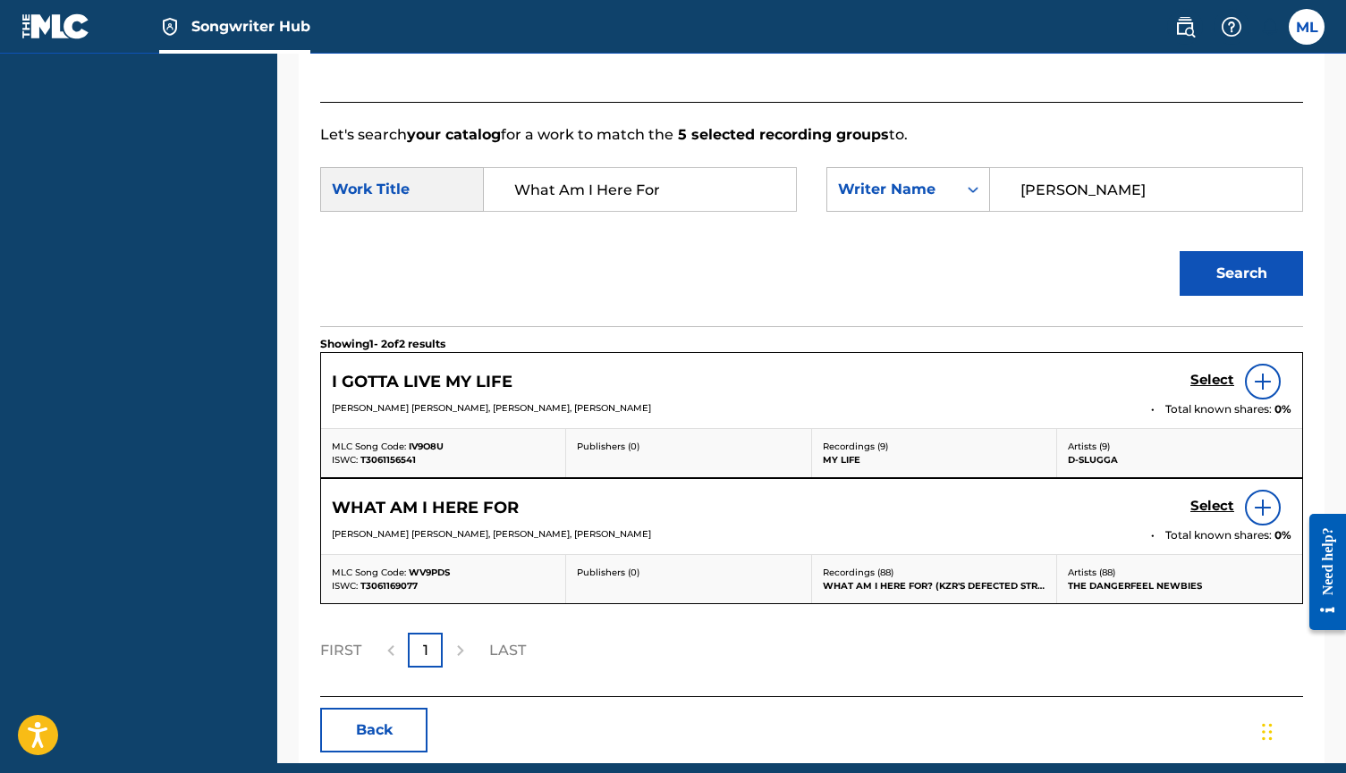
click at [676, 193] on input "What Am I Here For" at bounding box center [640, 189] width 282 height 43
click at [642, 191] on input "Search Form" at bounding box center [640, 189] width 282 height 43
type input "What Am I Here For"
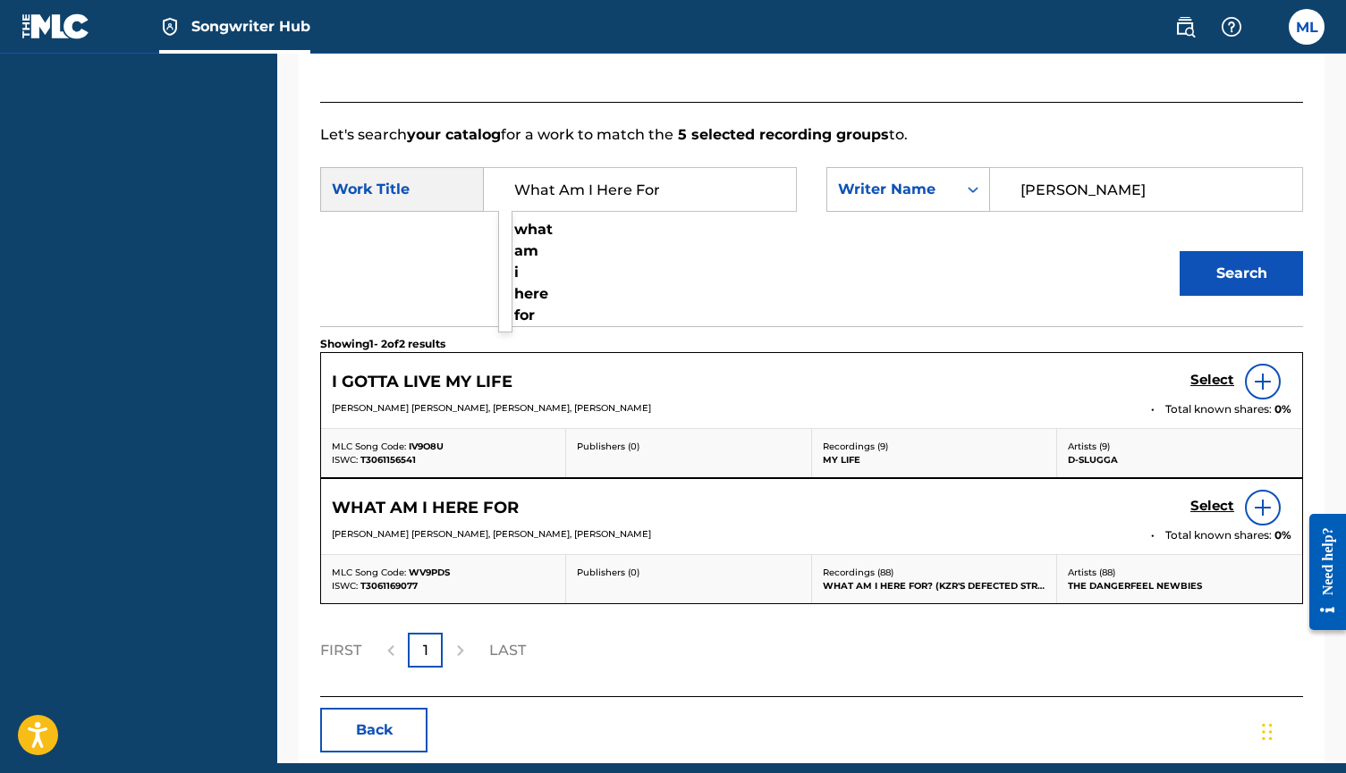
click at [1241, 274] on button "Search" at bounding box center [1240, 273] width 123 height 45
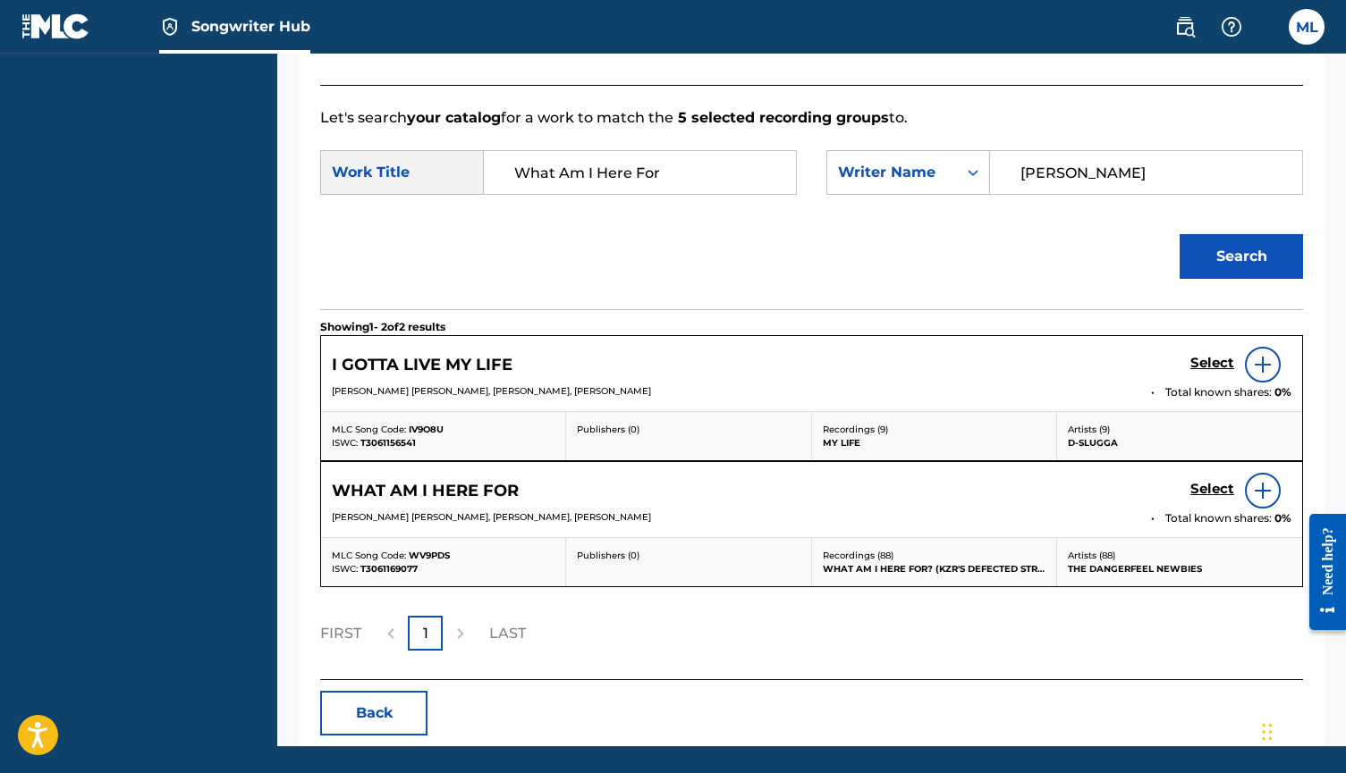
scroll to position [416, 0]
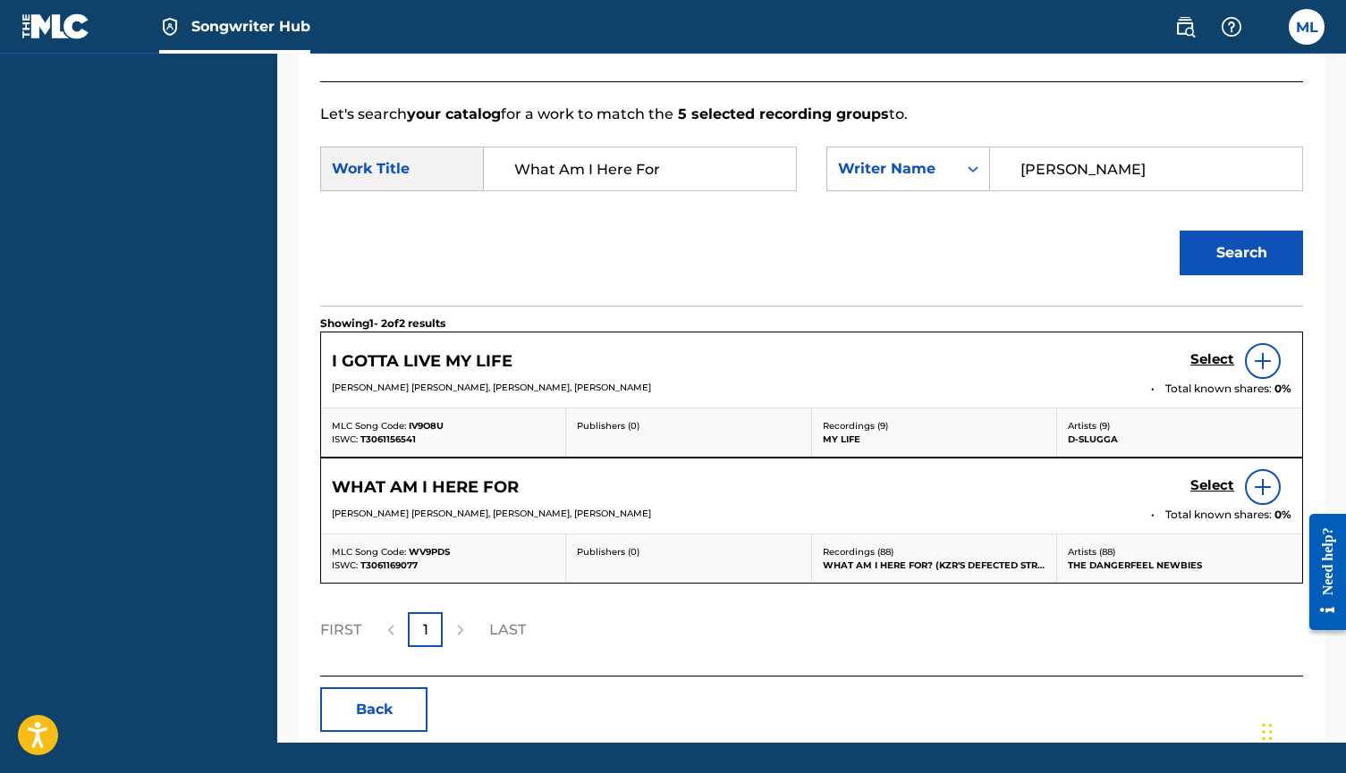
click at [1266, 486] on img at bounding box center [1262, 487] width 21 height 21
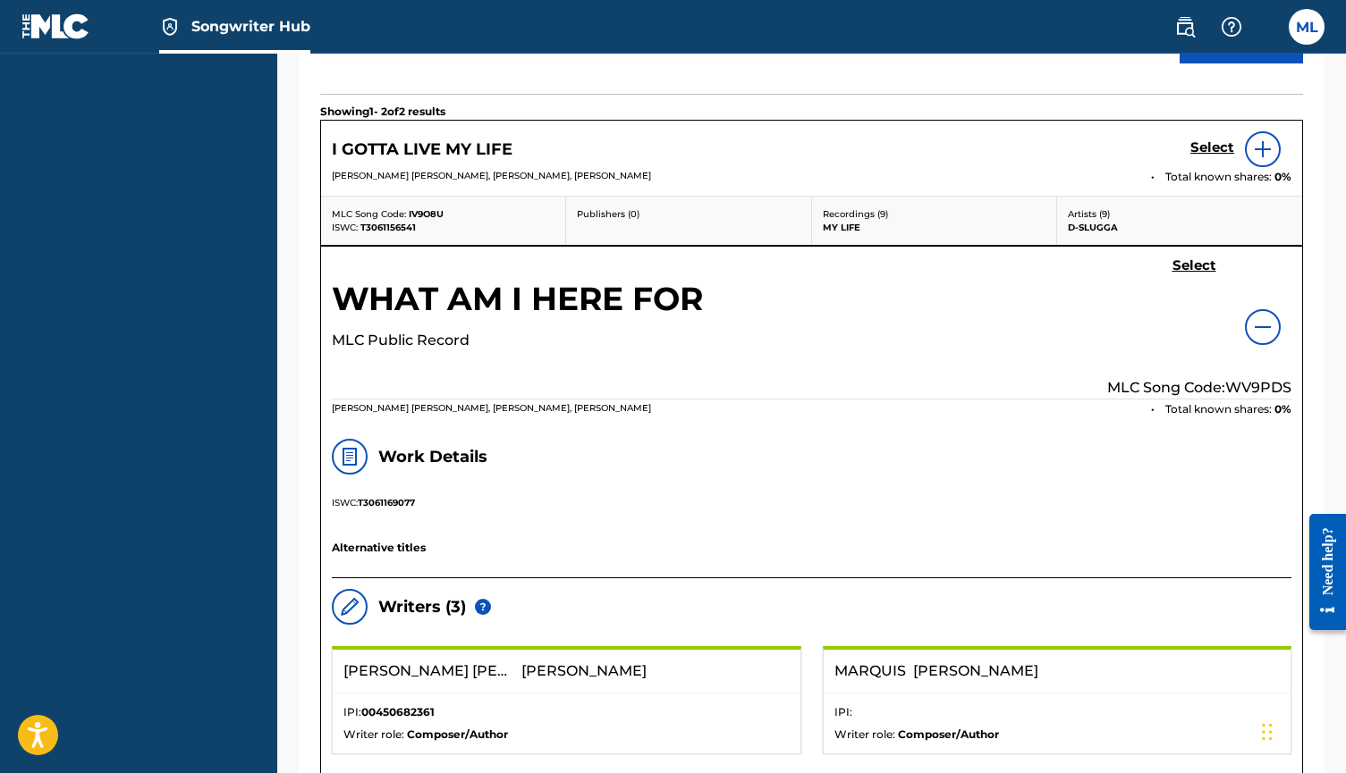
scroll to position [562, 0]
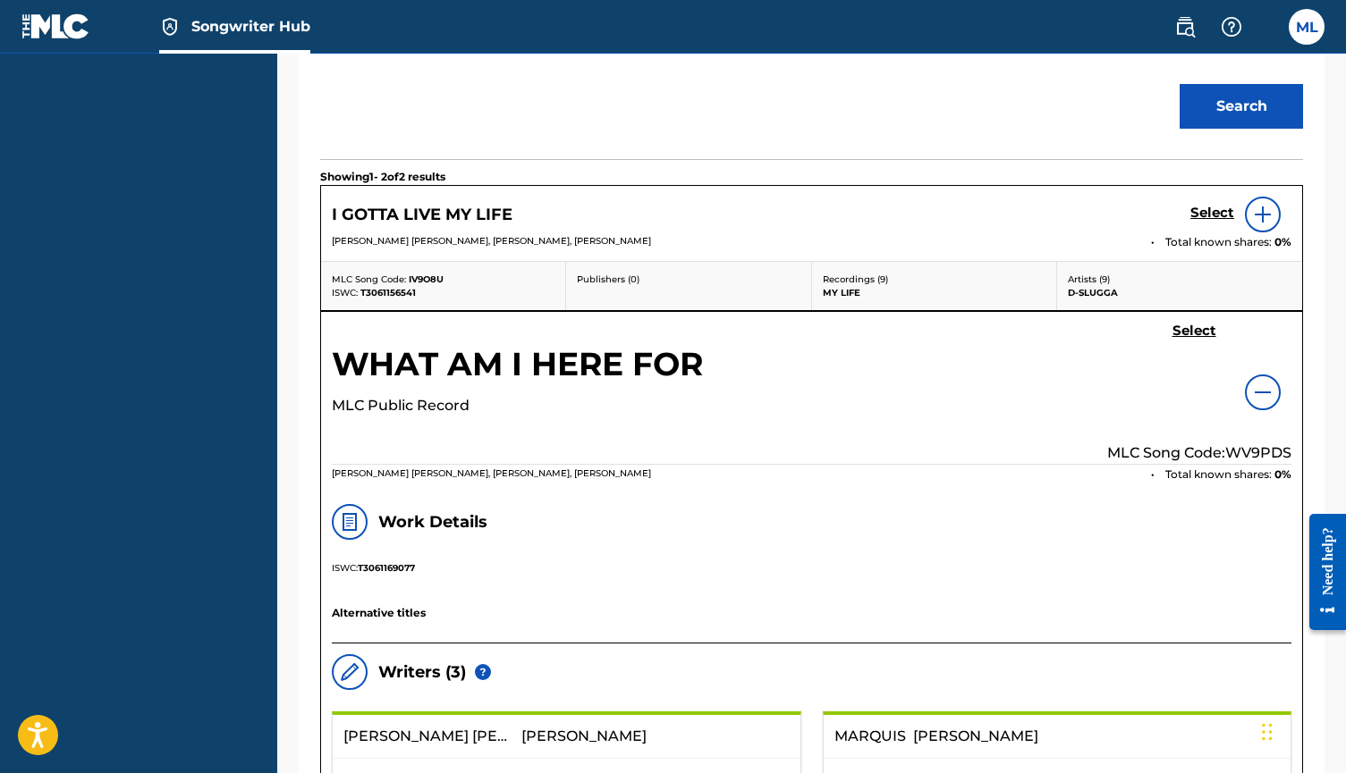
click at [1264, 393] on img at bounding box center [1262, 392] width 21 height 21
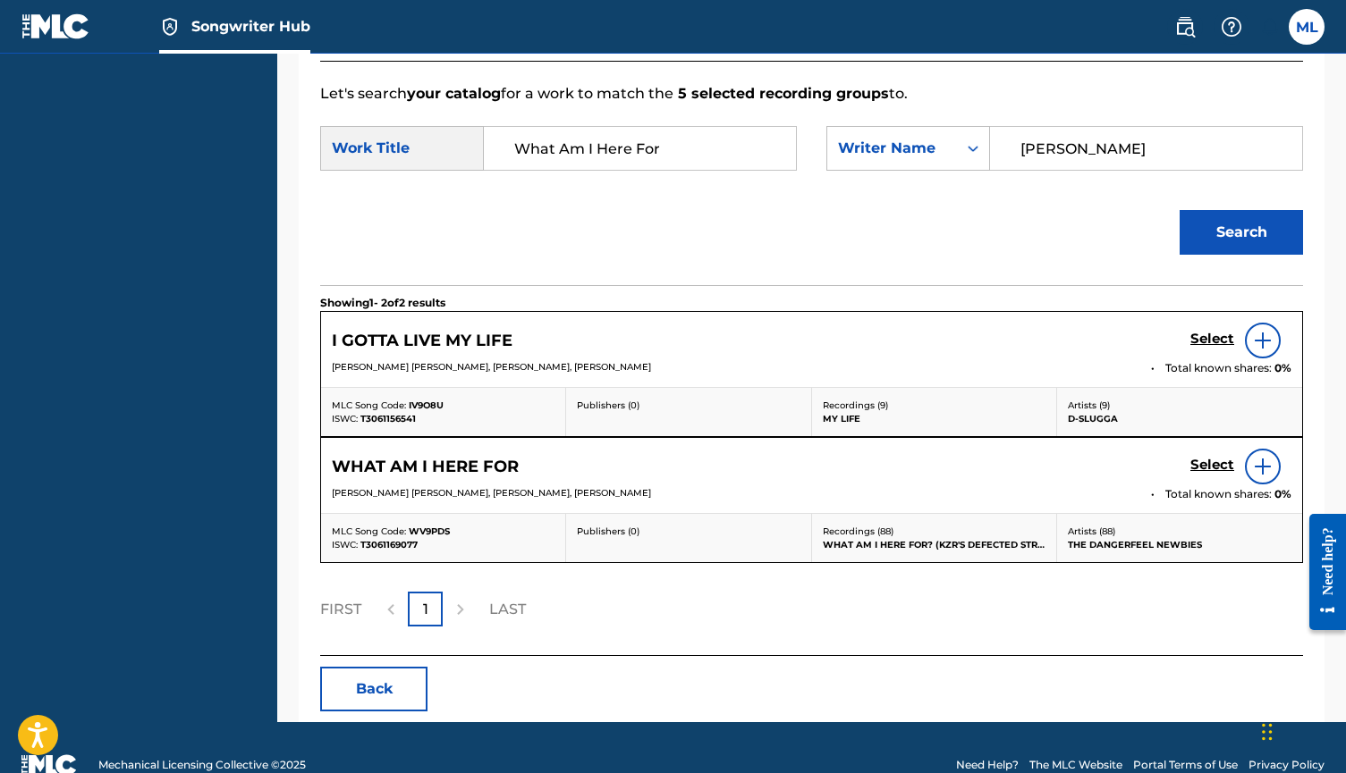
scroll to position [444, 0]
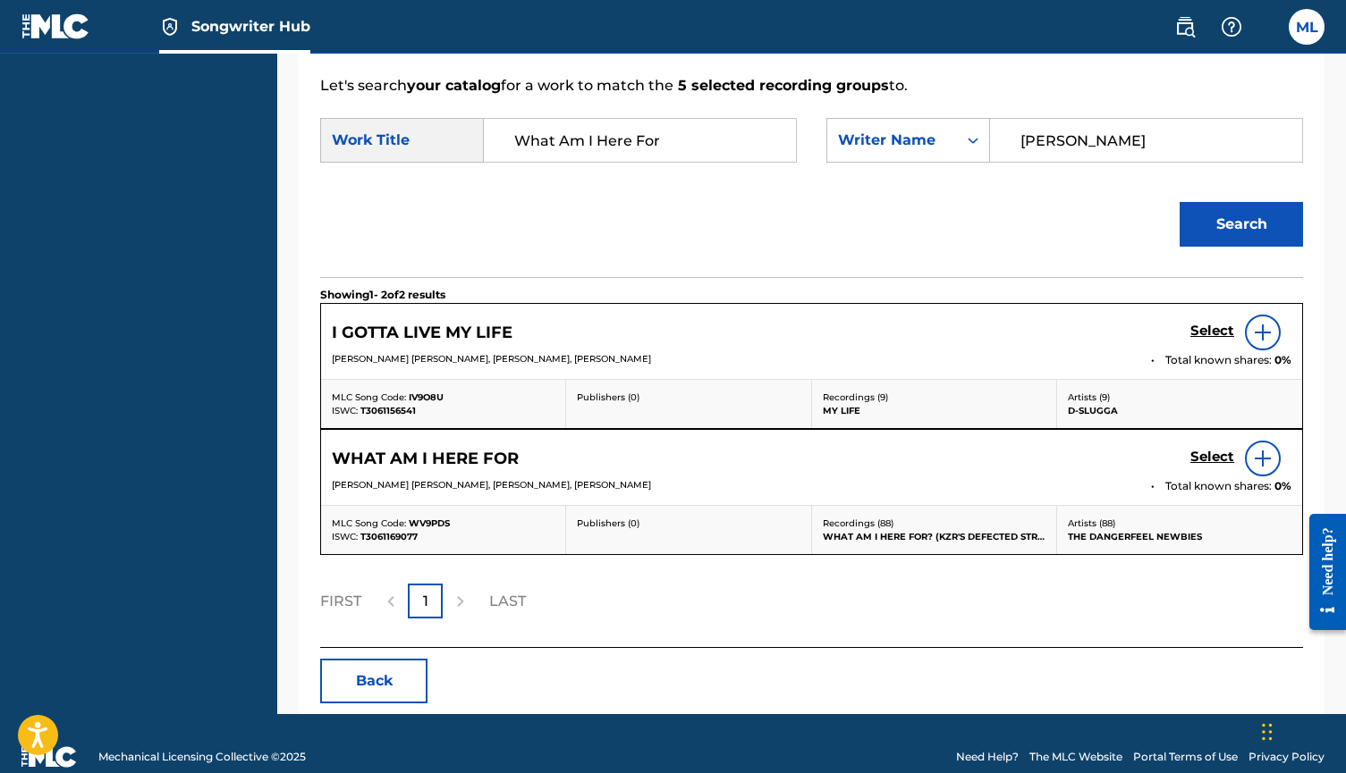
click at [1265, 467] on img at bounding box center [1262, 458] width 21 height 21
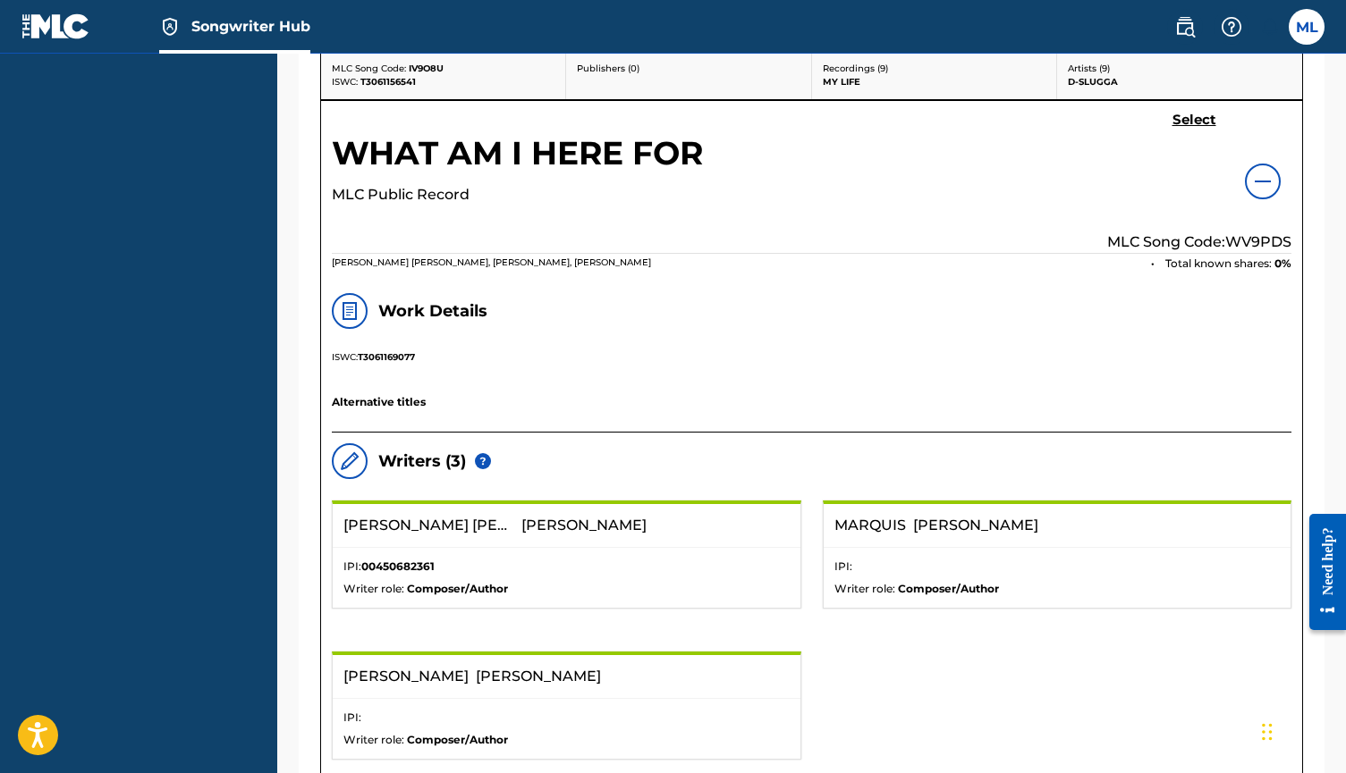
scroll to position [762, 0]
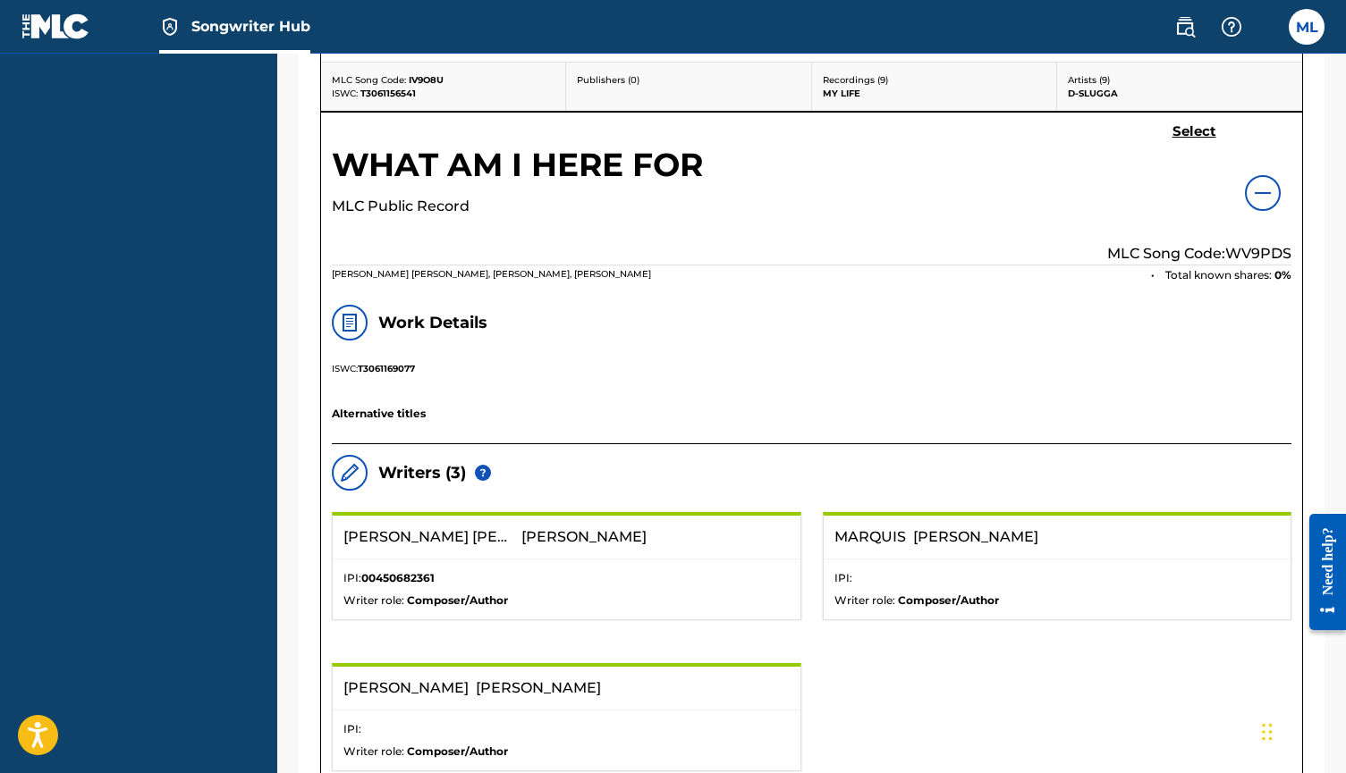
click at [353, 326] on img at bounding box center [349, 322] width 21 height 21
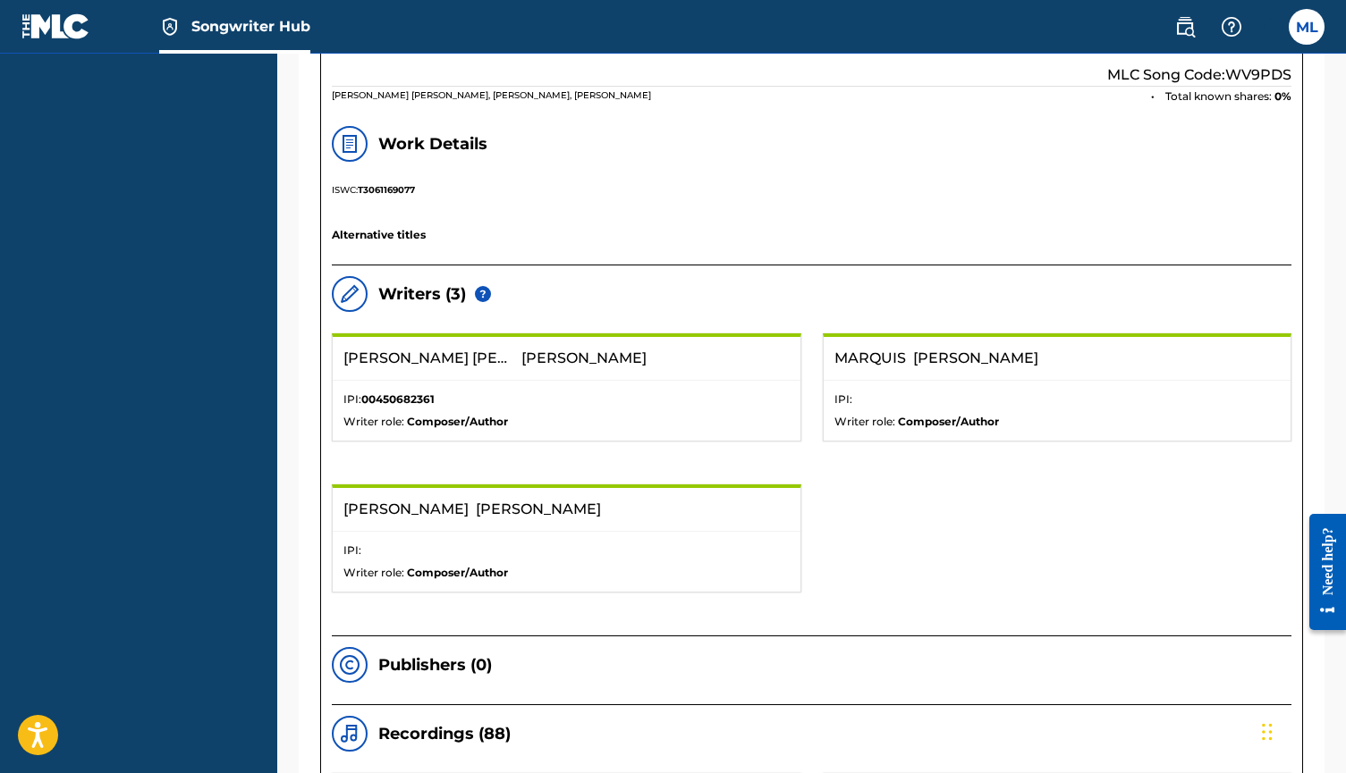
scroll to position [945, 0]
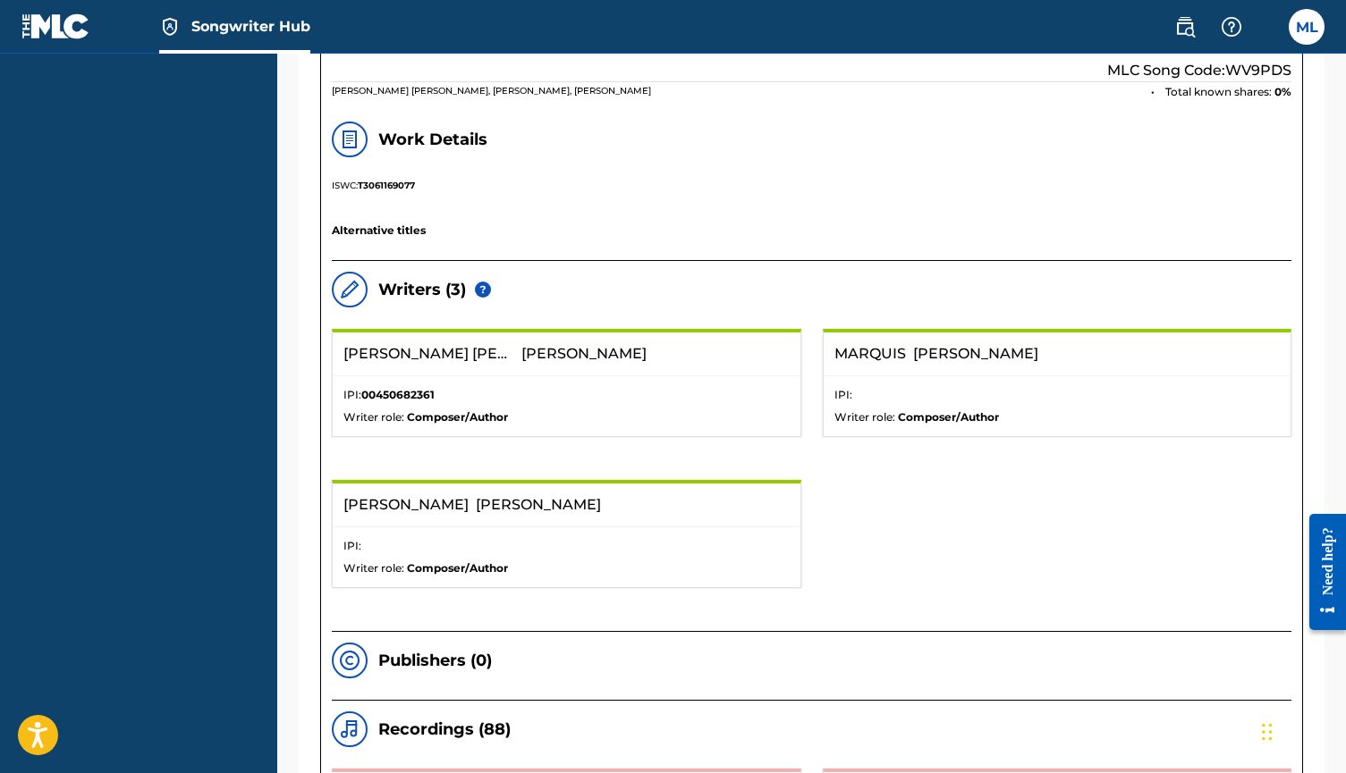
click at [484, 291] on img at bounding box center [483, 290] width 16 height 16
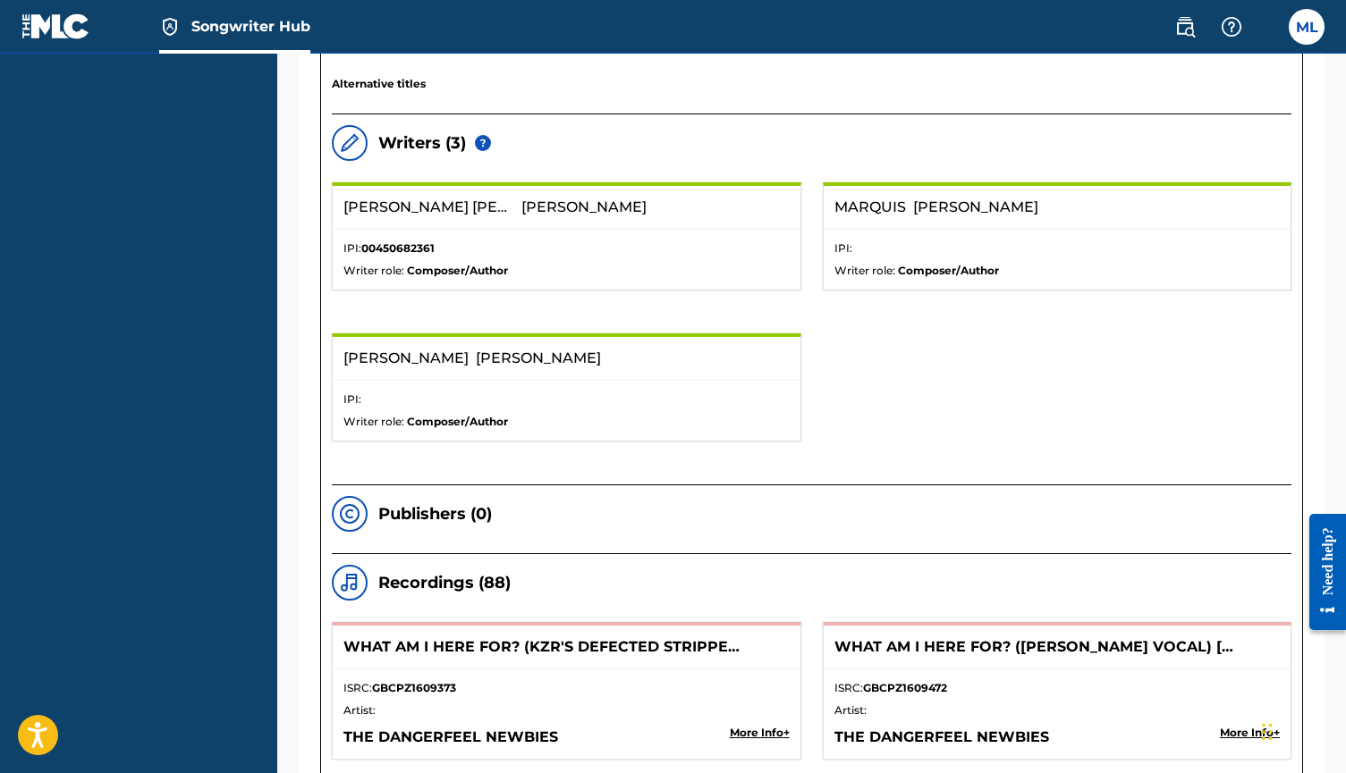
scroll to position [1105, 0]
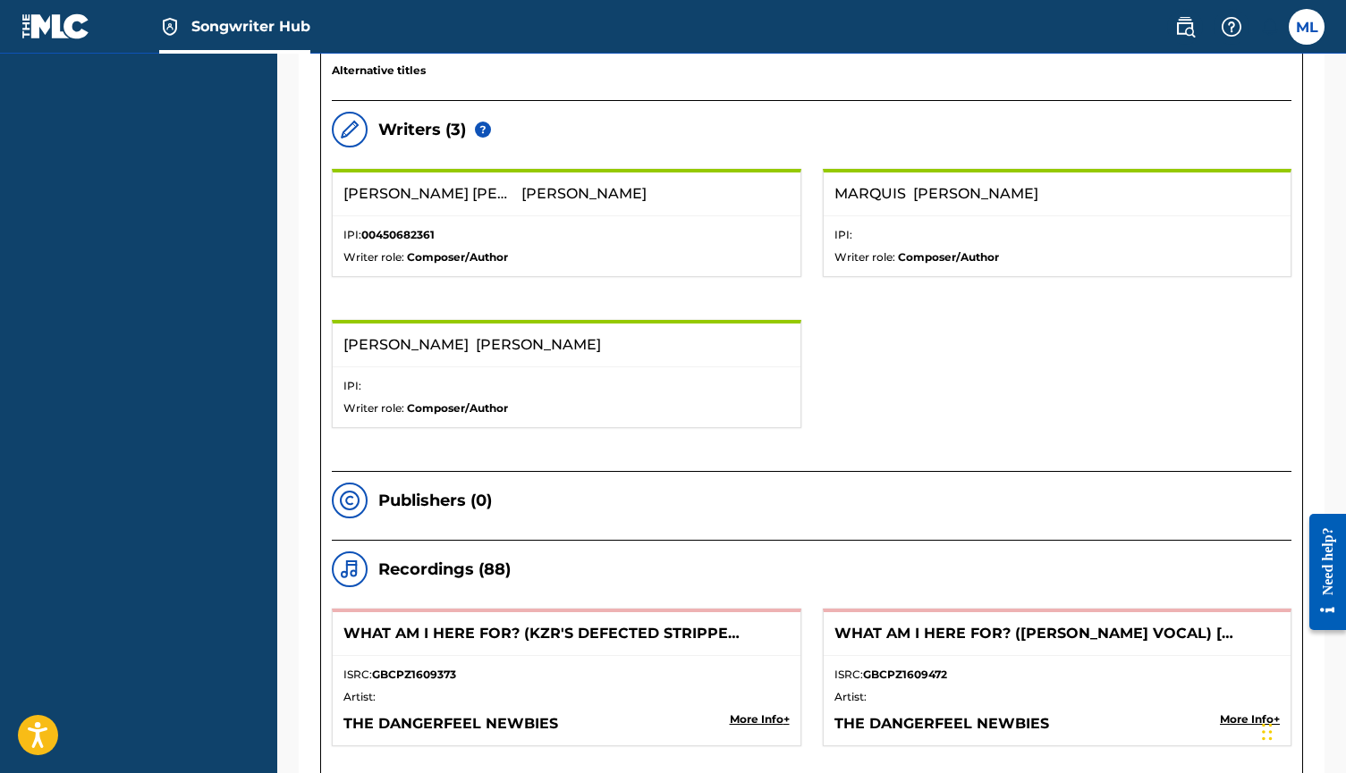
click at [883, 374] on div "DARREN JON WAGNER IPI: 00450682361 Writer role: Composer/Author MARQUIS LOFTON …" at bounding box center [811, 320] width 959 height 302
click at [808, 350] on div "DARREN JON WAGNER IPI: 00450682361 Writer role: Composer/Author MARQUIS LOFTON …" at bounding box center [811, 320] width 959 height 302
click at [341, 124] on img at bounding box center [349, 129] width 21 height 21
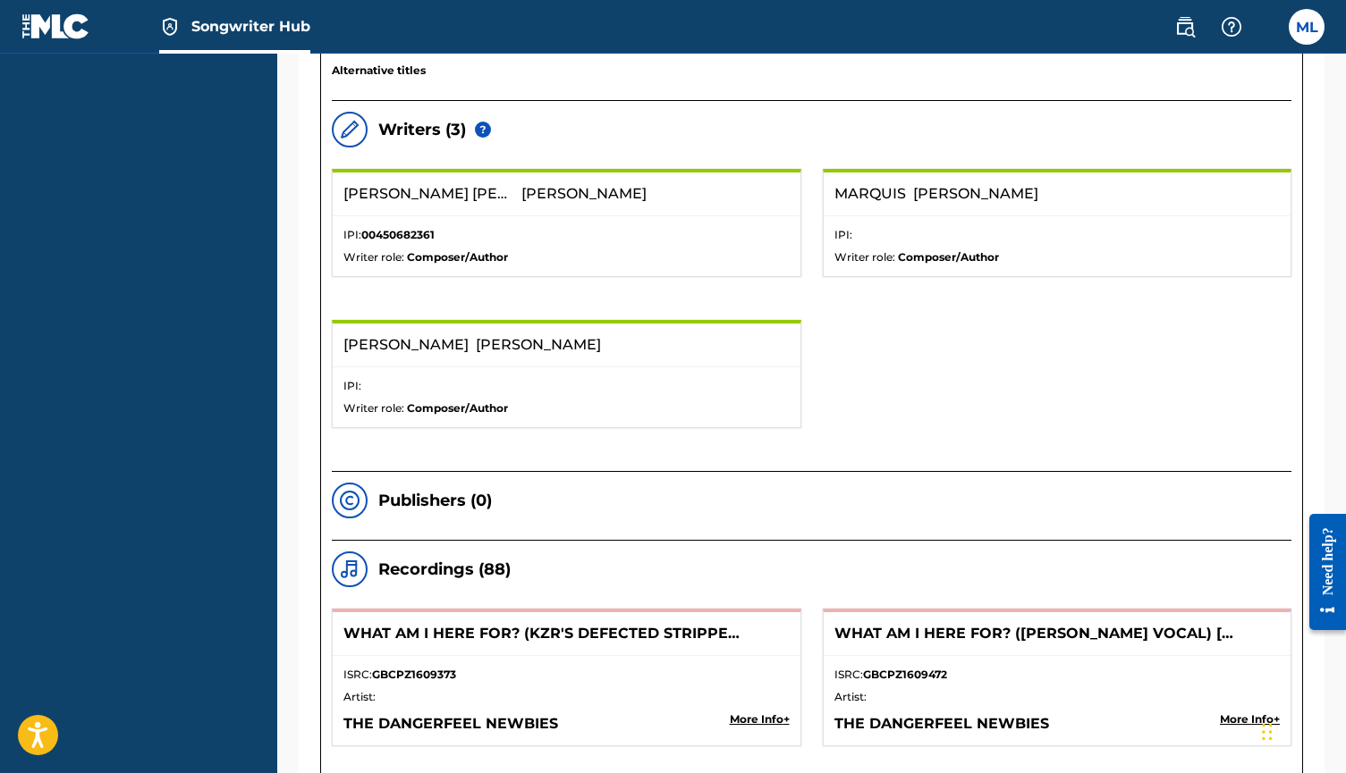
click at [341, 124] on img at bounding box center [349, 129] width 21 height 21
click at [390, 124] on h5 "Writers ( 3 )" at bounding box center [422, 130] width 88 height 21
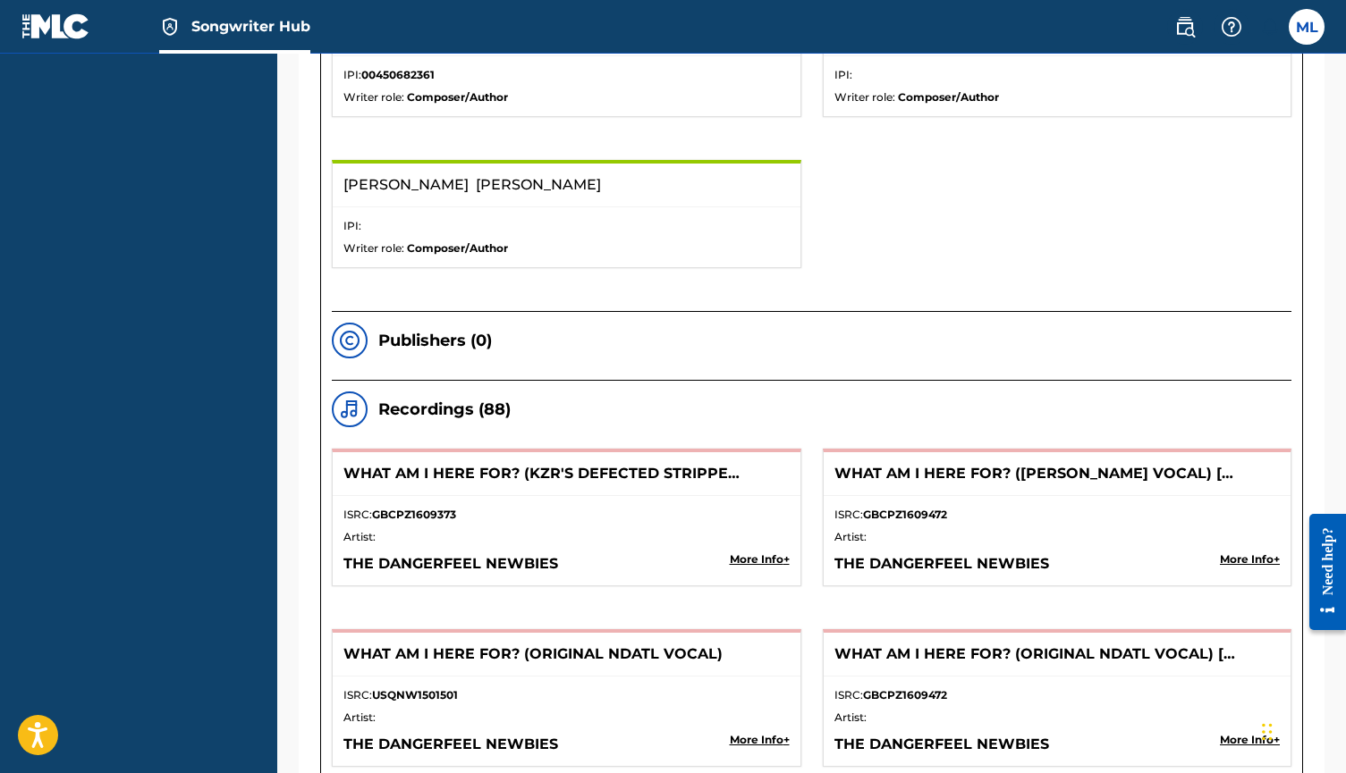
scroll to position [1267, 0]
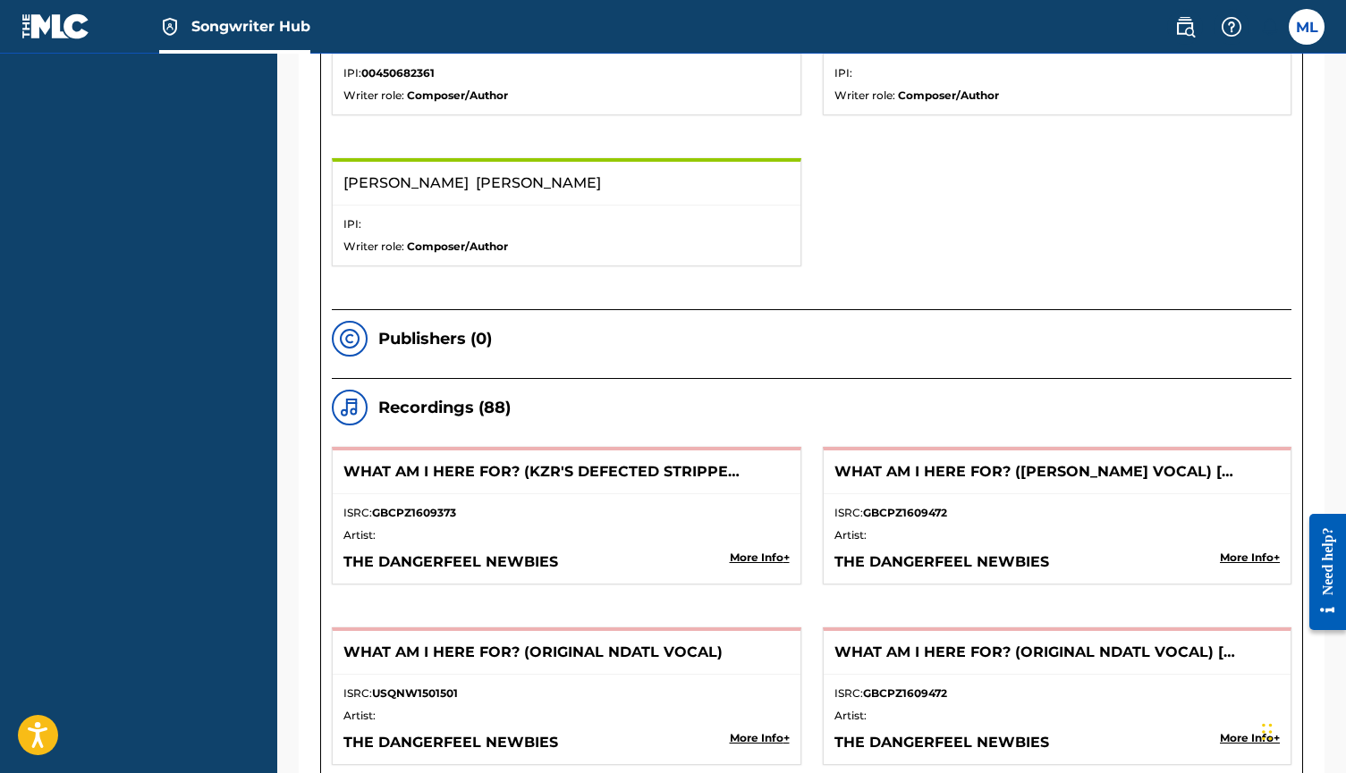
click at [741, 556] on p "More Info +" at bounding box center [760, 558] width 60 height 16
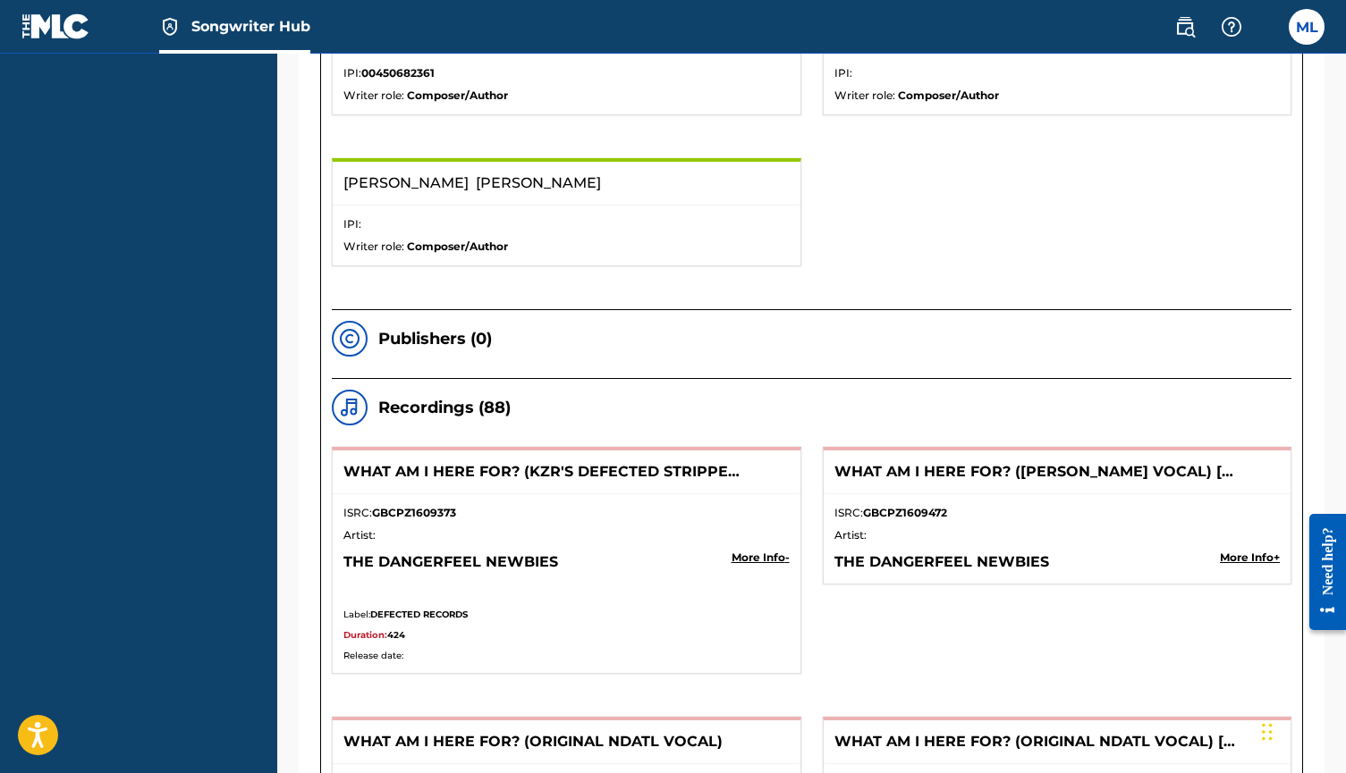
click at [741, 556] on p "More Info -" at bounding box center [760, 558] width 58 height 16
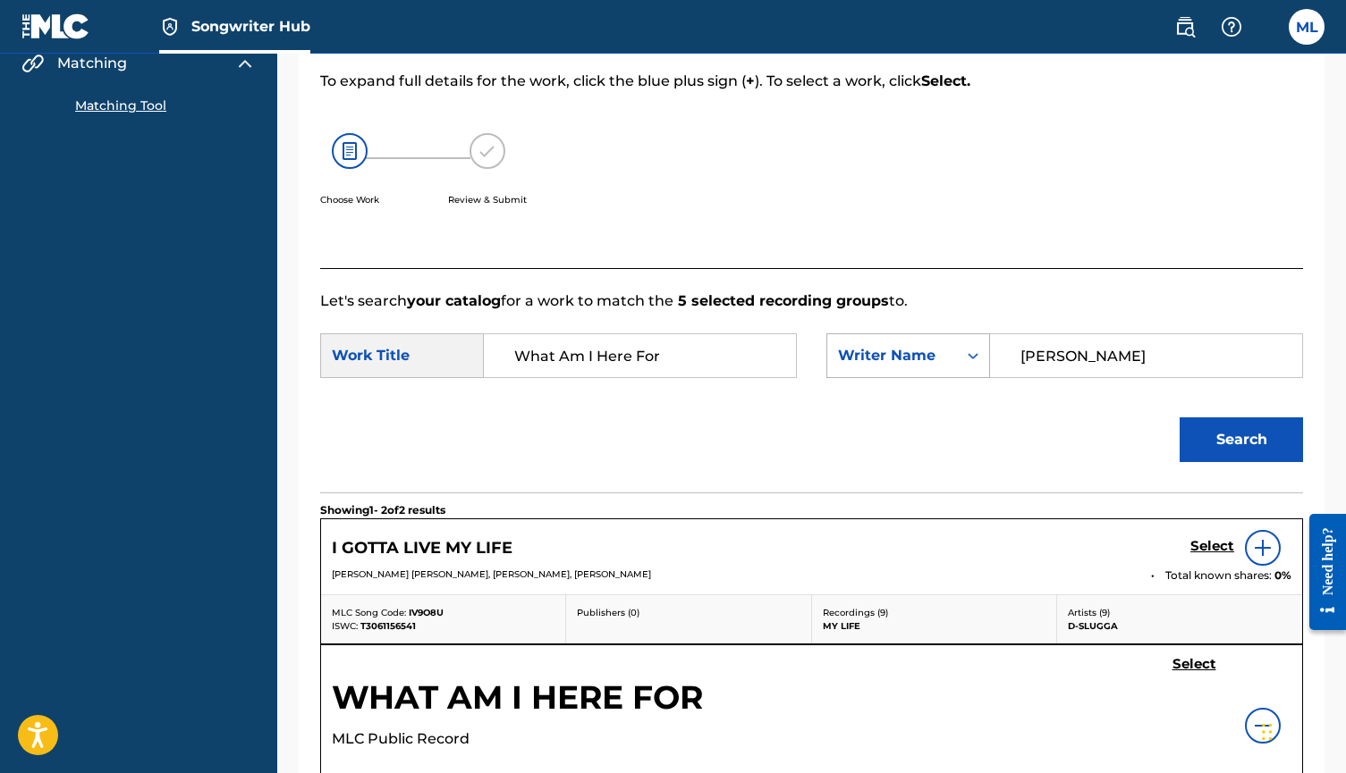
scroll to position [215, 0]
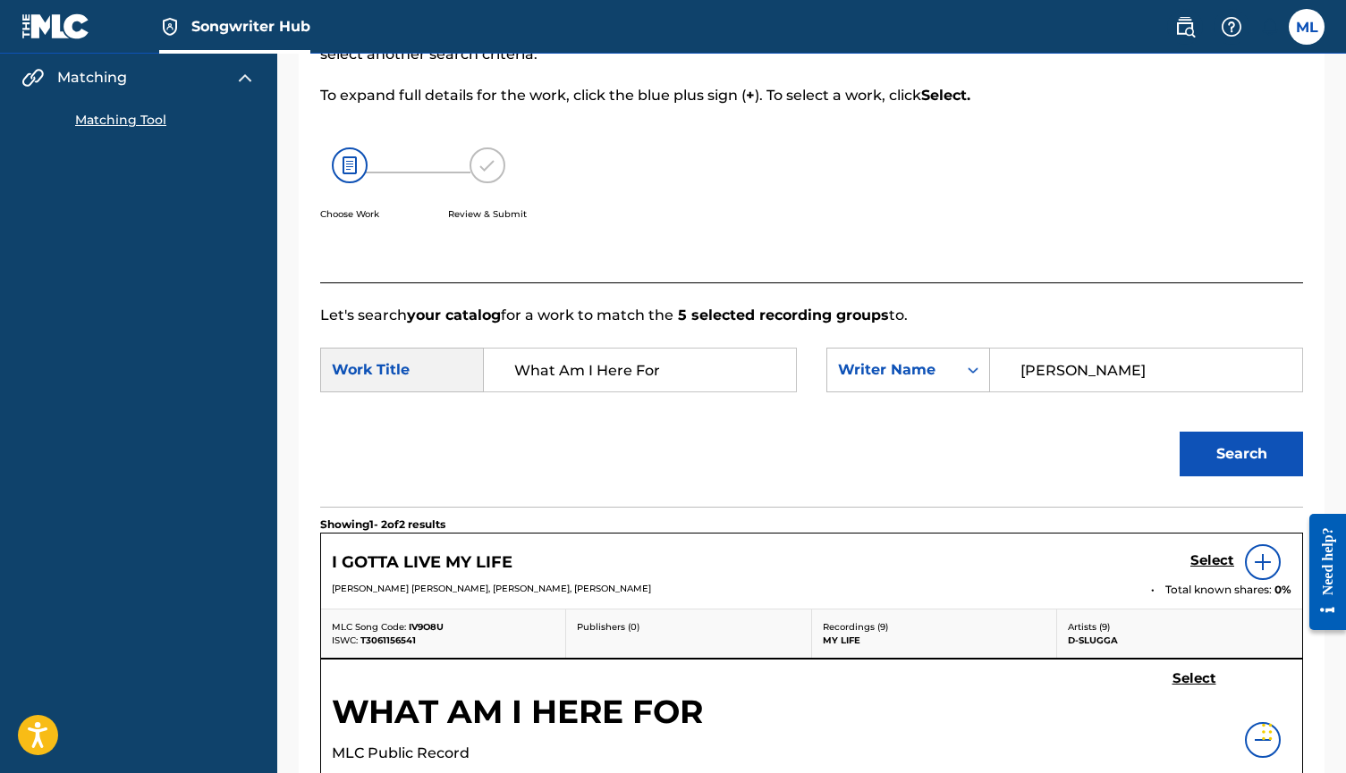
click at [1265, 558] on img at bounding box center [1262, 562] width 21 height 21
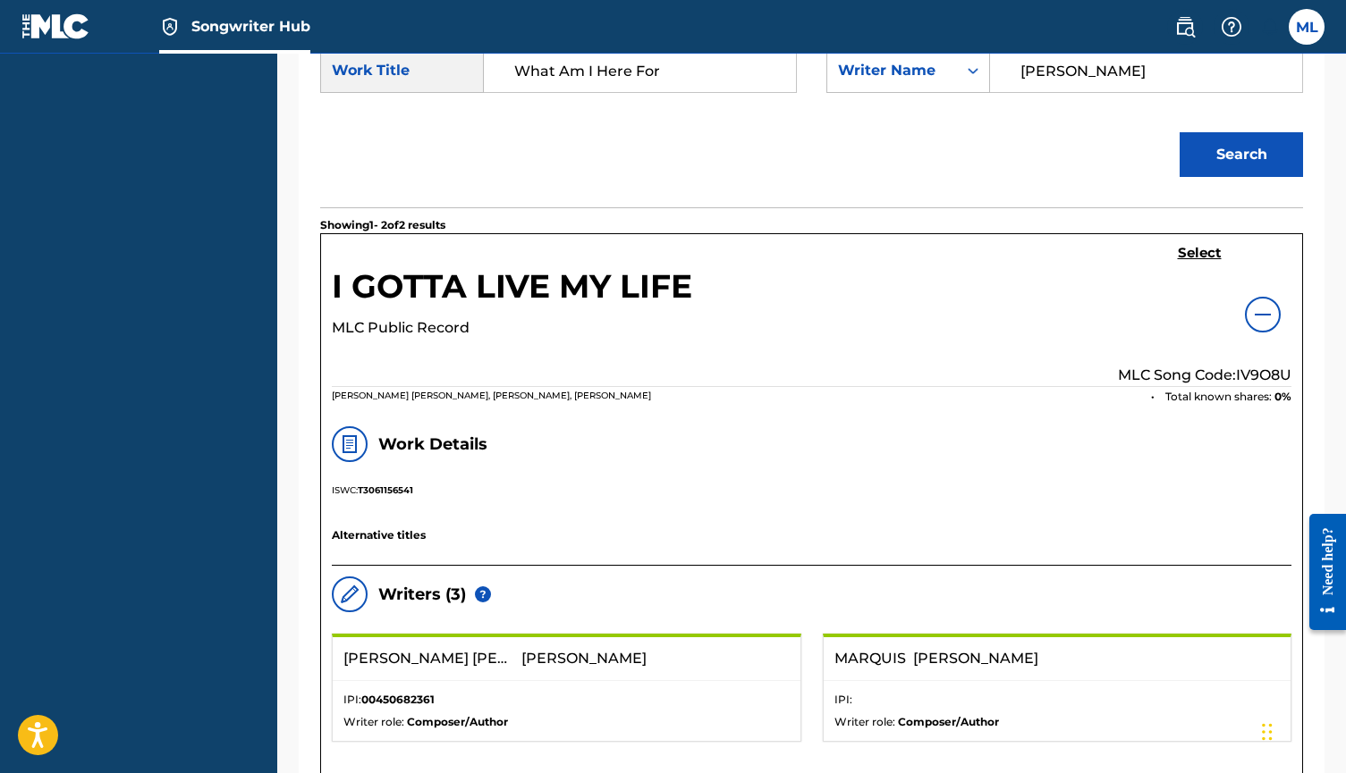
scroll to position [526, 0]
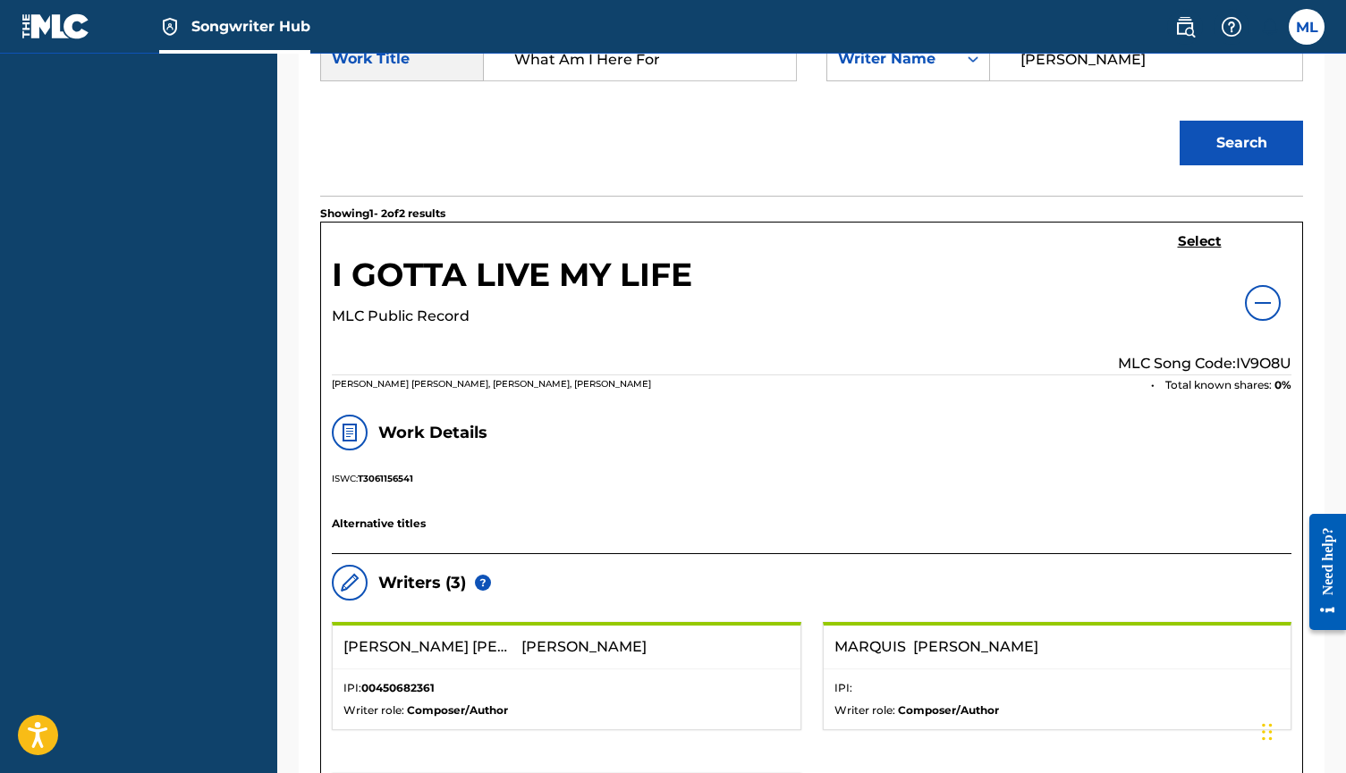
click at [1262, 297] on img at bounding box center [1262, 302] width 21 height 21
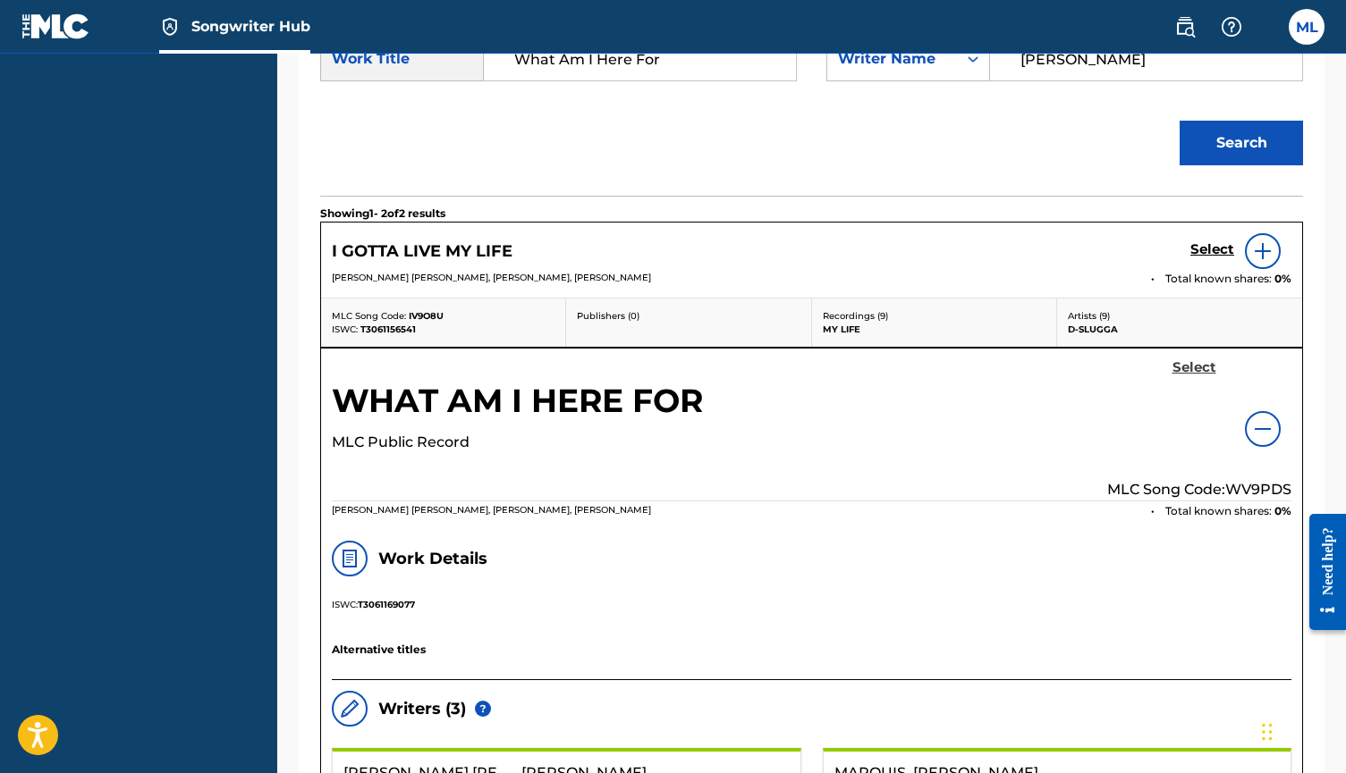
click at [1190, 367] on h5 "Select" at bounding box center [1194, 367] width 44 height 17
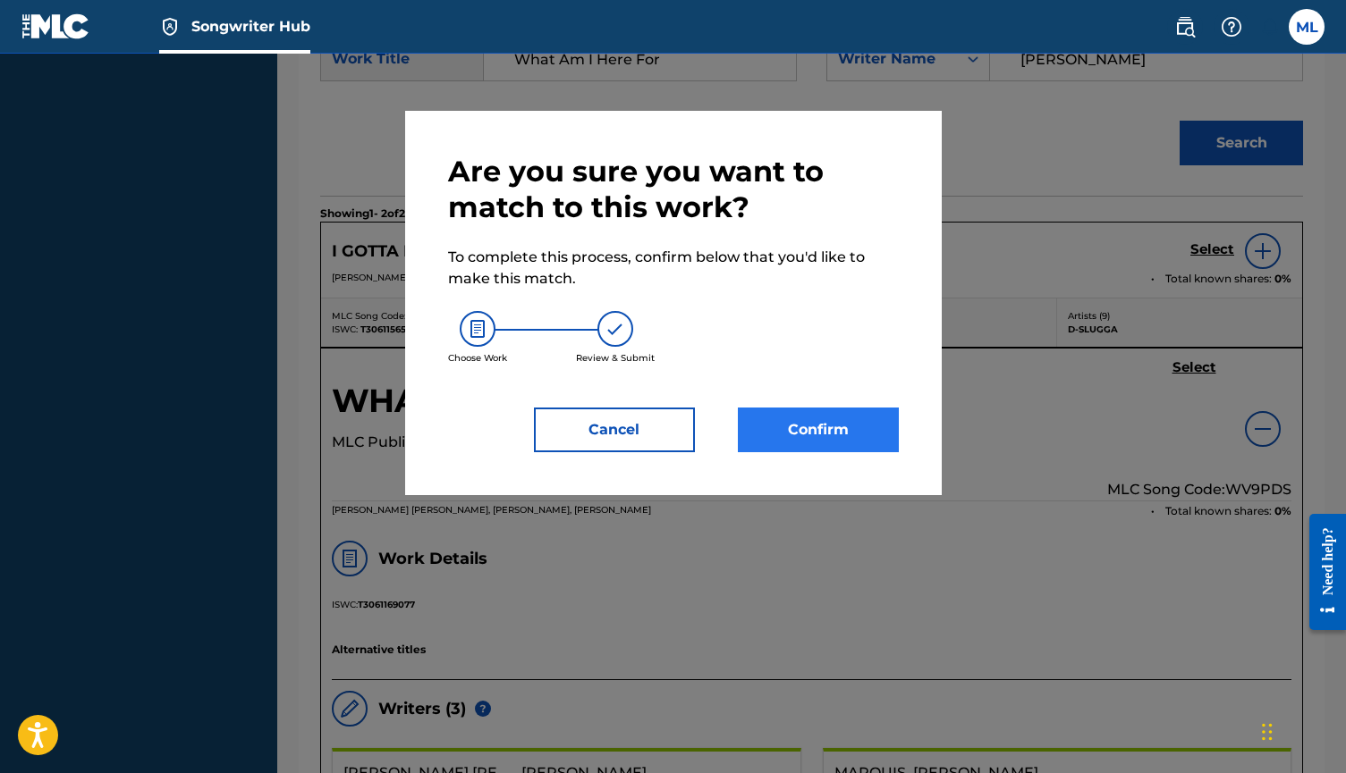
click at [822, 432] on button "Confirm" at bounding box center [818, 430] width 161 height 45
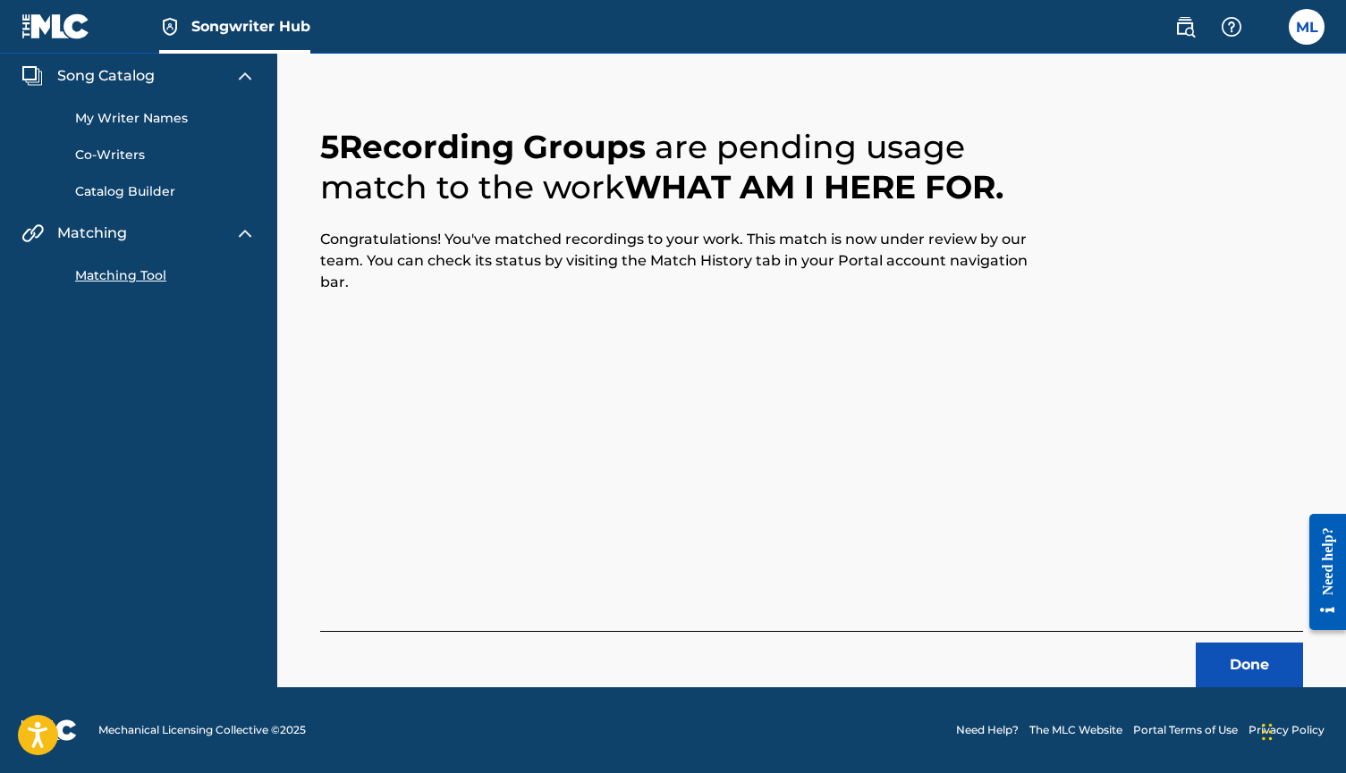
scroll to position [59, 0]
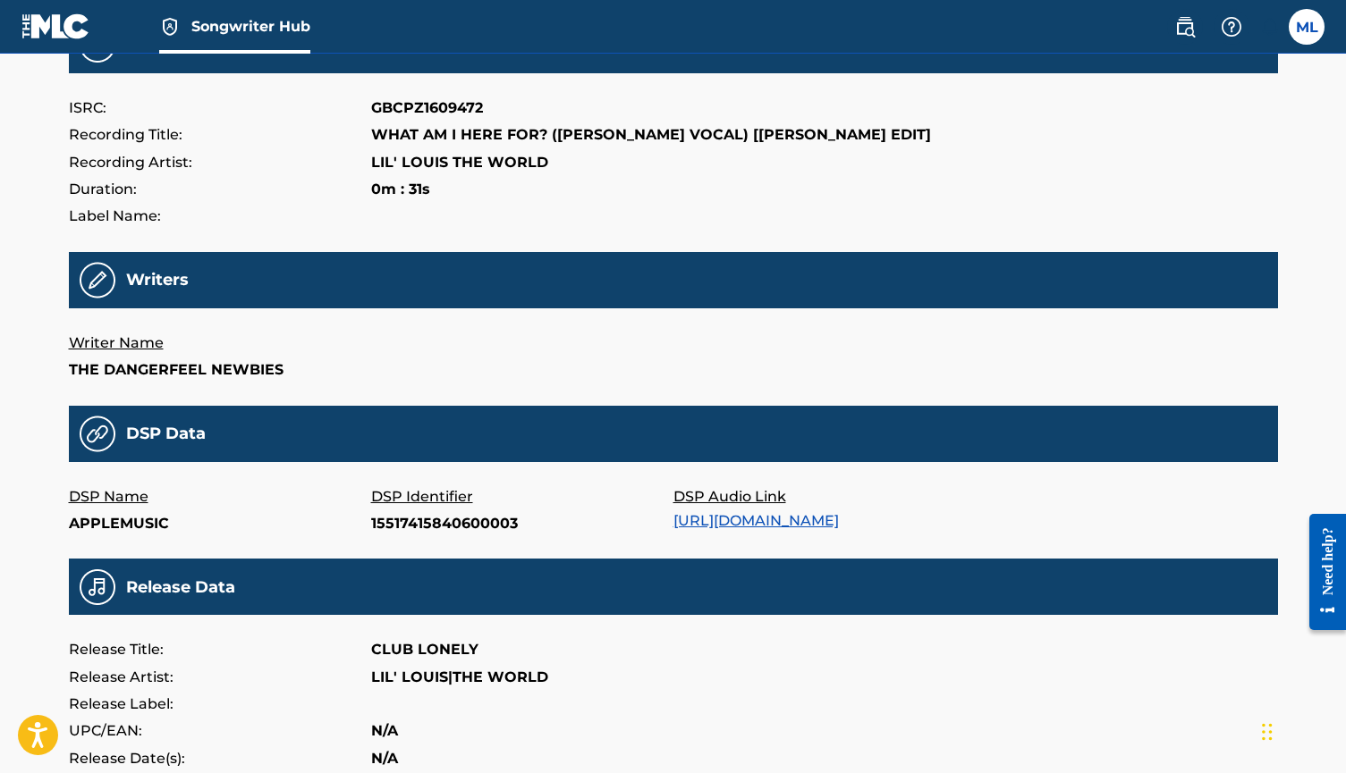
scroll to position [119, 0]
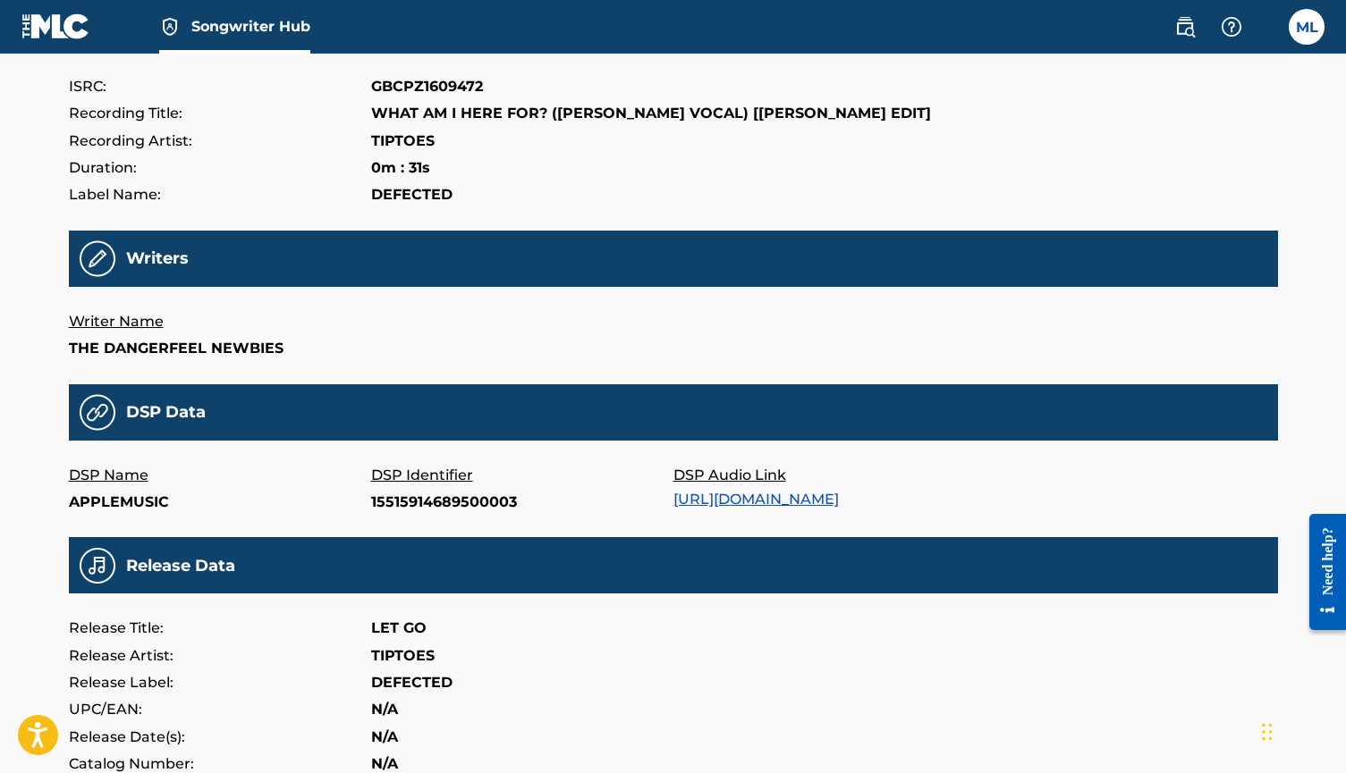
scroll to position [225, 0]
